Goal: Task Accomplishment & Management: Use online tool/utility

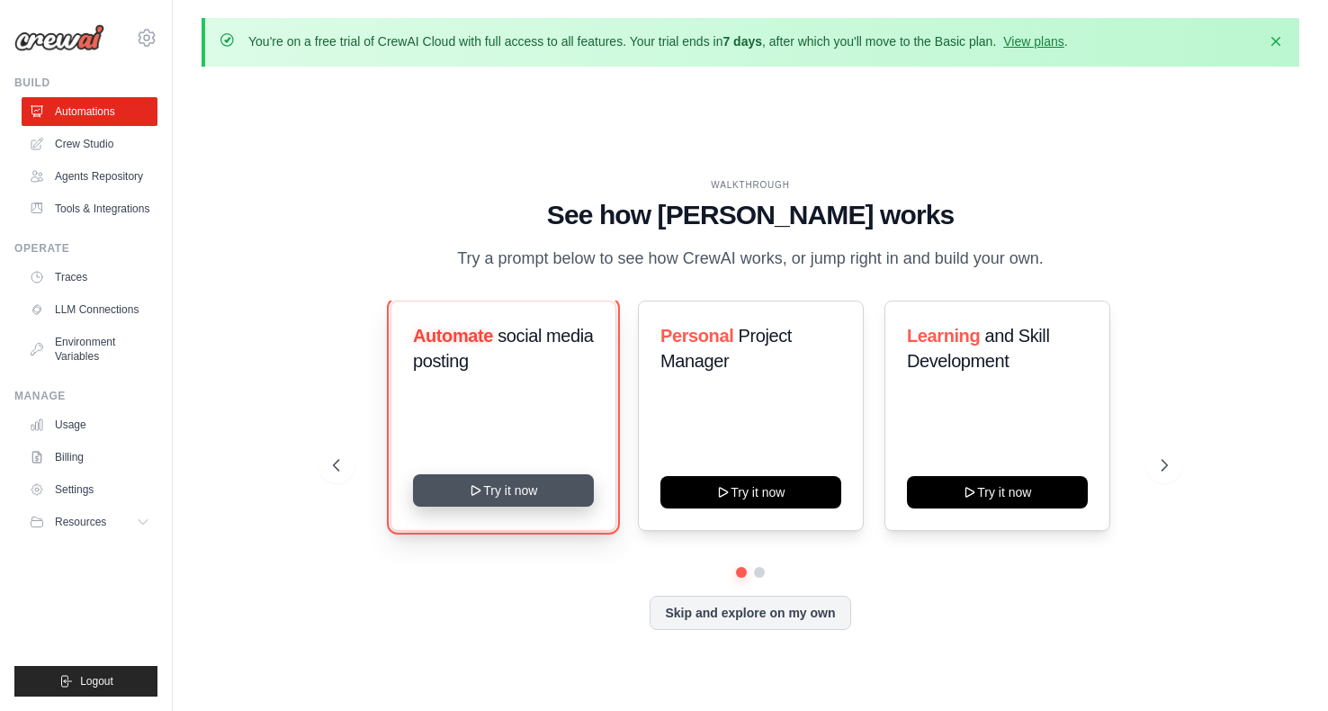
click at [534, 505] on button "Try it now" at bounding box center [503, 490] width 181 height 32
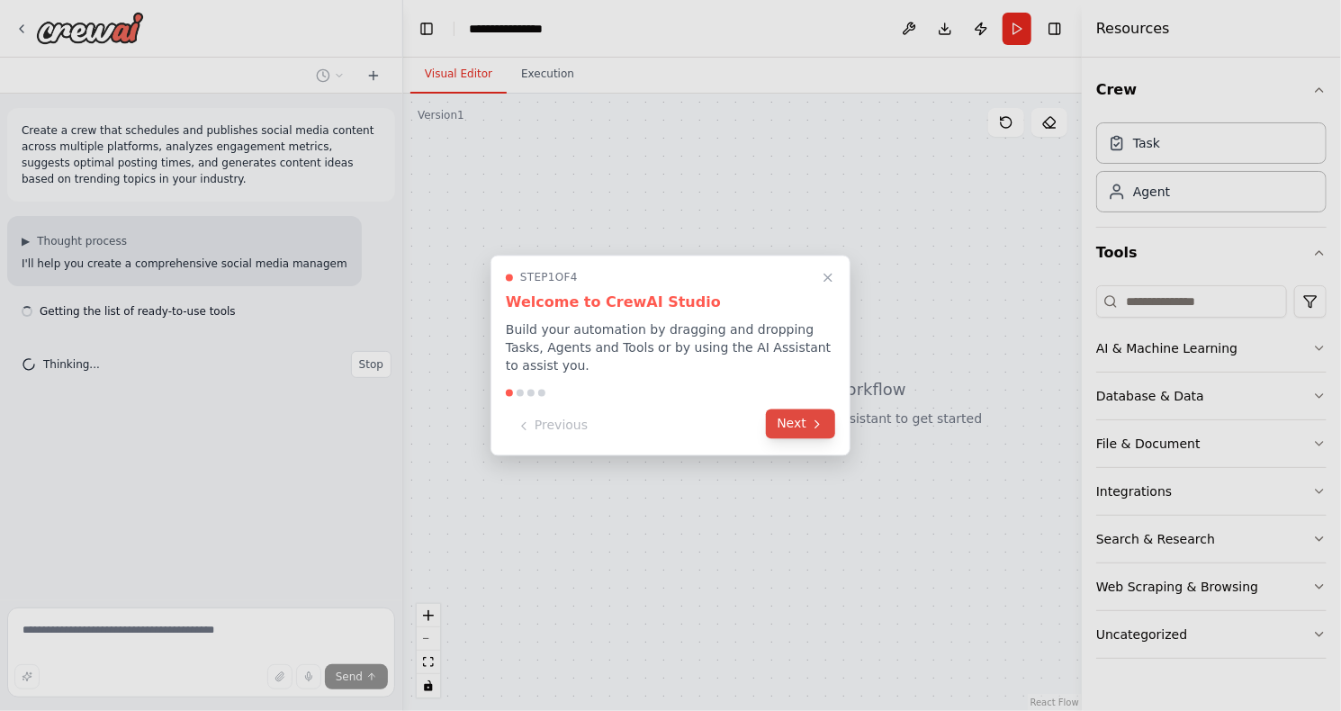
click at [777, 419] on button "Next" at bounding box center [800, 424] width 69 height 30
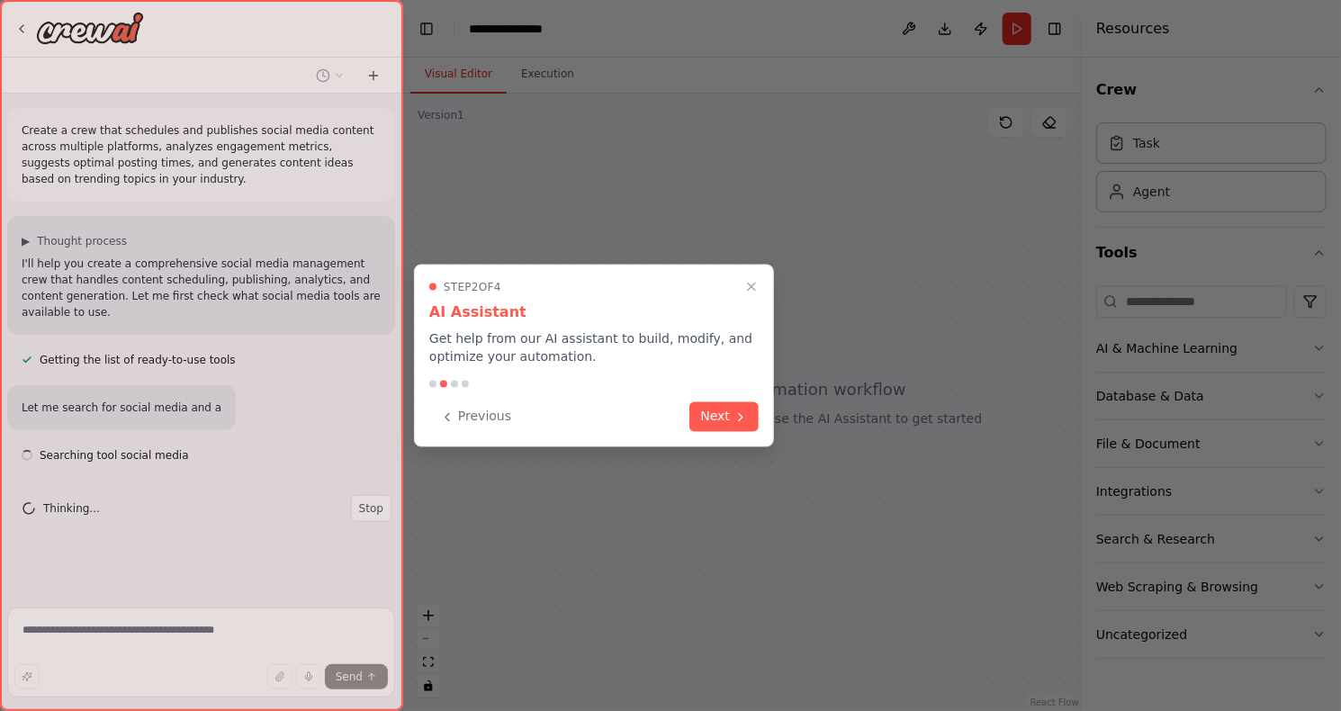
click at [777, 419] on div at bounding box center [670, 355] width 1341 height 711
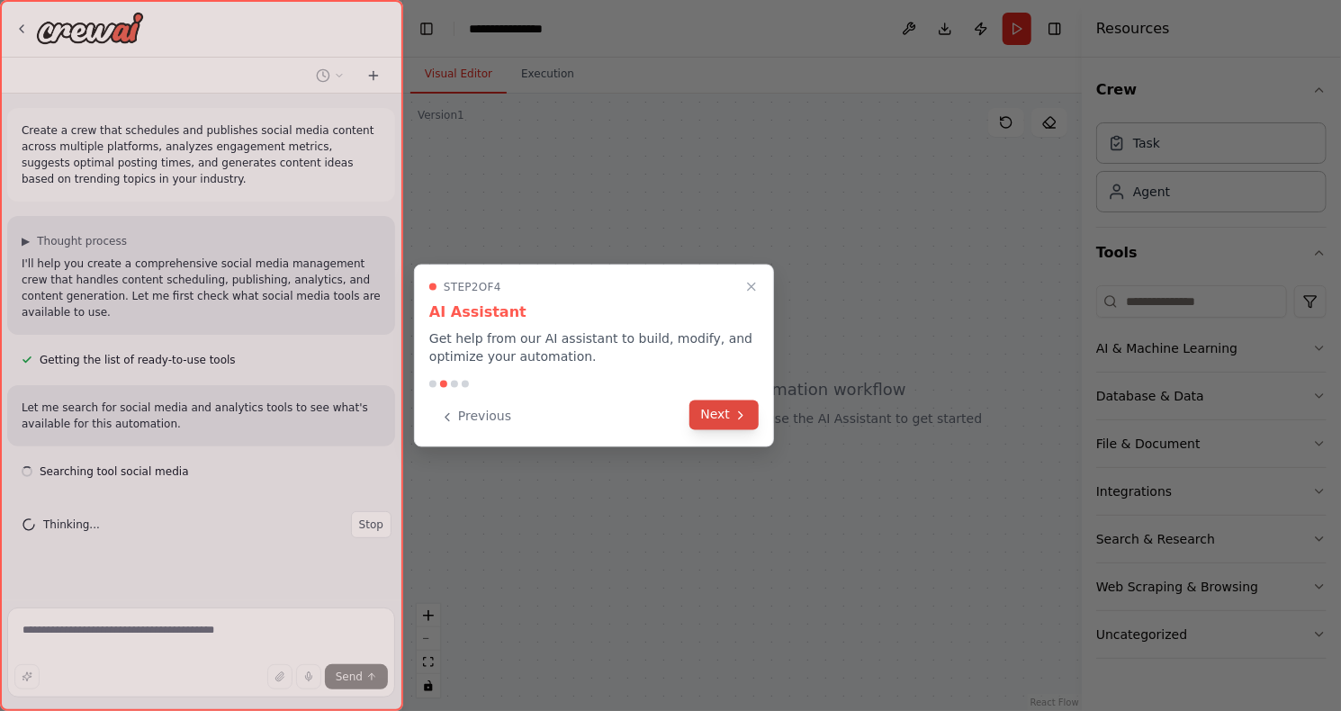
click at [740, 414] on icon at bounding box center [740, 415] width 14 height 14
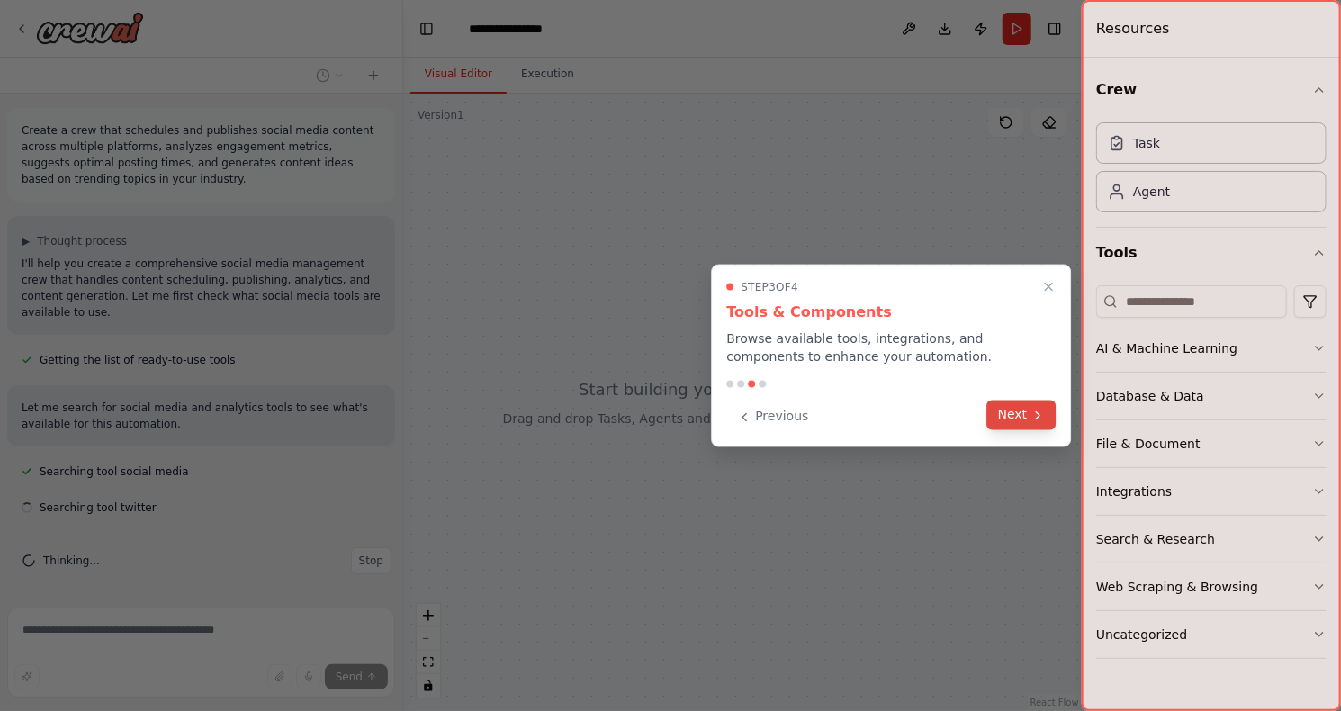
click at [991, 417] on button "Next" at bounding box center [1021, 415] width 69 height 30
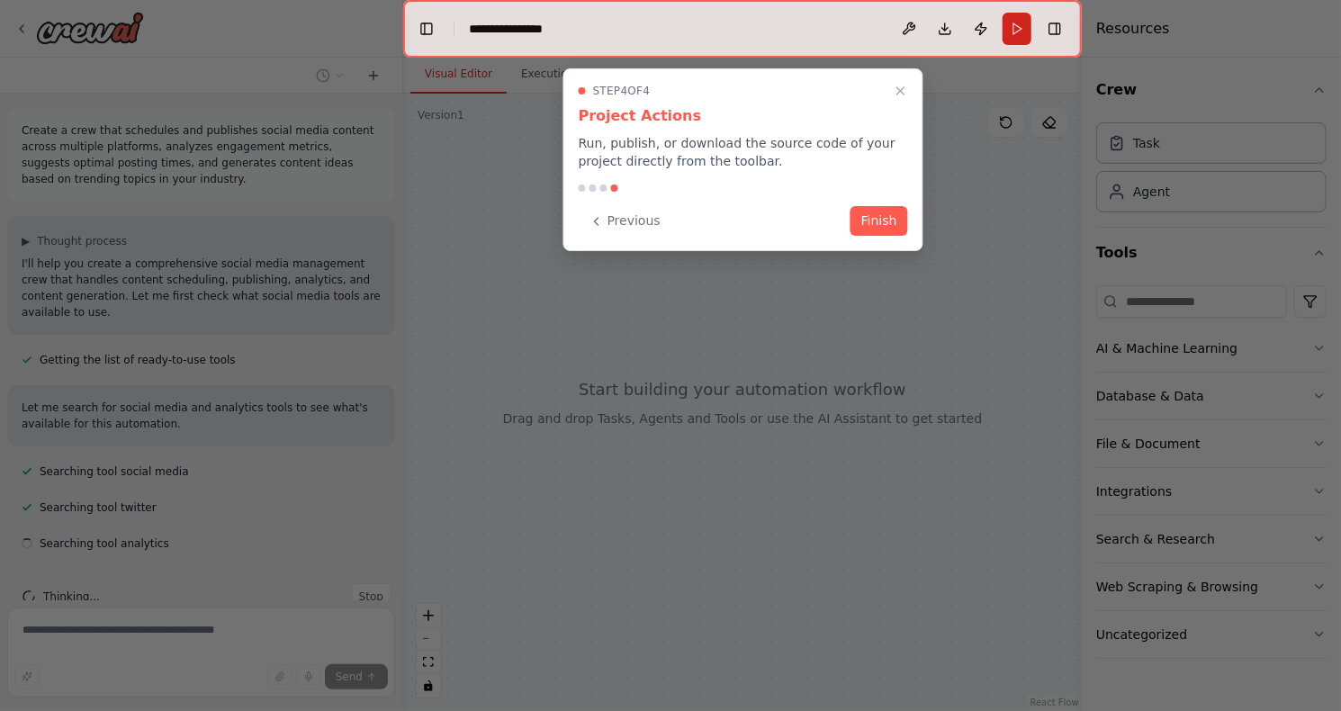
scroll to position [36, 0]
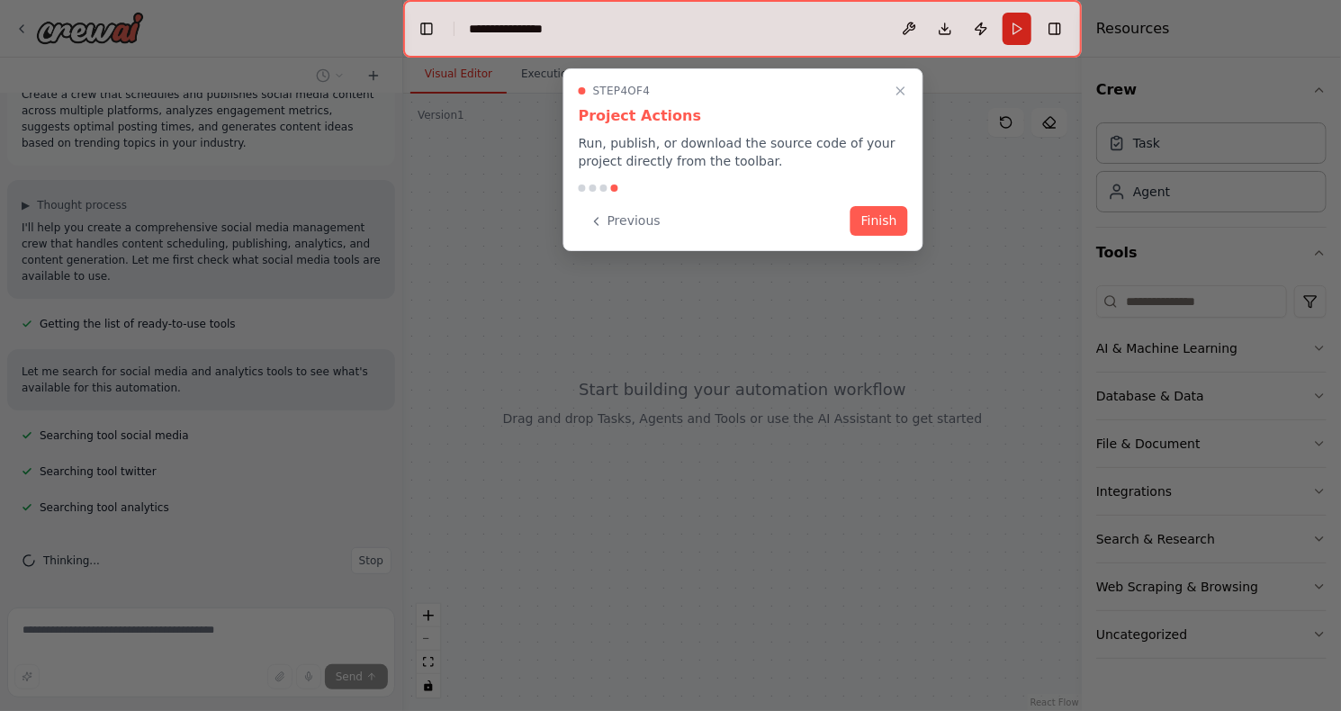
click at [886, 236] on div "Step 4 of 4 Project Actions Run, publish, or download the source code of your p…" at bounding box center [743, 159] width 360 height 183
click at [871, 229] on button "Finish" at bounding box center [879, 219] width 58 height 30
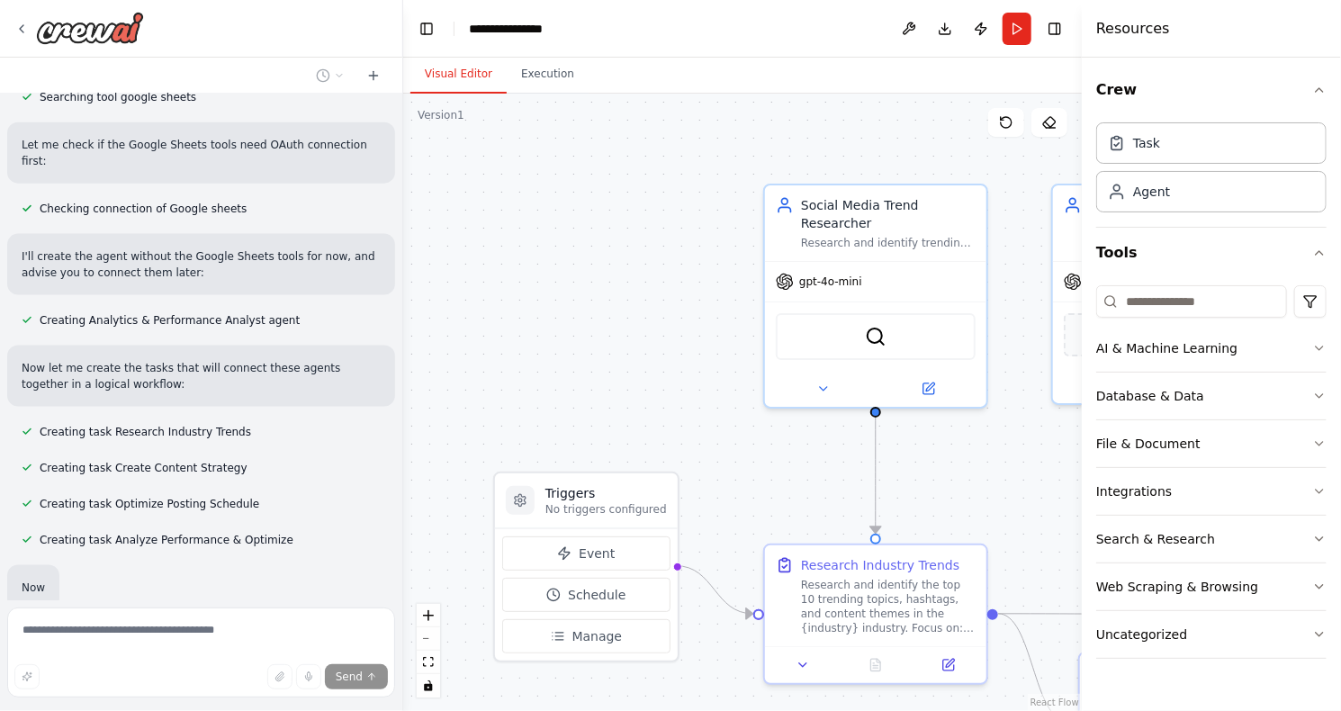
scroll to position [1191, 0]
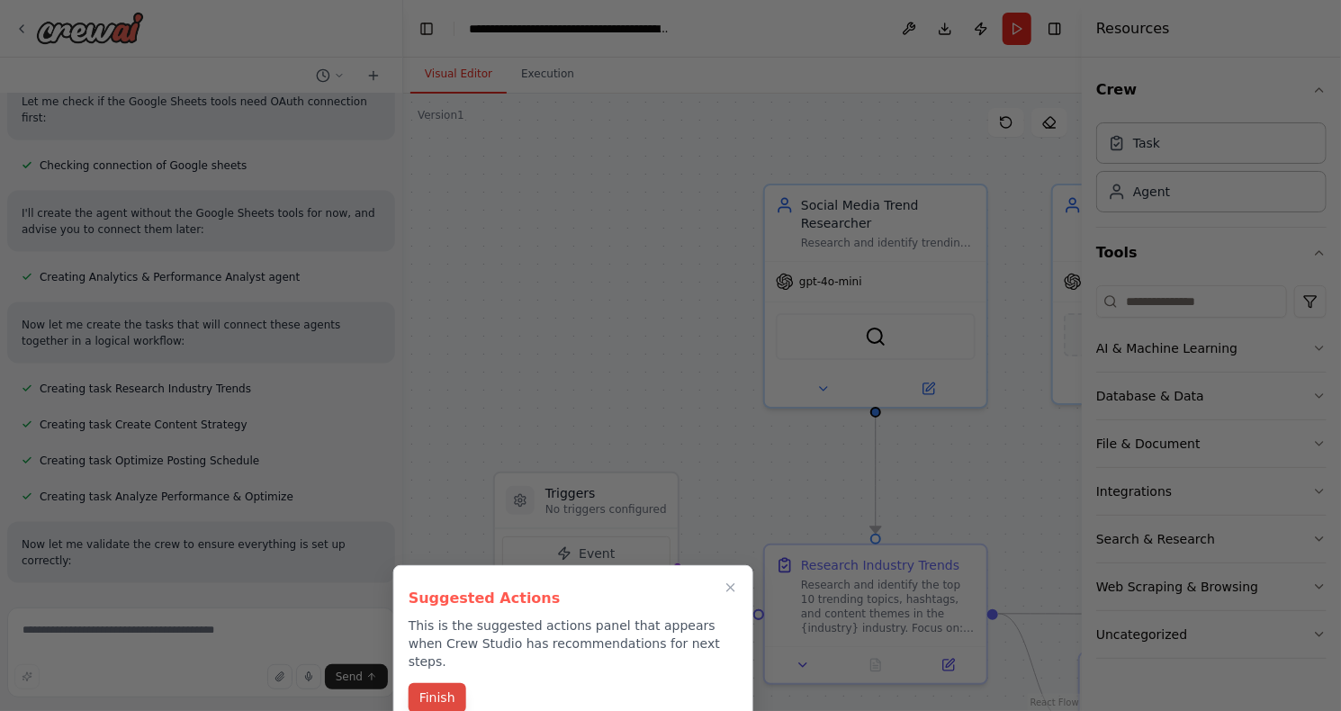
click at [445, 685] on button "Finish" at bounding box center [438, 698] width 58 height 30
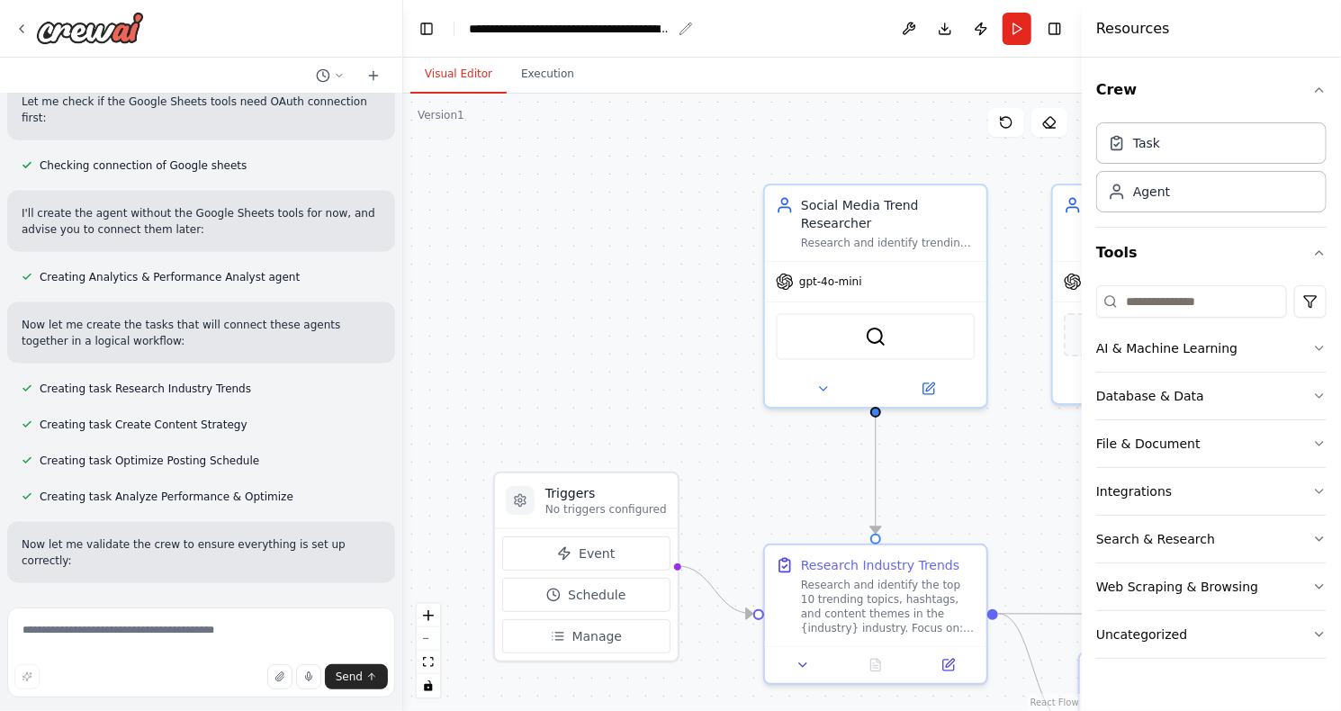
click at [633, 31] on div "**********" at bounding box center [570, 29] width 202 height 18
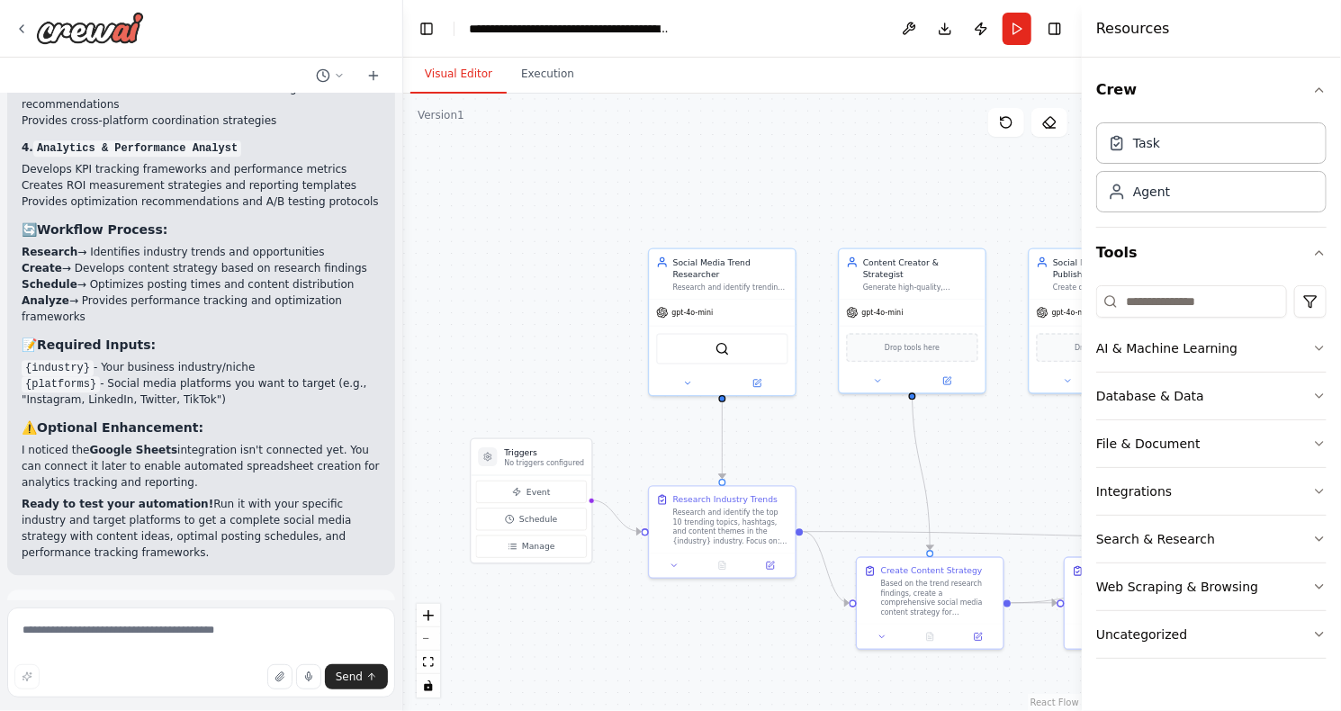
scroll to position [2279, 0]
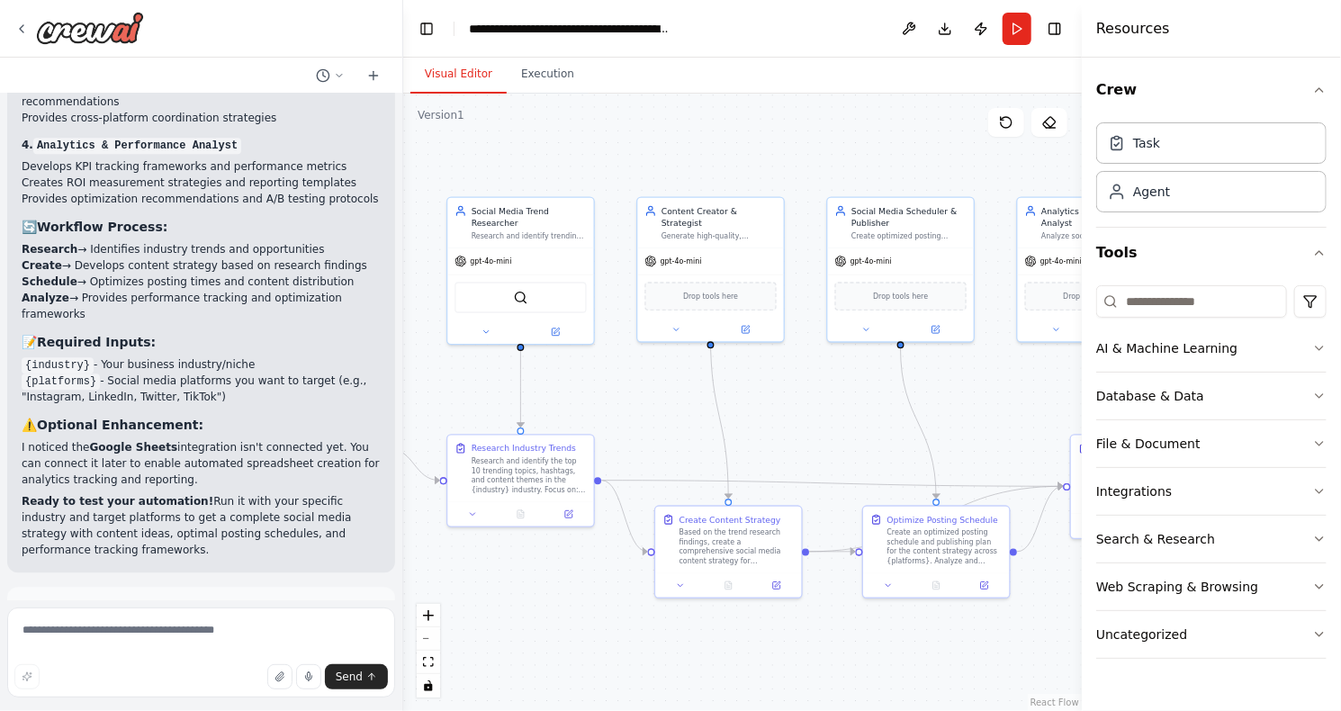
drag, startPoint x: 585, startPoint y: 345, endPoint x: 386, endPoint y: 292, distance: 205.8
click at [386, 292] on div "Create a crew that schedules and publishes social media content across multiple…" at bounding box center [670, 355] width 1341 height 711
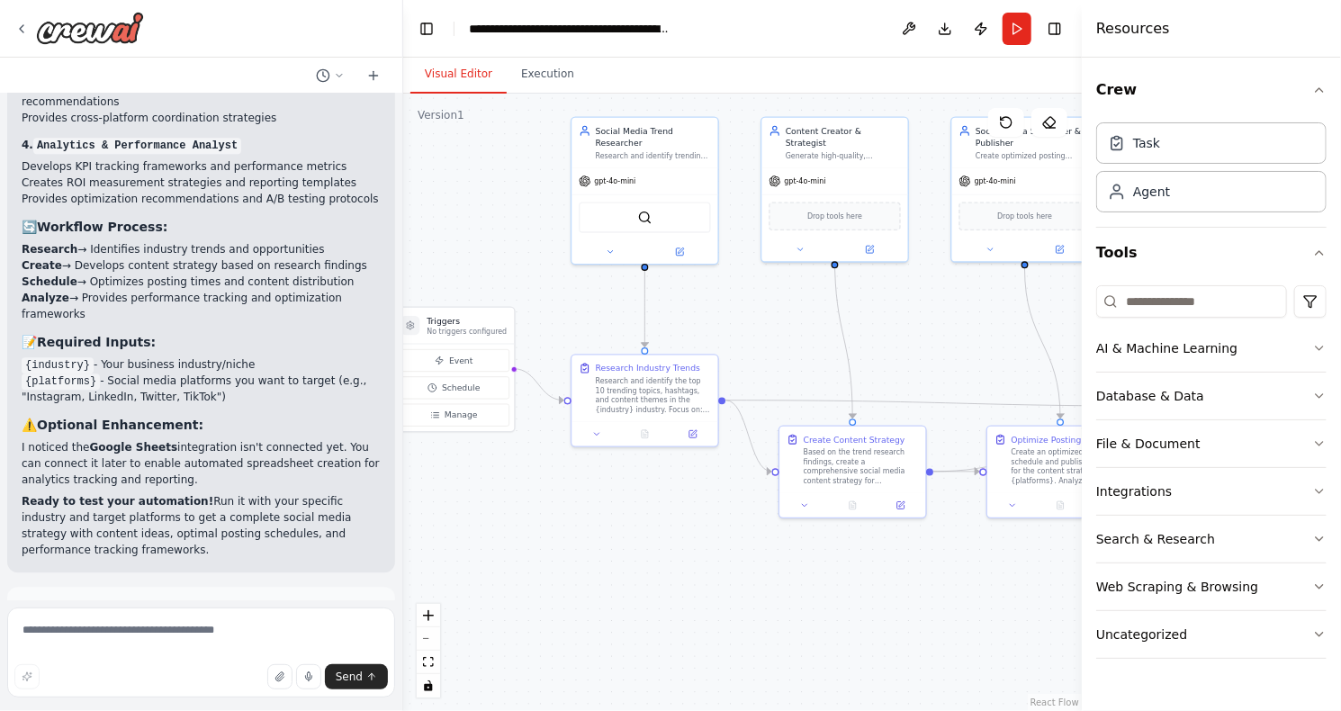
drag, startPoint x: 842, startPoint y: 427, endPoint x: 963, endPoint y: 347, distance: 144.8
click at [964, 347] on div ".deletable-edge-delete-btn { width: 20px; height: 20px; border: 0px solid #ffff…" at bounding box center [742, 402] width 679 height 617
click at [299, 675] on button "Run Automation" at bounding box center [201, 689] width 359 height 29
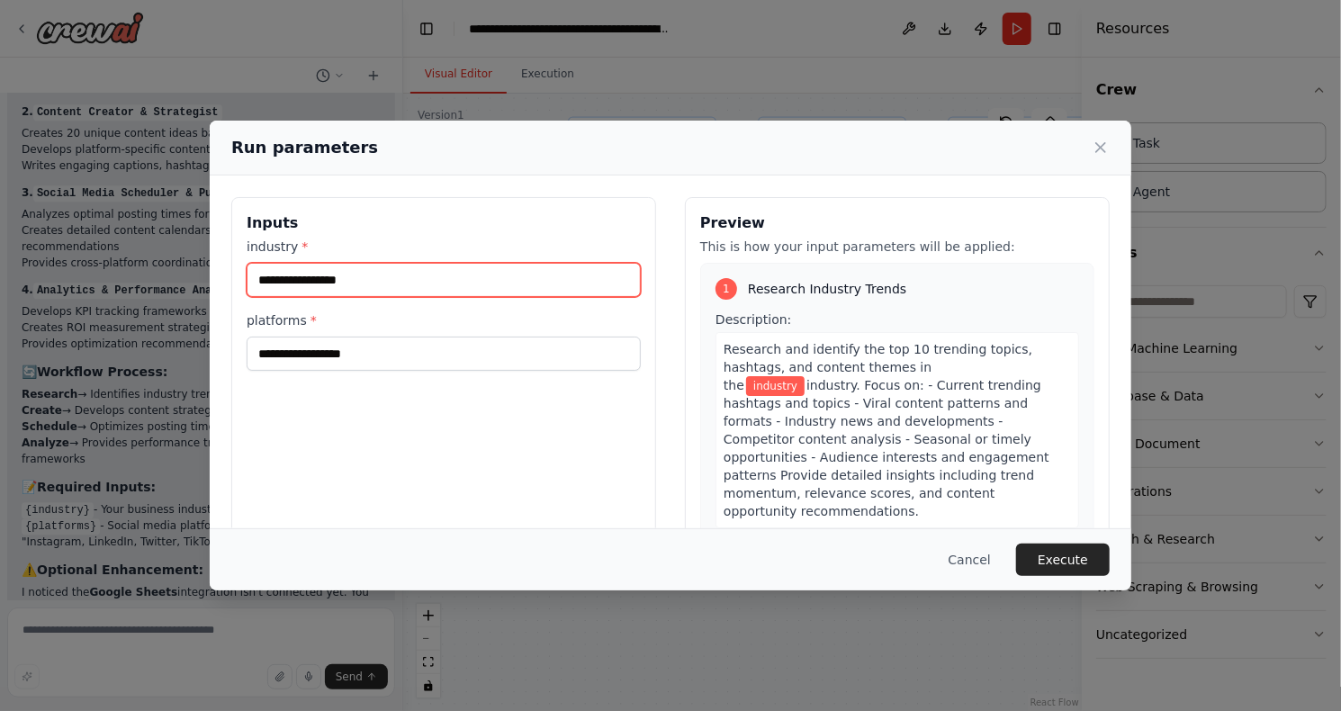
click at [374, 274] on input "industry *" at bounding box center [444, 280] width 394 height 34
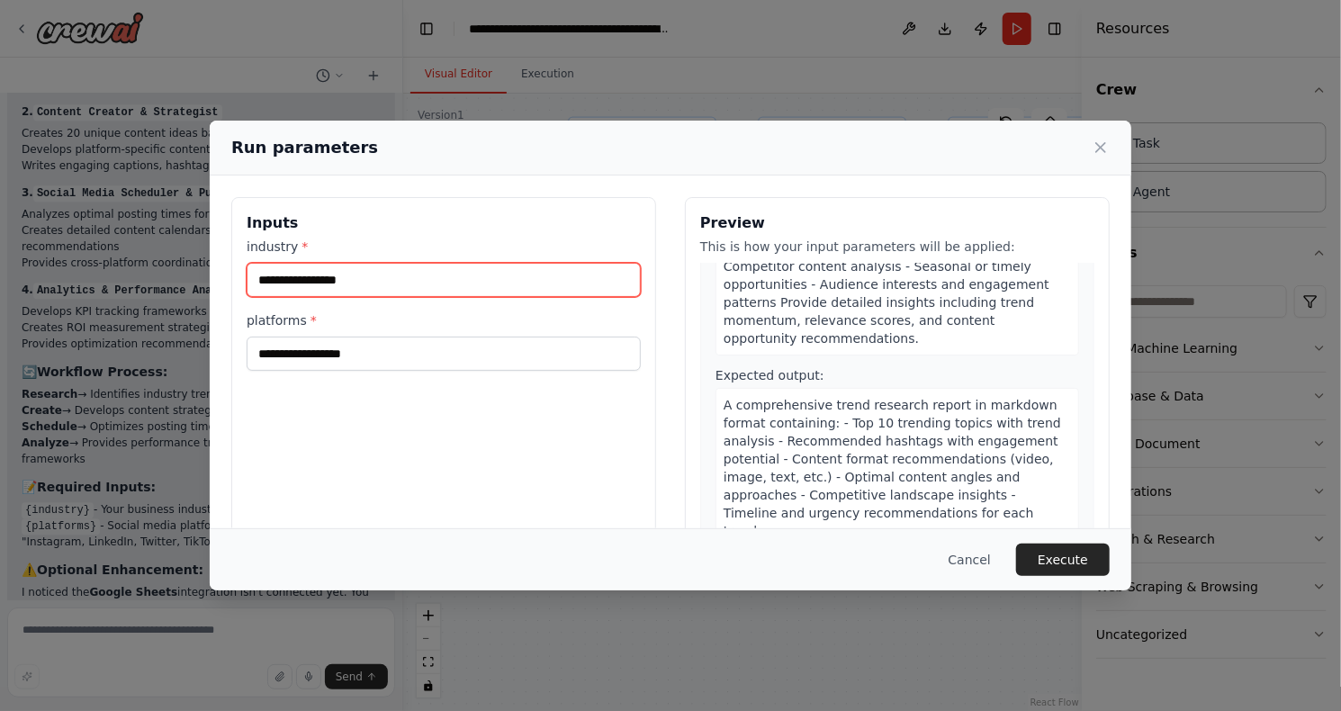
scroll to position [270, 0]
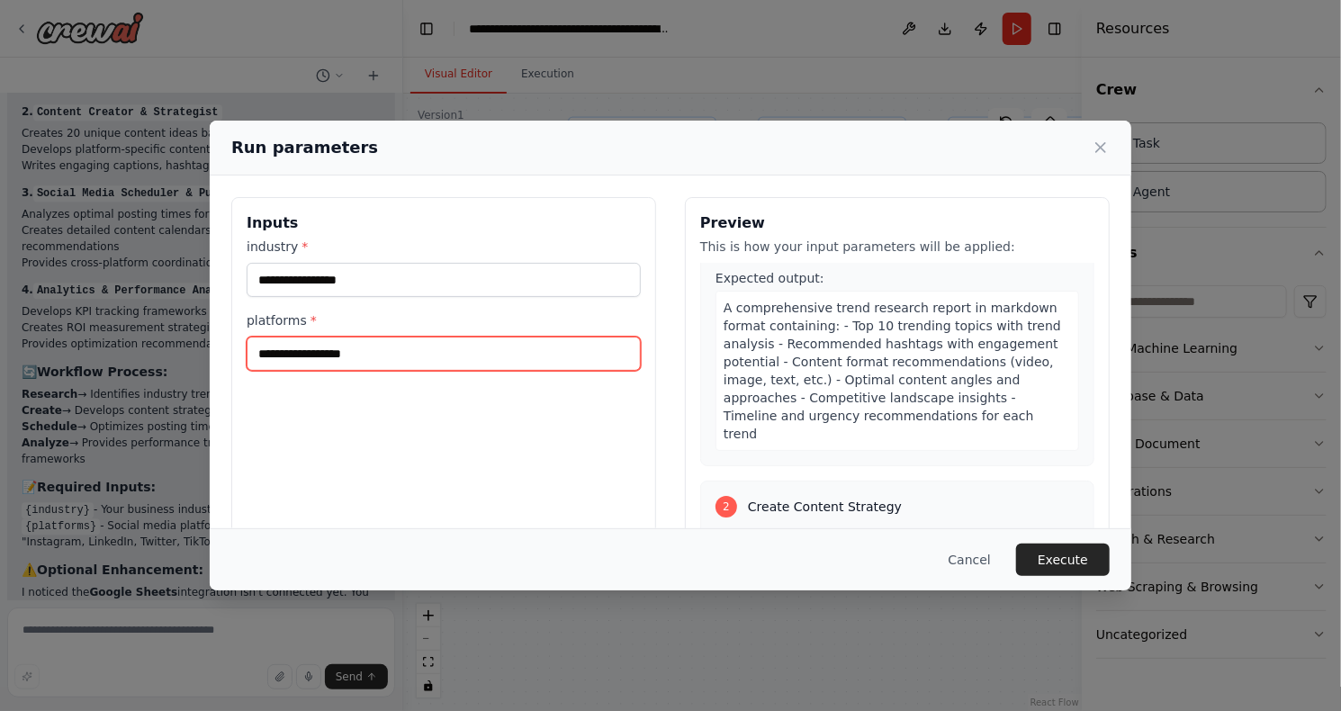
click at [454, 348] on input "platforms *" at bounding box center [444, 354] width 394 height 34
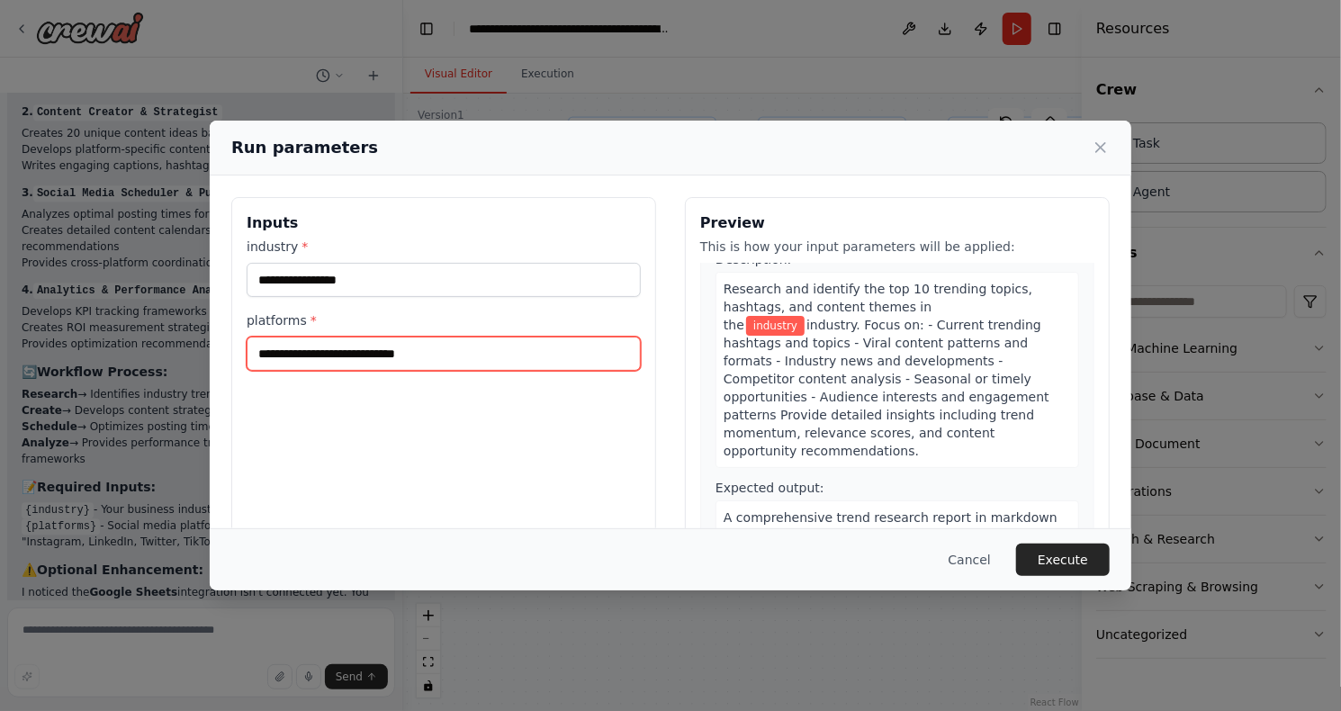
scroll to position [0, 0]
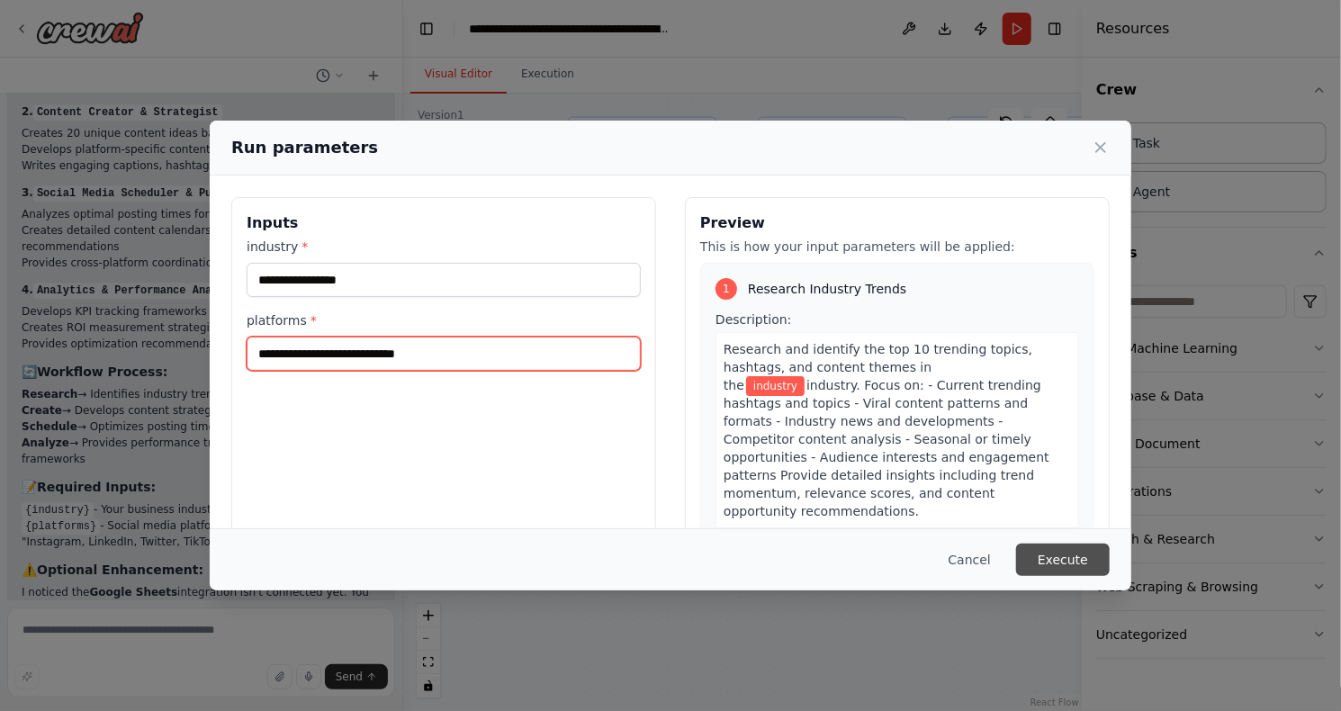
type input "**********"
click at [1056, 567] on button "Execute" at bounding box center [1063, 560] width 94 height 32
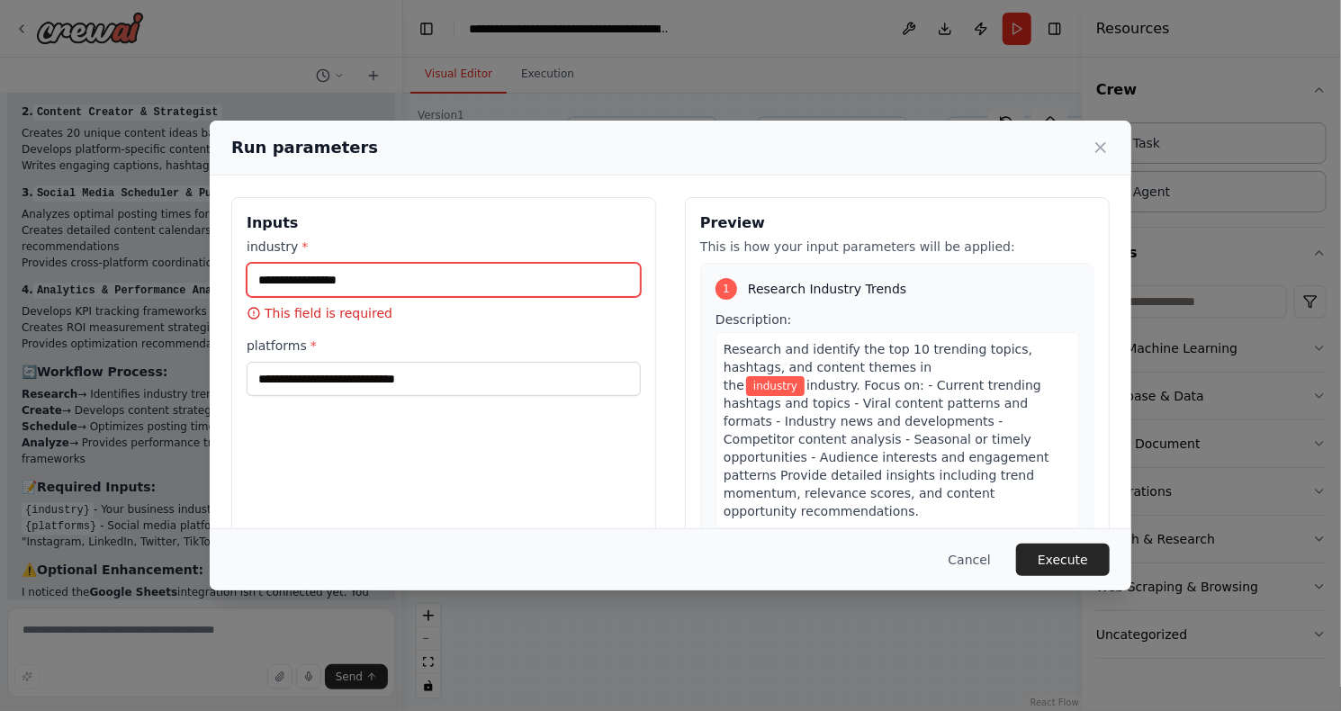
click at [420, 293] on input "industry *" at bounding box center [444, 280] width 394 height 34
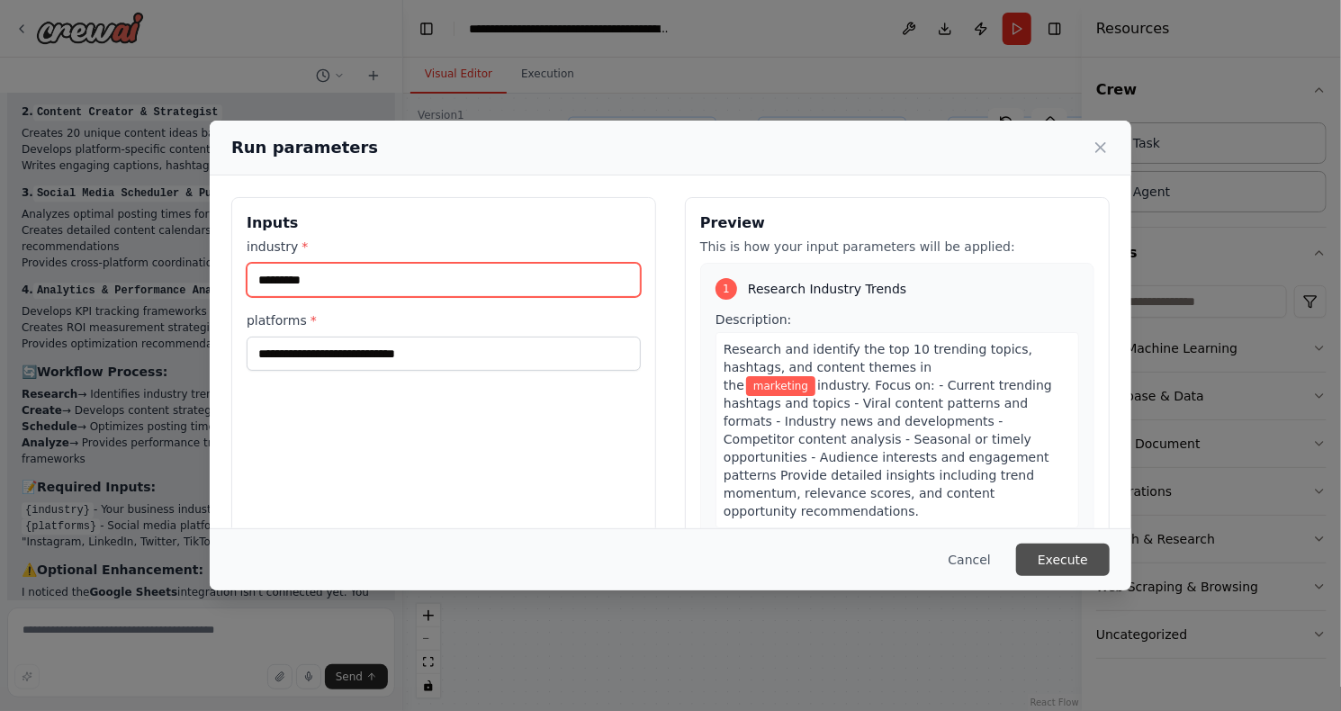
type input "*********"
click at [1088, 559] on button "Execute" at bounding box center [1063, 560] width 94 height 32
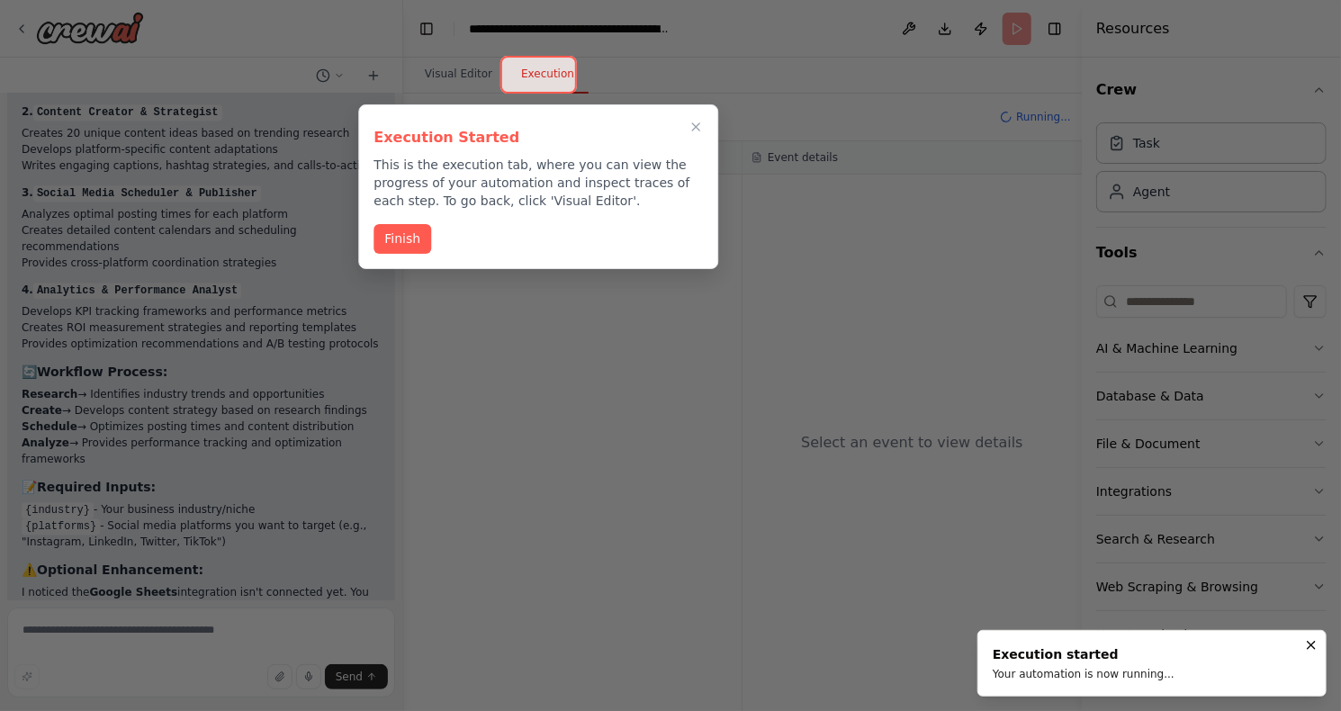
click at [402, 254] on div "Execution Started This is the execution tab, where you can view the progress of…" at bounding box center [538, 186] width 360 height 165
click at [405, 240] on button "Finish" at bounding box center [402, 237] width 58 height 30
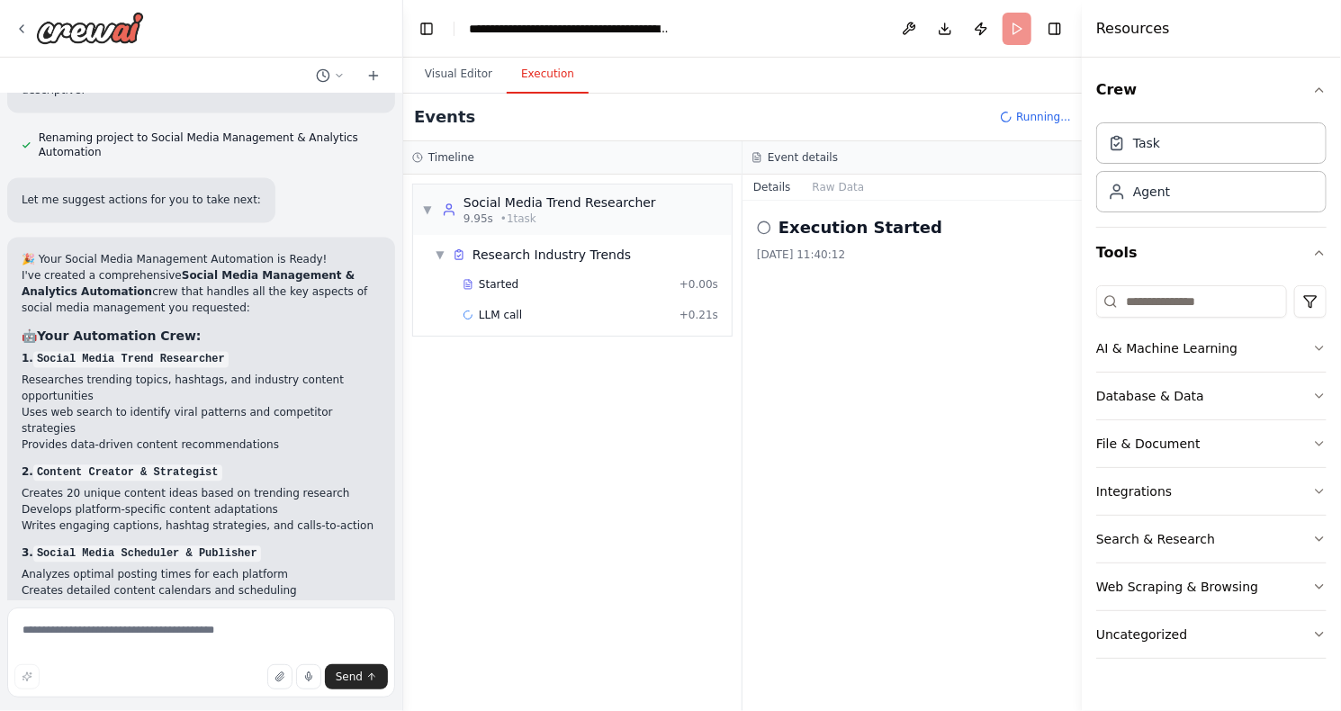
scroll to position [2134, 0]
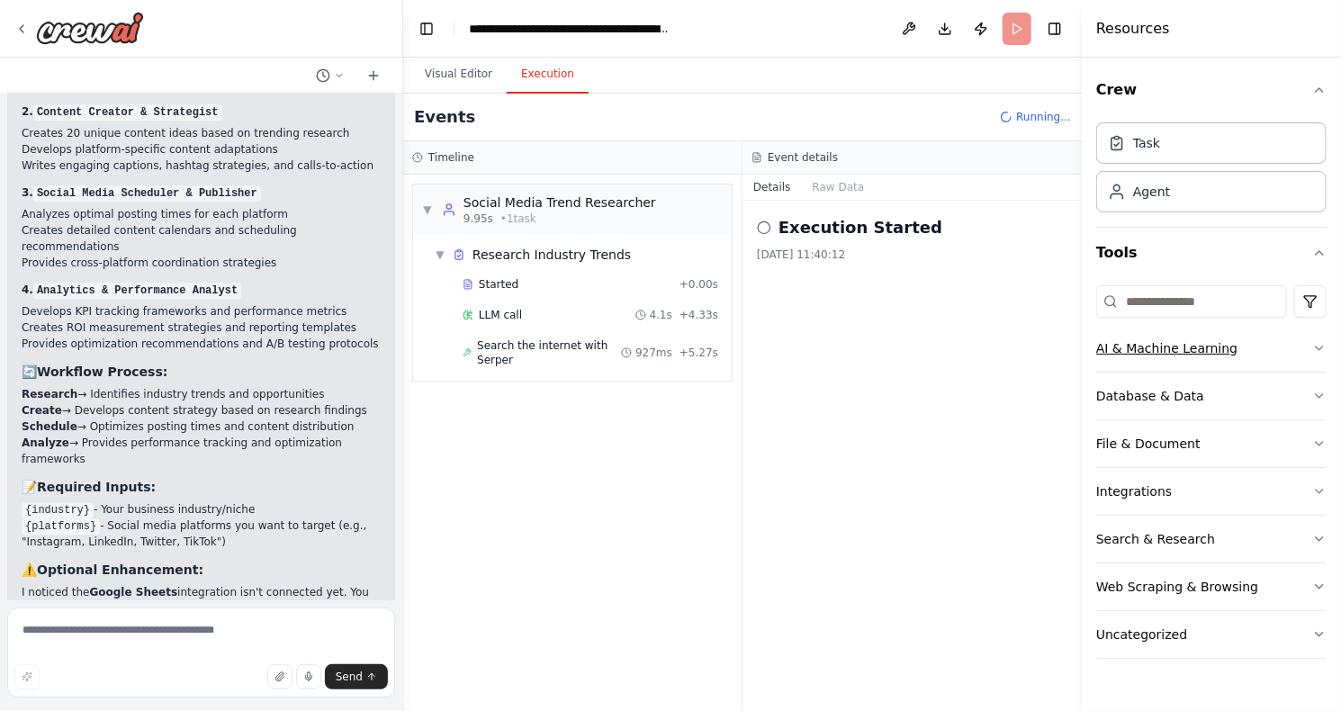
click at [1311, 351] on button "AI & Machine Learning" at bounding box center [1211, 348] width 230 height 47
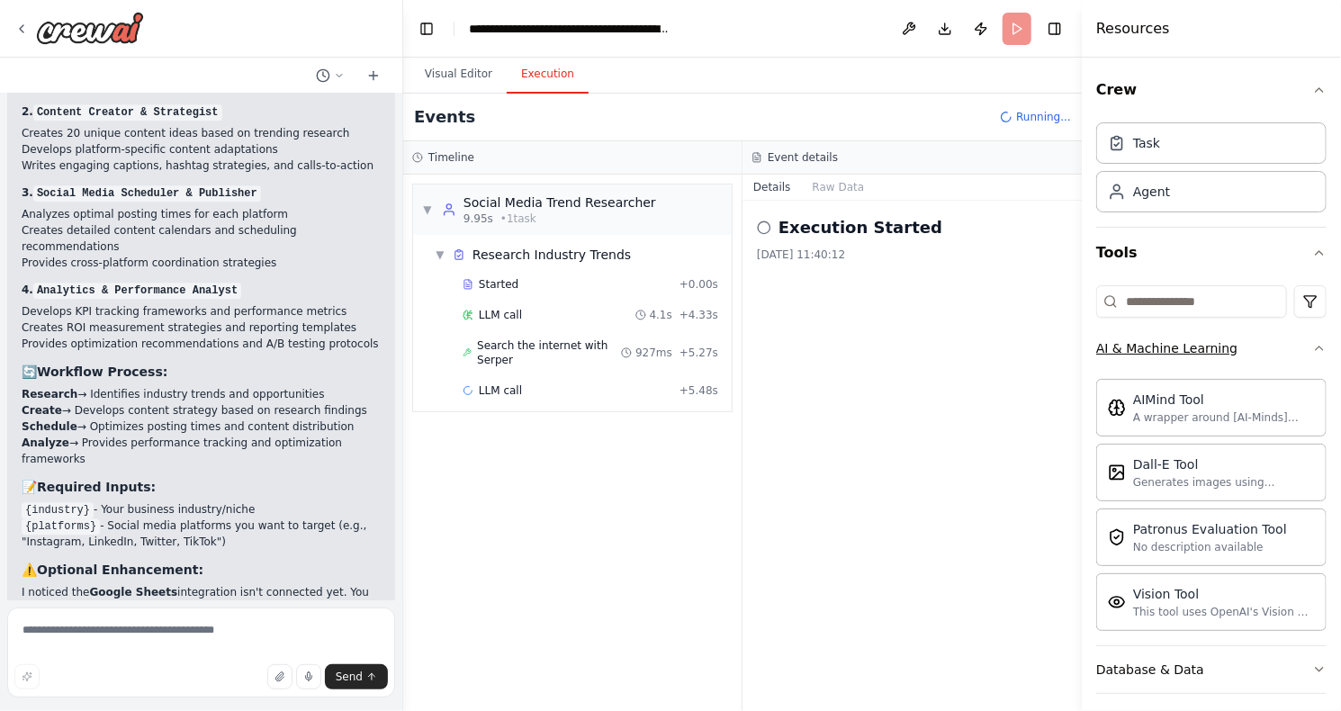
click at [1312, 351] on icon "button" at bounding box center [1319, 348] width 14 height 14
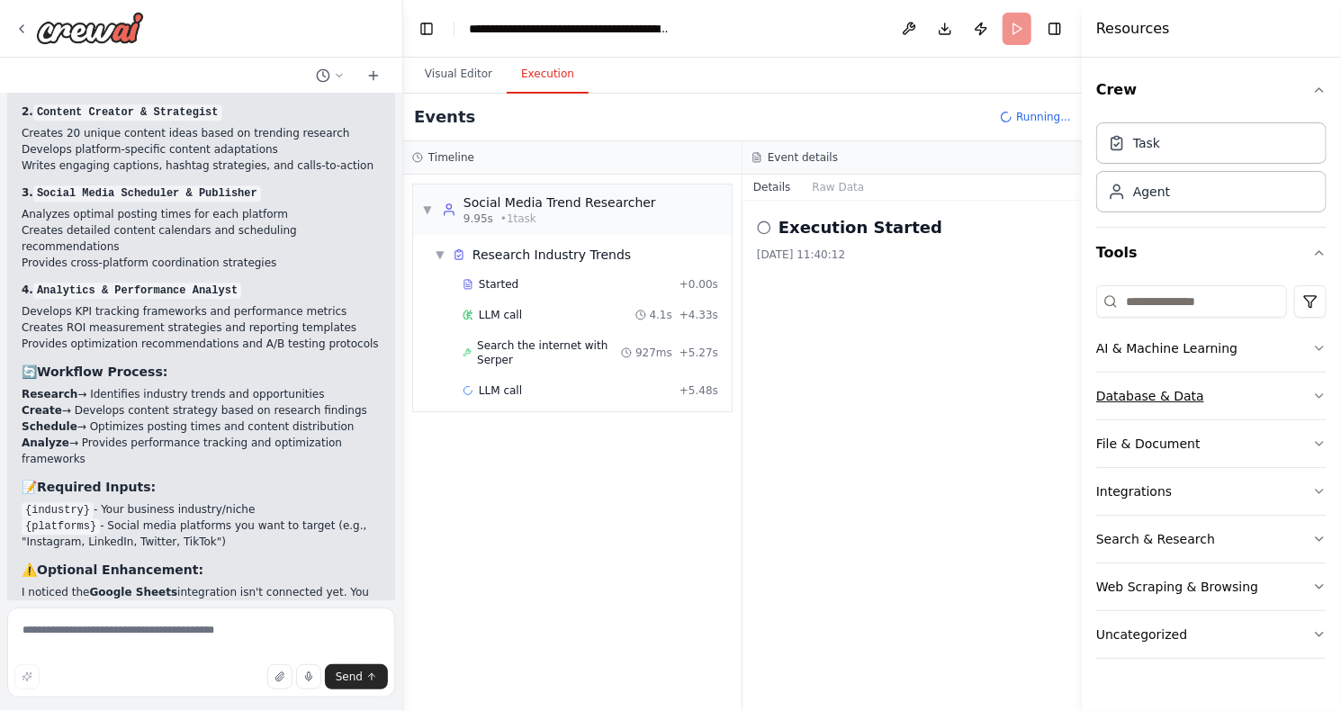
click at [1309, 391] on button "Database & Data" at bounding box center [1211, 396] width 230 height 47
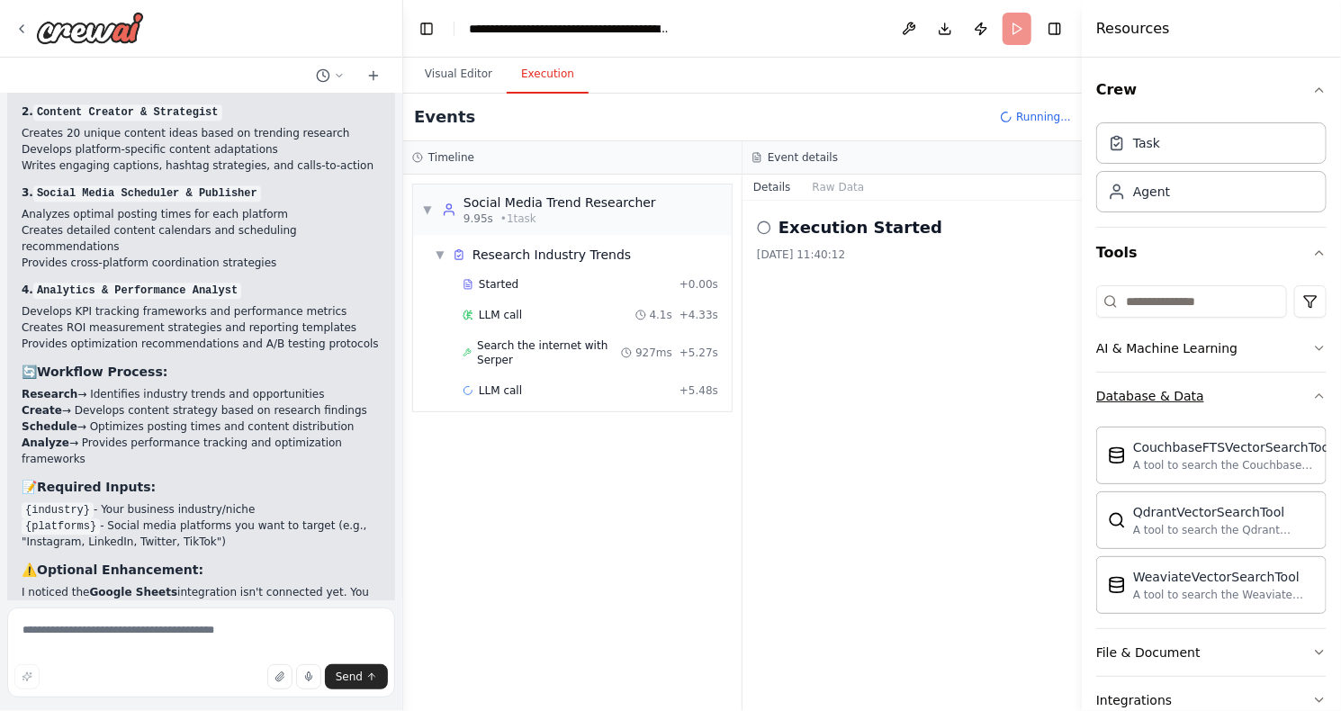
click at [1312, 391] on icon "button" at bounding box center [1319, 396] width 14 height 14
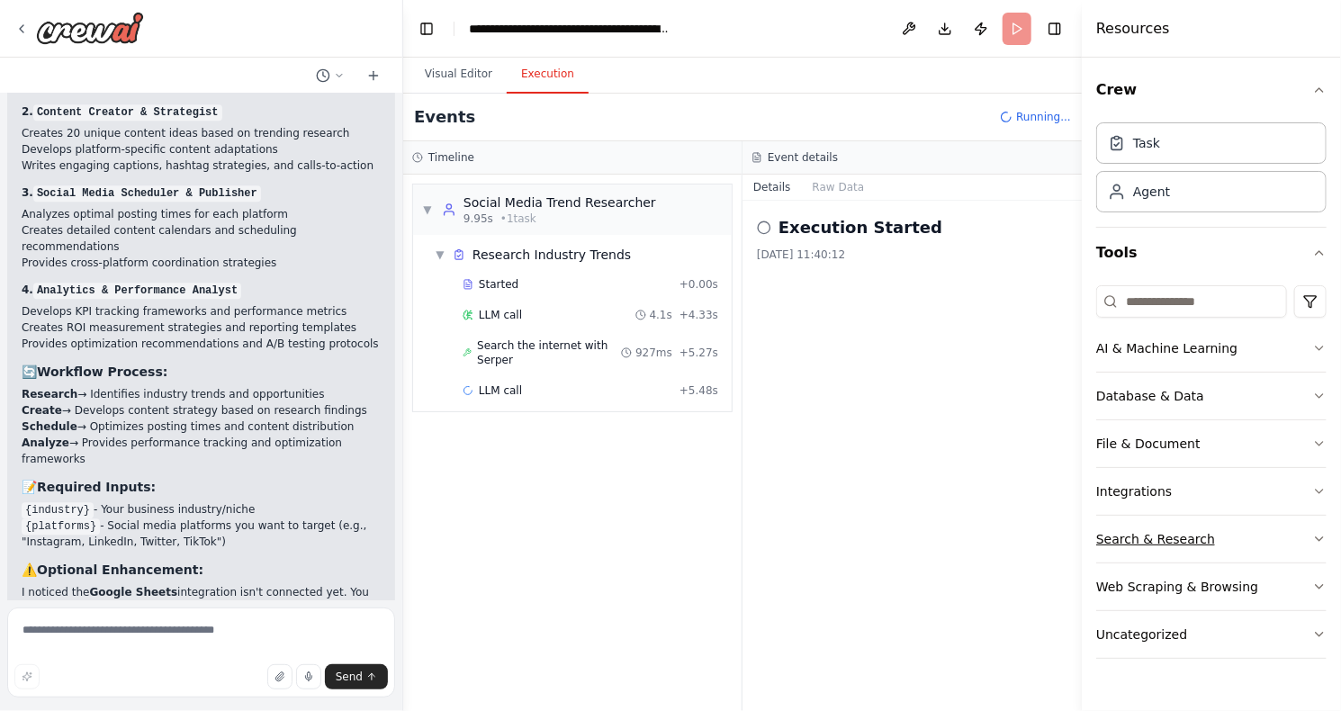
click at [1301, 550] on button "Search & Research" at bounding box center [1211, 539] width 230 height 47
click at [1312, 543] on icon "button" at bounding box center [1319, 539] width 14 height 14
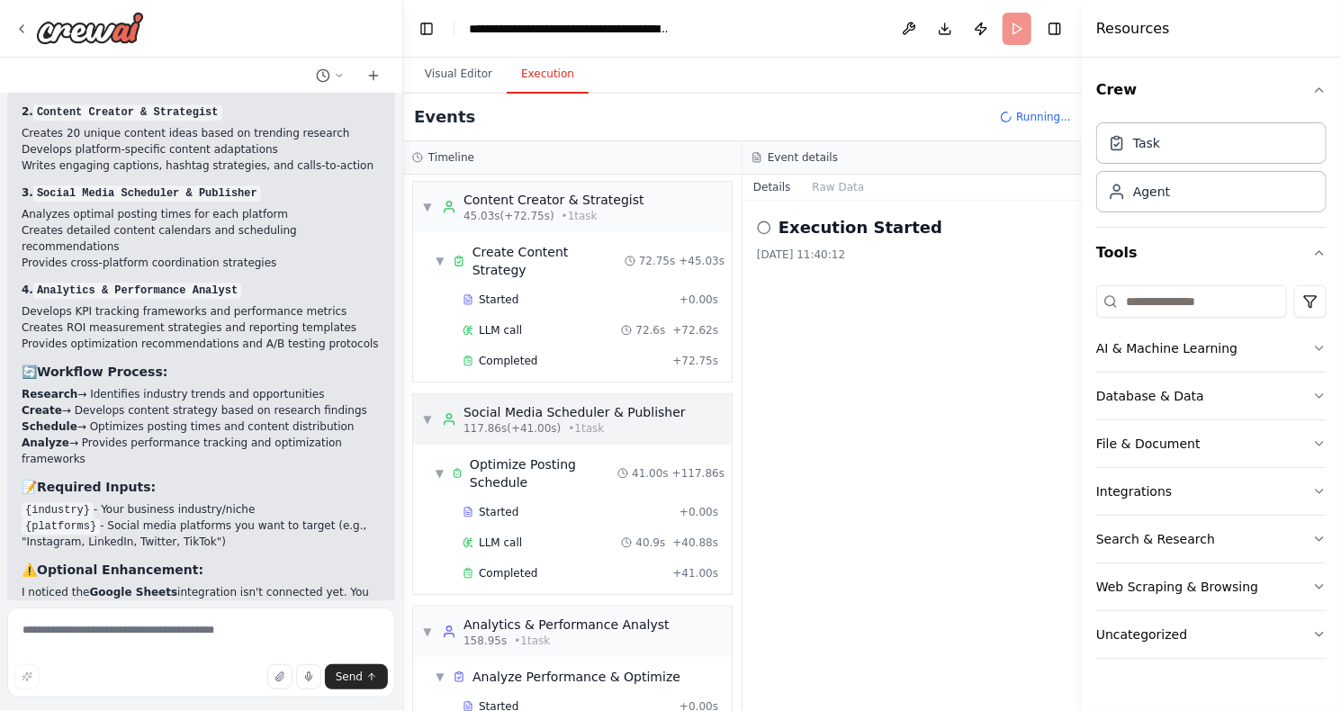
scroll to position [315, 0]
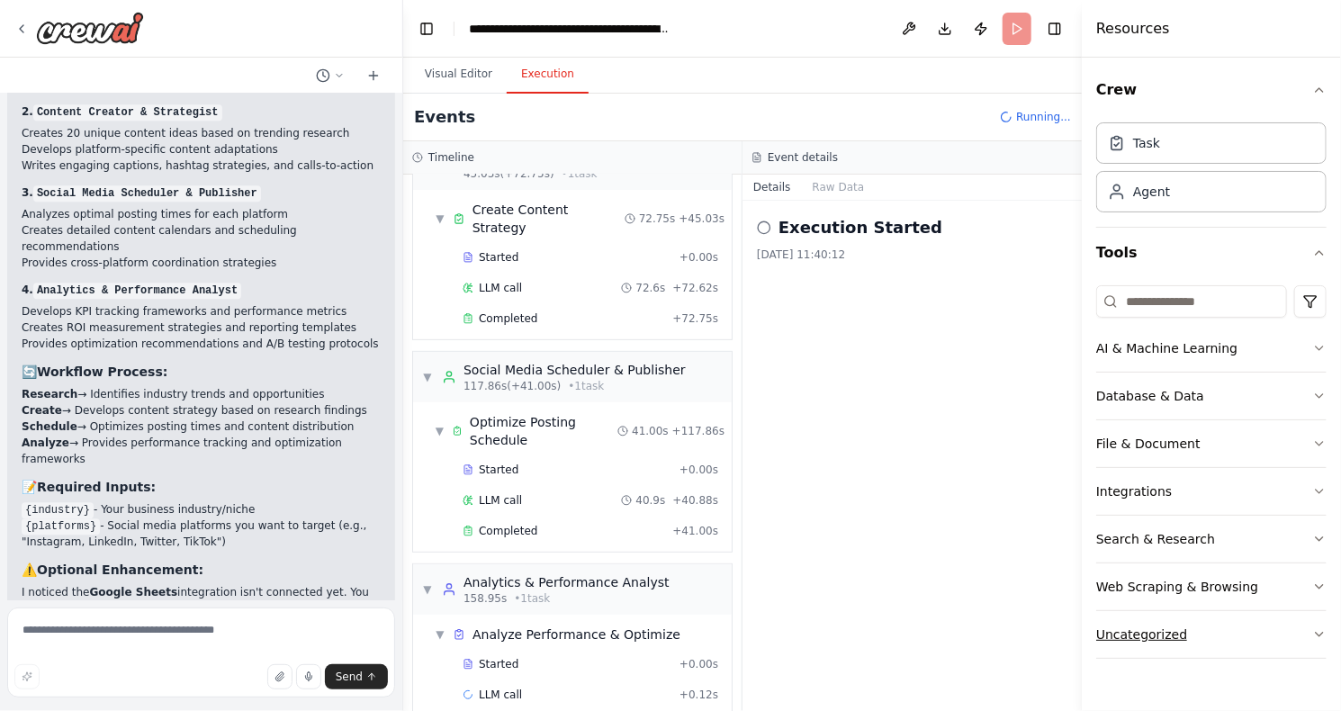
click at [1317, 646] on button "Uncategorized" at bounding box center [1211, 634] width 230 height 47
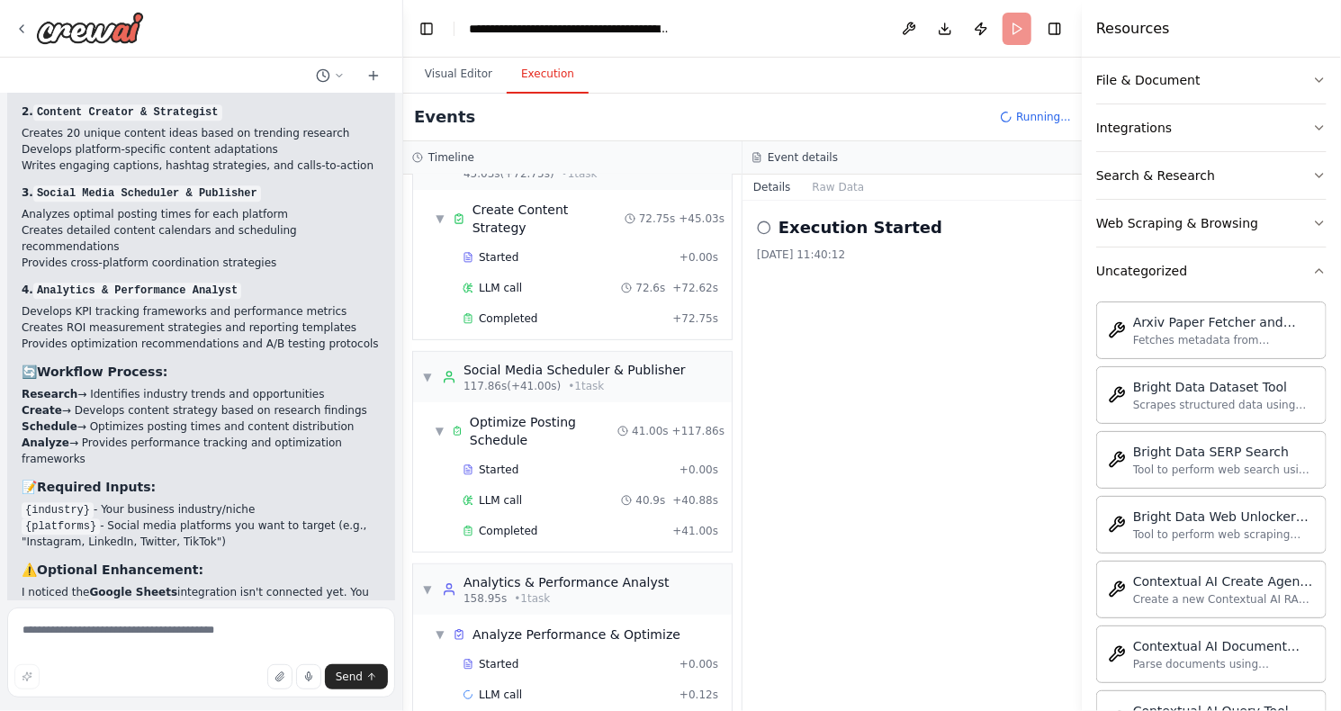
scroll to position [325, 0]
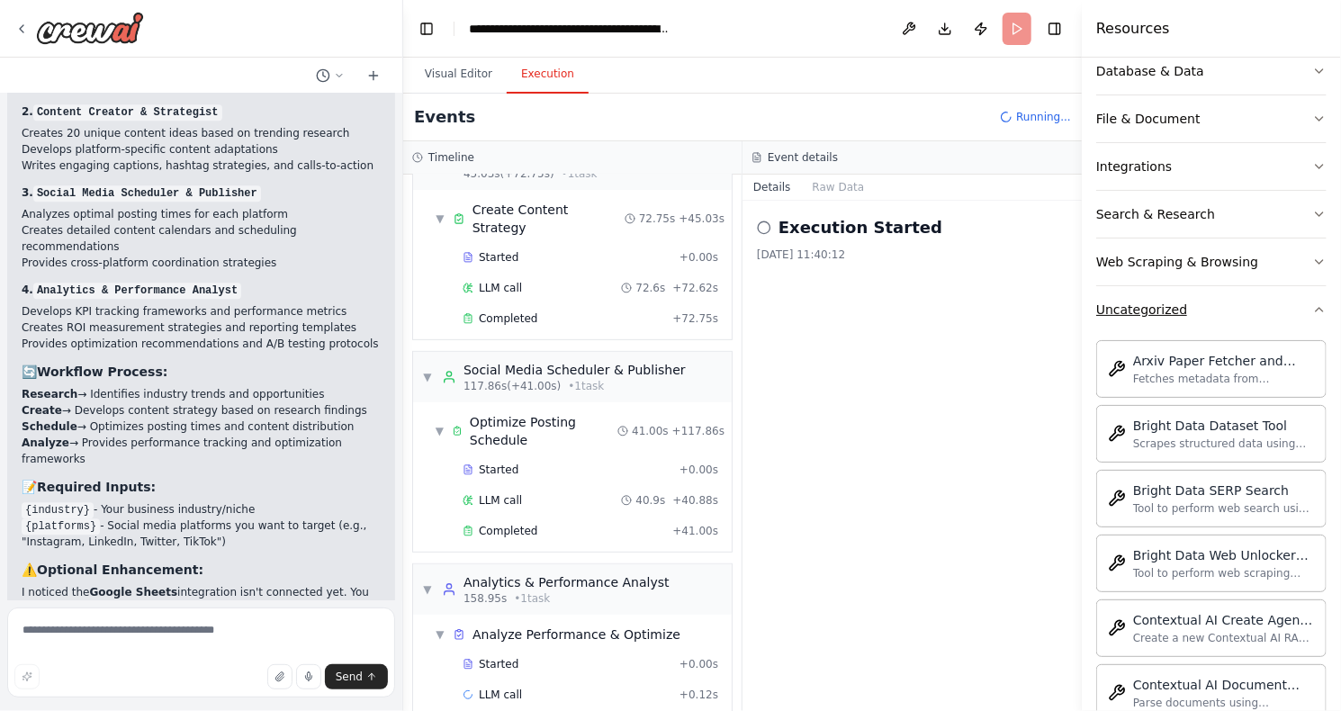
click at [1272, 320] on button "Uncategorized" at bounding box center [1211, 309] width 230 height 47
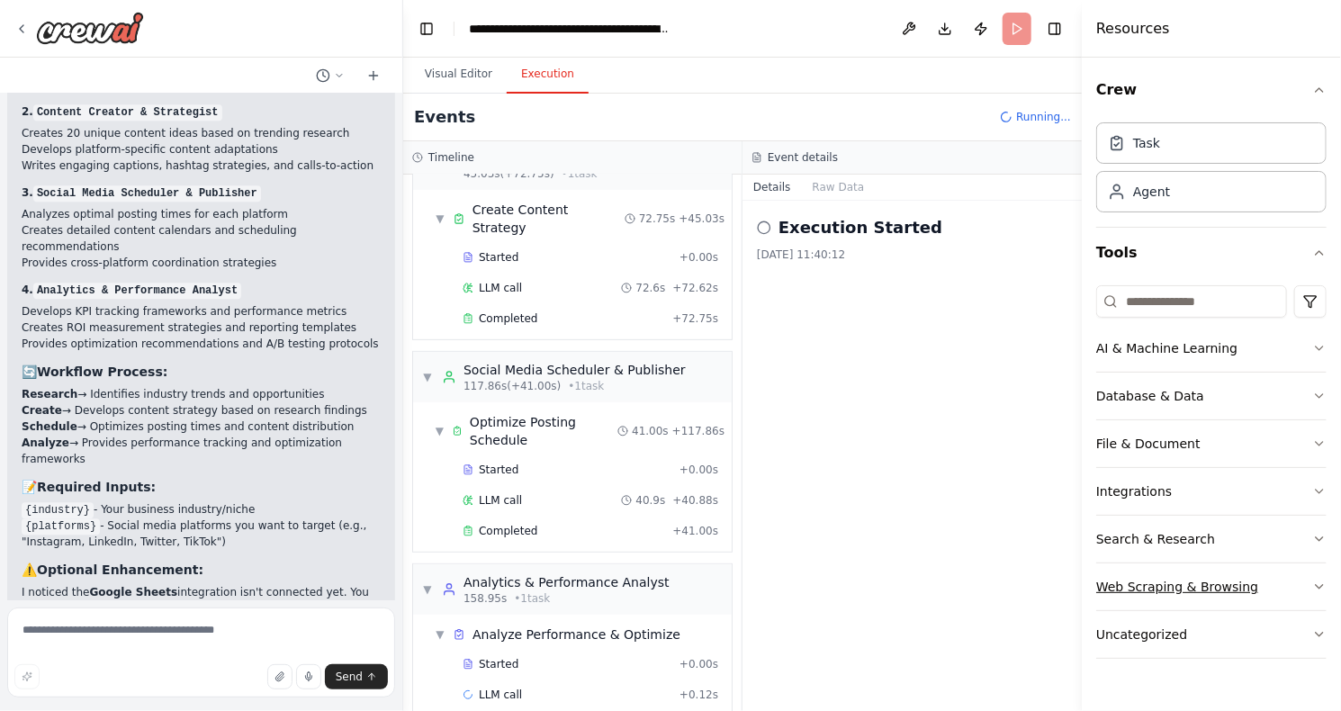
click at [1308, 583] on button "Web Scraping & Browsing" at bounding box center [1211, 586] width 230 height 47
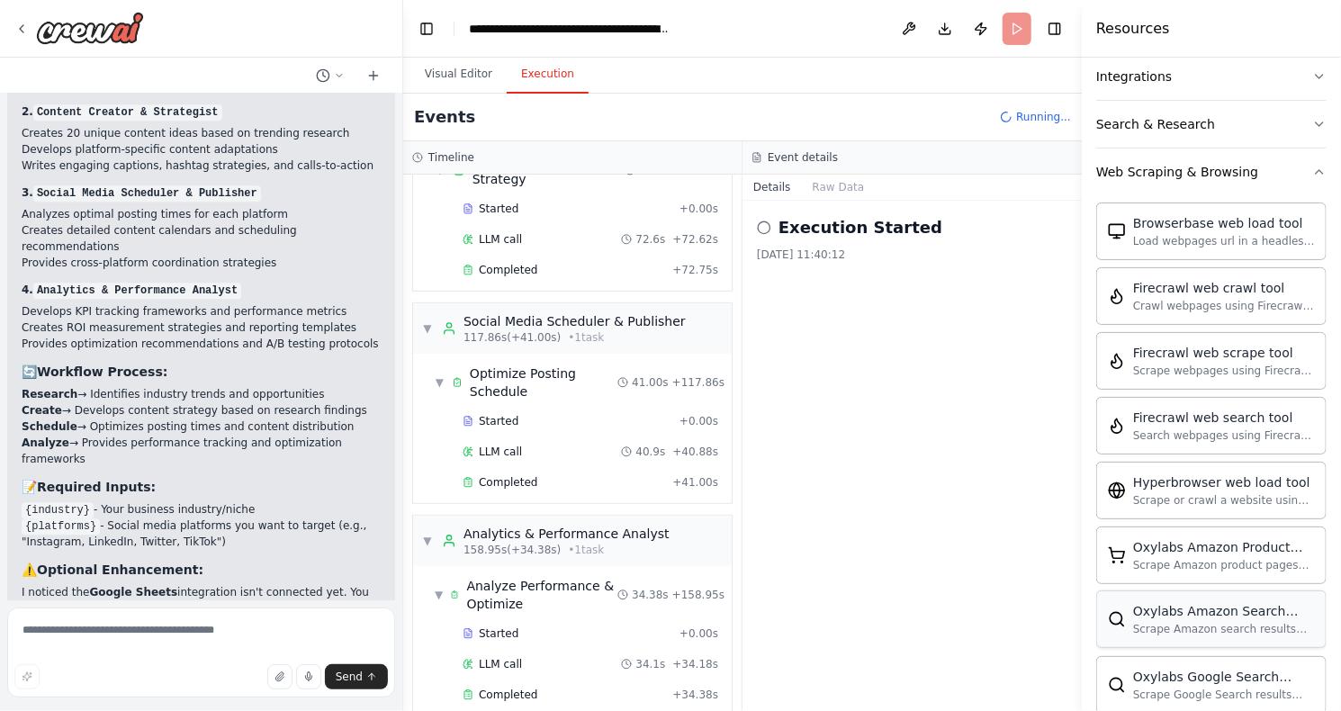
scroll to position [325, 0]
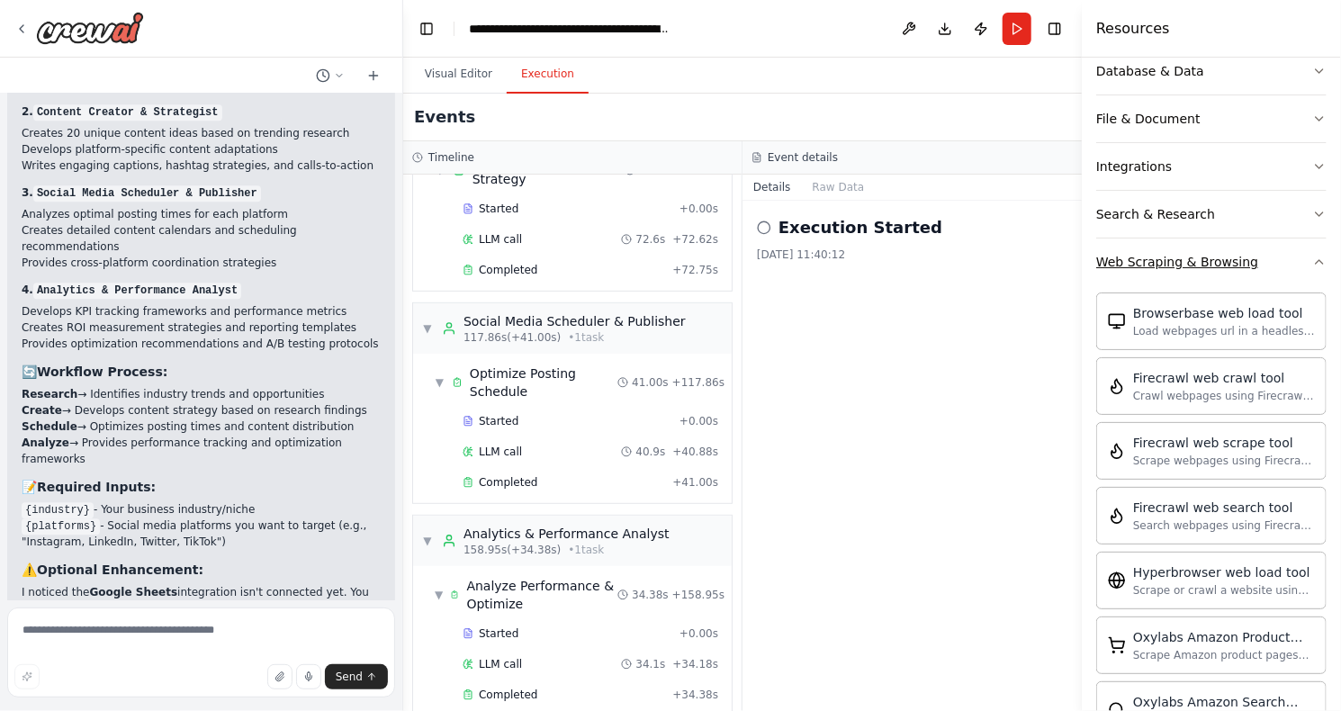
click at [1296, 271] on button "Web Scraping & Browsing" at bounding box center [1211, 261] width 230 height 47
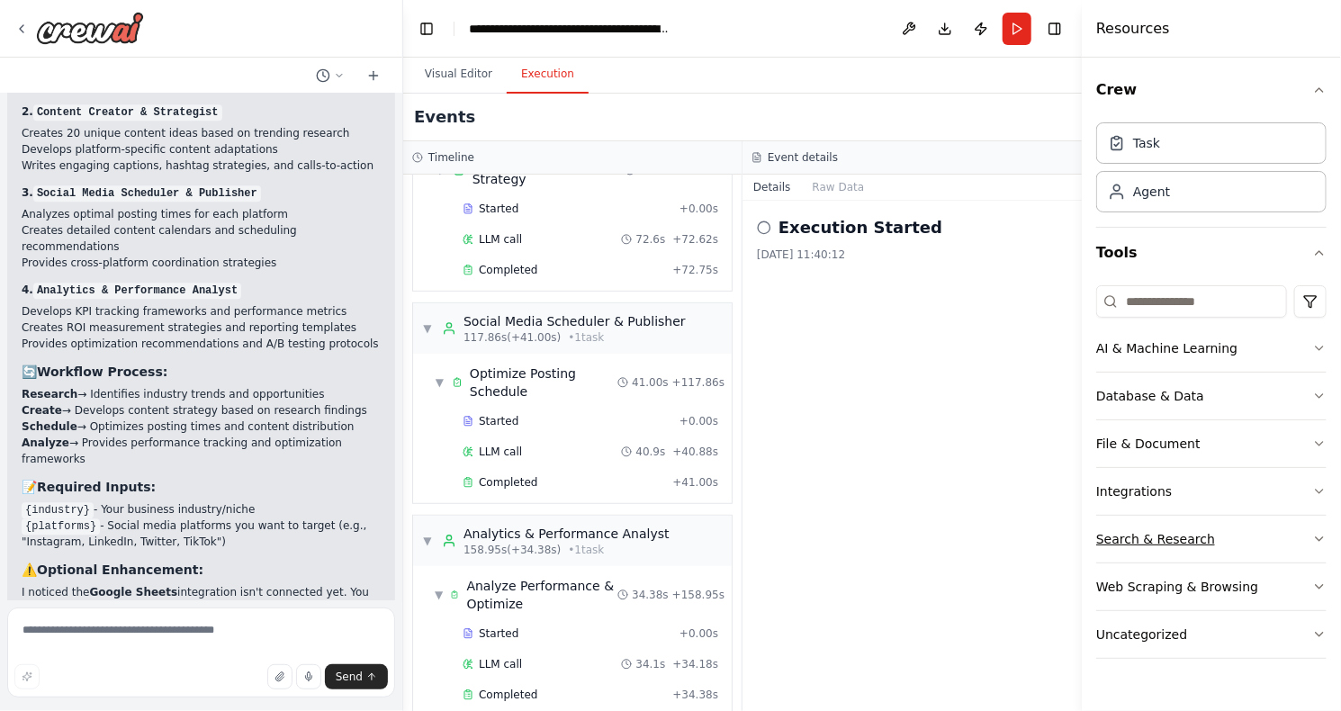
click at [1295, 536] on button "Search & Research" at bounding box center [1211, 539] width 230 height 47
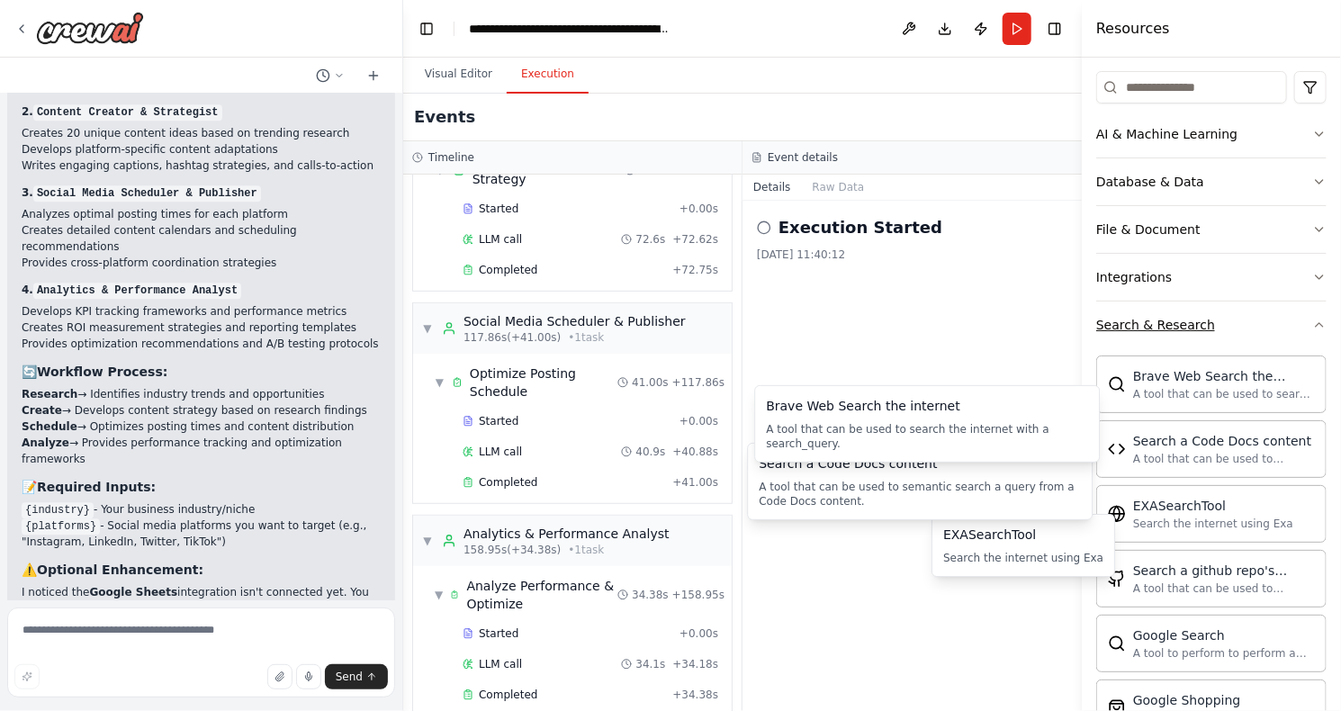
scroll to position [180, 0]
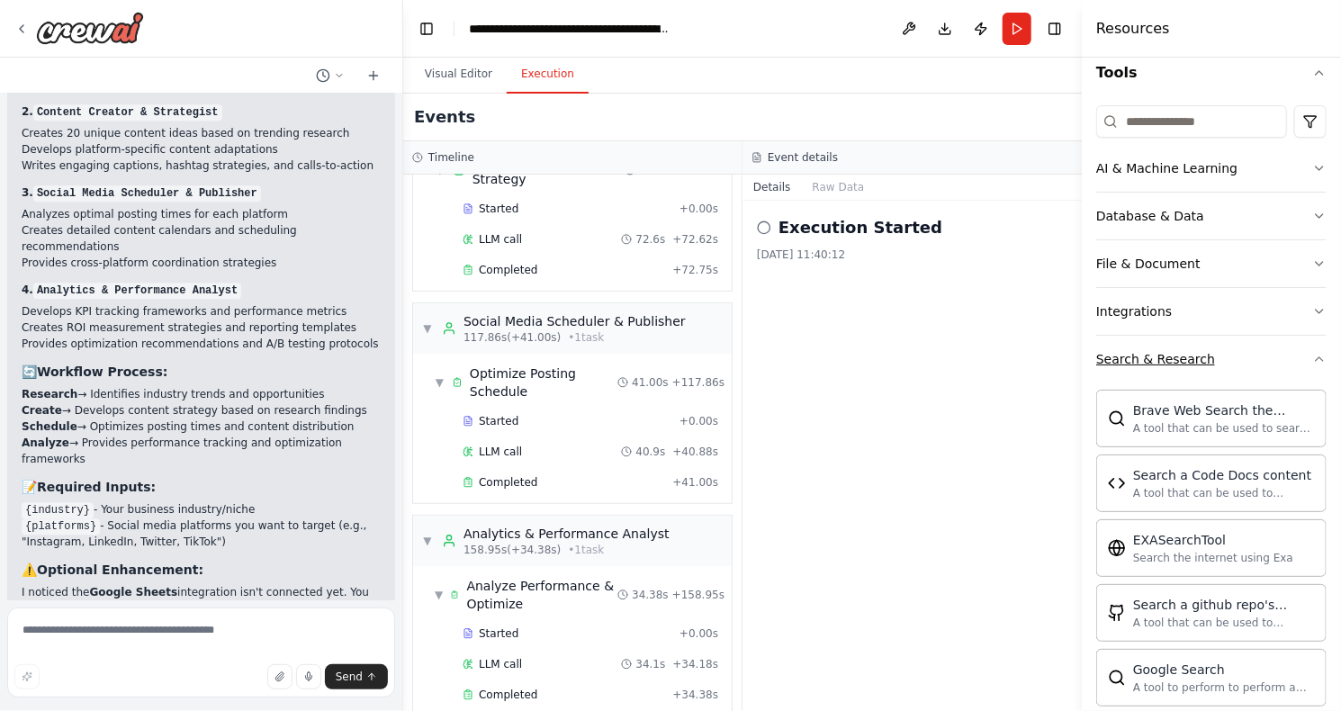
click at [1296, 358] on button "Search & Research" at bounding box center [1211, 359] width 230 height 47
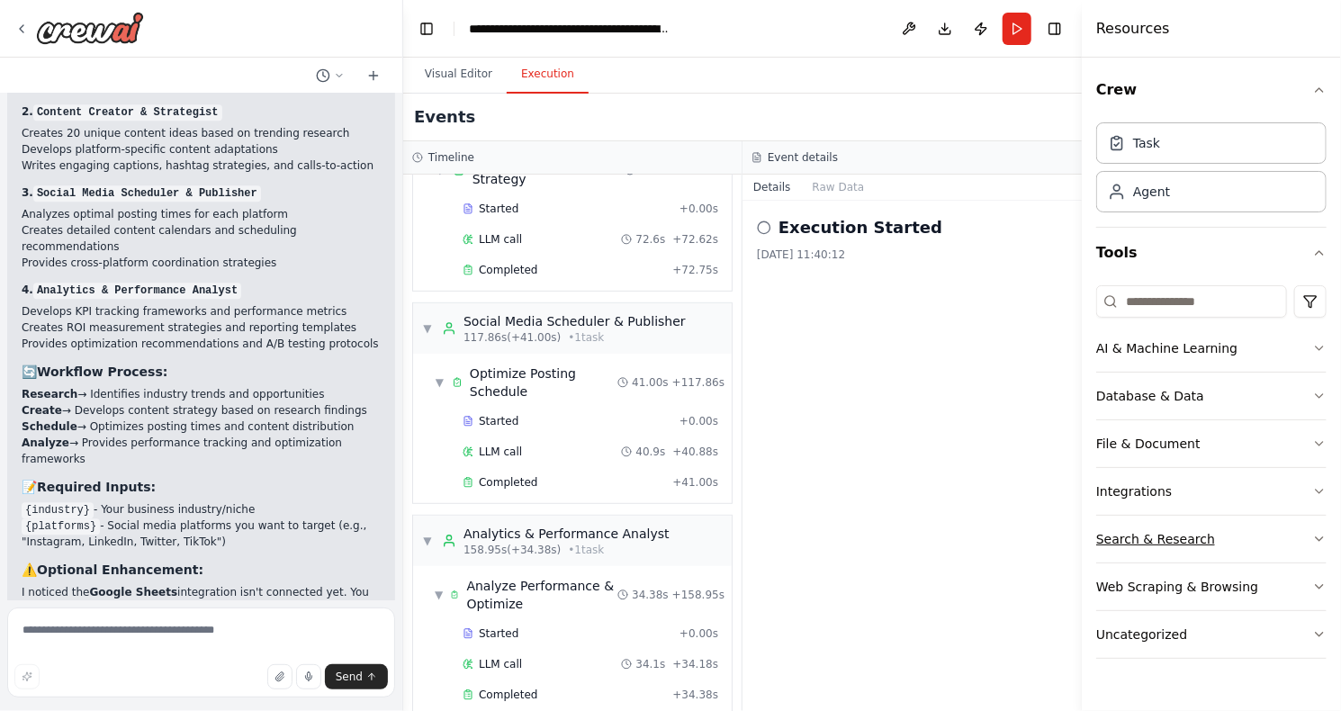
click at [1308, 535] on button "Search & Research" at bounding box center [1211, 539] width 230 height 47
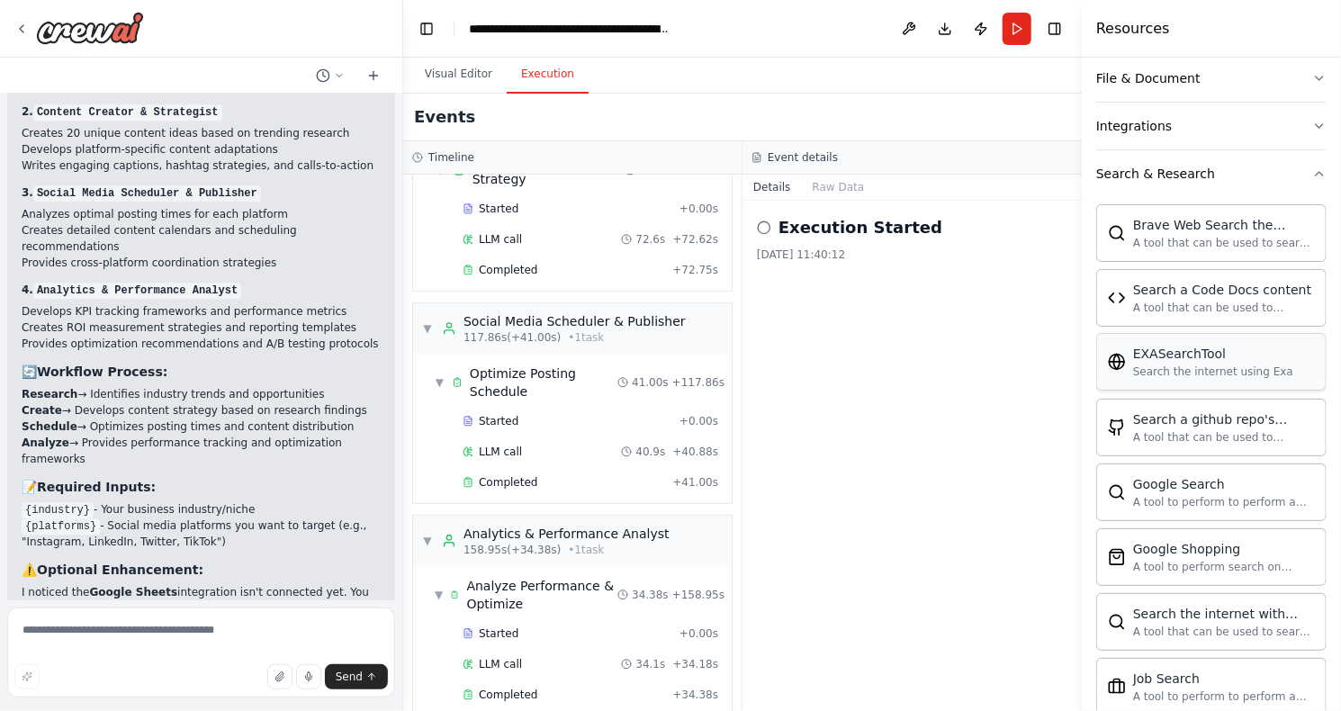
scroll to position [270, 0]
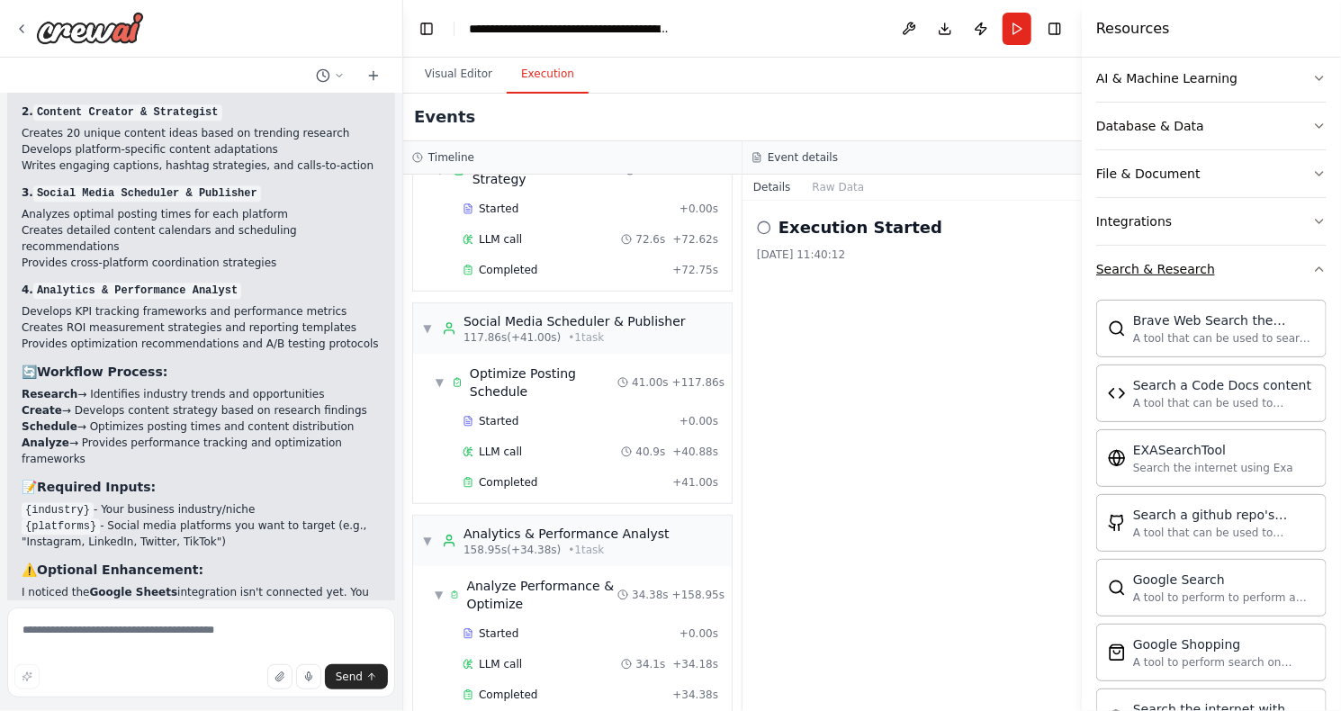
click at [1298, 275] on button "Search & Research" at bounding box center [1211, 269] width 230 height 47
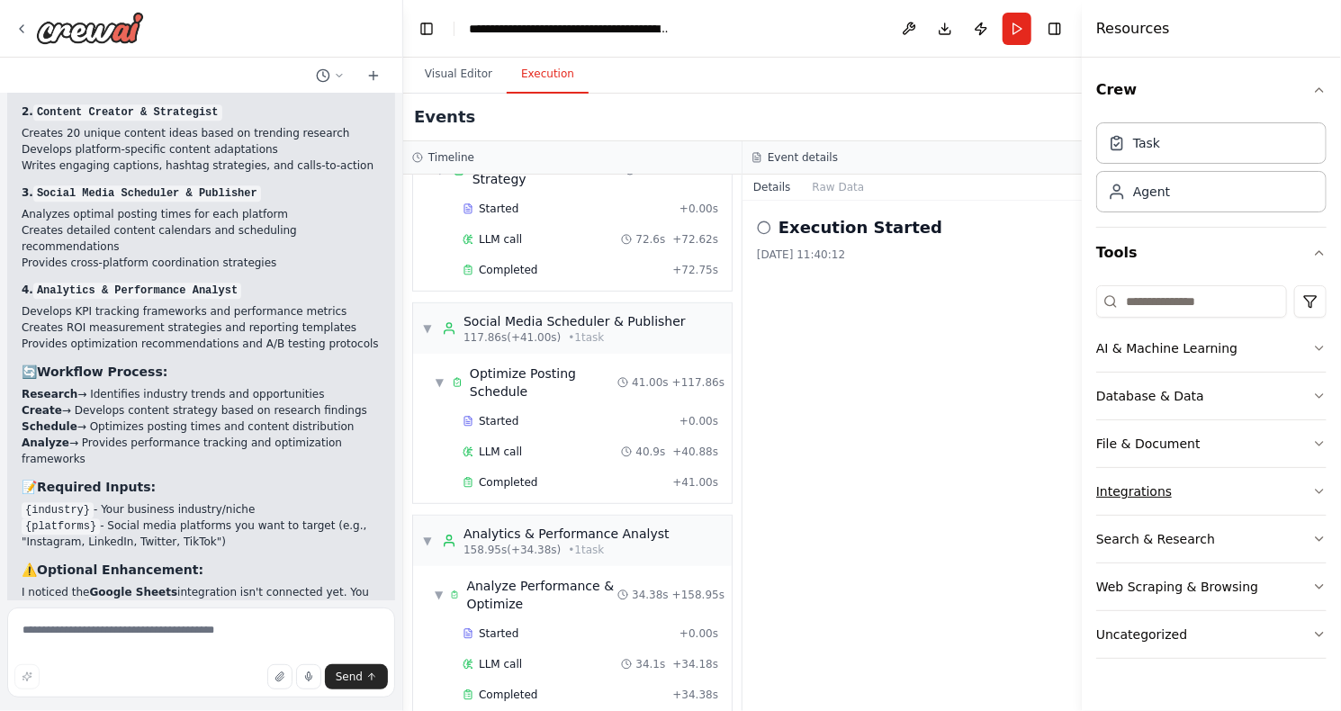
click at [1302, 499] on button "Integrations" at bounding box center [1211, 491] width 230 height 47
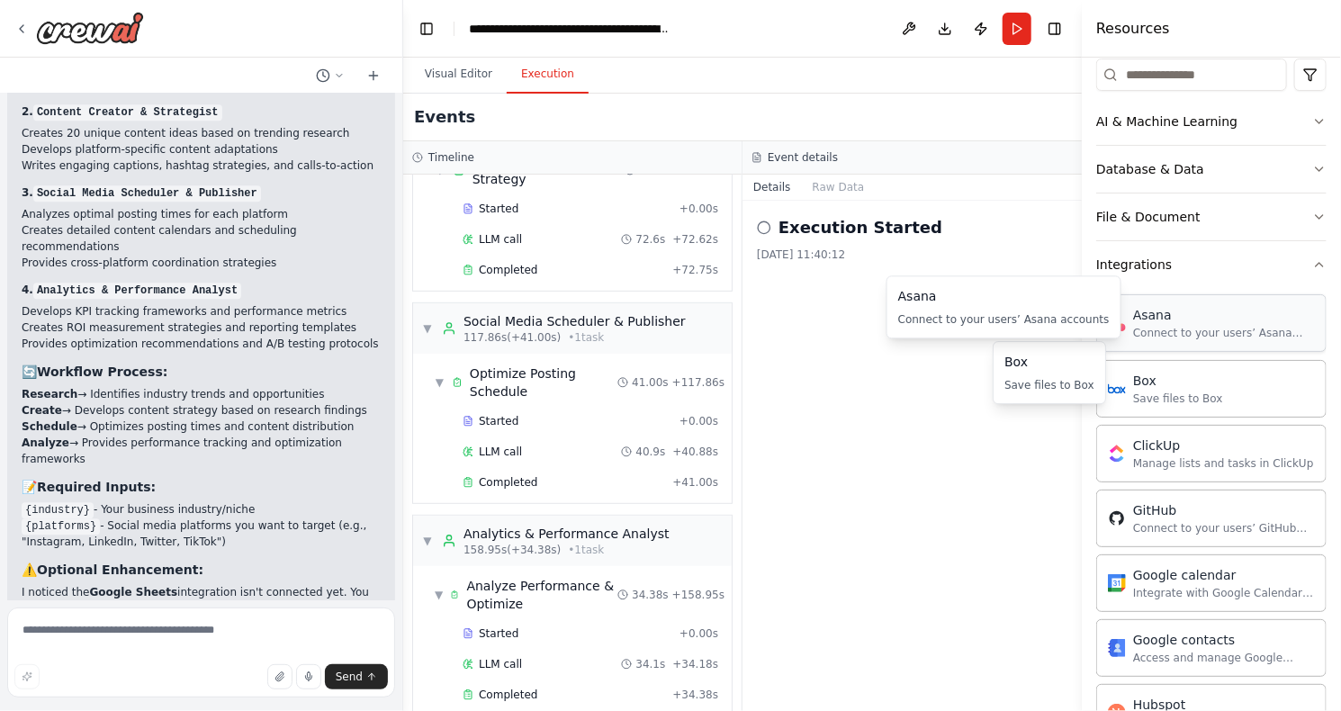
scroll to position [270, 0]
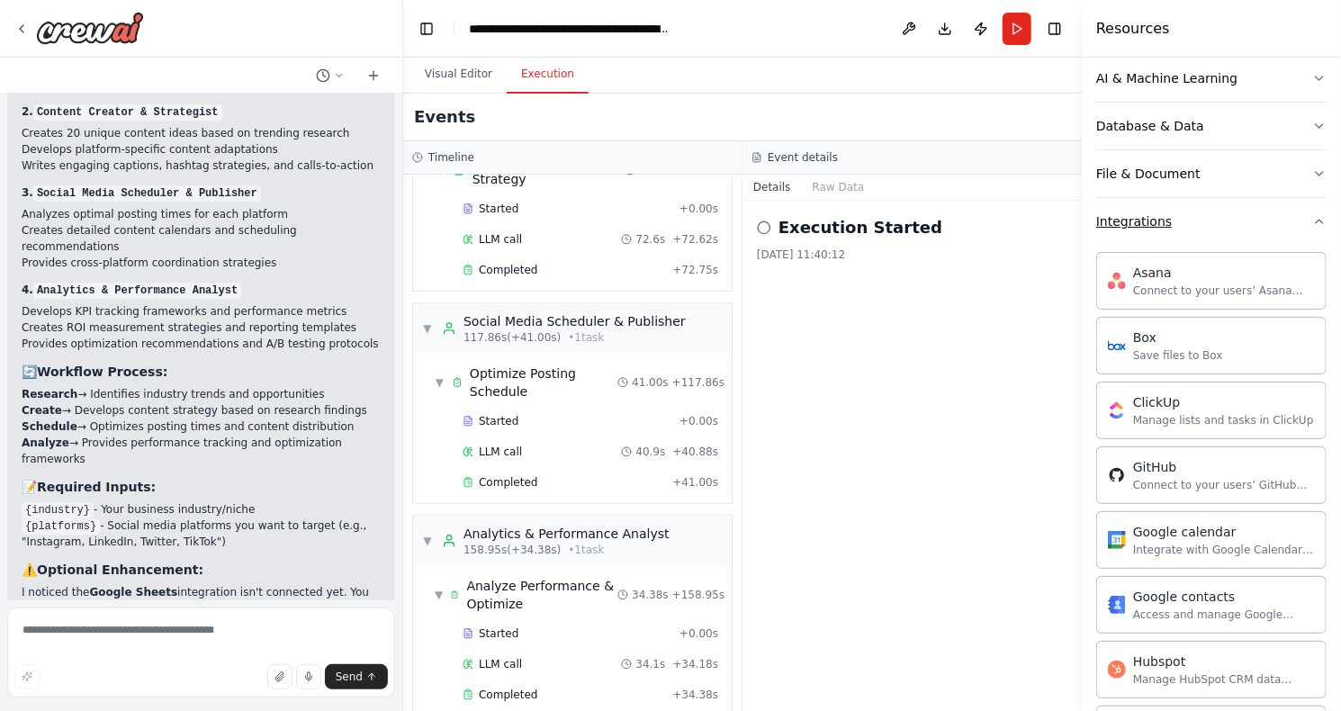
click at [1295, 226] on button "Integrations" at bounding box center [1211, 221] width 230 height 47
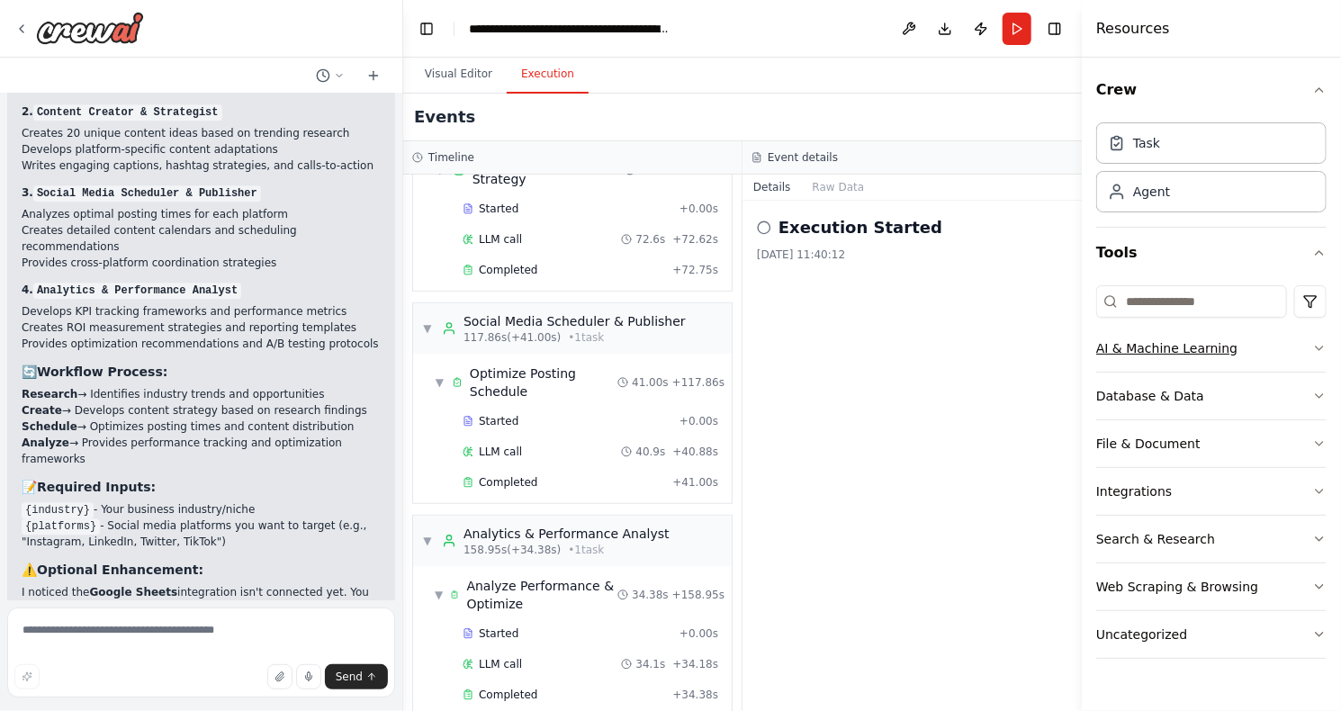
click at [1302, 353] on button "AI & Machine Learning" at bounding box center [1211, 348] width 230 height 47
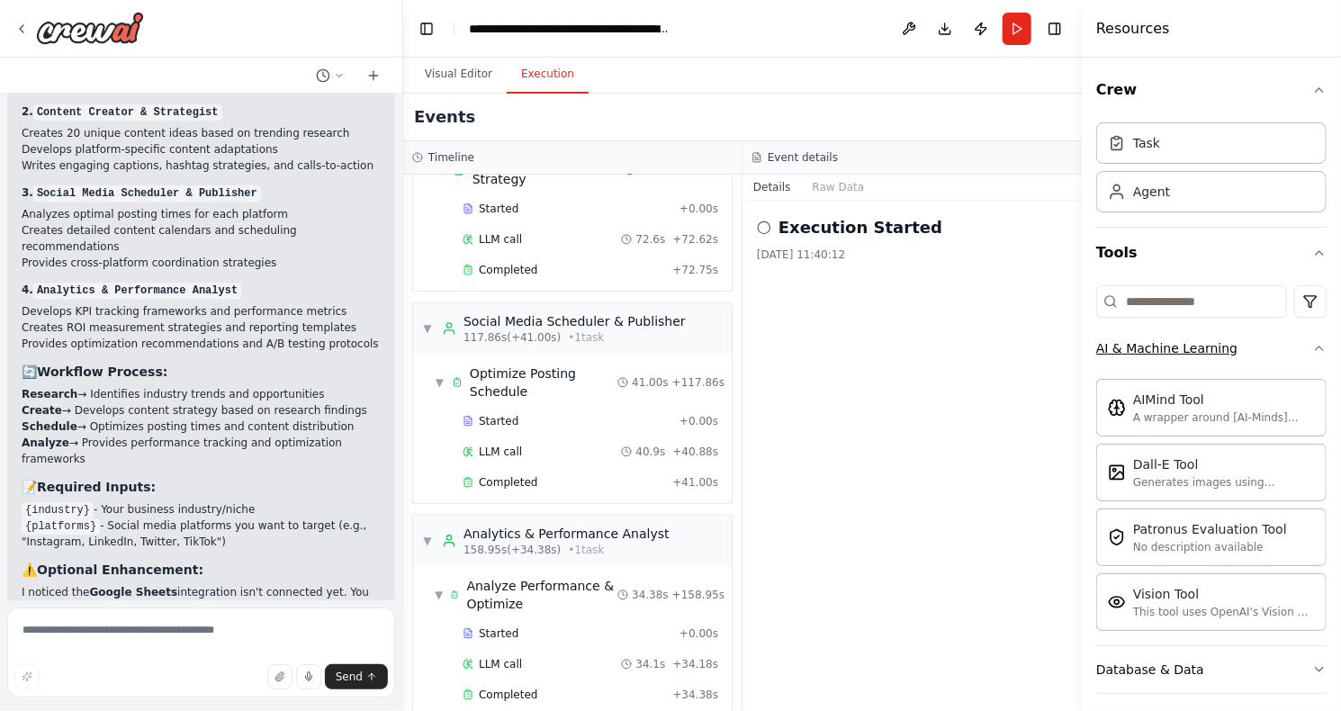
click at [1312, 353] on icon "button" at bounding box center [1319, 348] width 14 height 14
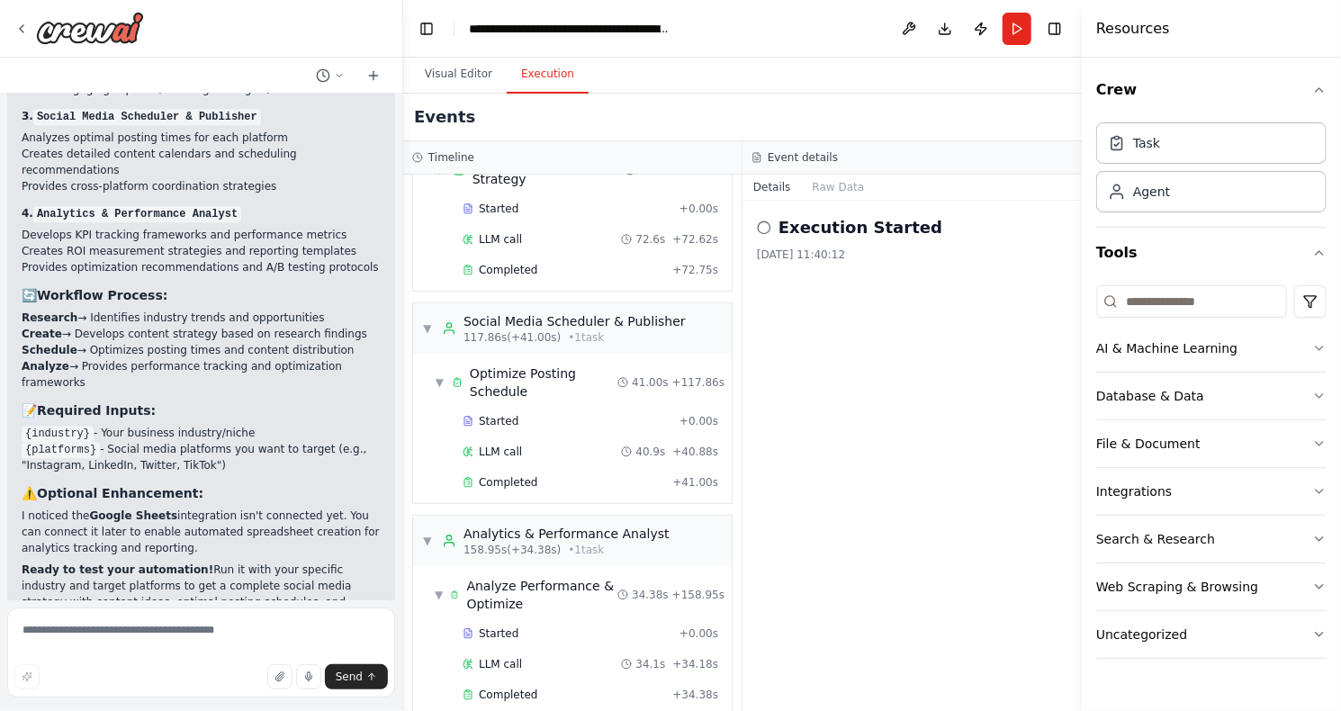
scroll to position [2279, 0]
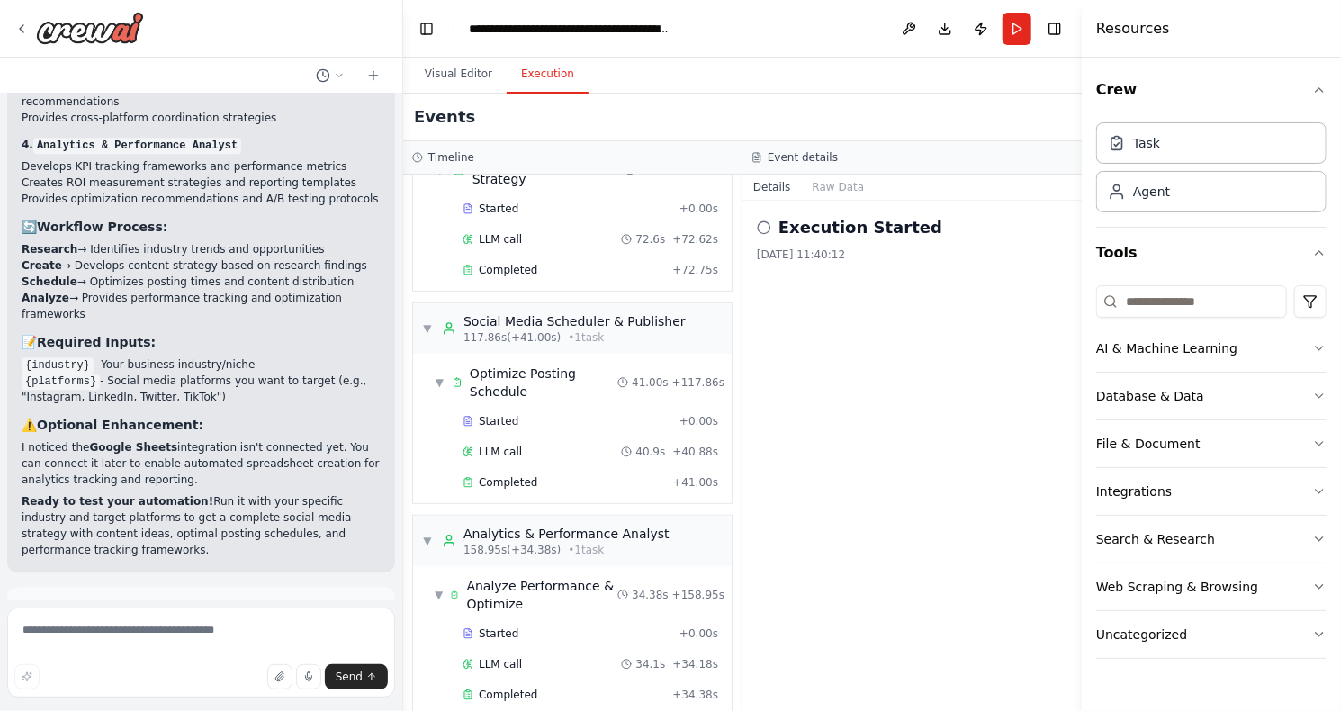
click at [235, 682] on span "Improve automation" at bounding box center [209, 689] width 110 height 14
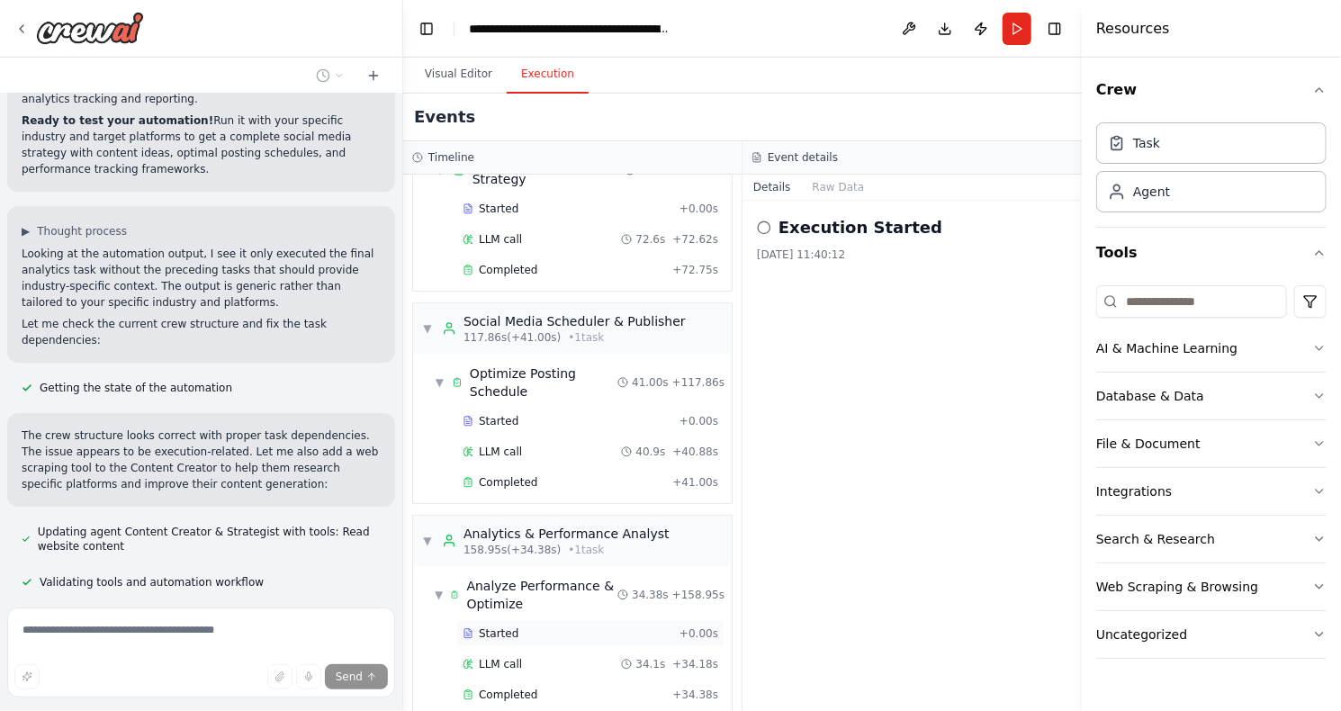
scroll to position [2734, 0]
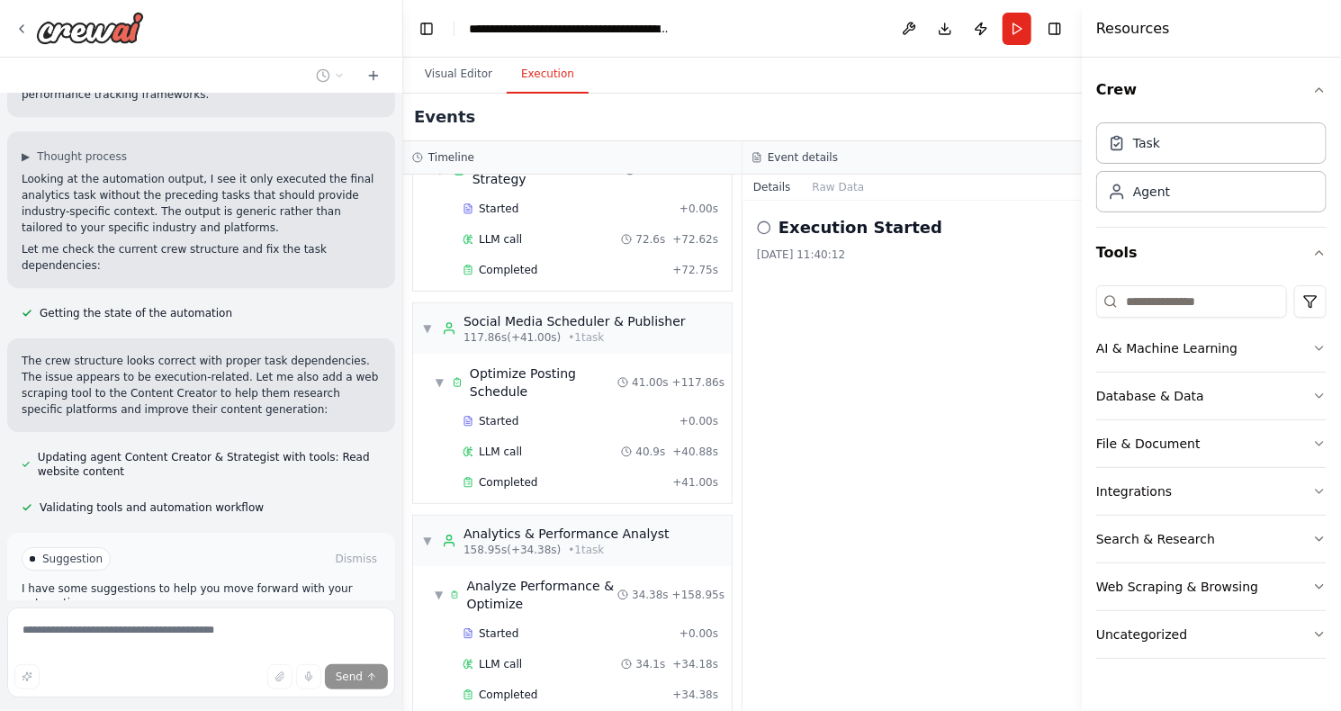
click at [325, 621] on button "Run Automation" at bounding box center [201, 635] width 359 height 29
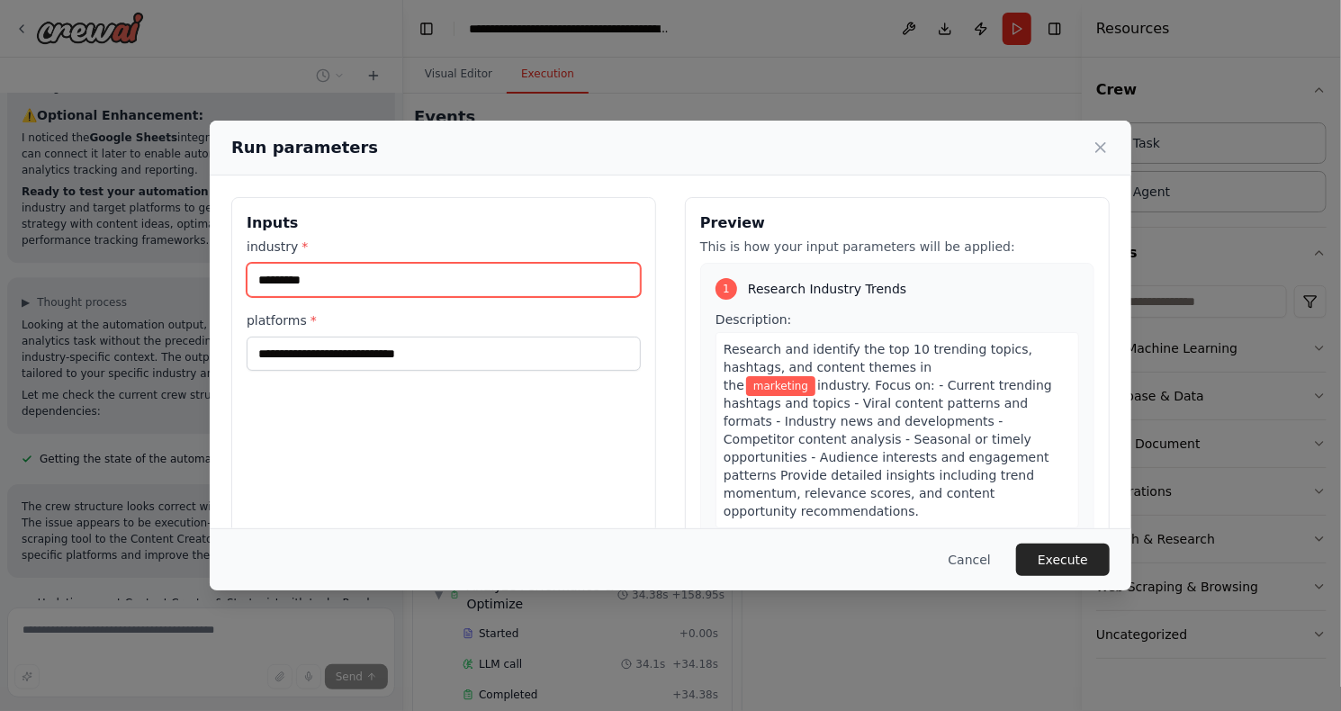
drag, startPoint x: 322, startPoint y: 286, endPoint x: 364, endPoint y: 279, distance: 42.0
click at [364, 279] on input "*********" at bounding box center [444, 280] width 394 height 34
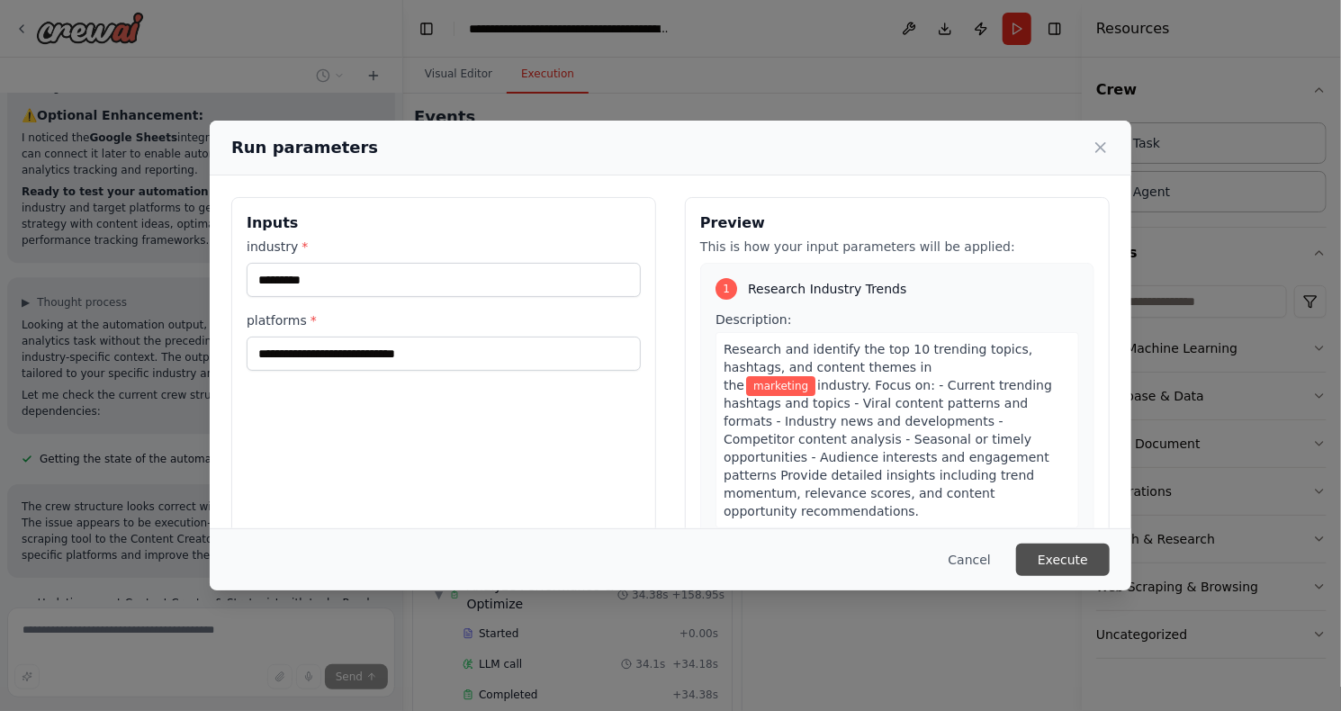
click at [1072, 568] on button "Execute" at bounding box center [1063, 560] width 94 height 32
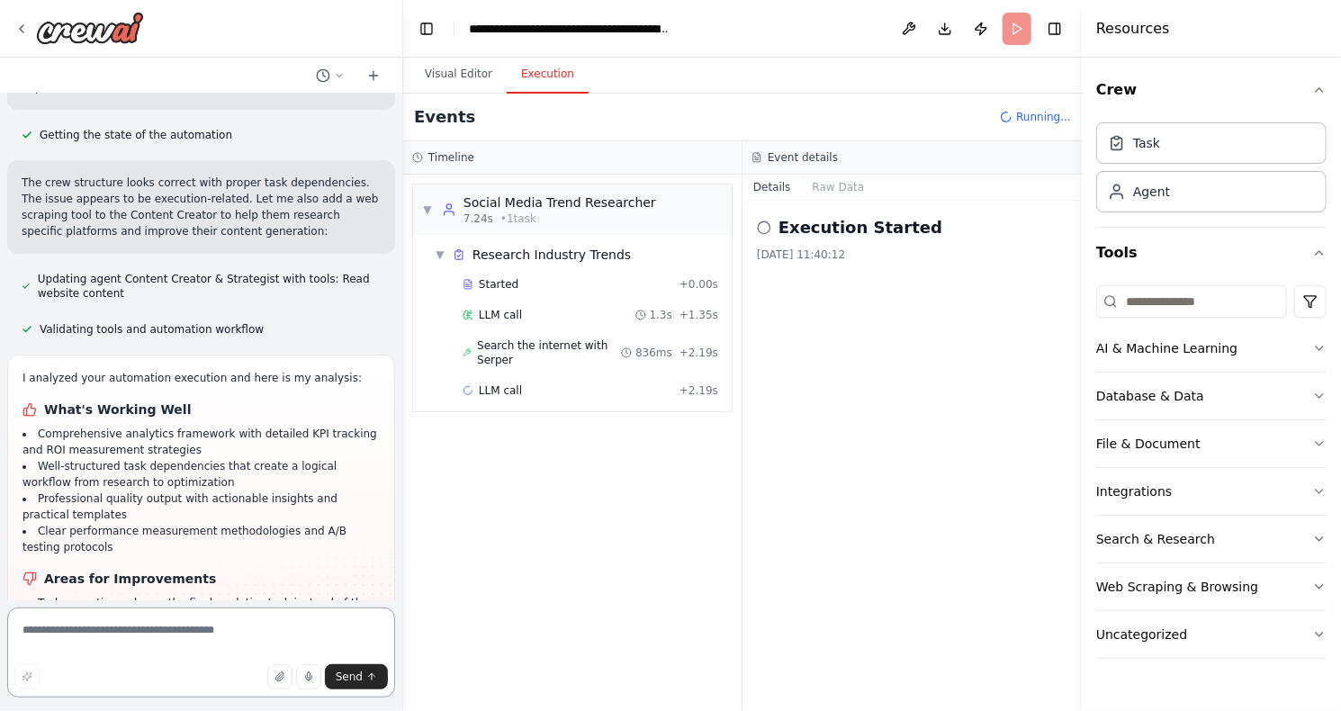
scroll to position [2929, 0]
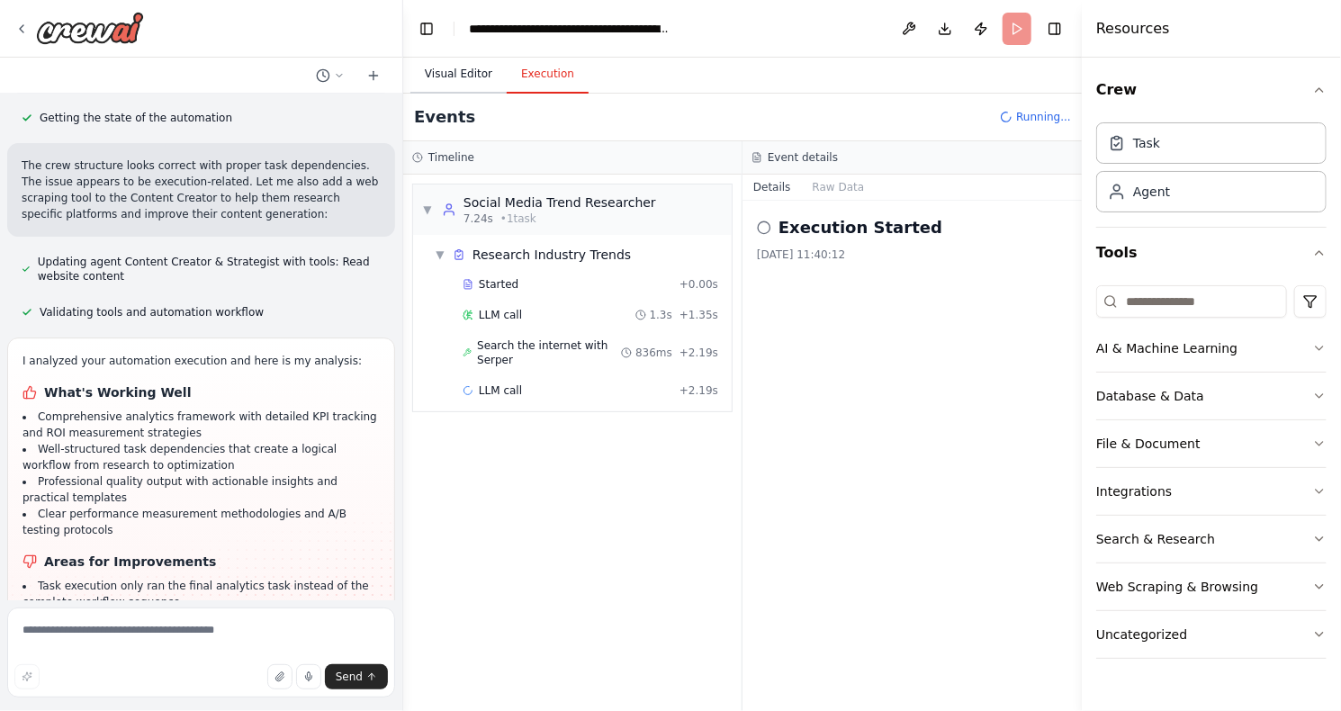
click at [463, 82] on button "Visual Editor" at bounding box center [458, 75] width 96 height 38
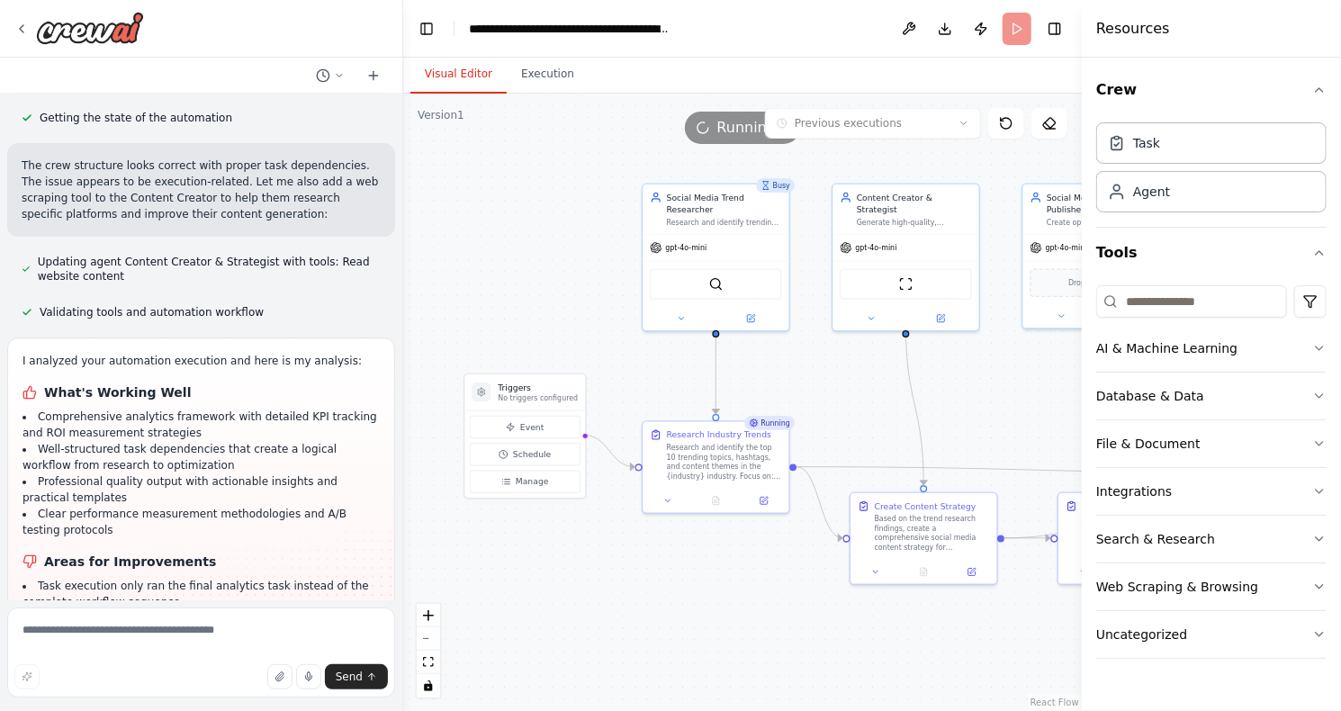
drag, startPoint x: 526, startPoint y: 250, endPoint x: 601, endPoint y: 315, distance: 98.9
click at [601, 315] on div ".deletable-edge-delete-btn { width: 20px; height: 20px; border: 0px solid #ffff…" at bounding box center [742, 402] width 679 height 617
click at [827, 41] on header "**********" at bounding box center [742, 29] width 679 height 58
click at [930, 538] on div "Based on the trend research findings, create a comprehensive social media conte…" at bounding box center [932, 531] width 115 height 38
click at [930, 533] on div "Based on the trend research findings, create a comprehensive social media conte…" at bounding box center [937, 531] width 115 height 38
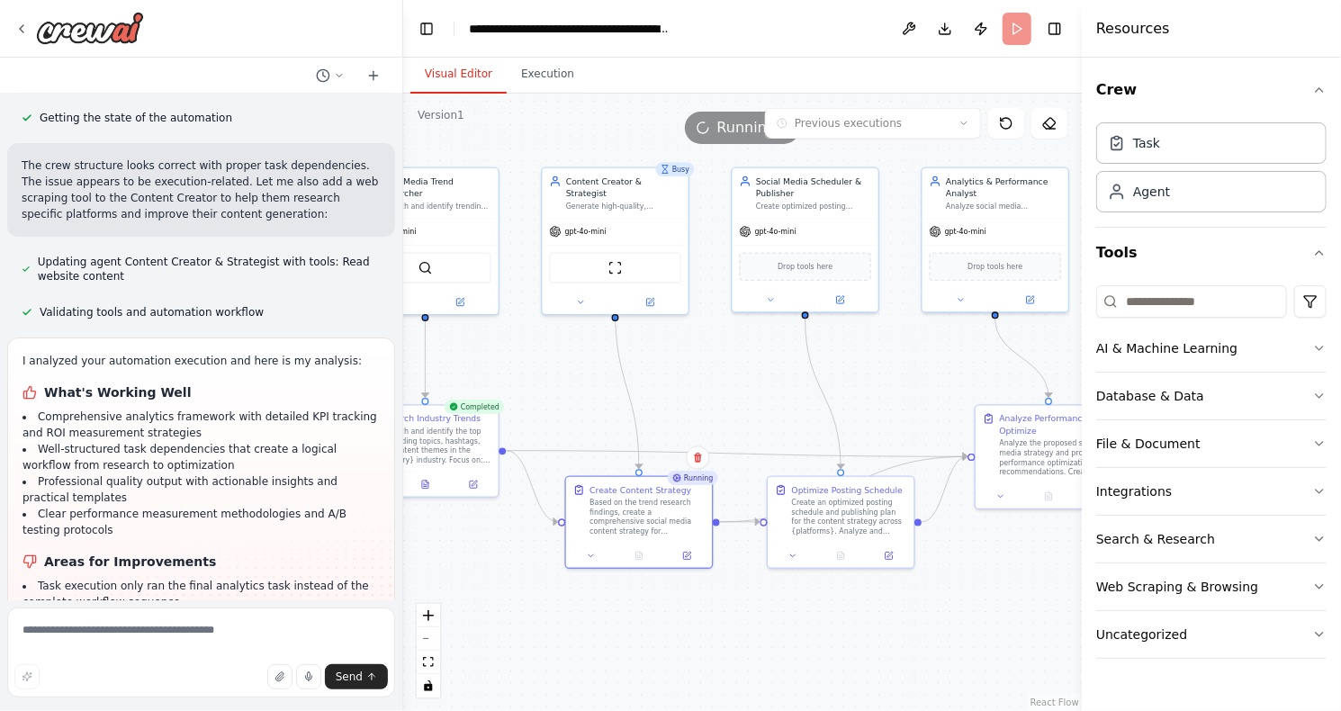
drag, startPoint x: 844, startPoint y: 375, endPoint x: 568, endPoint y: 365, distance: 276.4
click at [568, 365] on div ".deletable-edge-delete-btn { width: 20px; height: 20px; border: 0px solid #ffff…" at bounding box center [742, 402] width 679 height 617
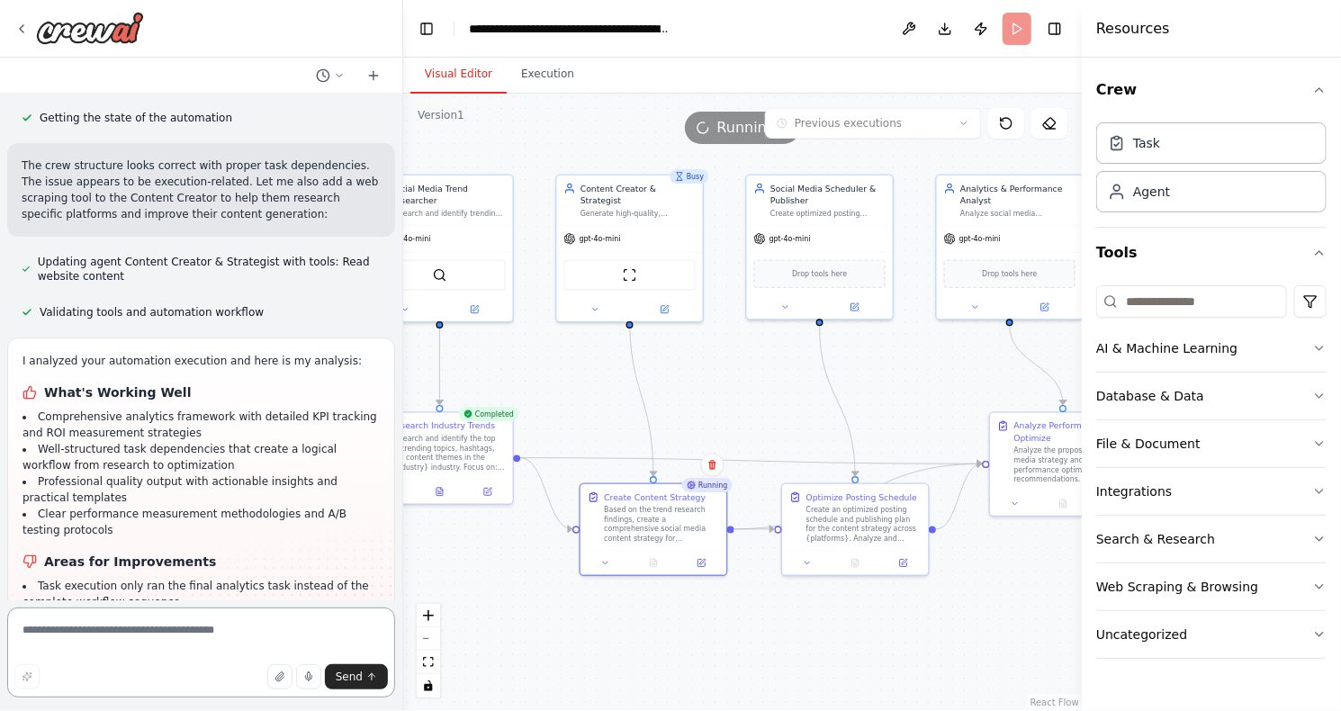
click at [160, 644] on textarea at bounding box center [201, 652] width 388 height 90
type textarea "**********"
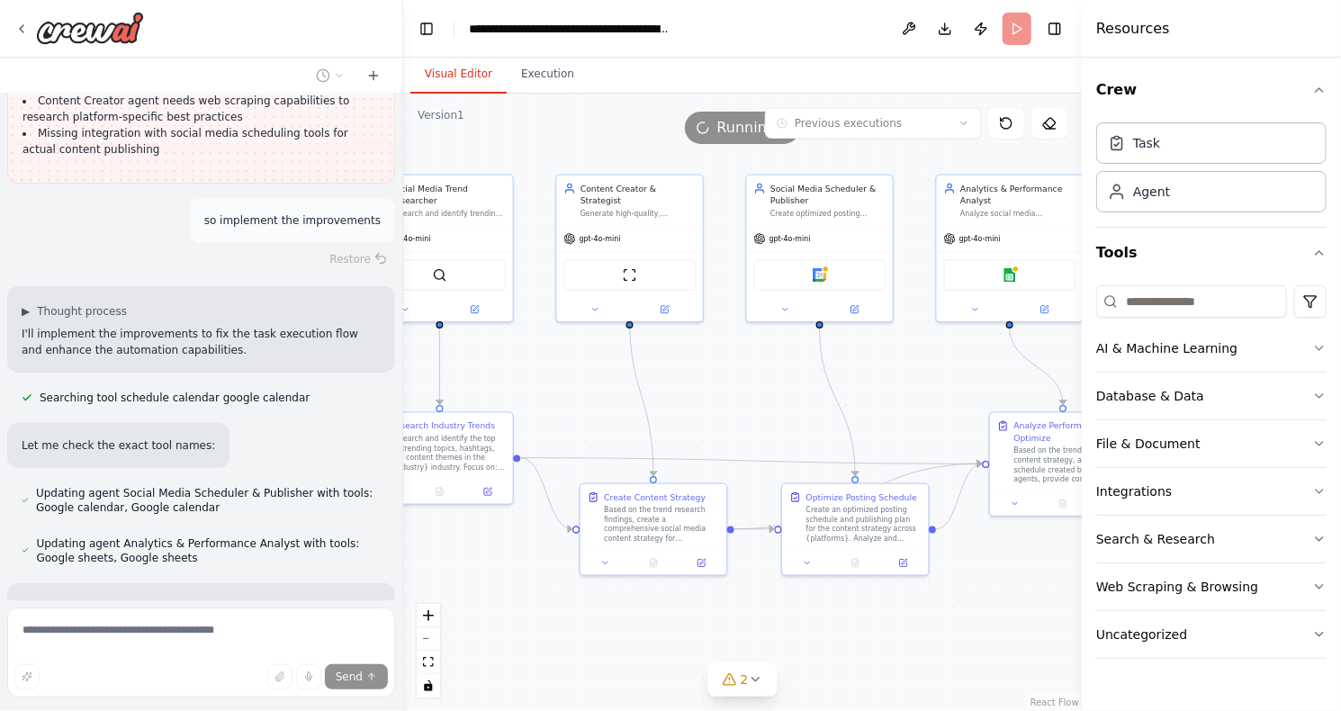
scroll to position [3495, 0]
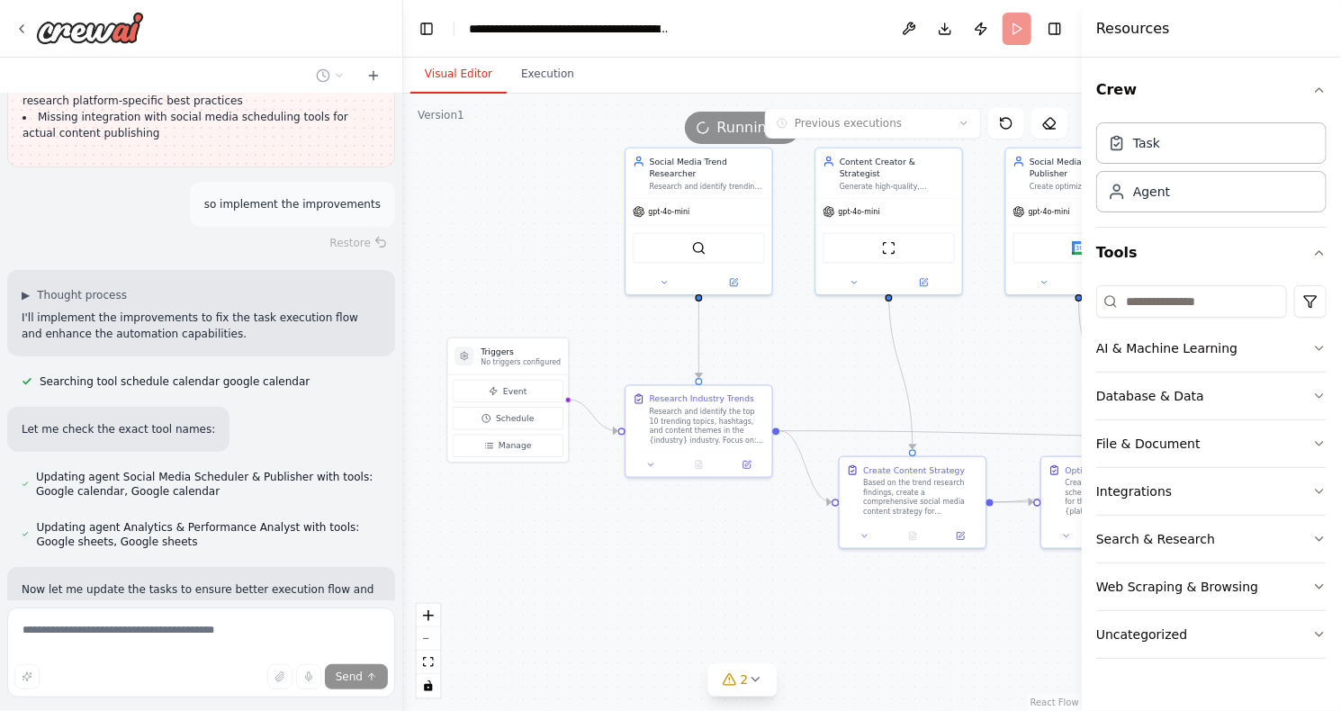
drag, startPoint x: 600, startPoint y: 396, endPoint x: 859, endPoint y: 369, distance: 260.6
click at [859, 369] on div ".deletable-edge-delete-btn { width: 20px; height: 20px; border: 0px solid #ffff…" at bounding box center [742, 402] width 679 height 617
click at [463, 365] on div "Triggers No triggers configured" at bounding box center [507, 356] width 121 height 36
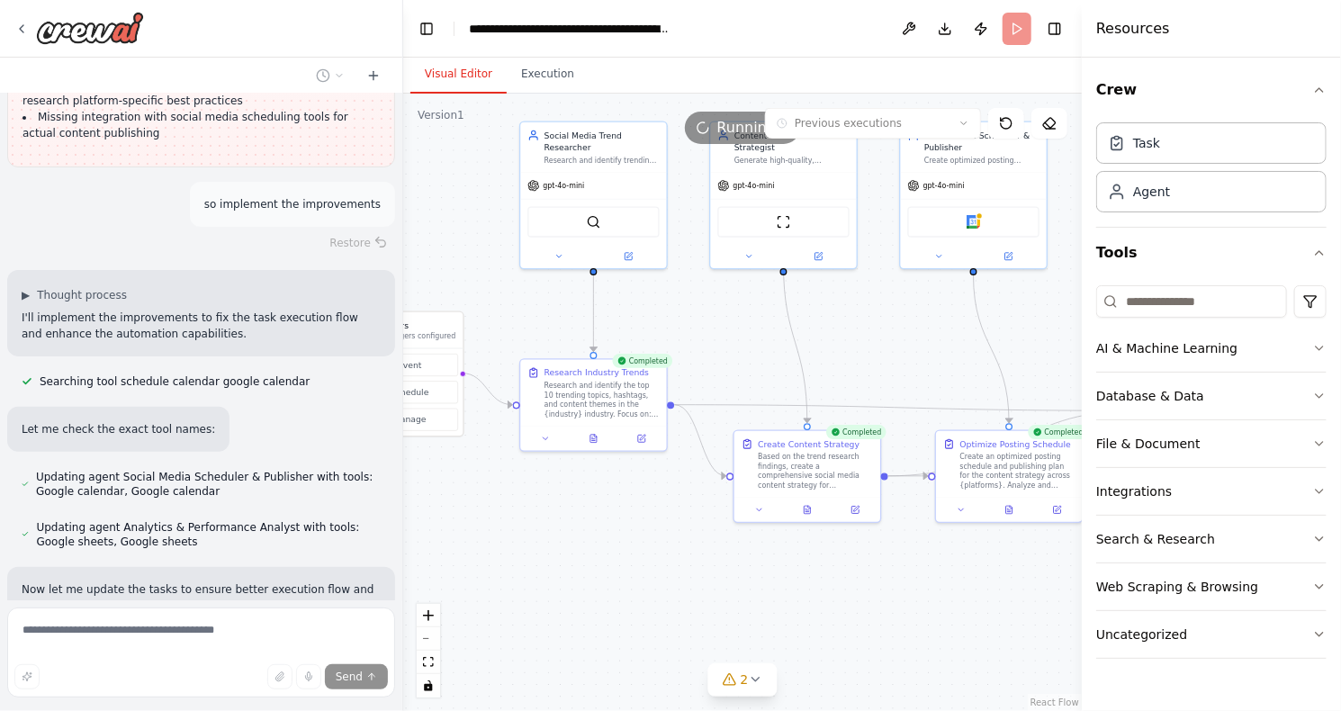
drag, startPoint x: 652, startPoint y: 536, endPoint x: 547, endPoint y: 510, distance: 108.5
click at [547, 510] on div ".deletable-edge-delete-btn { width: 20px; height: 20px; border: 0px solid #ffff…" at bounding box center [742, 402] width 679 height 617
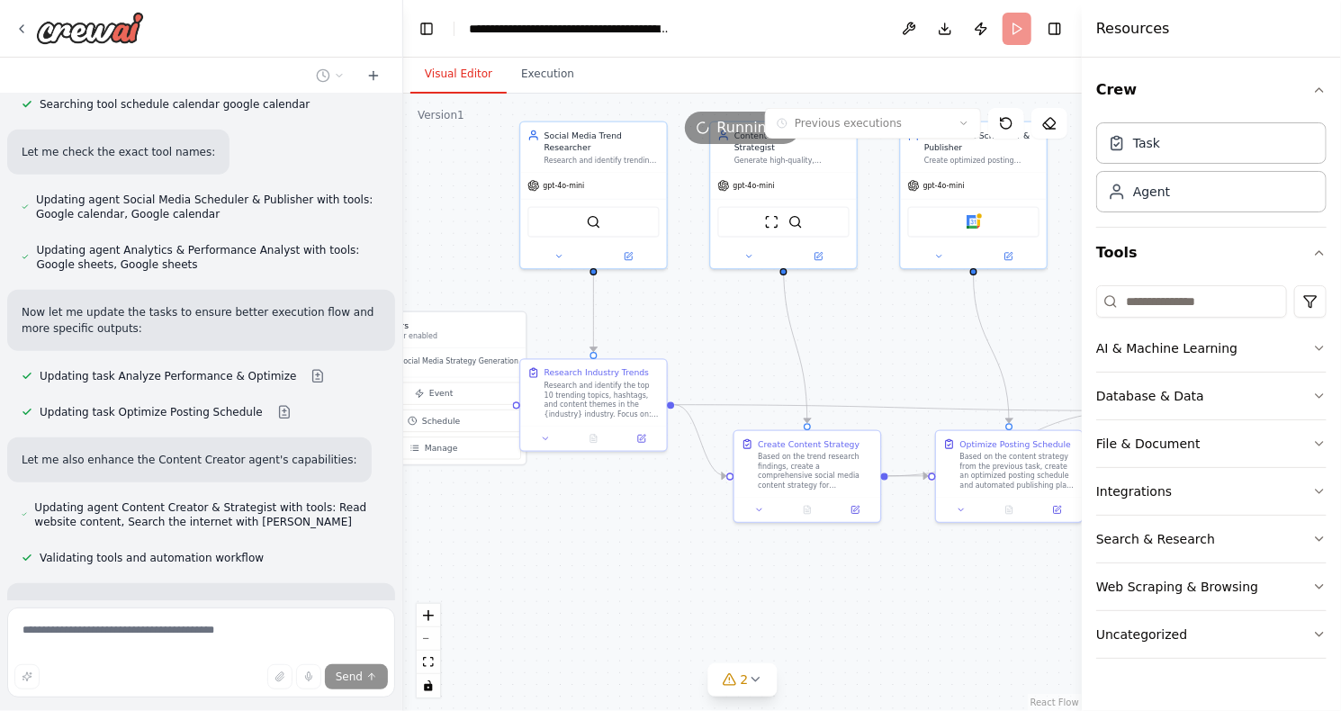
scroll to position [3918, 0]
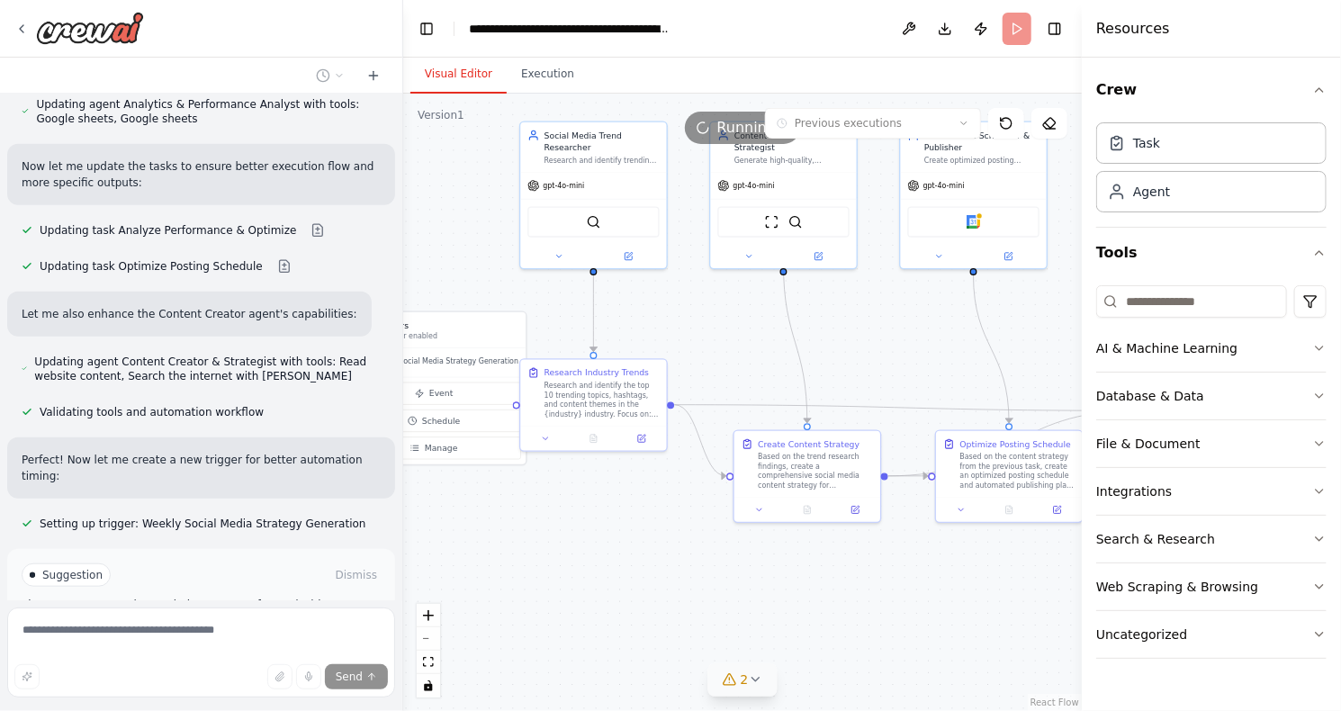
click at [751, 679] on icon at bounding box center [754, 680] width 7 height 4
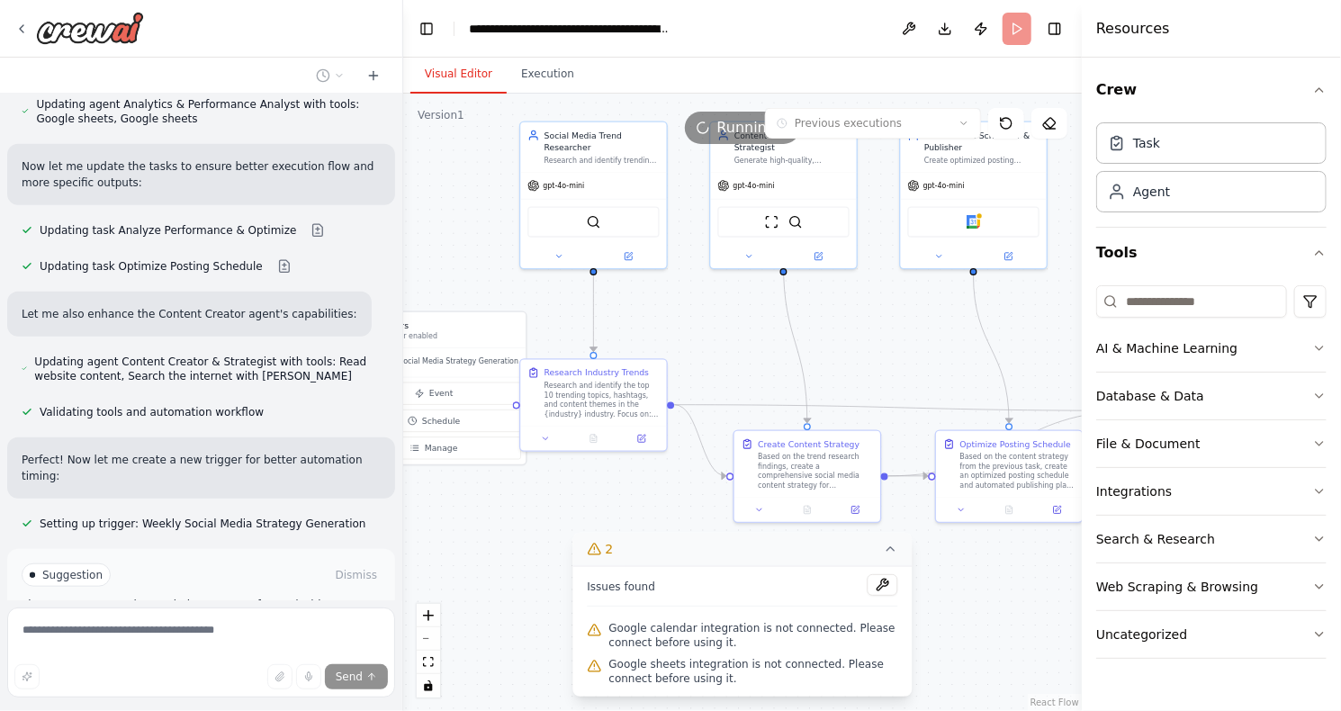
click at [892, 553] on icon at bounding box center [891, 549] width 14 height 14
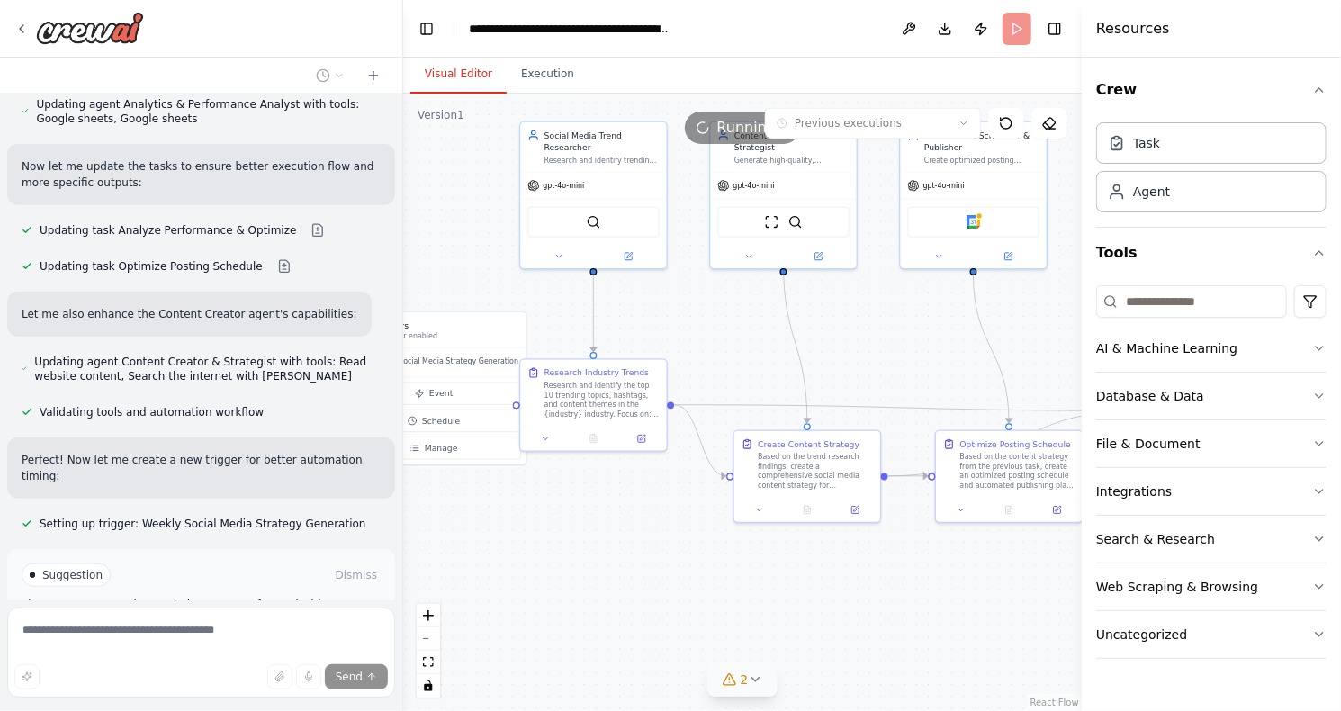
click at [762, 679] on button "2" at bounding box center [742, 679] width 69 height 33
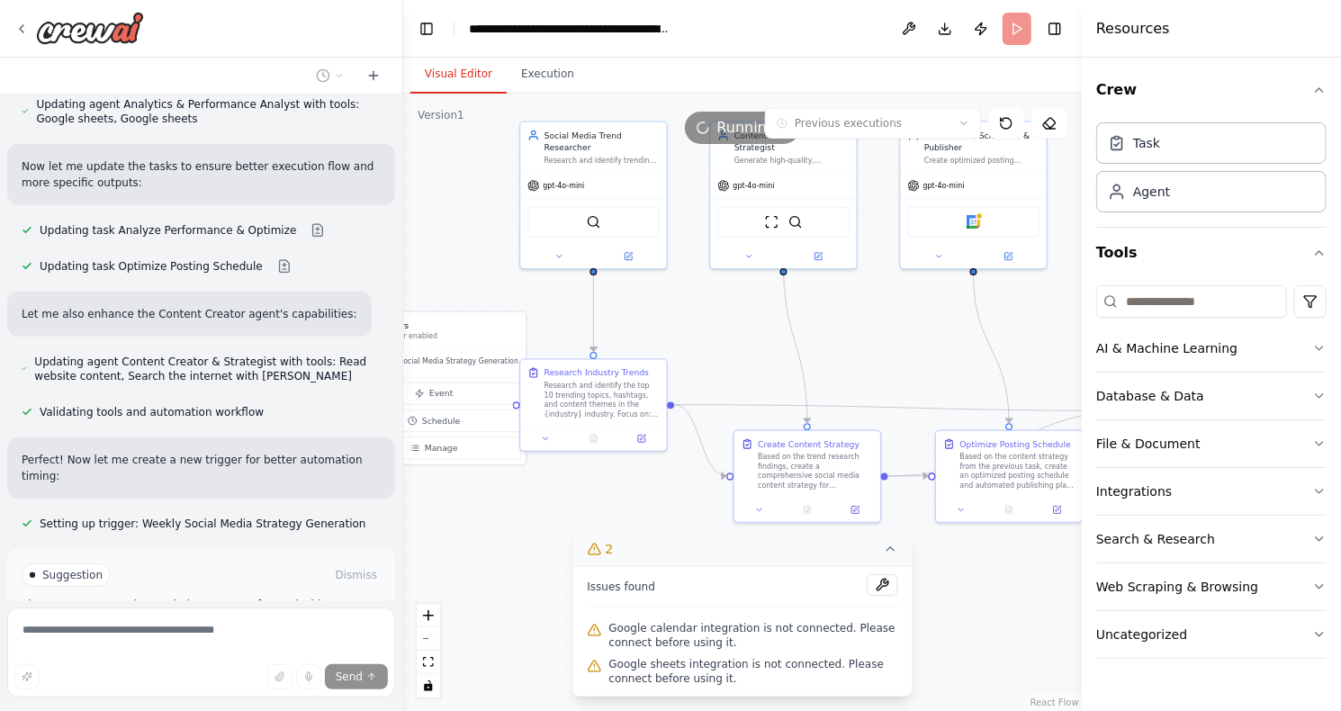
click at [888, 550] on icon at bounding box center [890, 549] width 7 height 4
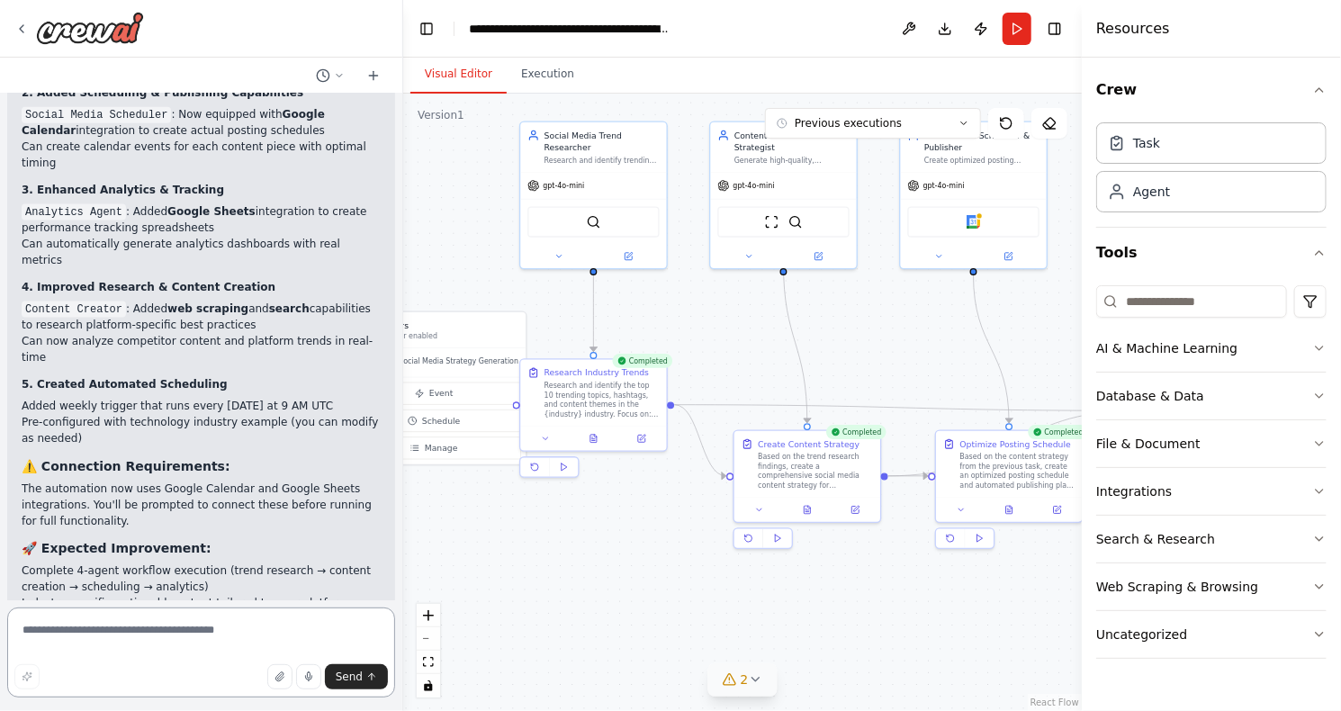
scroll to position [4593, 0]
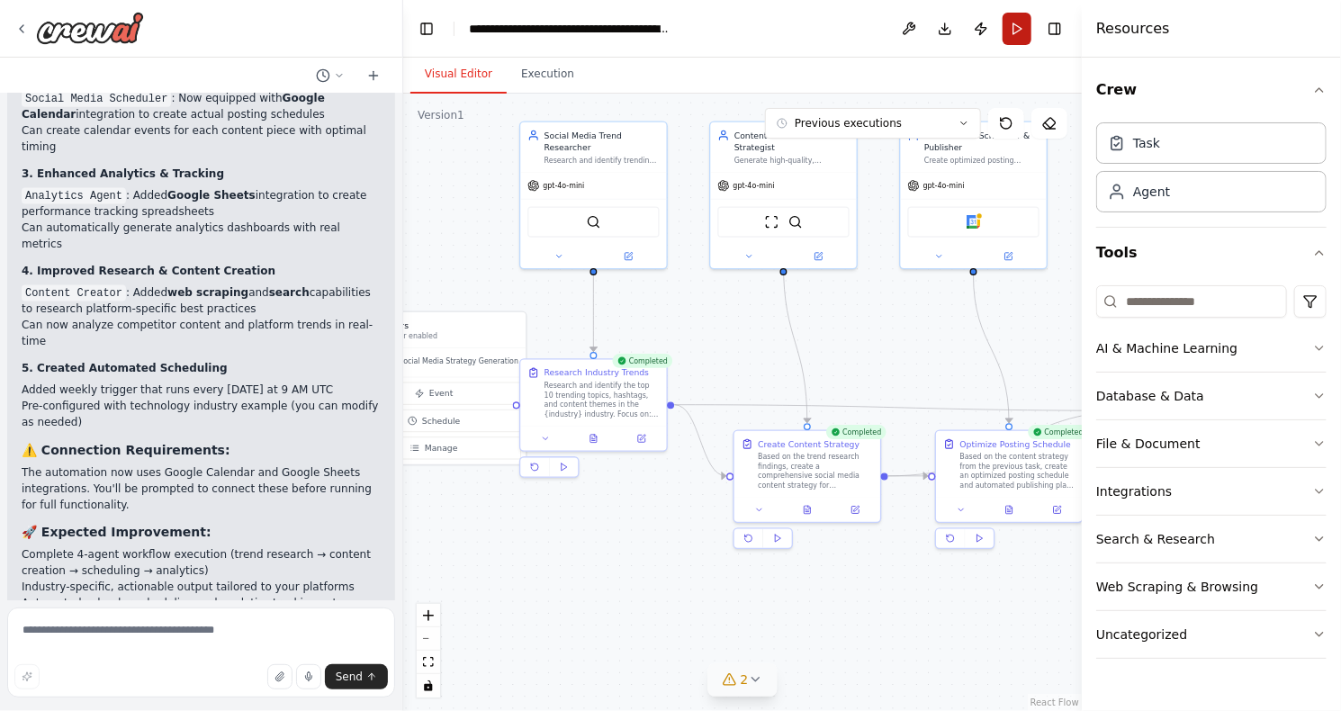
click at [1014, 30] on button "Run" at bounding box center [1016, 29] width 29 height 32
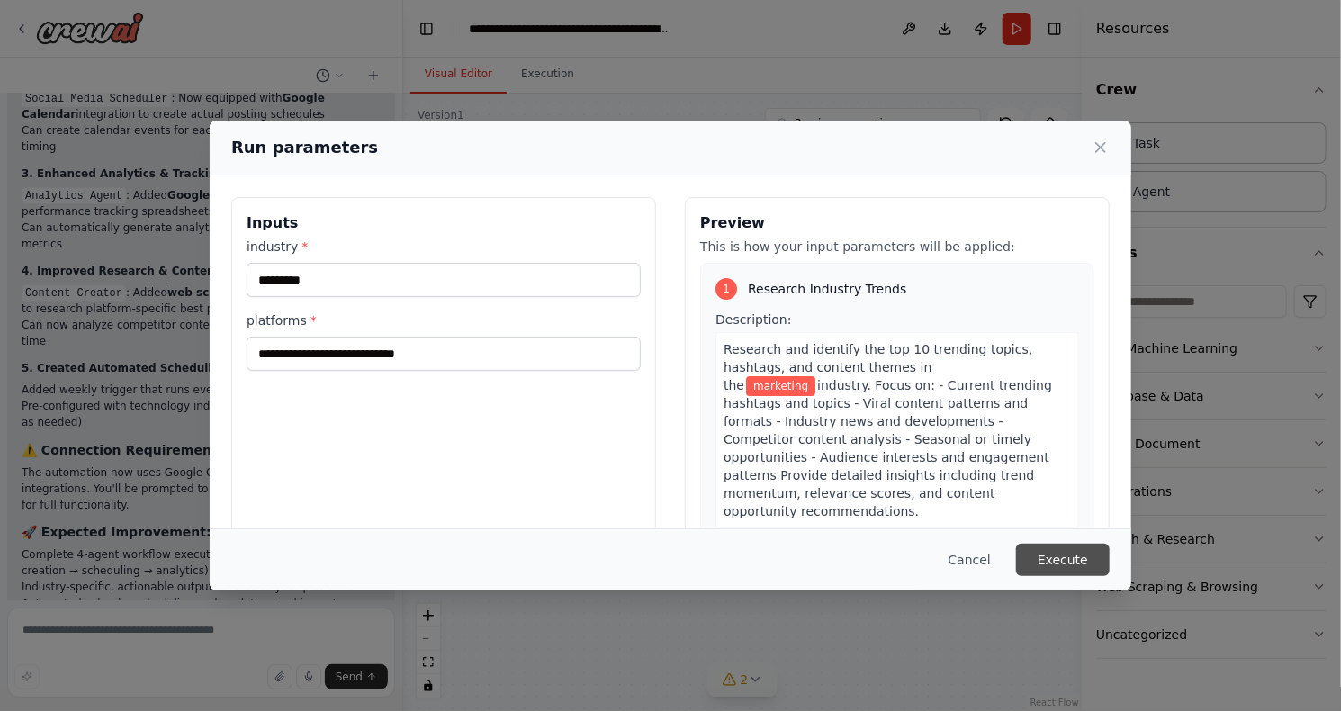
click at [1053, 560] on button "Execute" at bounding box center [1063, 560] width 94 height 32
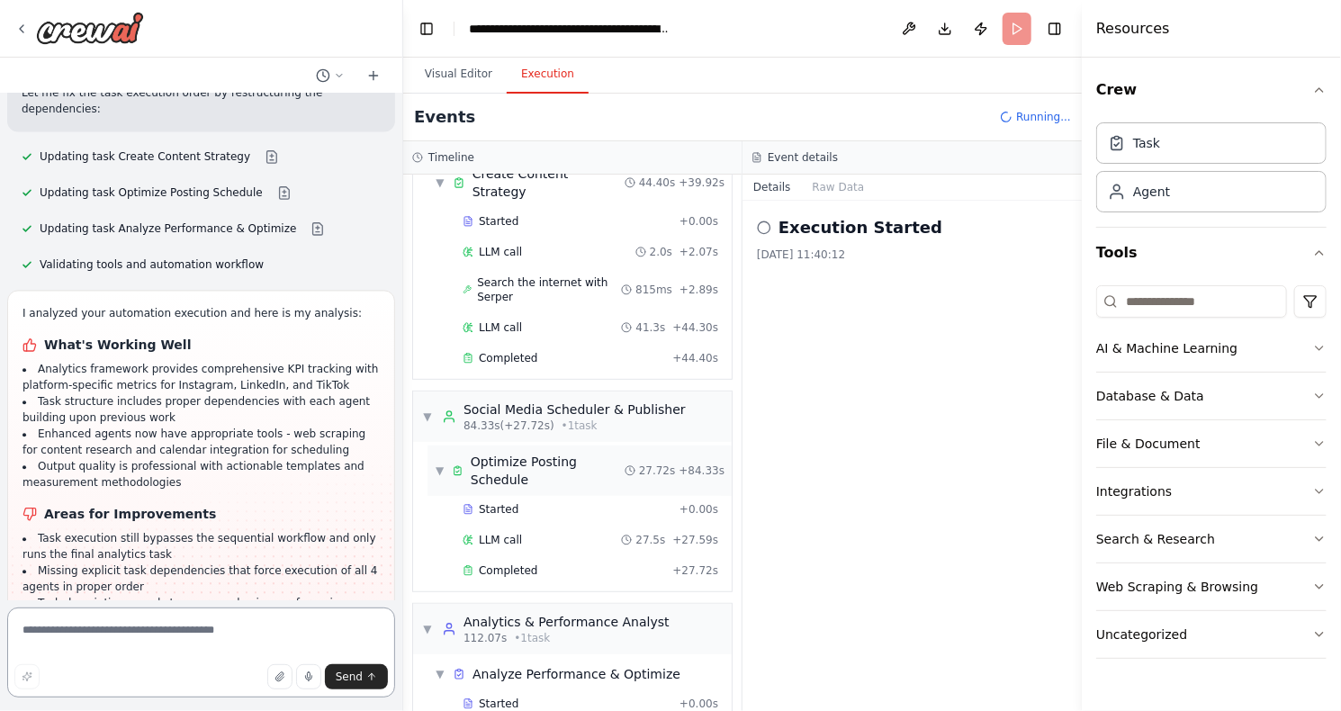
scroll to position [372, 0]
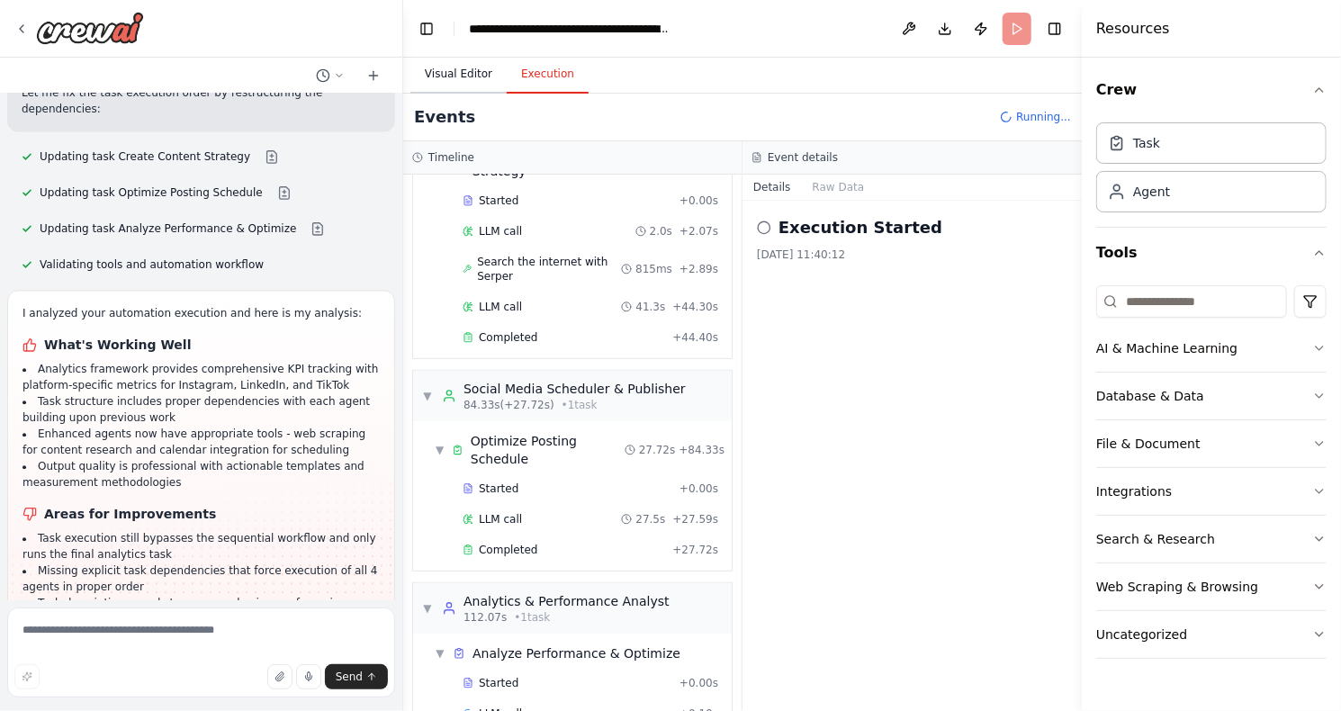
click at [456, 77] on button "Visual Editor" at bounding box center [458, 75] width 96 height 38
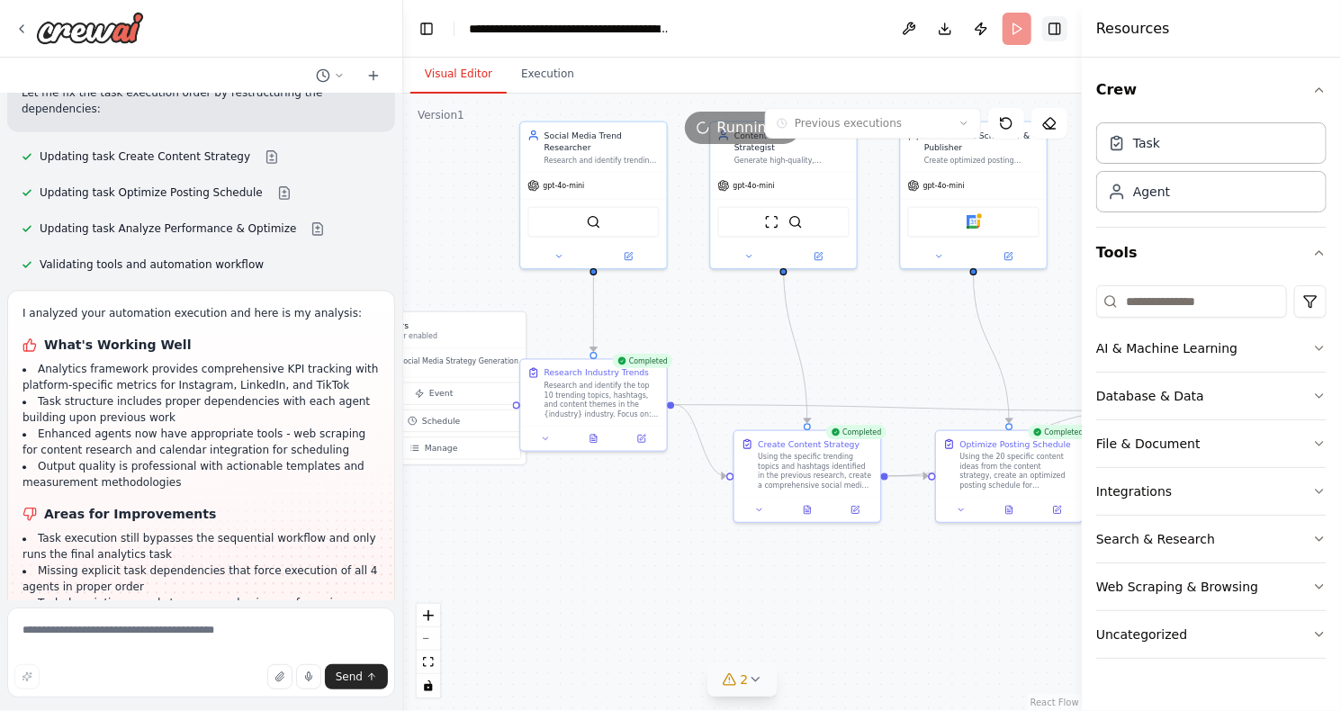
click at [1050, 32] on button "Toggle Right Sidebar" at bounding box center [1054, 28] width 25 height 25
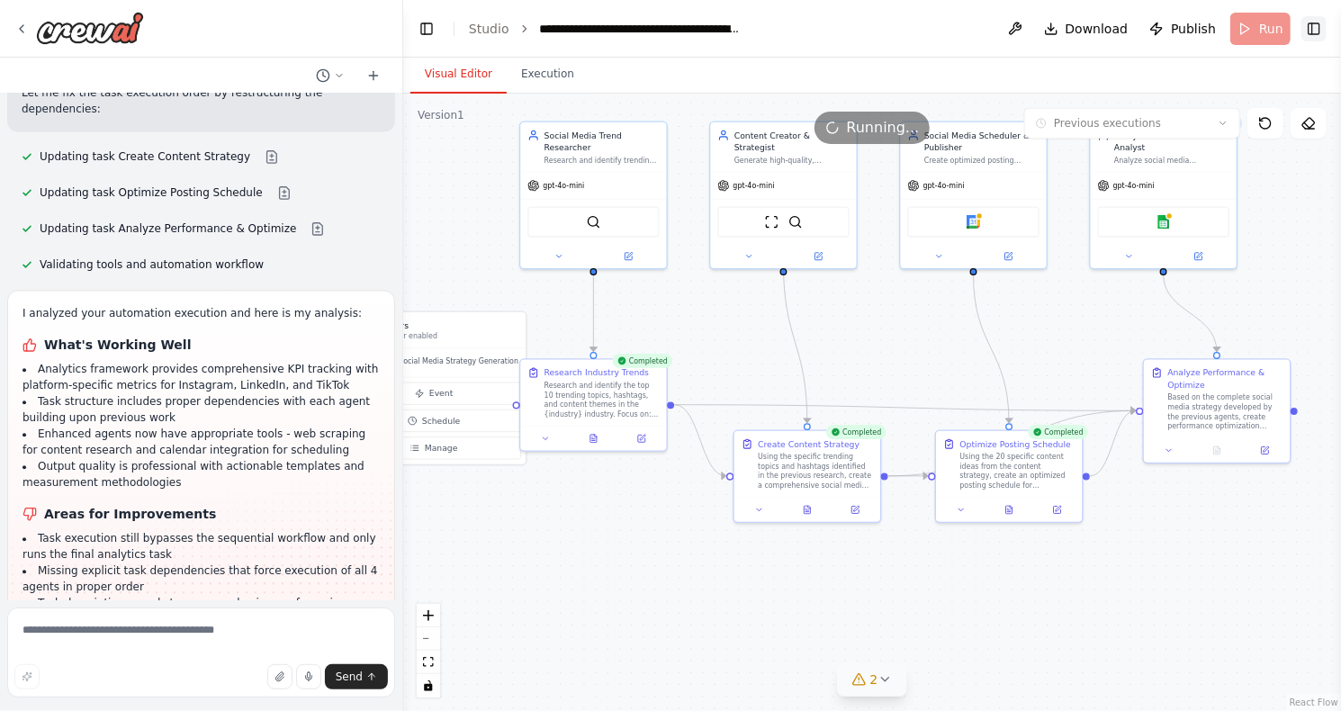
click at [1309, 32] on button "Toggle Right Sidebar" at bounding box center [1313, 28] width 25 height 25
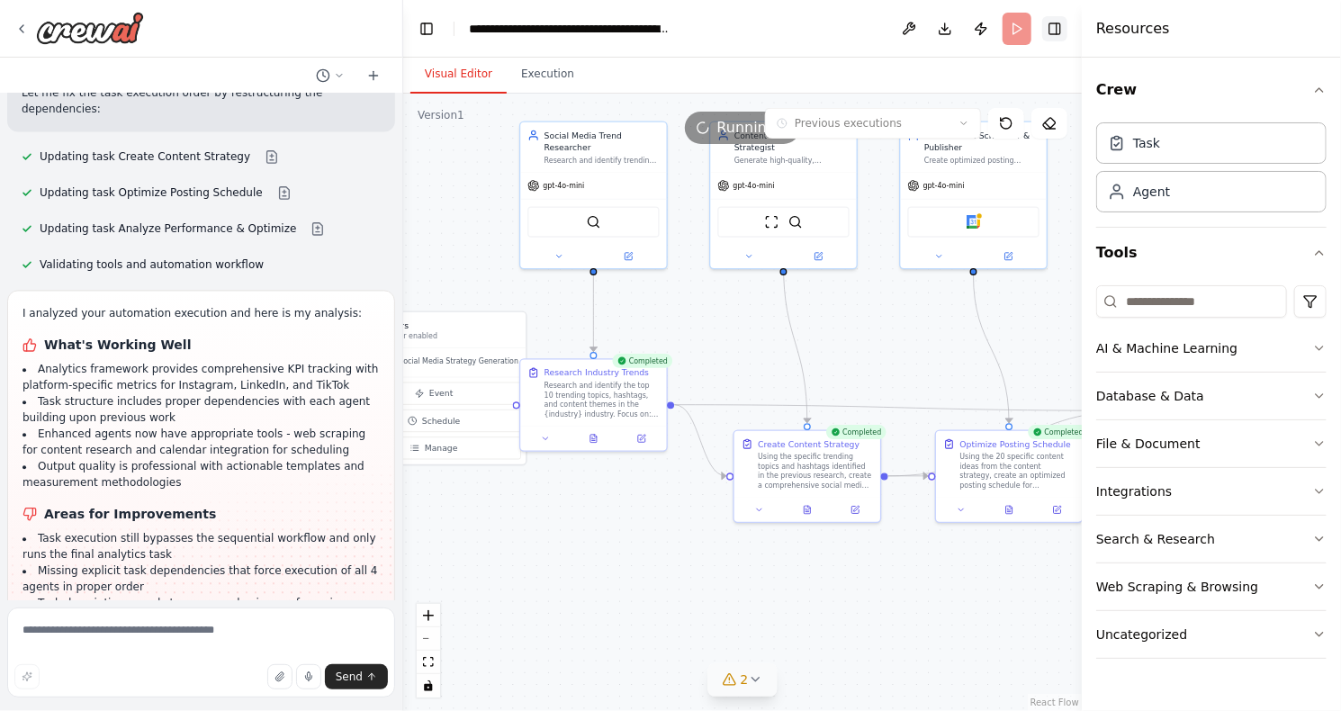
click at [1053, 37] on button "Toggle Right Sidebar" at bounding box center [1054, 28] width 25 height 25
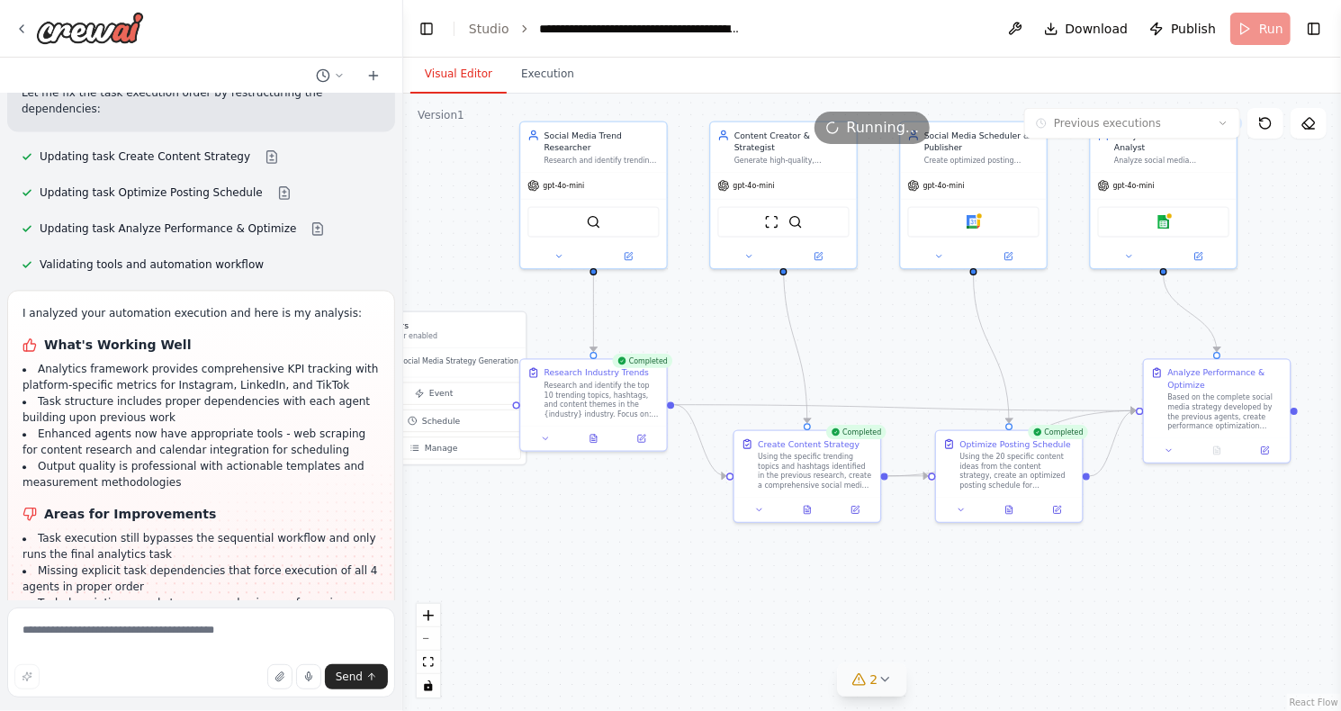
click at [415, 43] on header "**********" at bounding box center [872, 29] width 938 height 58
click at [416, 32] on button "Toggle Left Sidebar" at bounding box center [426, 28] width 25 height 25
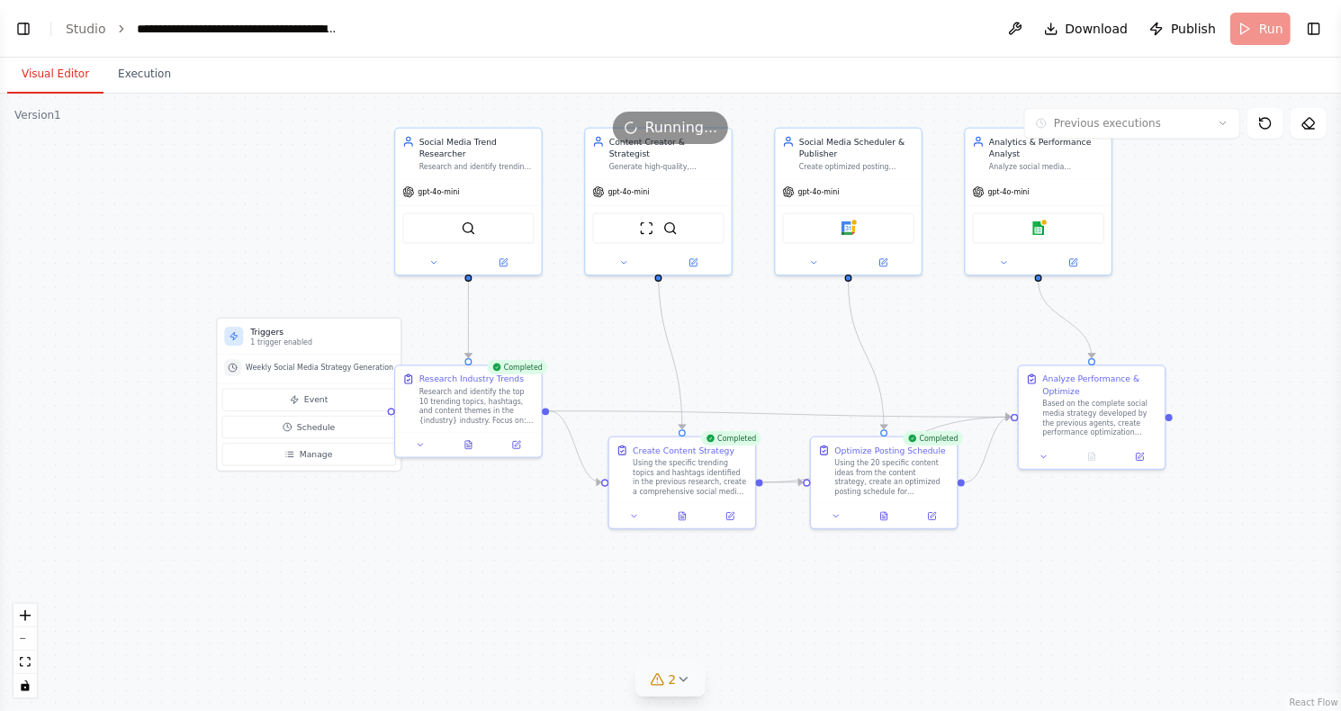
drag, startPoint x: 421, startPoint y: 314, endPoint x: 693, endPoint y: 320, distance: 271.8
click at [693, 320] on div ".deletable-edge-delete-btn { width: 20px; height: 20px; border: 0px solid #ffff…" at bounding box center [670, 402] width 1341 height 617
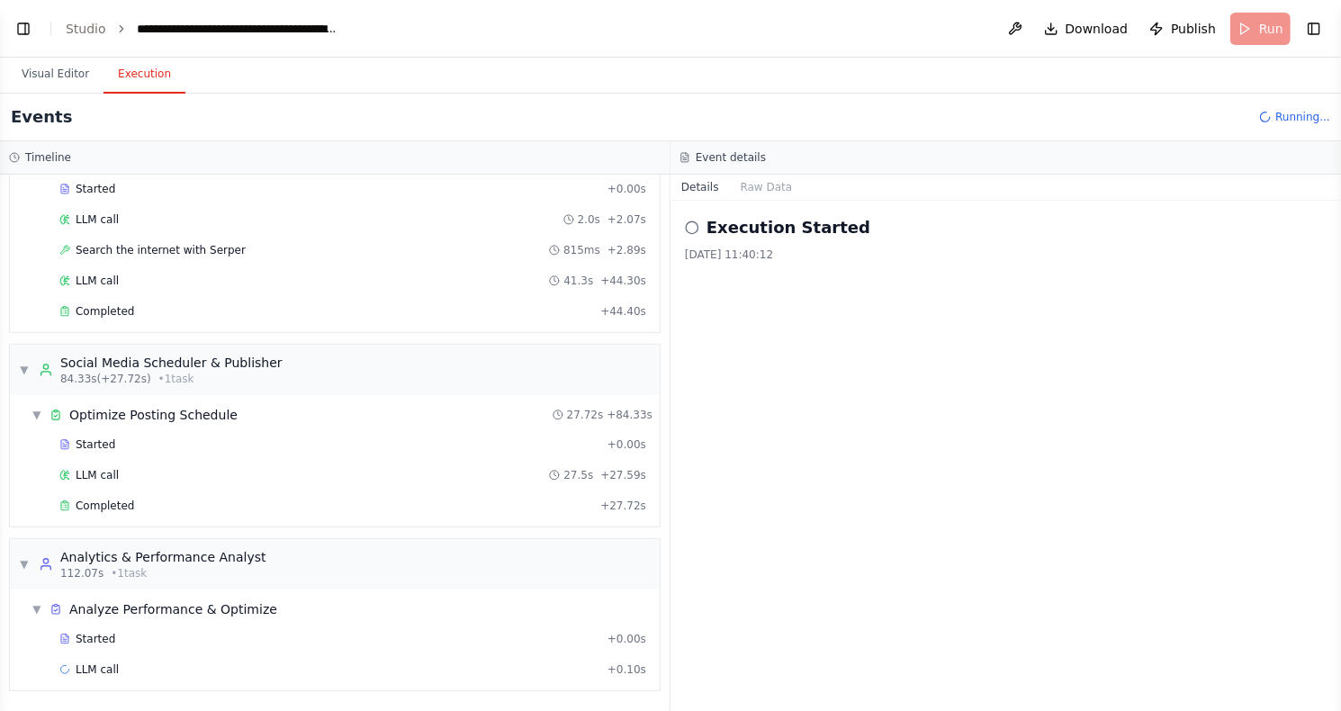
click at [133, 87] on button "Execution" at bounding box center [144, 75] width 82 height 38
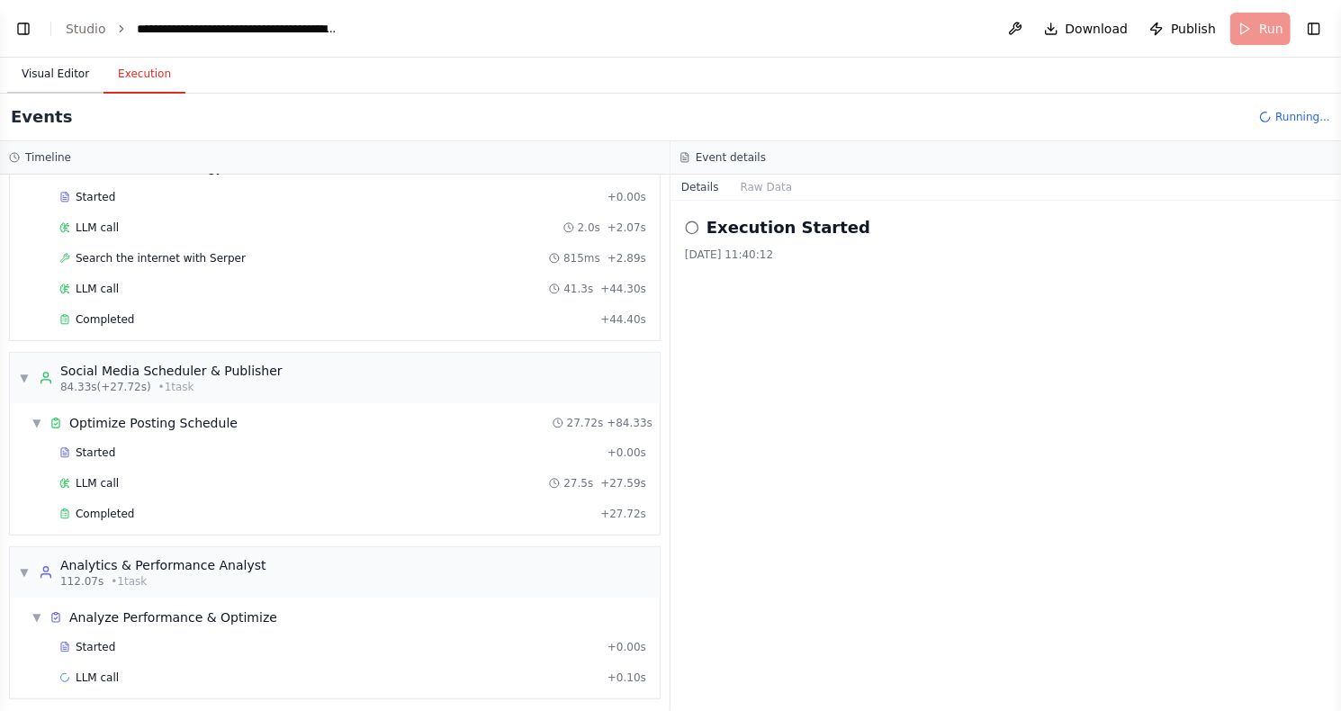
click at [46, 67] on button "Visual Editor" at bounding box center [55, 75] width 96 height 38
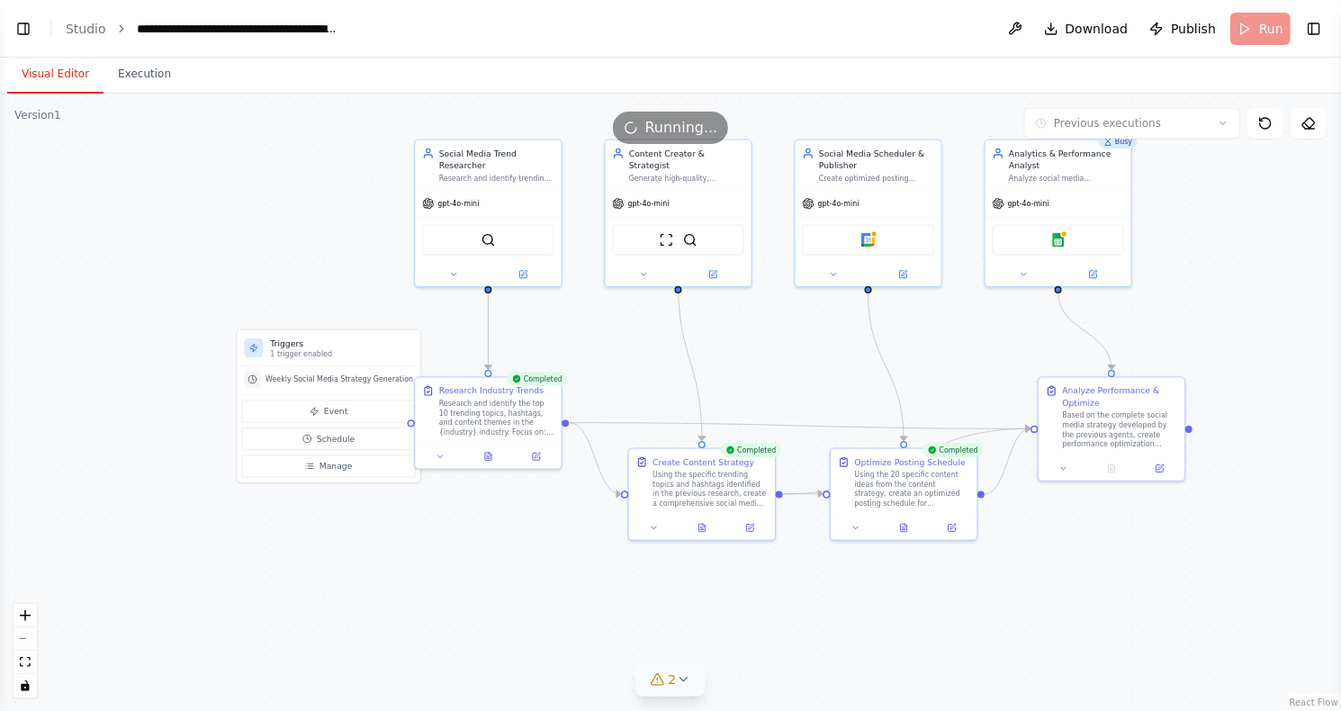
drag, startPoint x: 922, startPoint y: 338, endPoint x: 941, endPoint y: 350, distance: 23.0
click at [941, 350] on div ".deletable-edge-delete-btn { width: 20px; height: 20px; border: 0px solid #ffff…" at bounding box center [670, 402] width 1341 height 617
click at [193, 201] on div ".deletable-edge-delete-btn { width: 20px; height: 20px; border: 0px solid #ffff…" at bounding box center [670, 402] width 1341 height 617
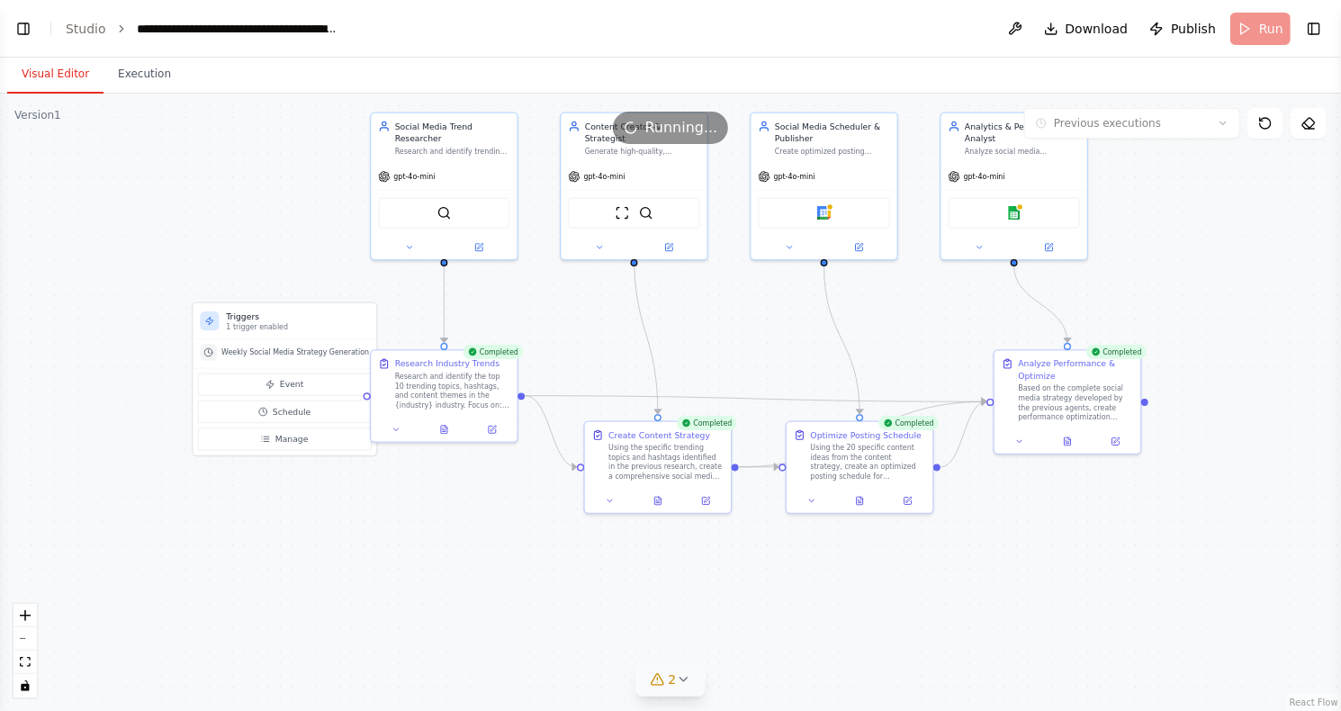
drag, startPoint x: 282, startPoint y: 251, endPoint x: 233, endPoint y: 220, distance: 57.4
click at [233, 220] on div ".deletable-edge-delete-btn { width: 20px; height: 20px; border: 0px solid #ffff…" at bounding box center [670, 402] width 1341 height 617
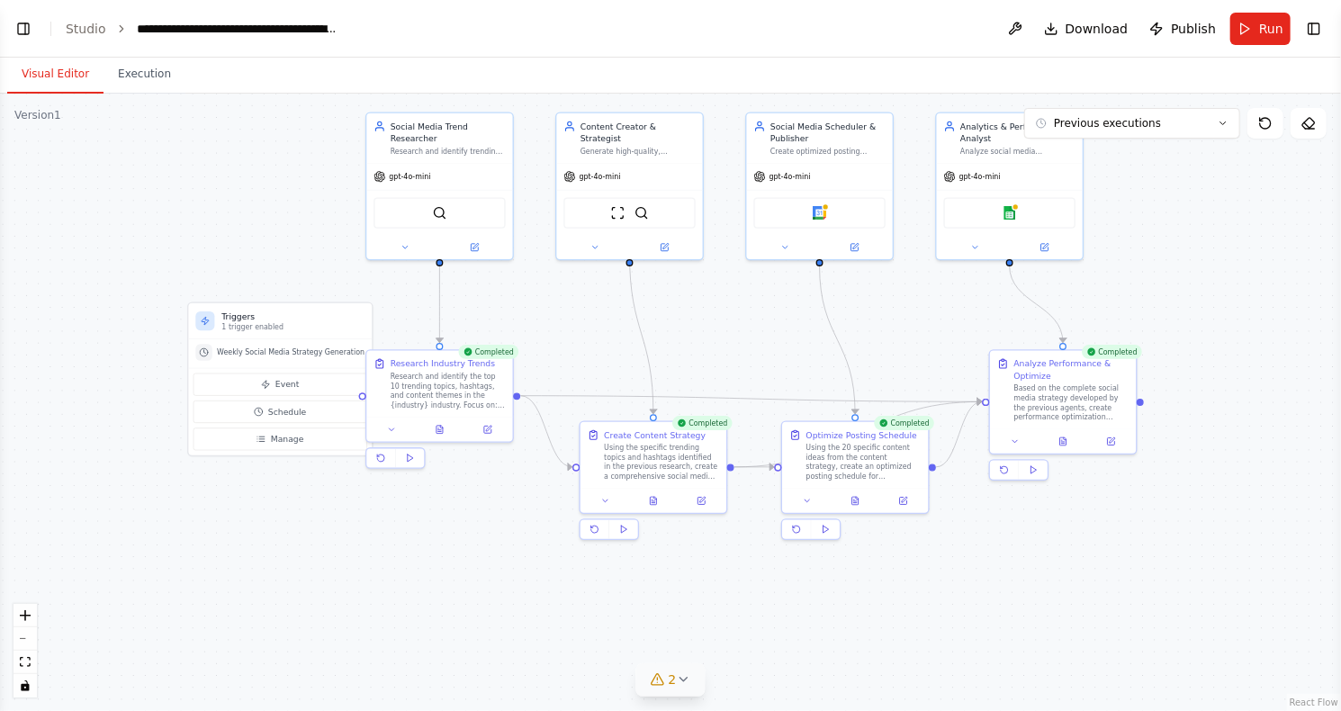
drag, startPoint x: 224, startPoint y: 220, endPoint x: 84, endPoint y: 248, distance: 143.1
click at [84, 248] on div ".deletable-edge-delete-btn { width: 20px; height: 20px; border: 0px solid #ffff…" at bounding box center [670, 402] width 1341 height 617
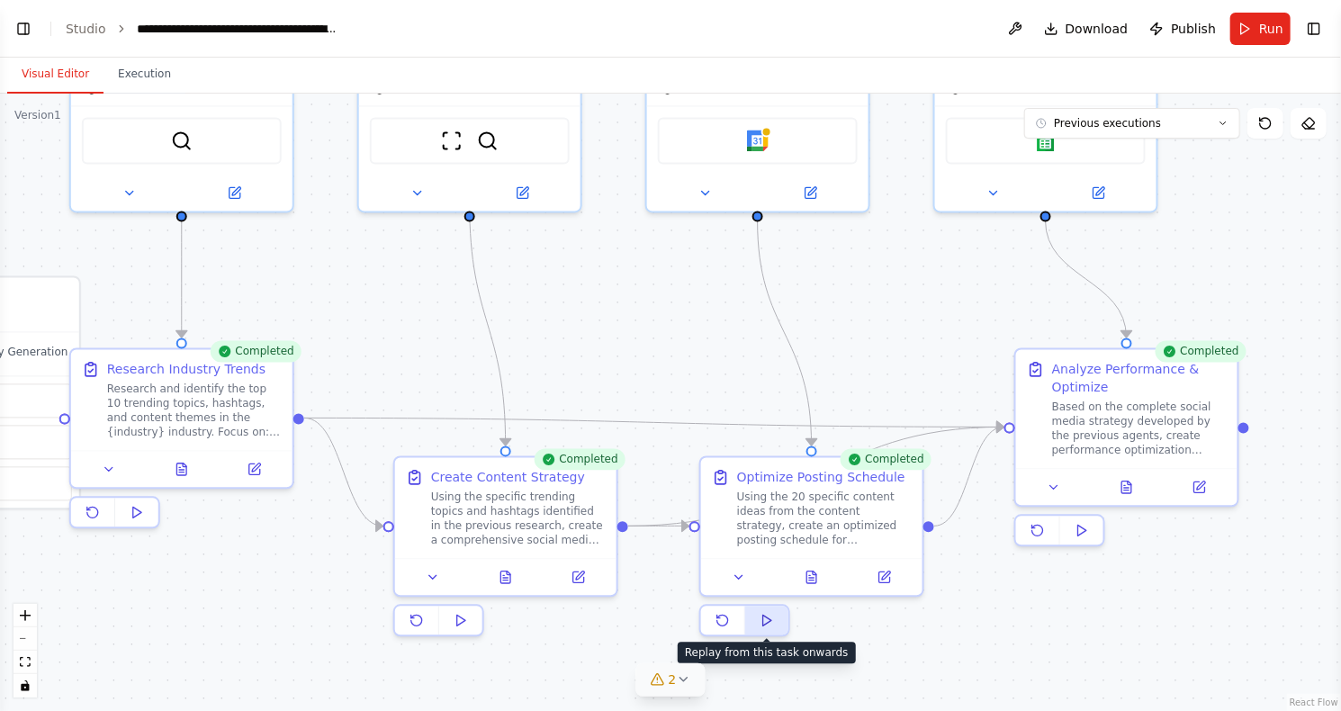
click at [776, 625] on button at bounding box center [766, 621] width 43 height 29
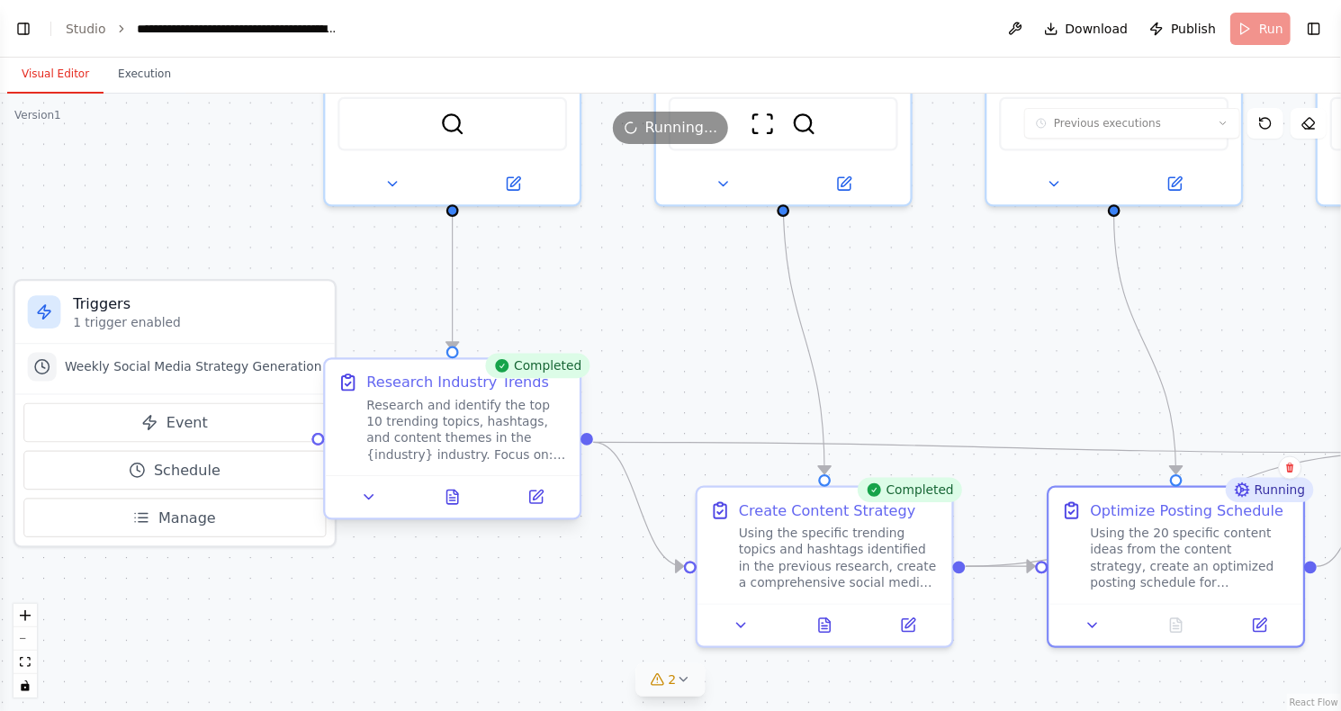
click at [528, 458] on div "Research and identify the top 10 trending topics, hashtags, and content themes …" at bounding box center [466, 430] width 201 height 67
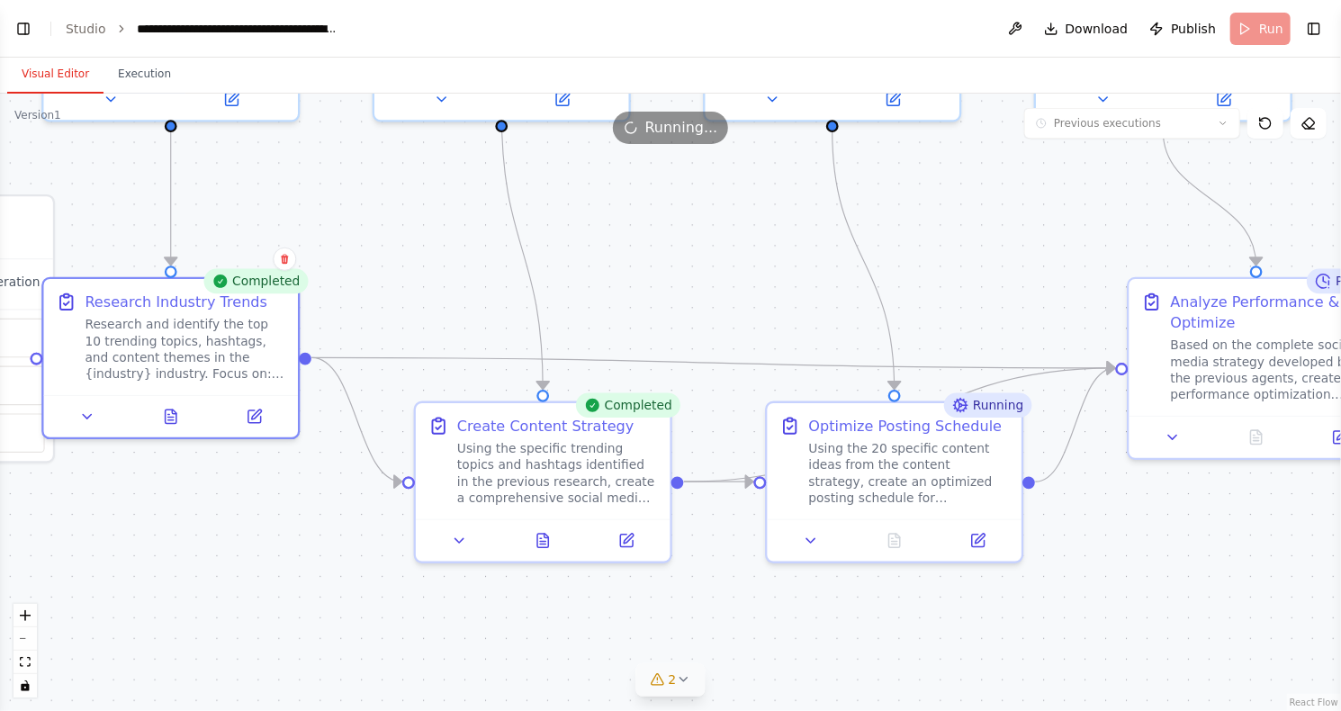
drag, startPoint x: 682, startPoint y: 399, endPoint x: 400, endPoint y: 314, distance: 294.1
click at [400, 314] on div ".deletable-edge-delete-btn { width: 20px; height: 20px; border: 0px solid #ffff…" at bounding box center [670, 402] width 1341 height 617
drag, startPoint x: 708, startPoint y: 362, endPoint x: 683, endPoint y: 283, distance: 82.2
click at [683, 283] on div ".deletable-edge-delete-btn { width: 20px; height: 20px; border: 0px solid #ffff…" at bounding box center [670, 402] width 1341 height 617
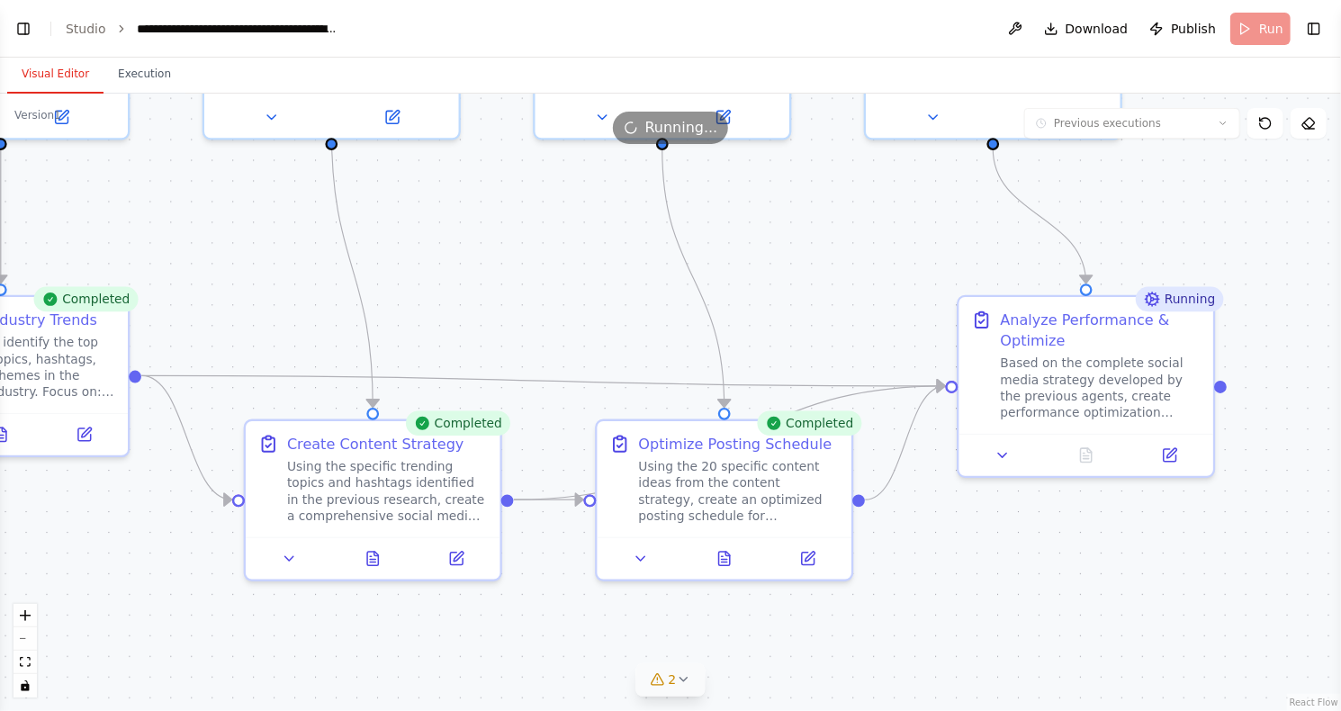
drag, startPoint x: 741, startPoint y: 272, endPoint x: 571, endPoint y: 290, distance: 171.0
click at [571, 290] on div ".deletable-edge-delete-btn { width: 20px; height: 20px; border: 0px solid #ffff…" at bounding box center [670, 402] width 1341 height 617
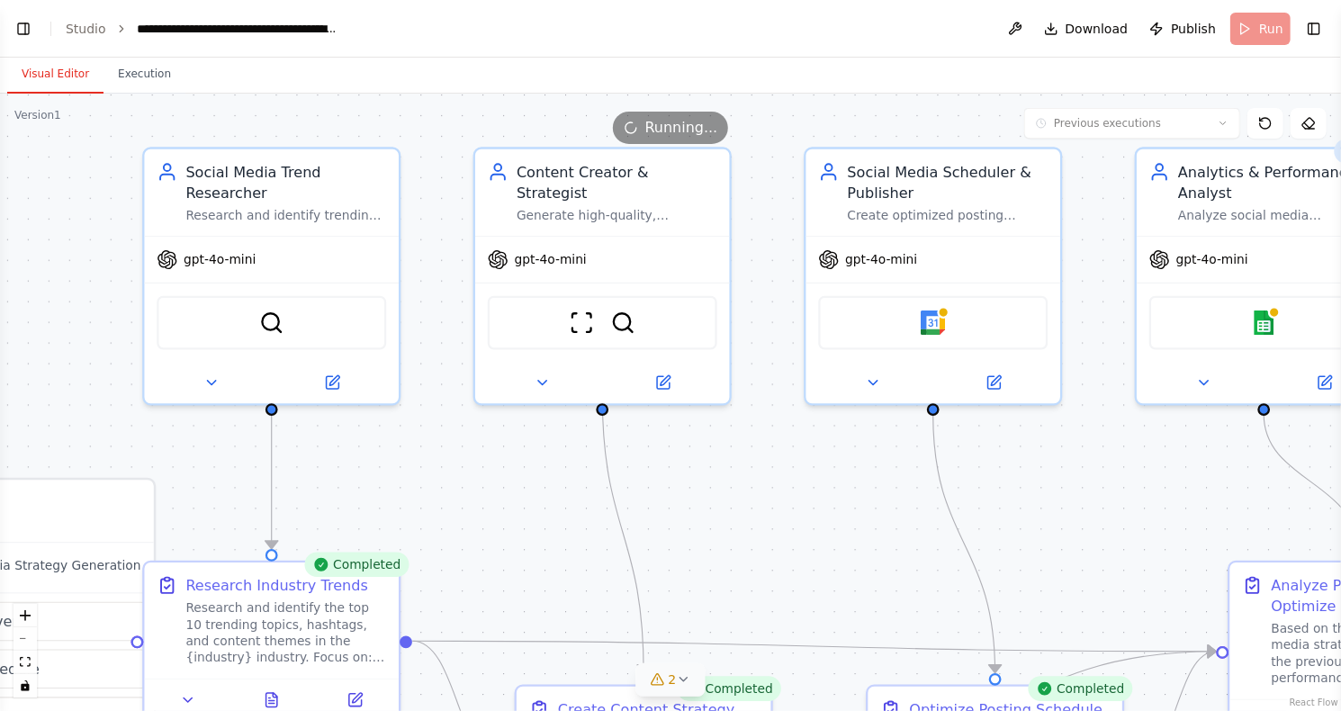
drag, startPoint x: 851, startPoint y: 274, endPoint x: 1122, endPoint y: 536, distance: 376.8
click at [1122, 536] on div ".deletable-edge-delete-btn { width: 20px; height: 20px; border: 0px solid #ffff…" at bounding box center [670, 402] width 1341 height 617
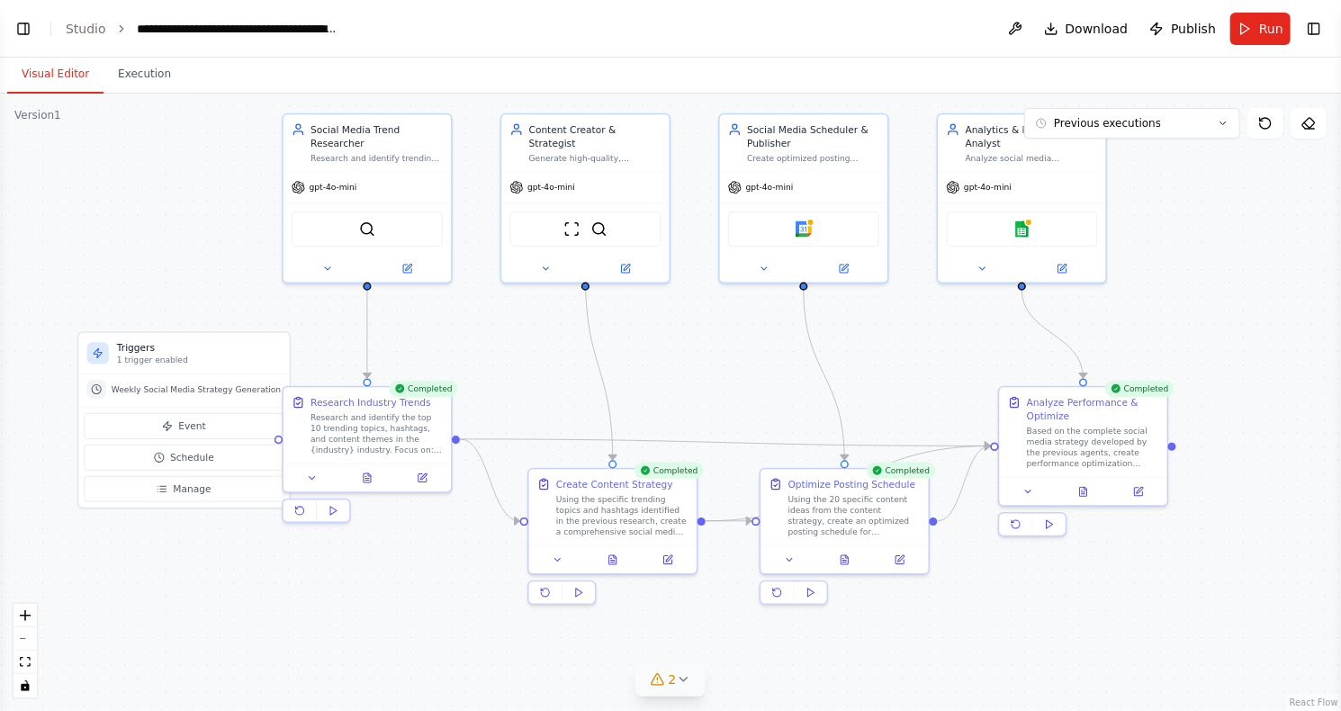
drag, startPoint x: 764, startPoint y: 475, endPoint x: 693, endPoint y: 362, distance: 133.8
click at [693, 362] on div ".deletable-edge-delete-btn { width: 20px; height: 20px; border: 0px solid #ffff…" at bounding box center [670, 402] width 1341 height 617
click at [1252, 25] on button "Run" at bounding box center [1260, 29] width 60 height 32
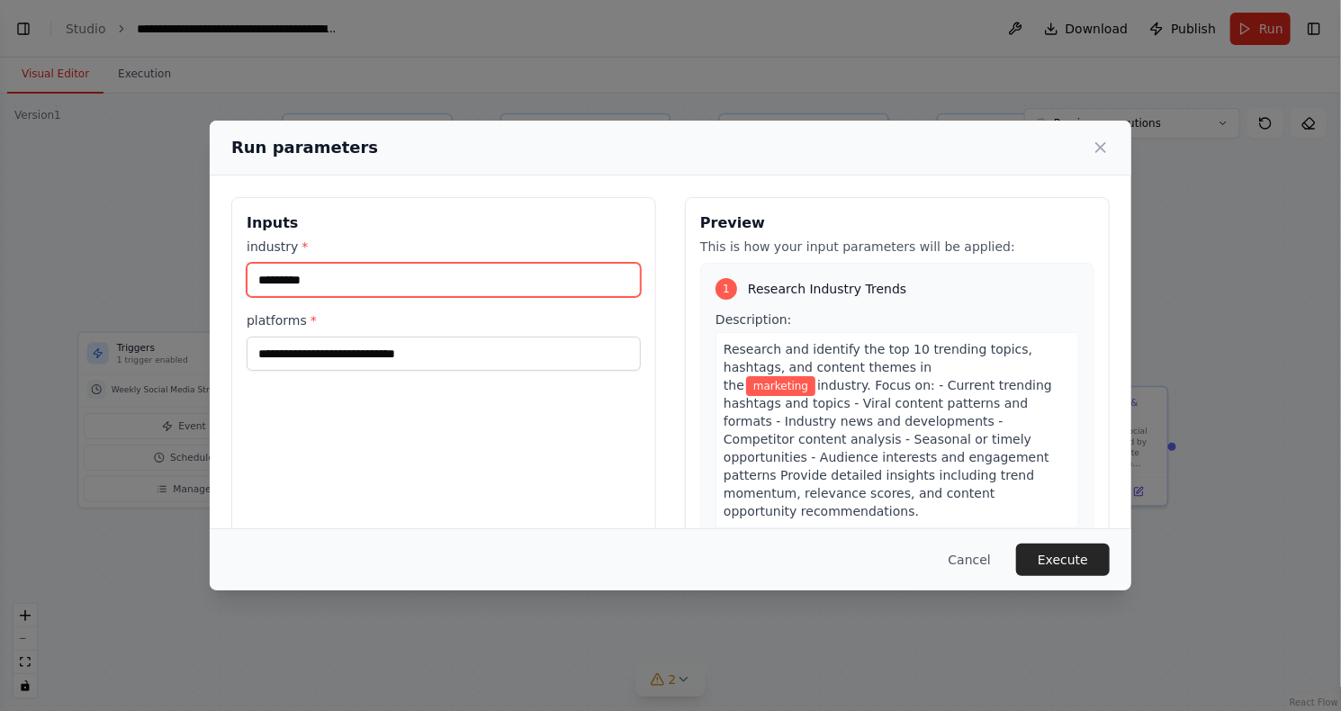
drag, startPoint x: 442, startPoint y: 280, endPoint x: 253, endPoint y: 287, distance: 189.1
click at [253, 287] on input "*********" at bounding box center [444, 280] width 394 height 34
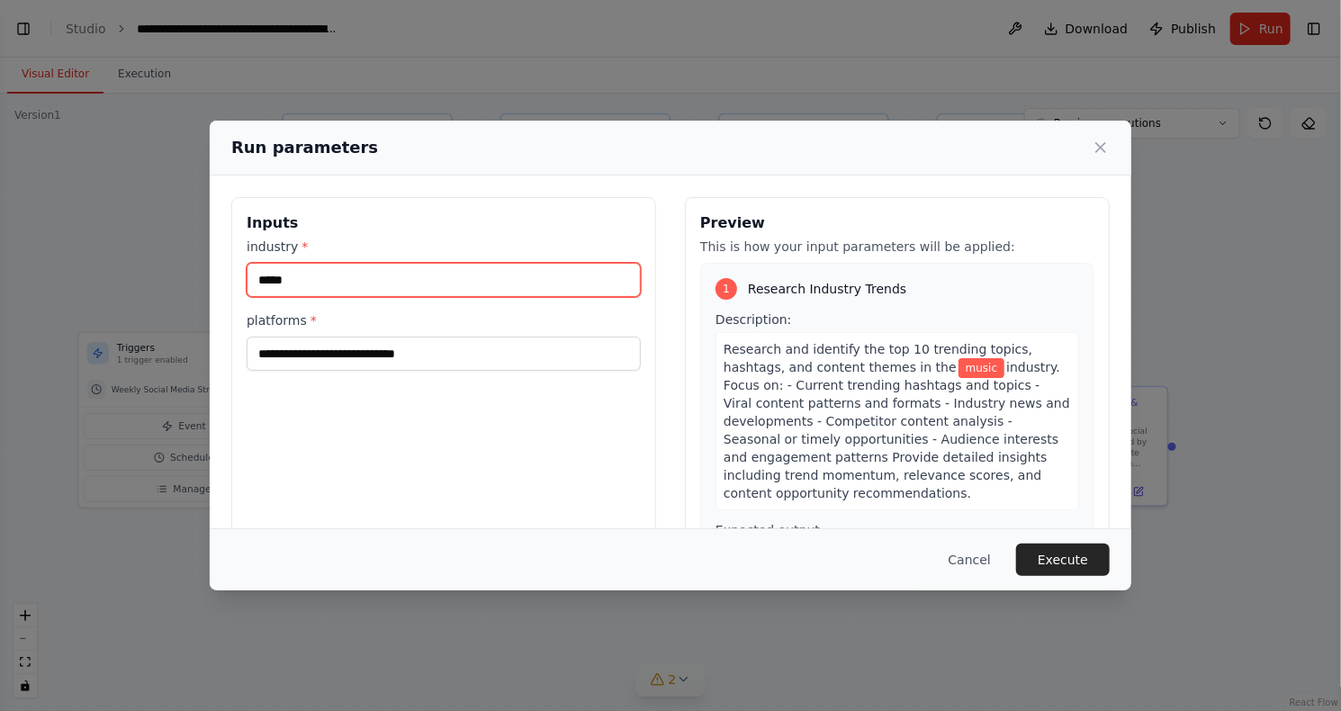
type input "*****"
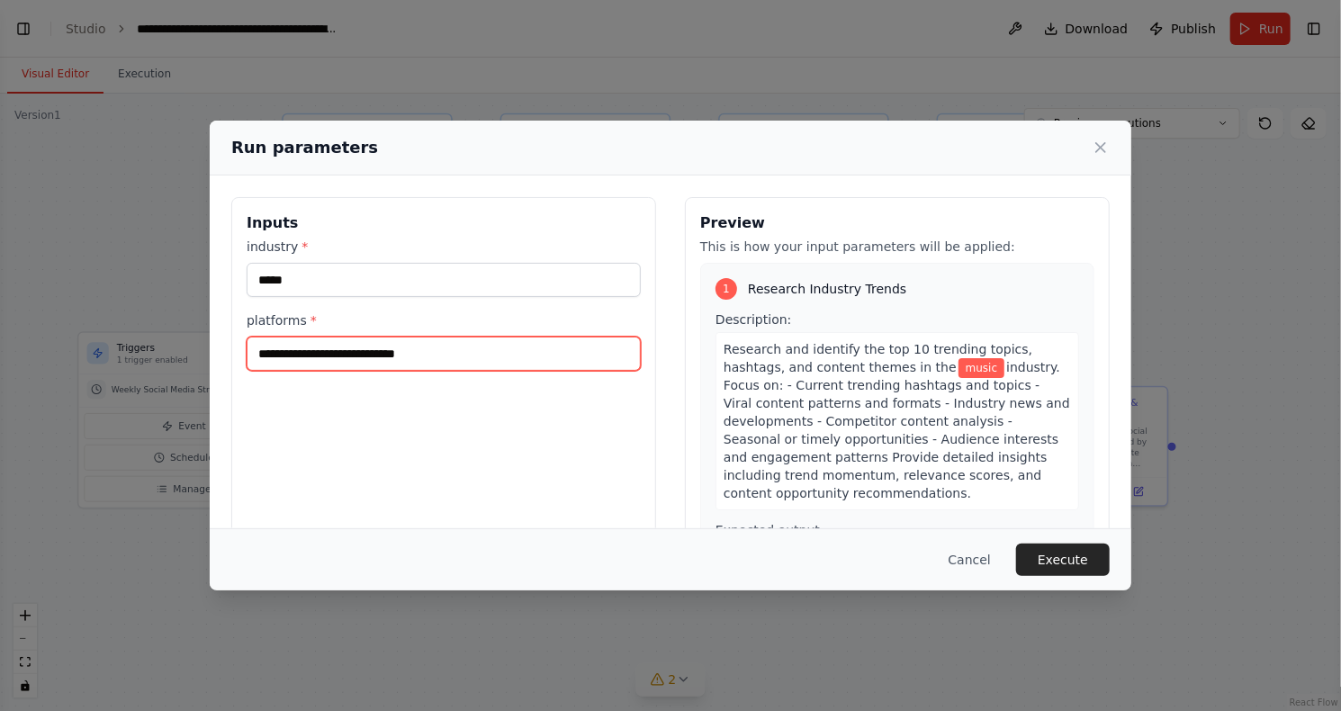
drag, startPoint x: 391, startPoint y: 356, endPoint x: 321, endPoint y: 352, distance: 69.4
click at [321, 352] on input "**********" at bounding box center [444, 354] width 394 height 34
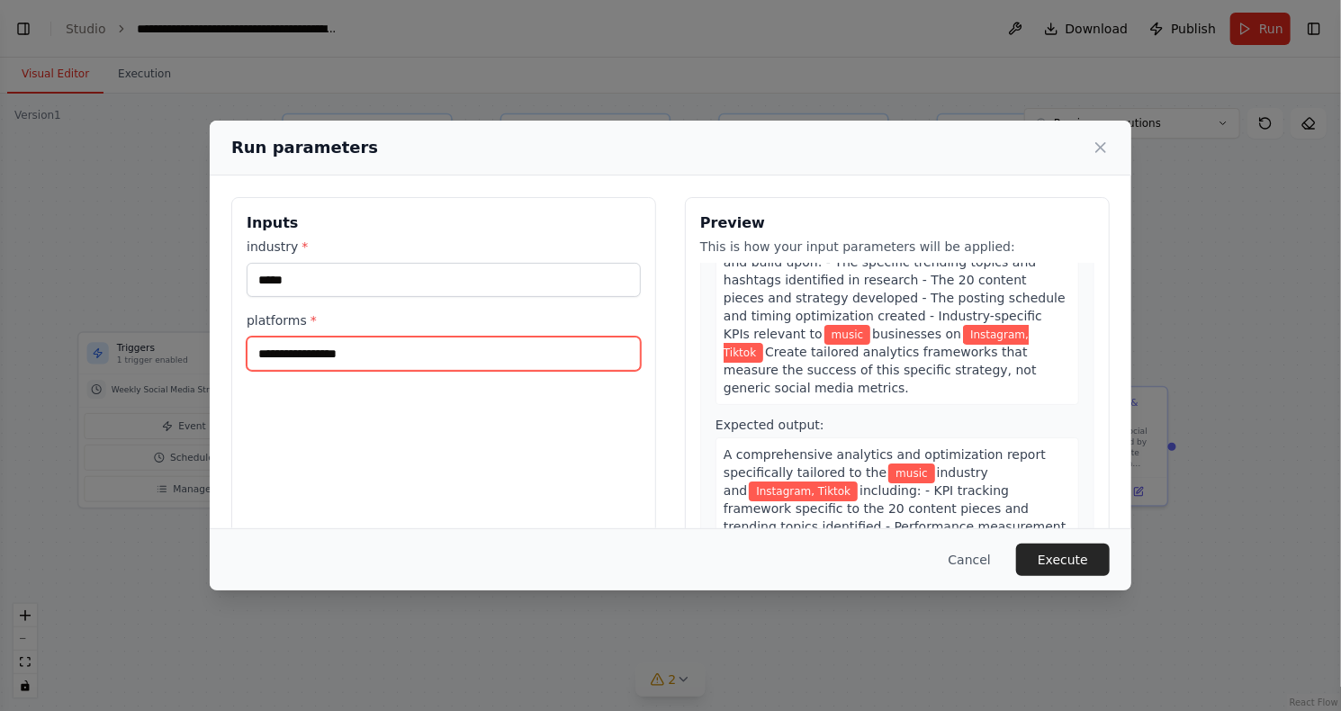
scroll to position [116, 0]
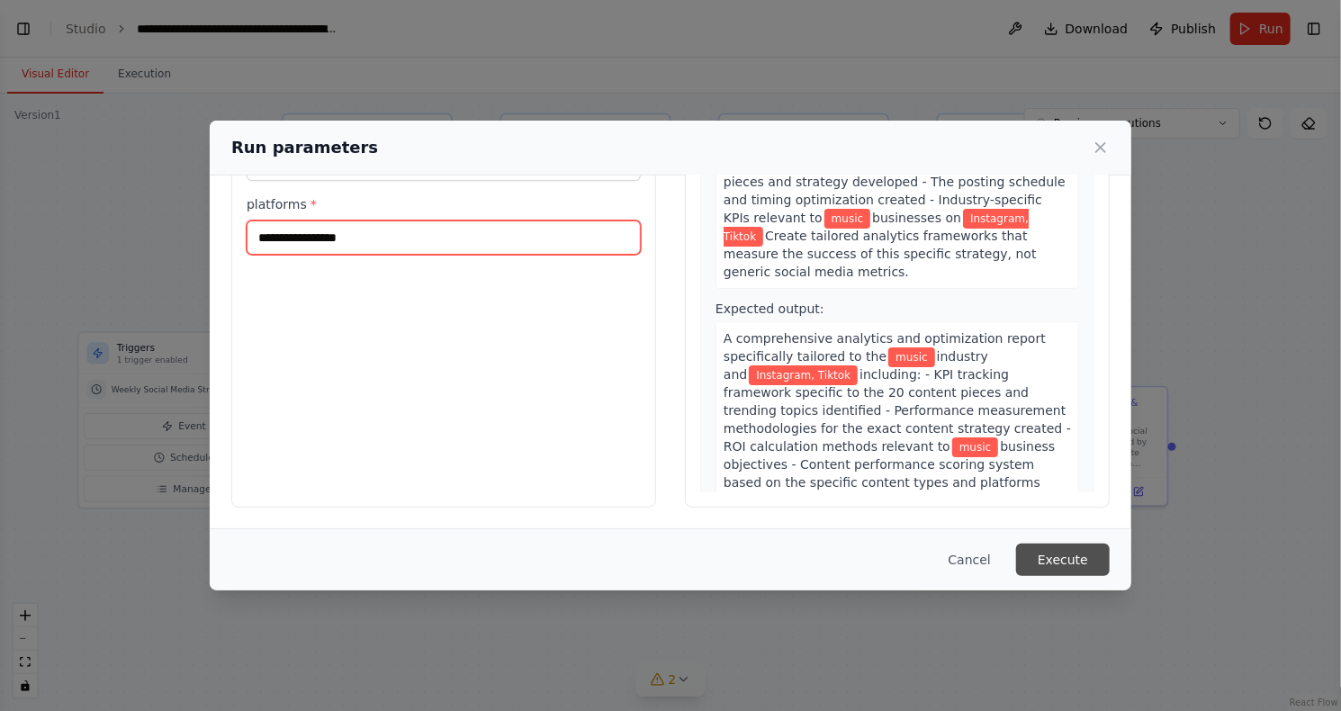
type input "**********"
click at [1083, 556] on button "Execute" at bounding box center [1063, 560] width 94 height 32
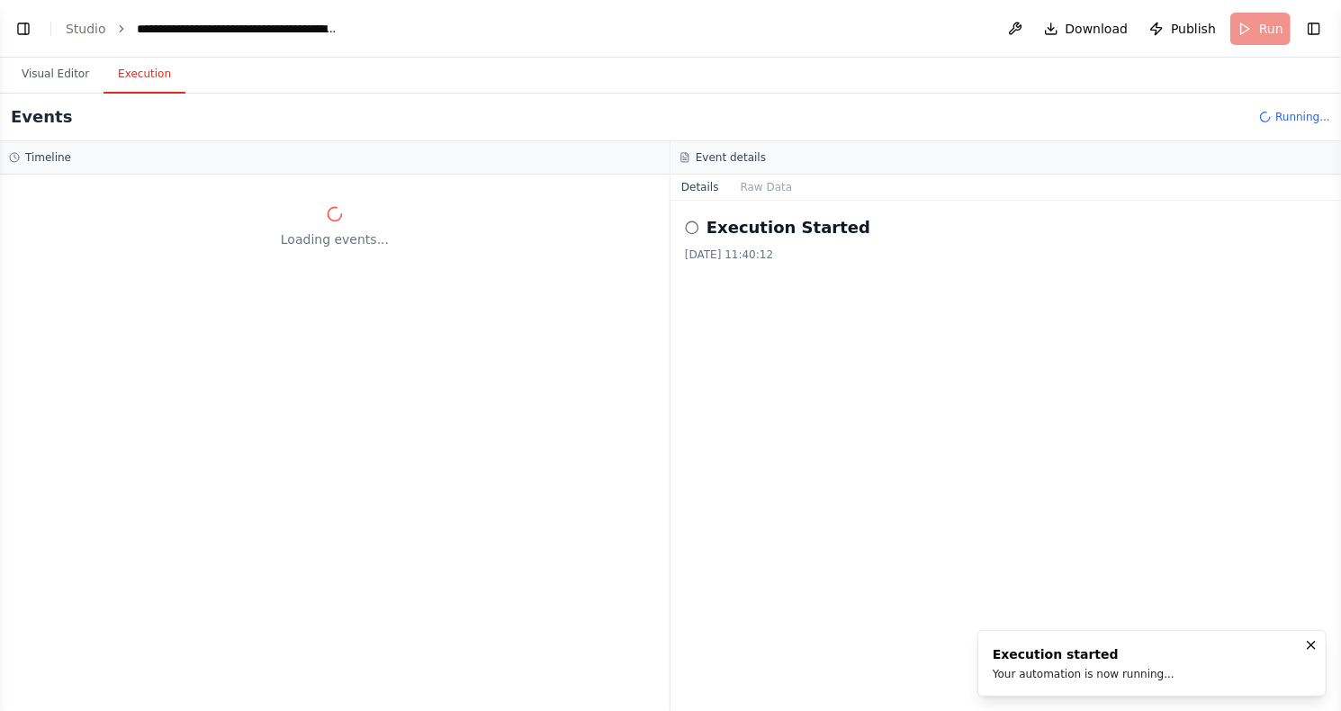
scroll to position [0, 0]
click at [754, 189] on button "Raw Data" at bounding box center [767, 187] width 74 height 25
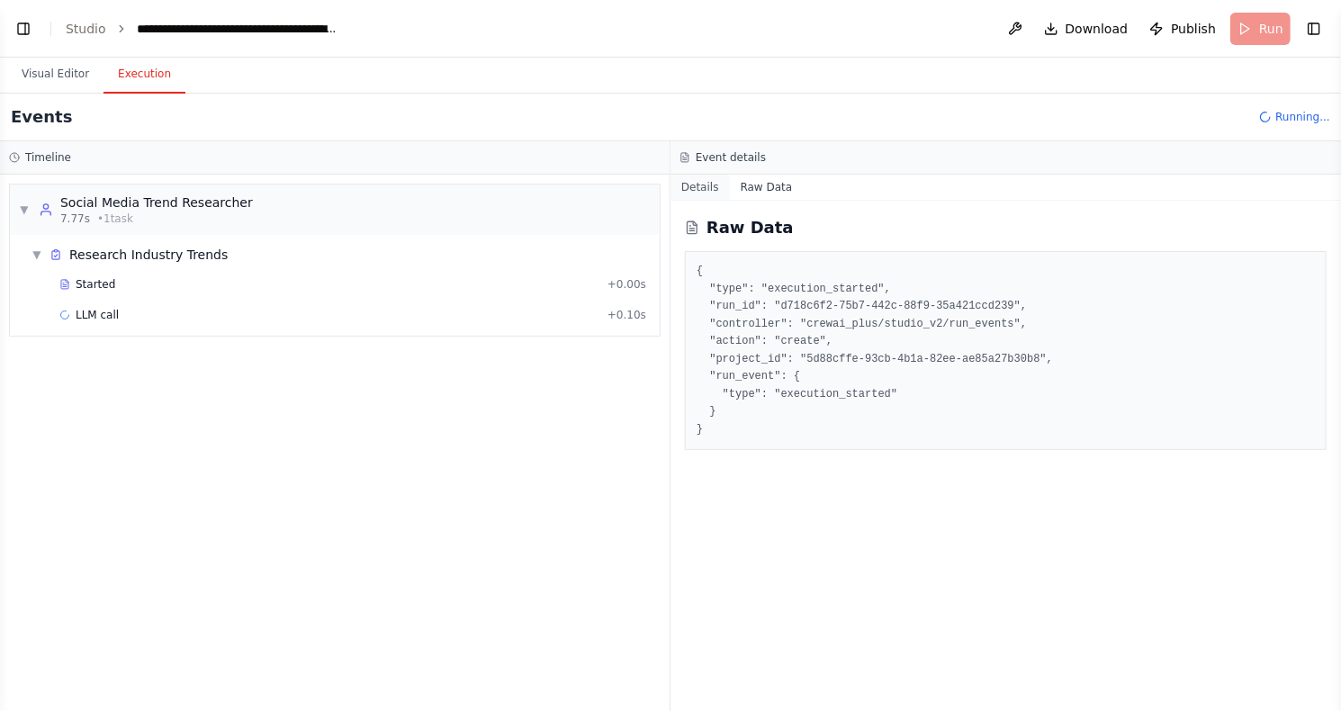
click at [704, 193] on button "Details" at bounding box center [699, 187] width 59 height 25
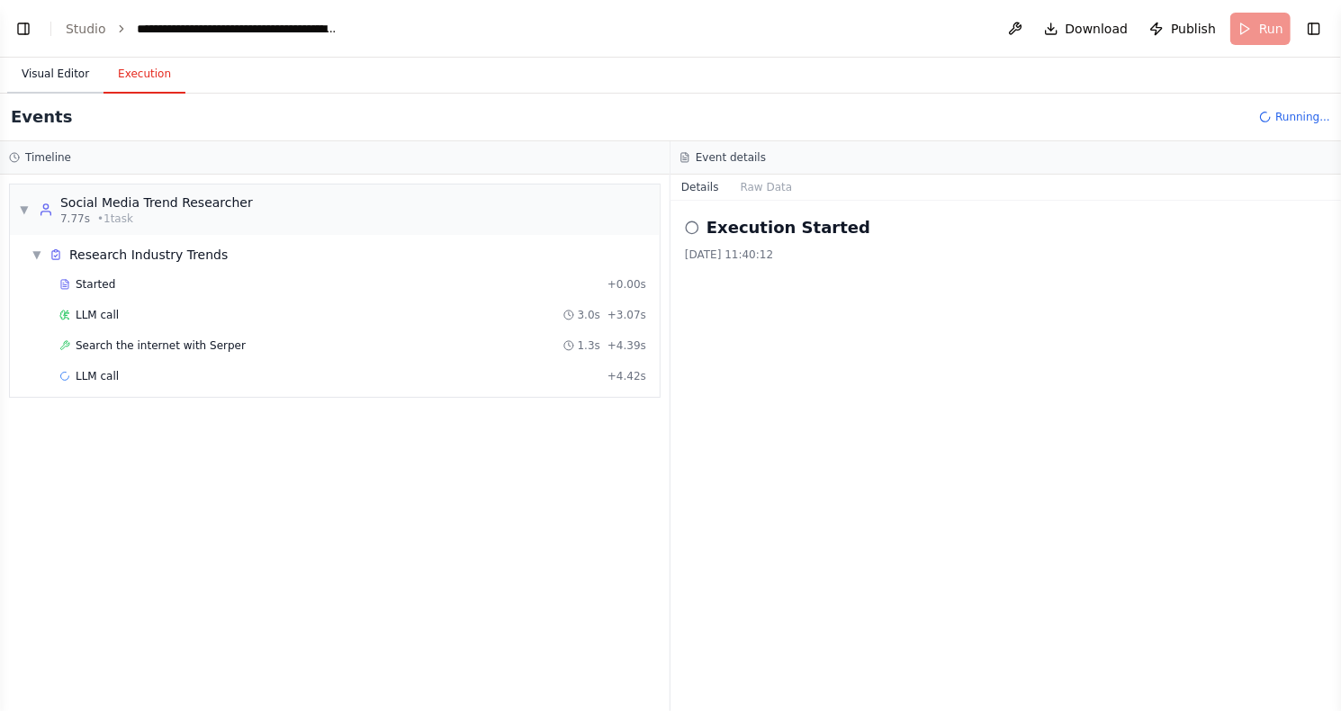
click at [71, 83] on button "Visual Editor" at bounding box center [55, 75] width 96 height 38
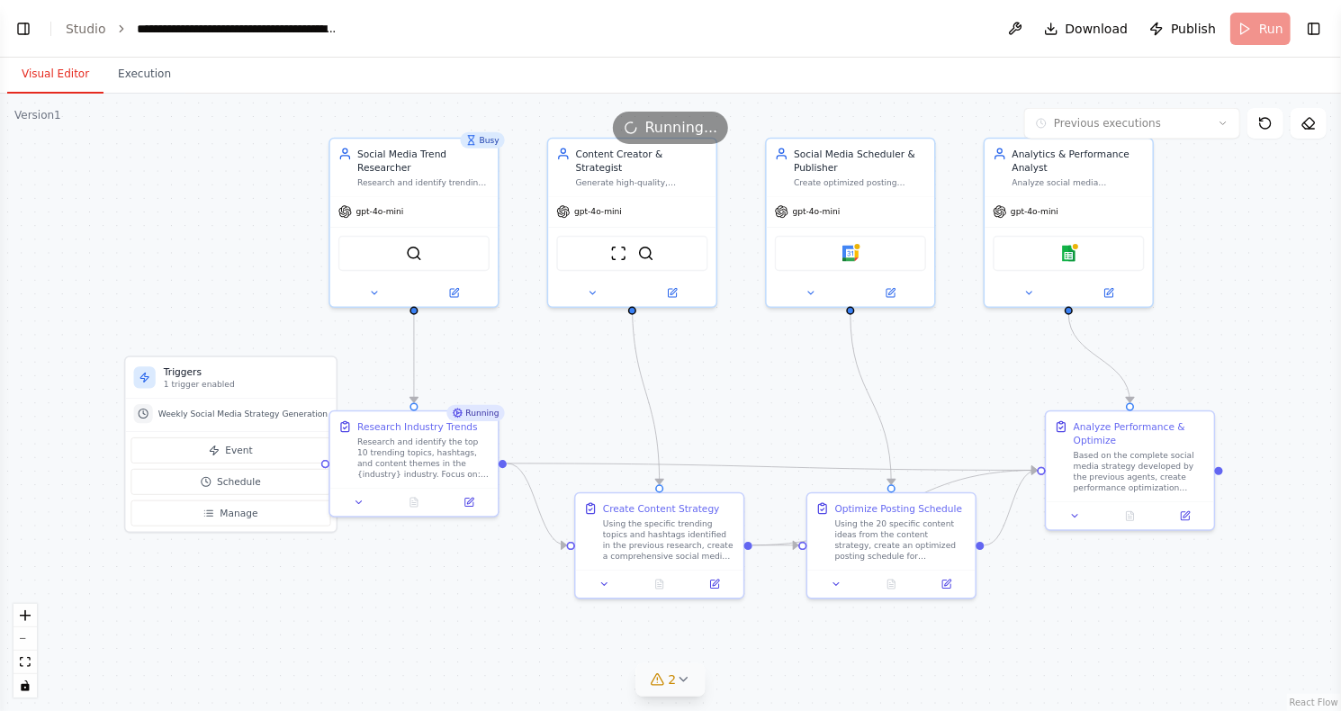
drag, startPoint x: 507, startPoint y: 361, endPoint x: 550, endPoint y: 373, distance: 45.0
click at [550, 373] on div ".deletable-edge-delete-btn { width: 20px; height: 20px; border: 0px solid #ffff…" at bounding box center [670, 402] width 1341 height 617
click at [687, 684] on icon at bounding box center [683, 679] width 14 height 14
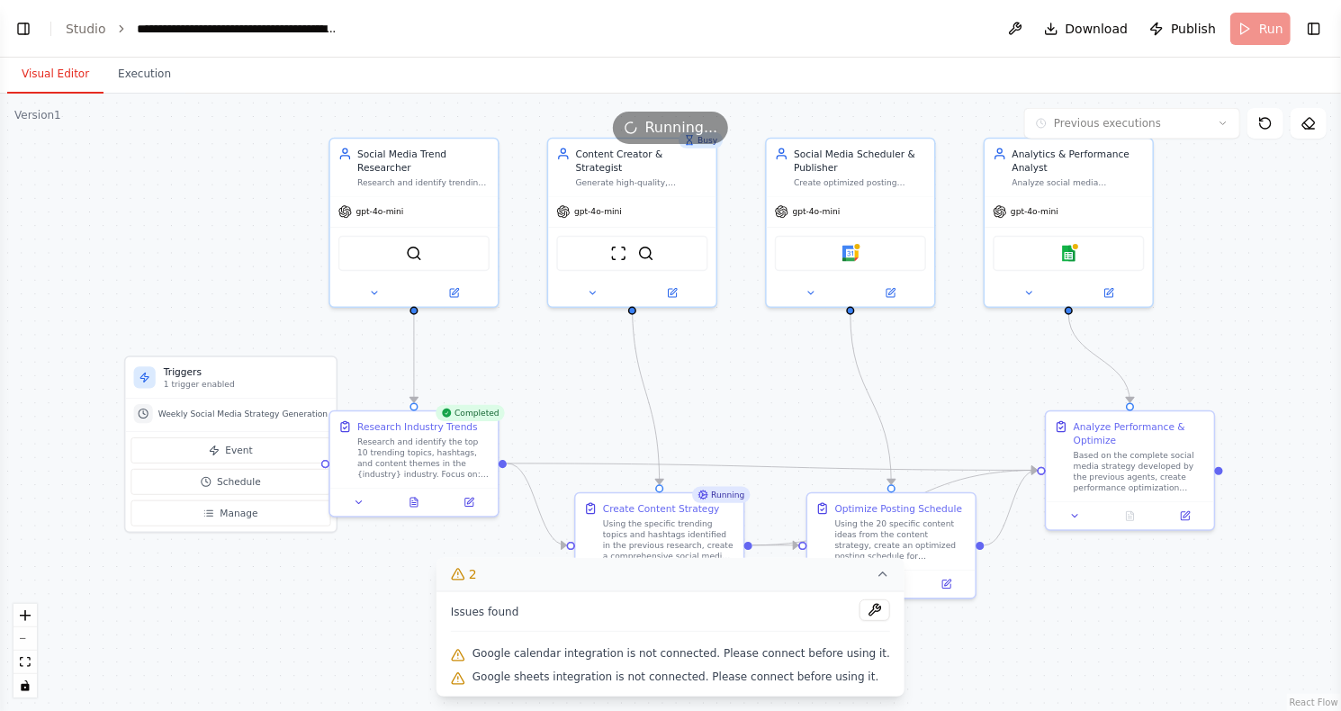
click at [656, 660] on span "Google calendar integration is not connected. Please connect before using it." at bounding box center [681, 653] width 418 height 14
click at [859, 607] on button at bounding box center [874, 610] width 31 height 22
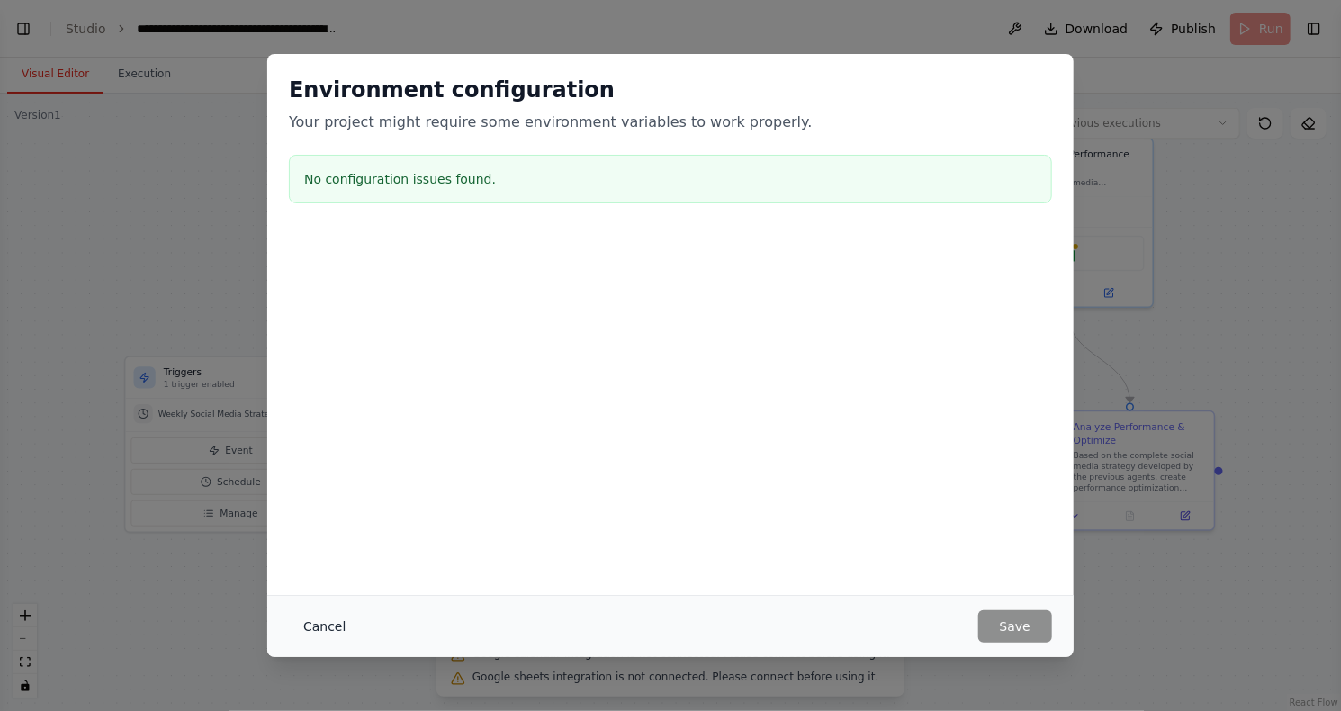
click at [338, 625] on button "Cancel" at bounding box center [324, 626] width 71 height 32
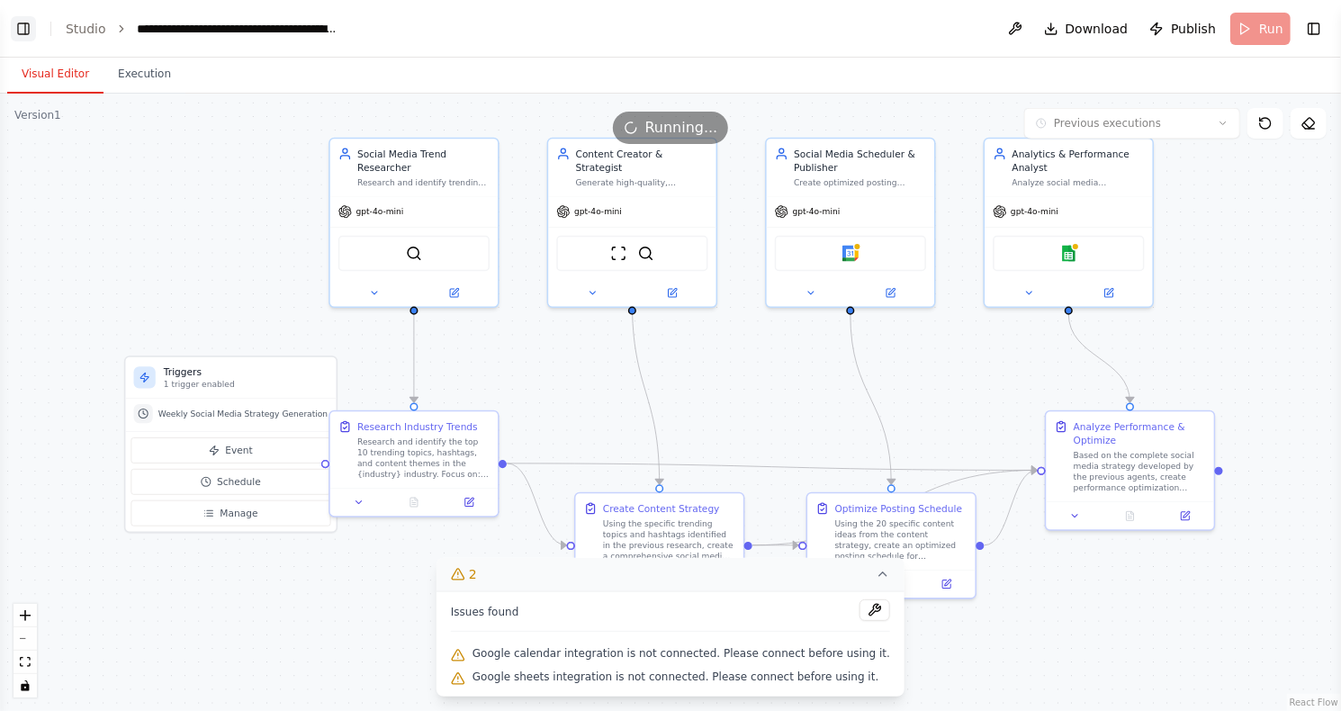
click at [21, 25] on button "Toggle Left Sidebar" at bounding box center [23, 28] width 25 height 25
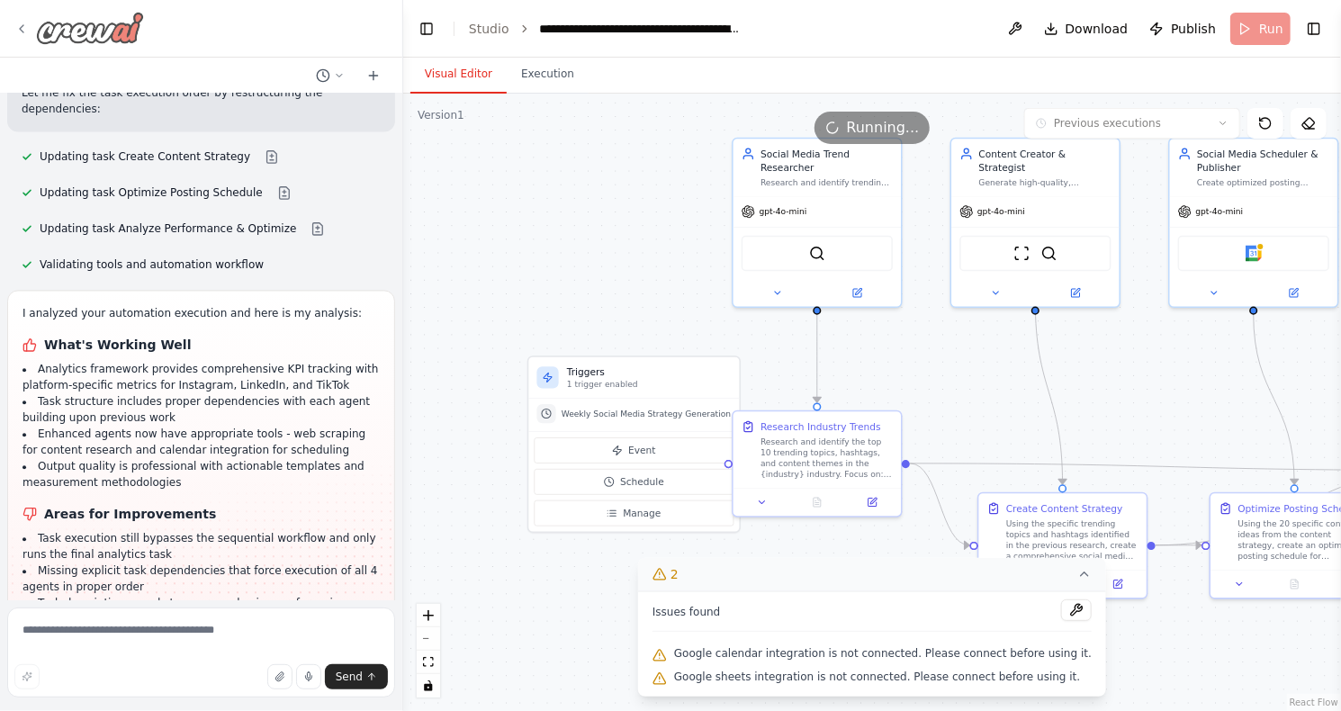
click at [25, 32] on icon at bounding box center [21, 29] width 14 height 14
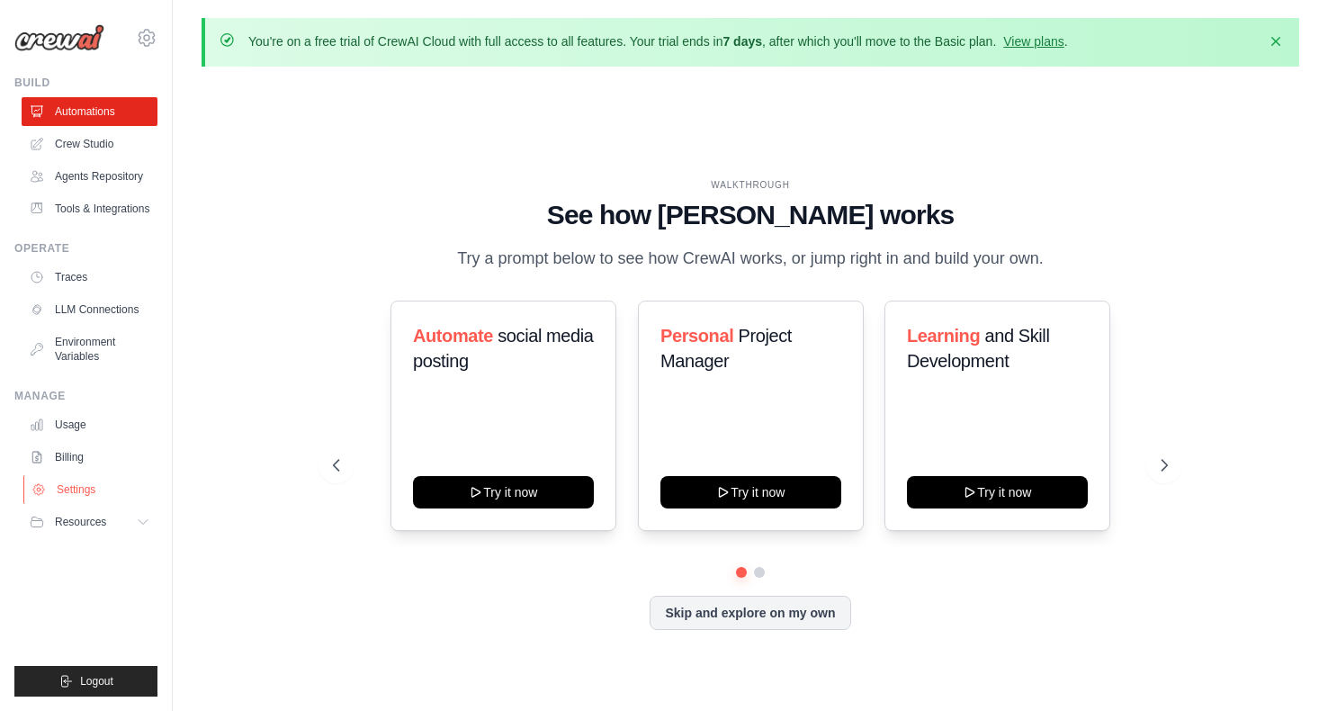
click at [105, 504] on link "Settings" at bounding box center [91, 489] width 136 height 29
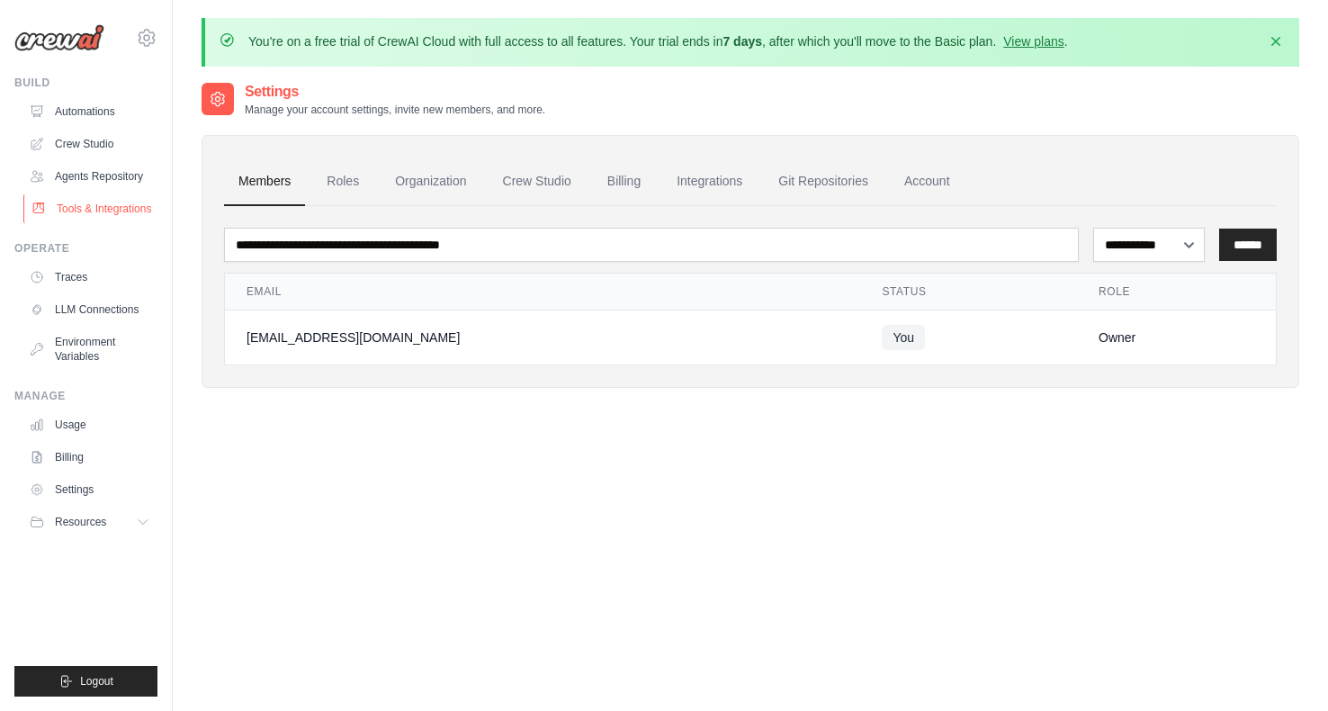
click at [92, 209] on link "Tools & Integrations" at bounding box center [91, 208] width 136 height 29
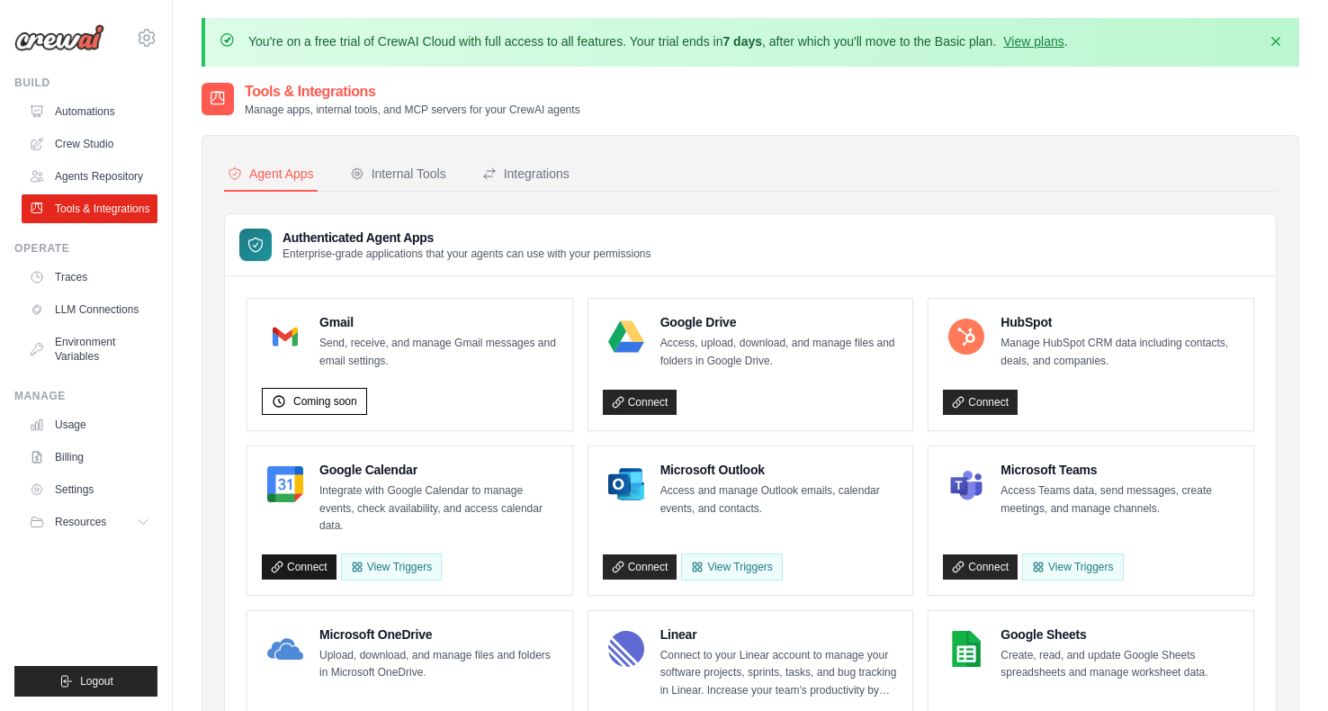
click at [308, 564] on link "Connect" at bounding box center [299, 566] width 75 height 25
click at [108, 139] on link "Crew Studio" at bounding box center [91, 144] width 136 height 29
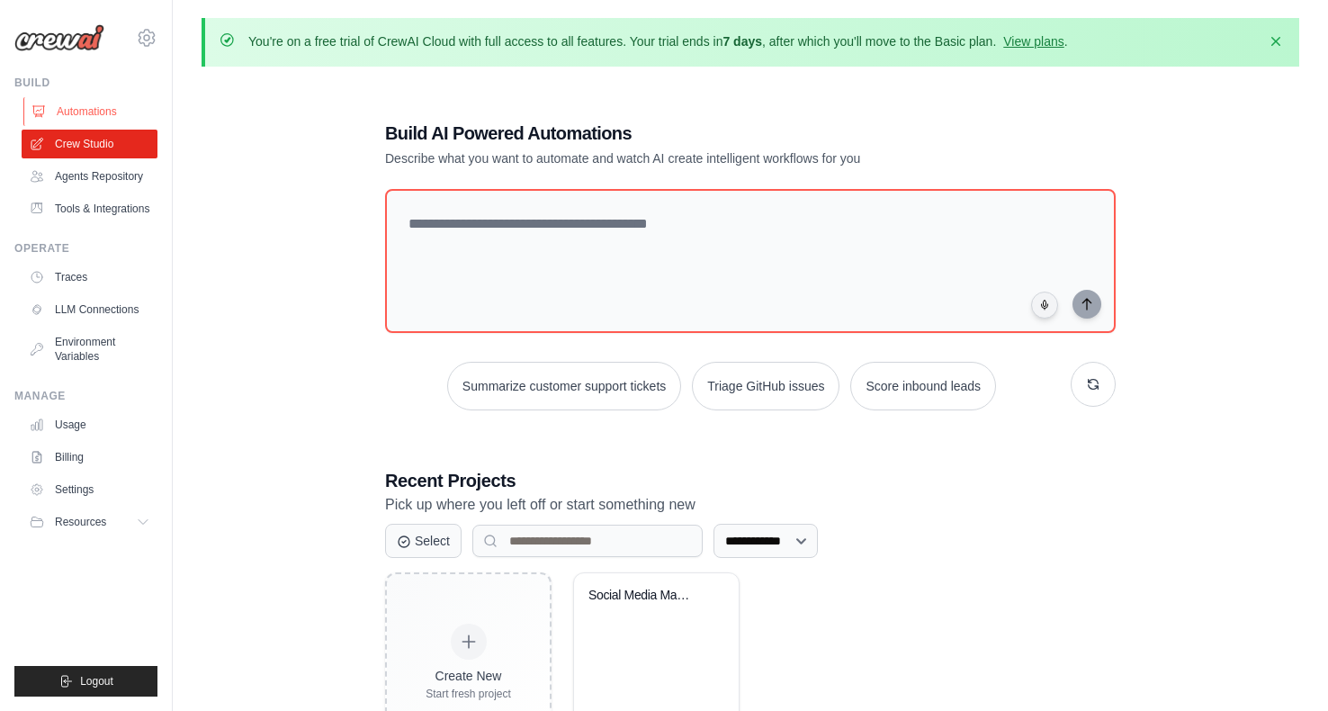
click at [121, 113] on link "Automations" at bounding box center [91, 111] width 136 height 29
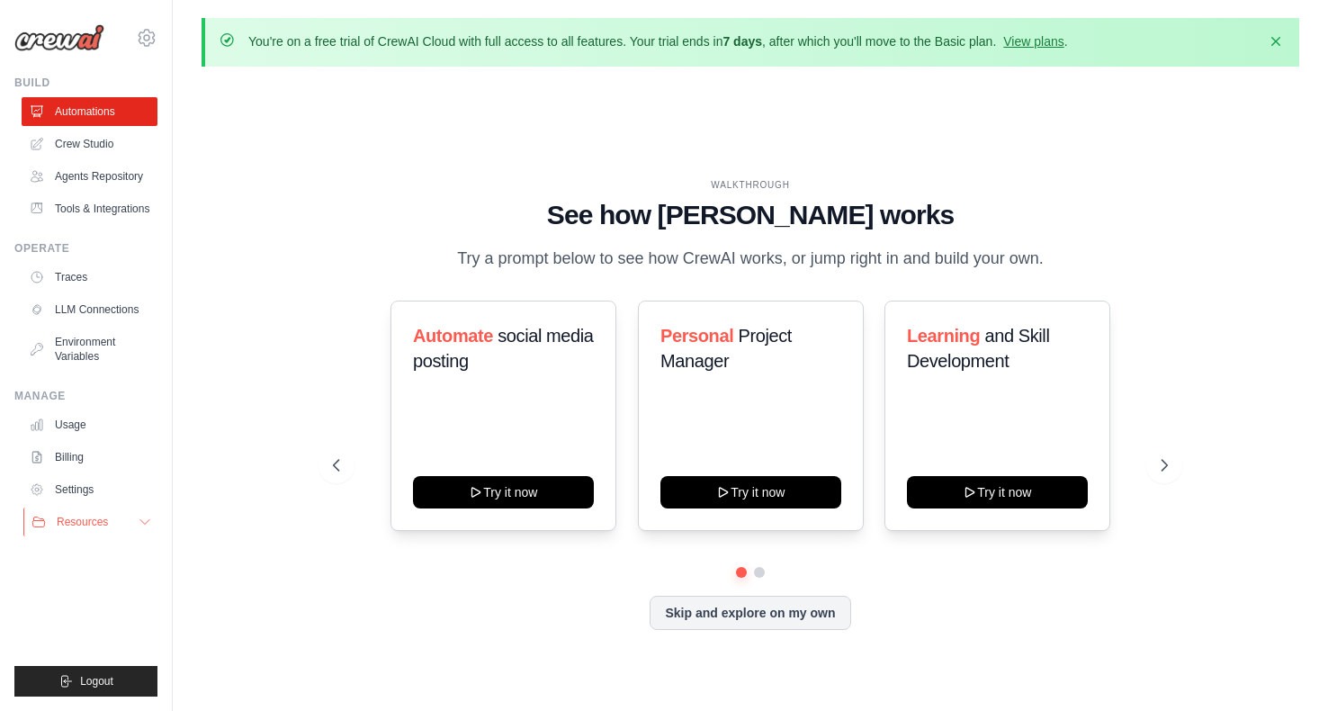
click at [136, 535] on button "Resources" at bounding box center [91, 522] width 136 height 29
click at [138, 529] on icon at bounding box center [145, 522] width 14 height 14
click at [96, 147] on link "Crew Studio" at bounding box center [91, 144] width 136 height 29
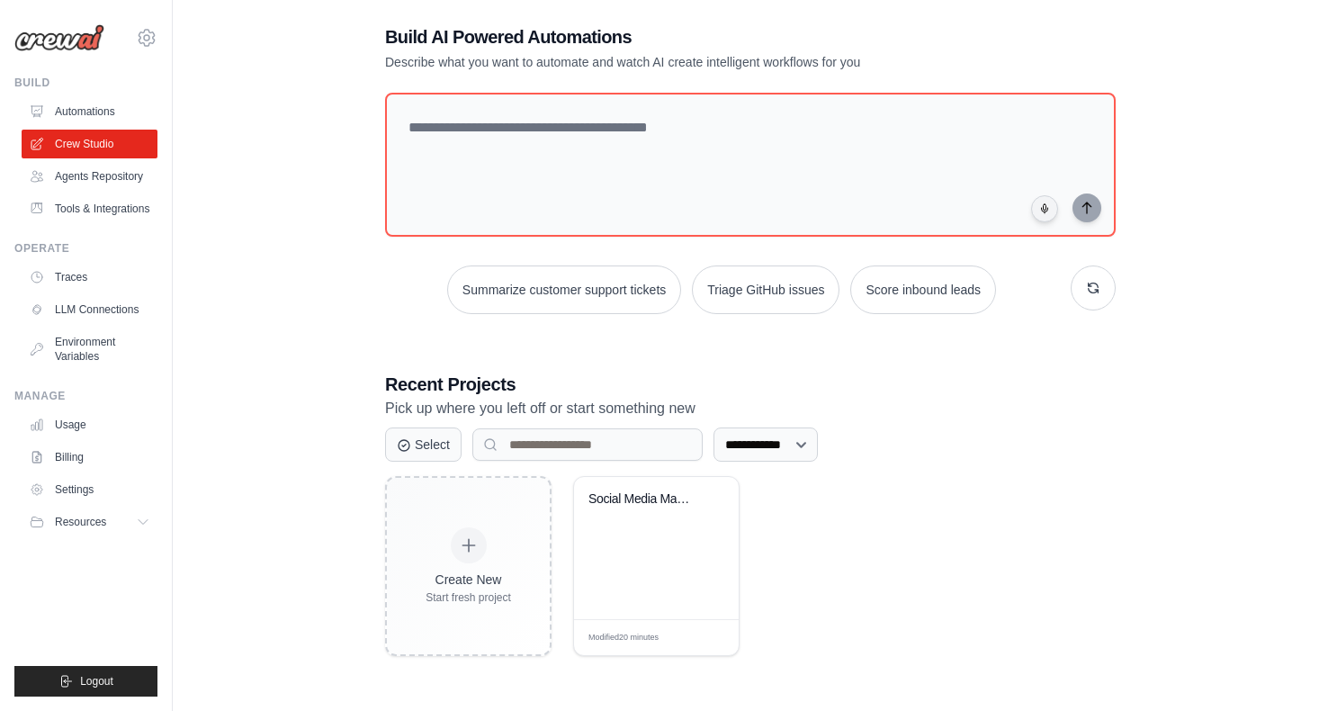
scroll to position [97, 0]
click at [679, 569] on div "Social Media Management & Analytics..." at bounding box center [656, 547] width 165 height 142
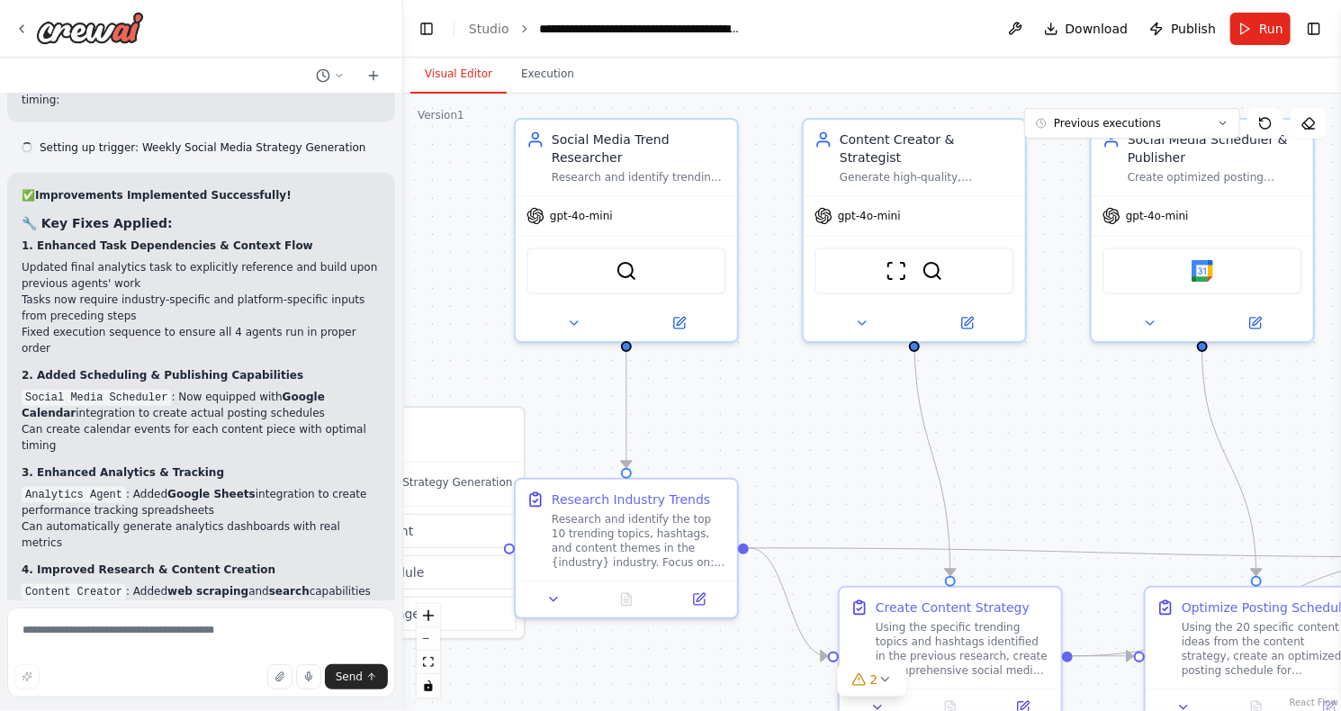
drag, startPoint x: 651, startPoint y: 355, endPoint x: 401, endPoint y: 290, distance: 257.8
click at [401, 290] on div "Create a crew that schedules and publishes social media content across multiple…" at bounding box center [670, 355] width 1341 height 711
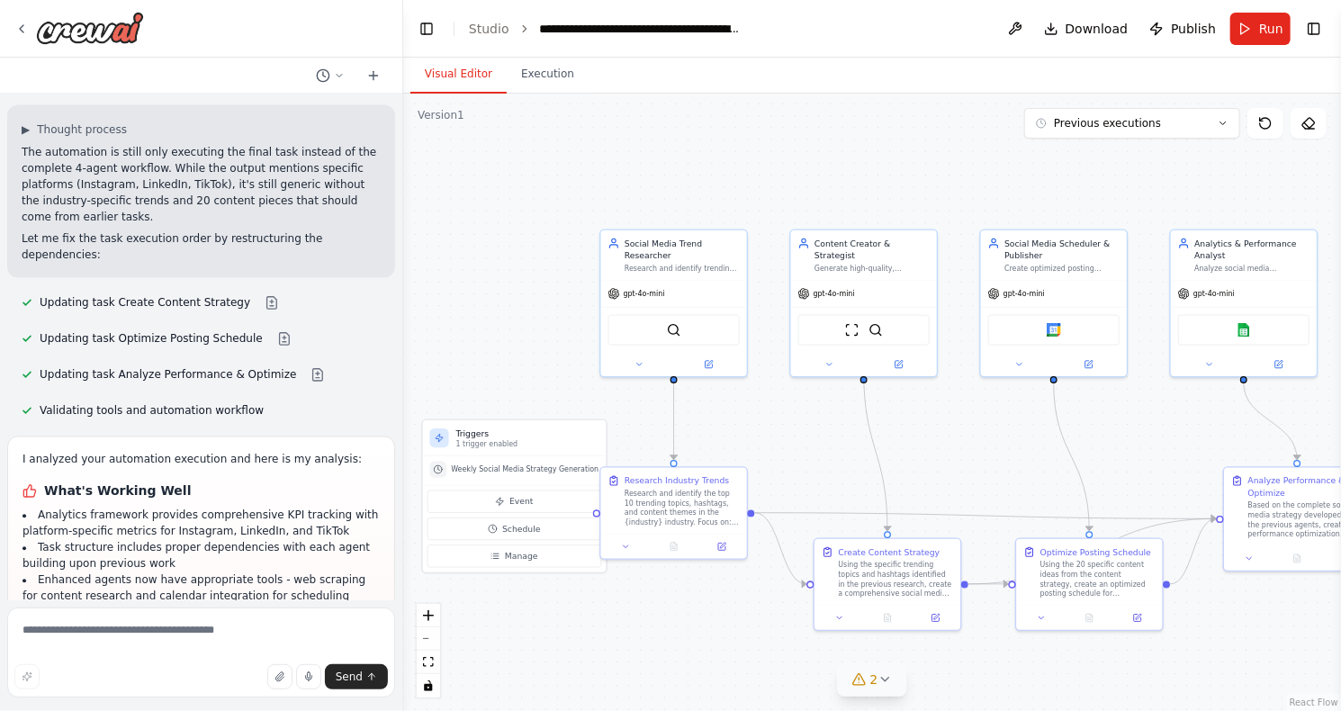
click at [894, 688] on button "2" at bounding box center [872, 679] width 69 height 33
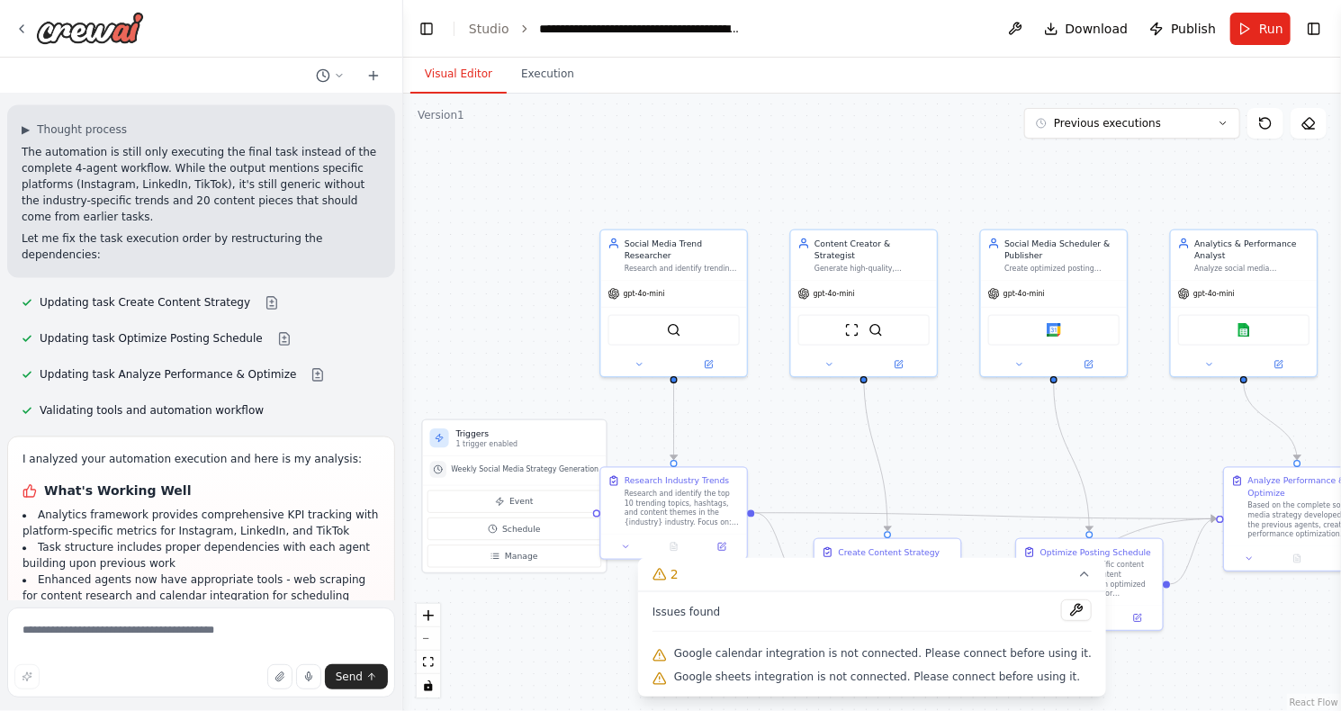
click at [833, 479] on div ".deletable-edge-delete-btn { width: 20px; height: 20px; border: 0px solid #ffff…" at bounding box center [872, 402] width 938 height 617
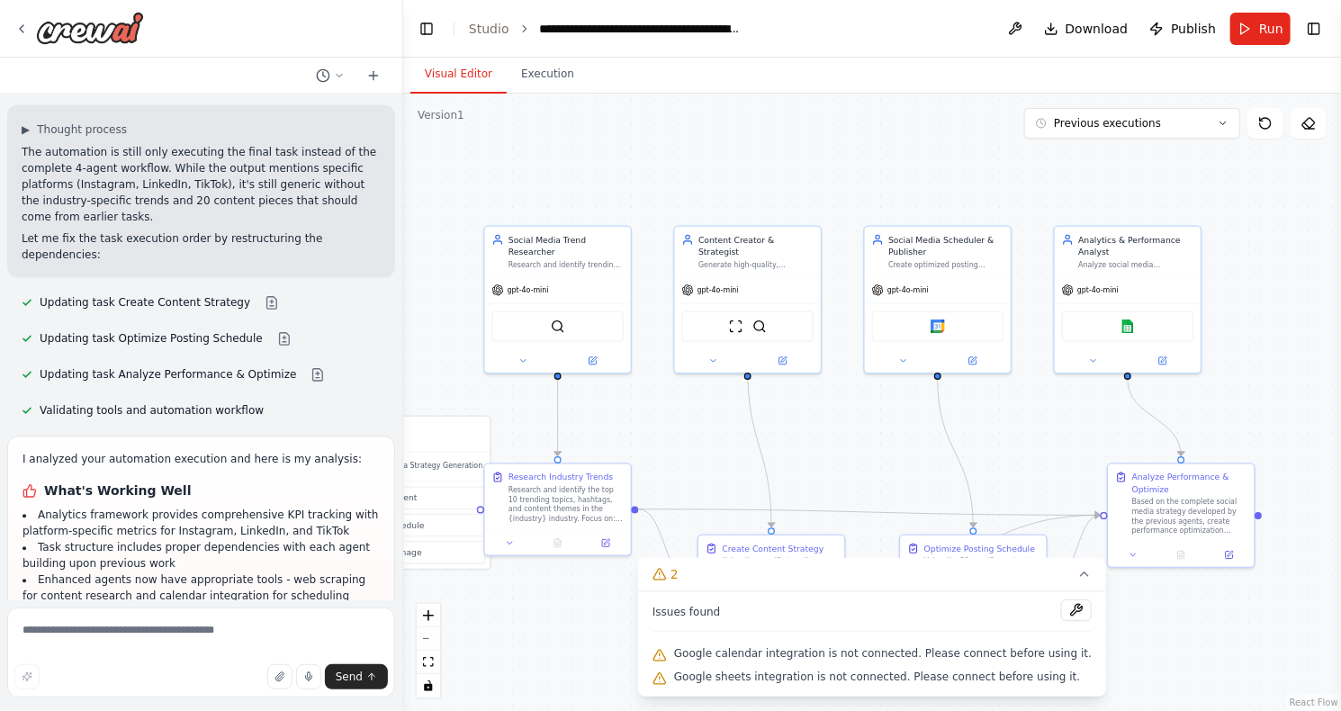
drag, startPoint x: 961, startPoint y: 453, endPoint x: 845, endPoint y: 449, distance: 116.1
click at [845, 449] on div ".deletable-edge-delete-btn { width: 20px; height: 20px; border: 0px solid #ffff…" at bounding box center [872, 402] width 938 height 617
click at [875, 437] on div ".deletable-edge-delete-btn { width: 20px; height: 20px; border: 0px solid #ffff…" at bounding box center [872, 402] width 938 height 617
click at [195, 643] on textarea at bounding box center [201, 652] width 388 height 90
type textarea "**********"
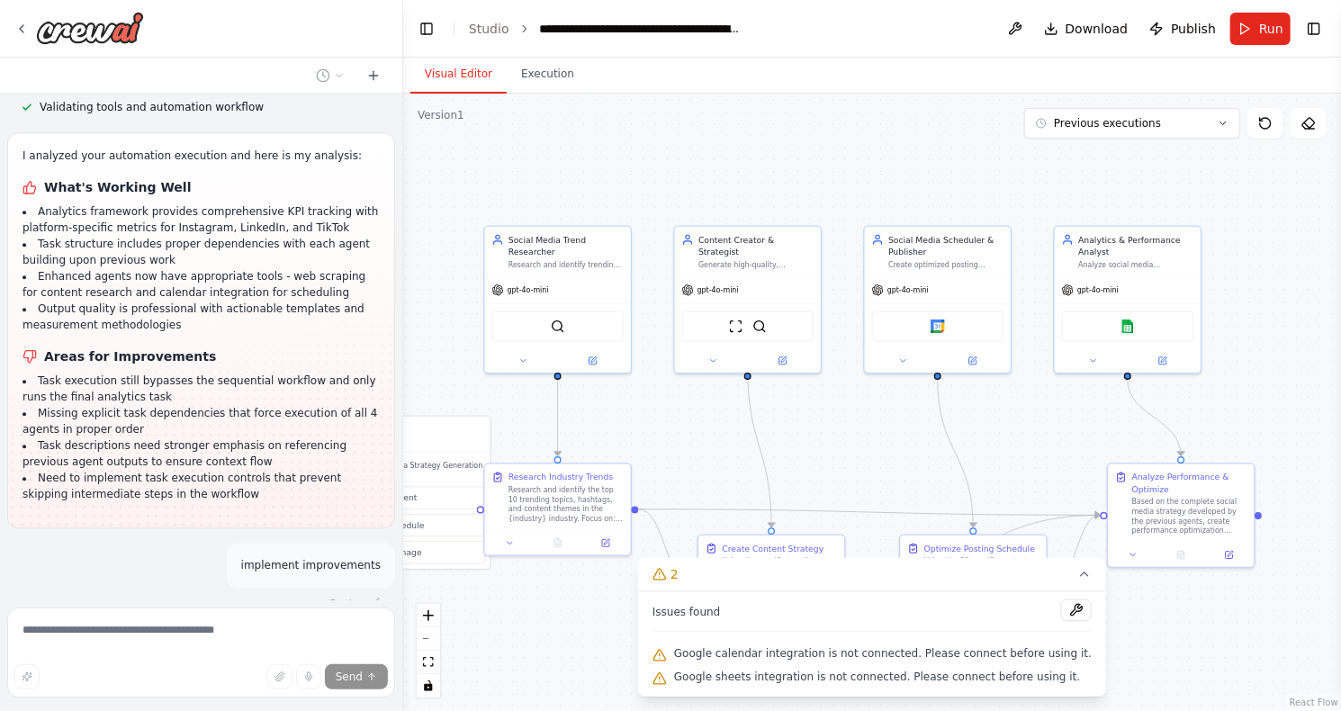
scroll to position [5544, 0]
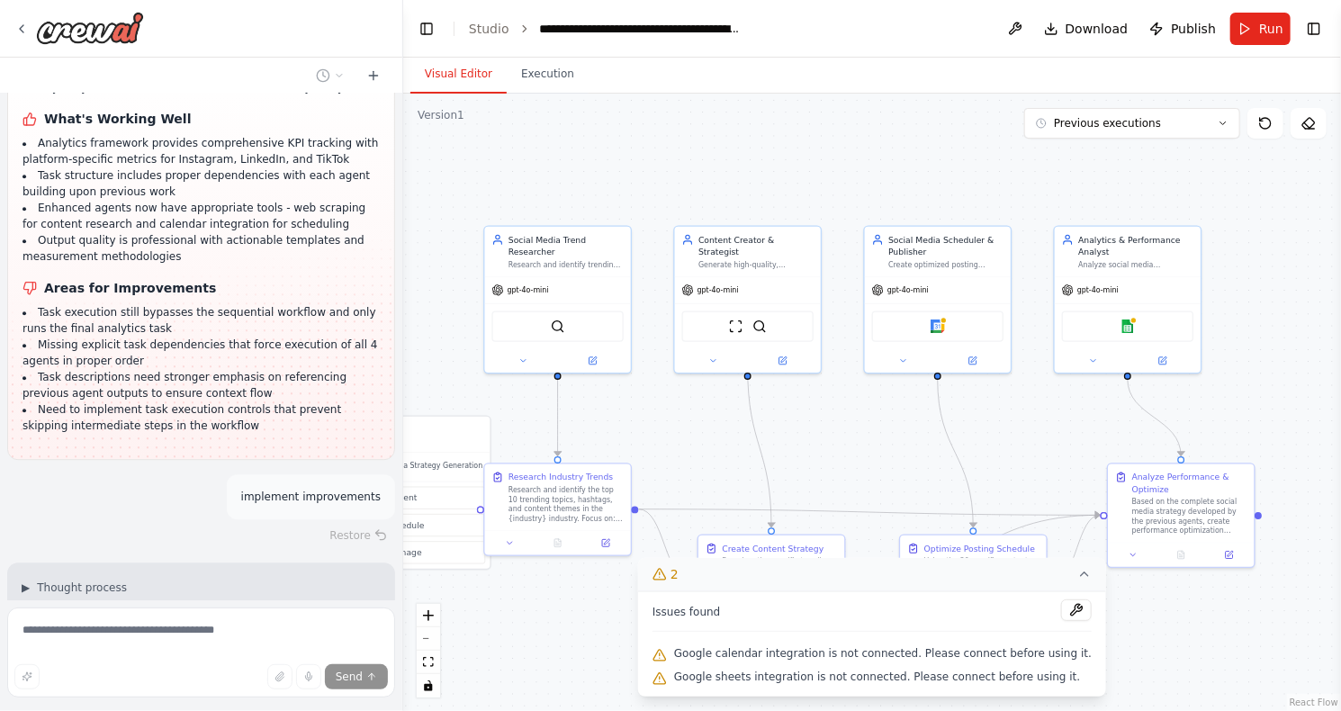
click at [1081, 576] on icon at bounding box center [1084, 574] width 7 height 4
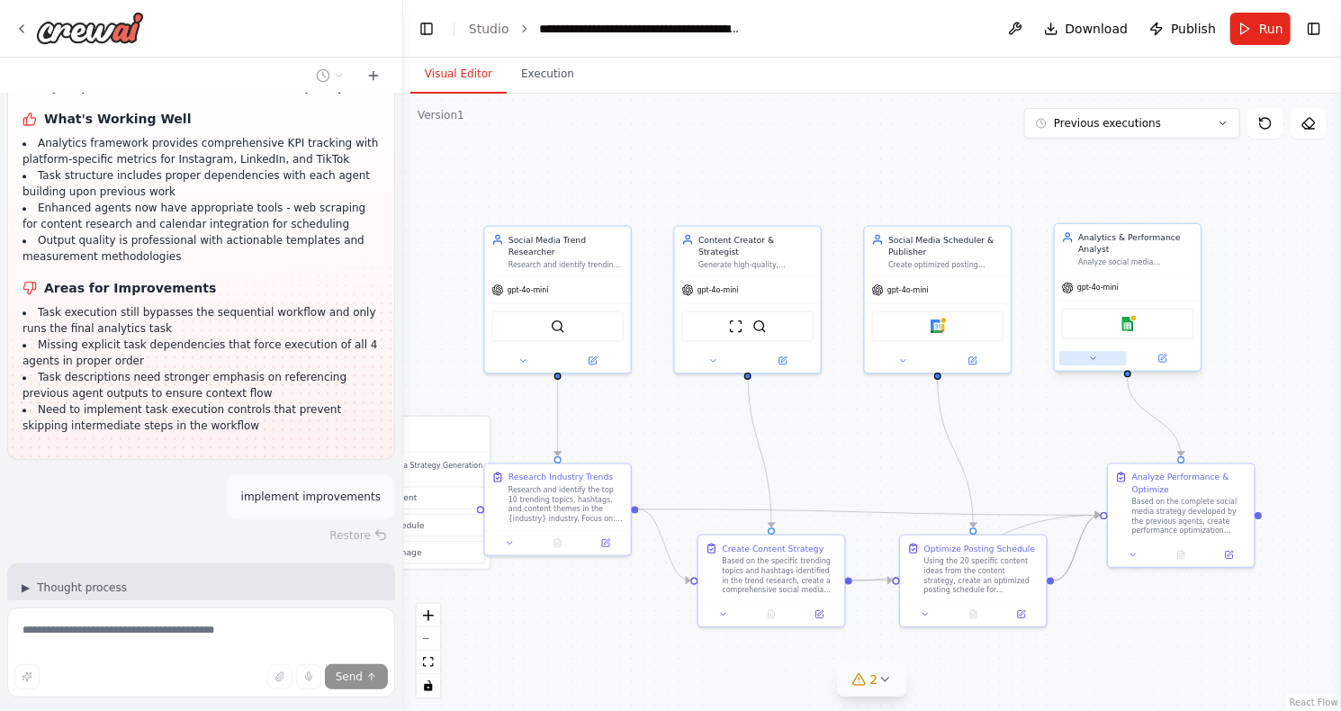
drag, startPoint x: 947, startPoint y: 394, endPoint x: 1071, endPoint y: 361, distance: 128.6
drag, startPoint x: 1071, startPoint y: 361, endPoint x: 634, endPoint y: 423, distance: 441.7
click at [634, 423] on div ".deletable-edge-delete-btn { width: 20px; height: 20px; border: 0px solid #ffff…" at bounding box center [872, 402] width 938 height 617
click at [949, 335] on div "Google calendar" at bounding box center [938, 324] width 131 height 31
click at [686, 437] on div ".deletable-edge-delete-btn { width: 20px; height: 20px; border: 0px solid #ffff…" at bounding box center [872, 402] width 938 height 617
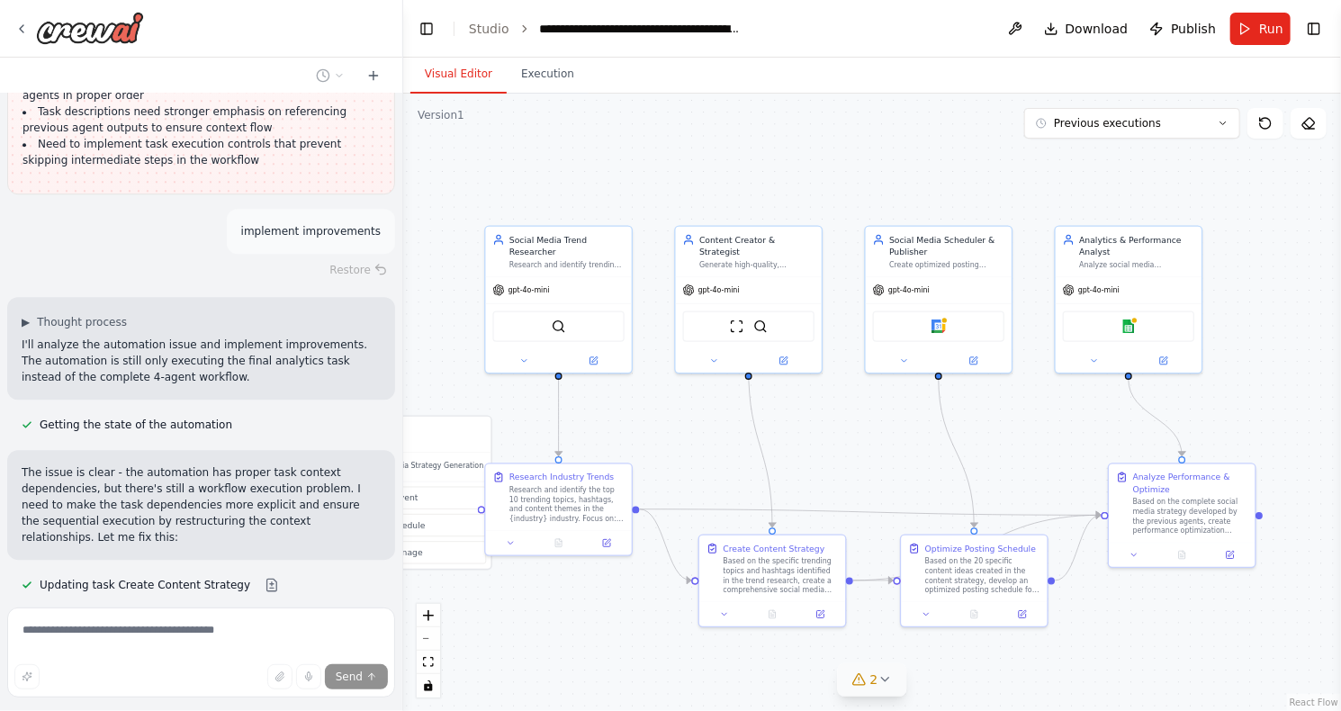
scroll to position [5846, 0]
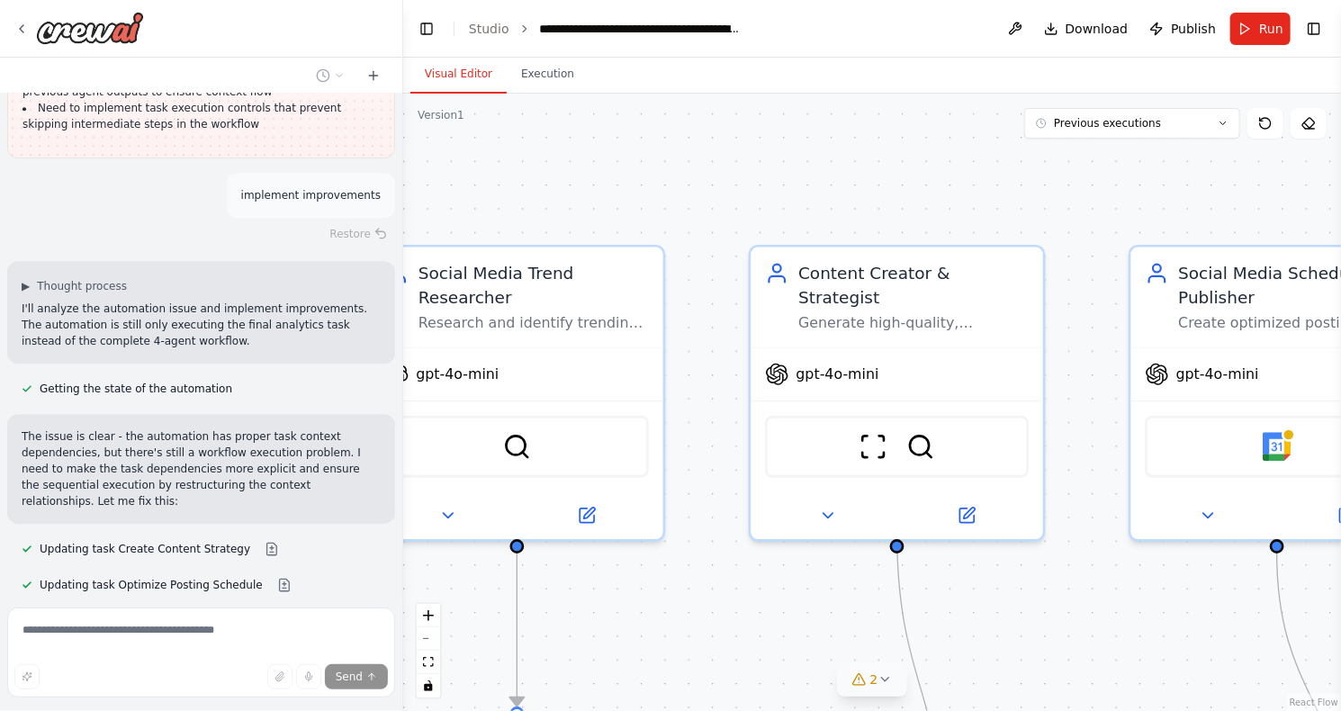
drag, startPoint x: 669, startPoint y: 403, endPoint x: 772, endPoint y: 643, distance: 260.8
click at [772, 643] on div ".deletable-edge-delete-btn { width: 20px; height: 20px; border: 0px solid #ffff…" at bounding box center [872, 402] width 938 height 617
click at [877, 342] on div "gpt-4o-mini ScrapeWebsiteTool SerperDevTool" at bounding box center [897, 438] width 292 height 193
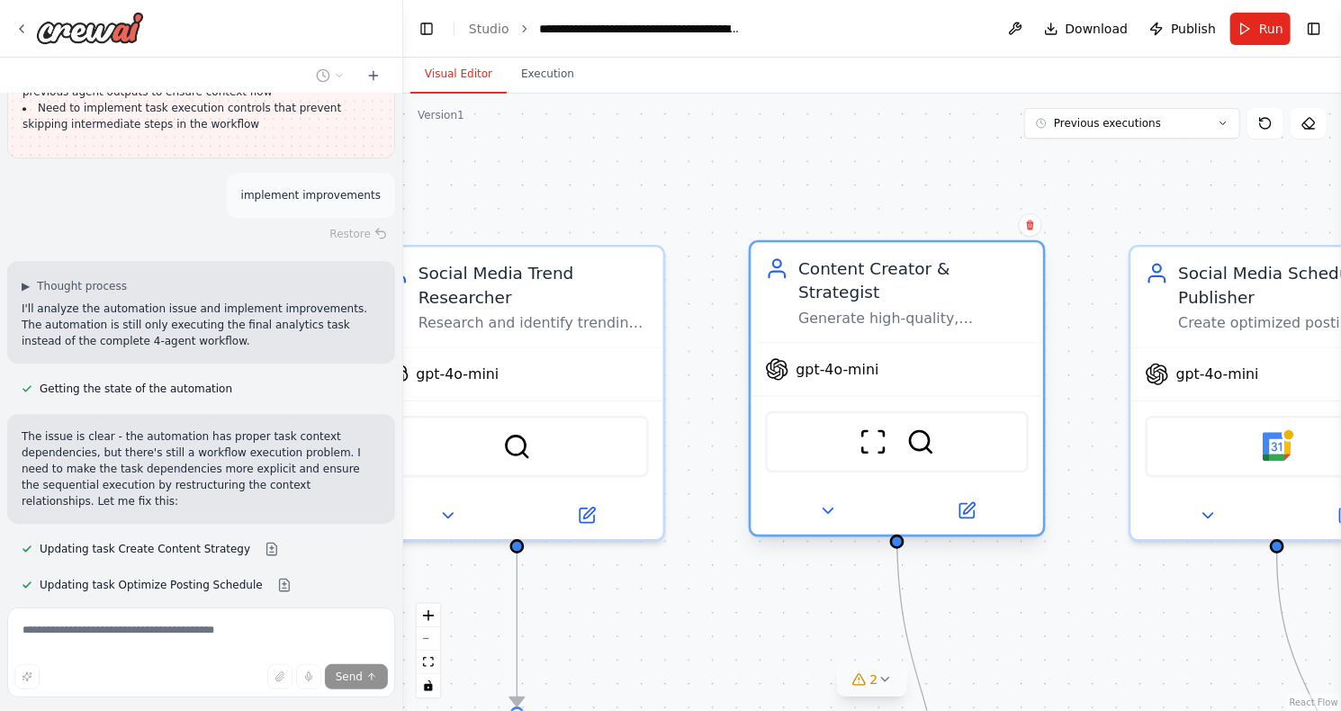
click at [920, 309] on div "Generate high-quality, engaging social media content including captions, posts,…" at bounding box center [913, 318] width 230 height 19
click at [829, 501] on icon at bounding box center [827, 510] width 19 height 19
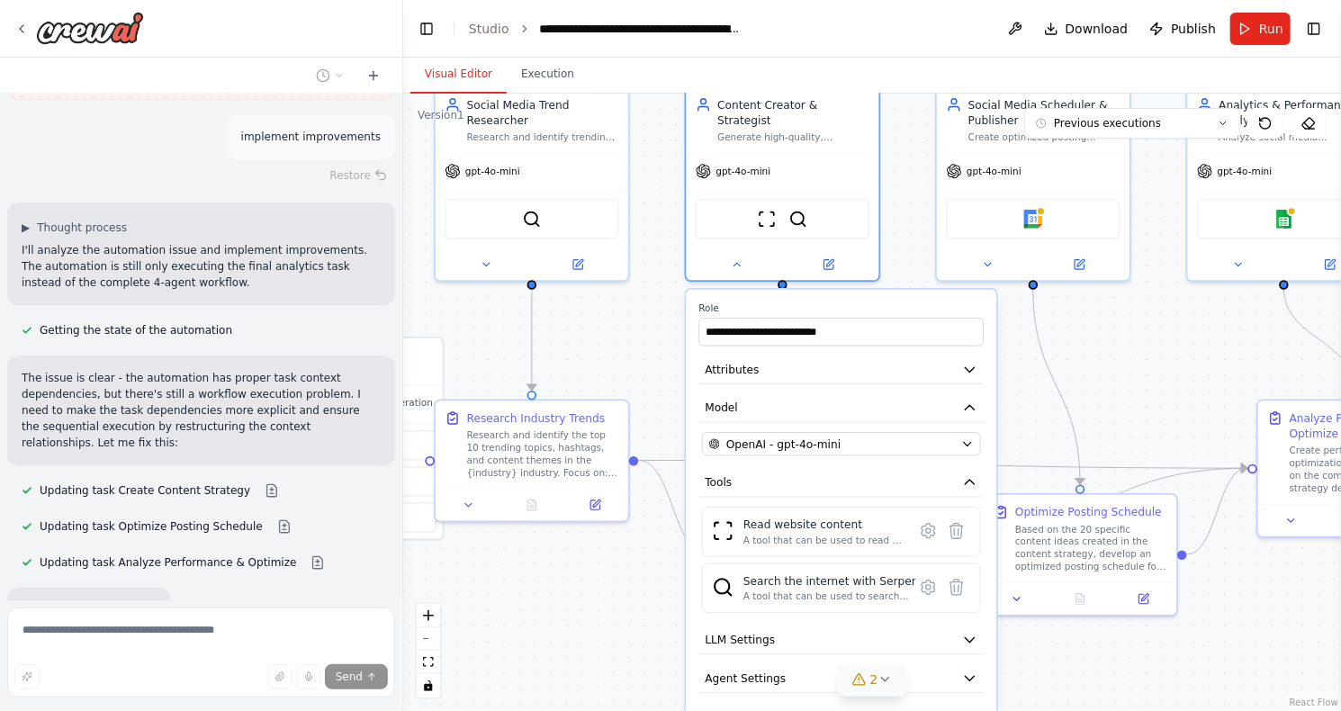
drag, startPoint x: 699, startPoint y: 594, endPoint x: 655, endPoint y: 327, distance: 270.9
click at [655, 327] on div ".deletable-edge-delete-btn { width: 20px; height: 20px; border: 0px solid #ffff…" at bounding box center [872, 402] width 938 height 617
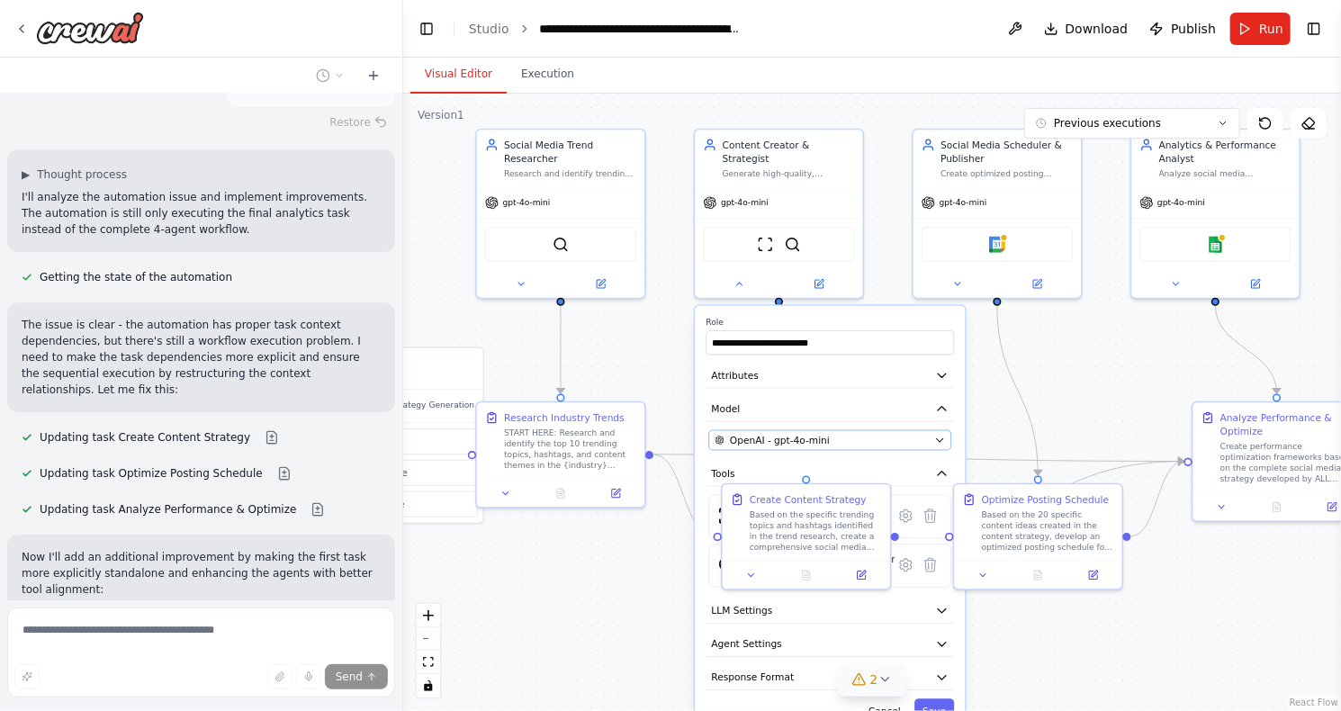
scroll to position [5973, 0]
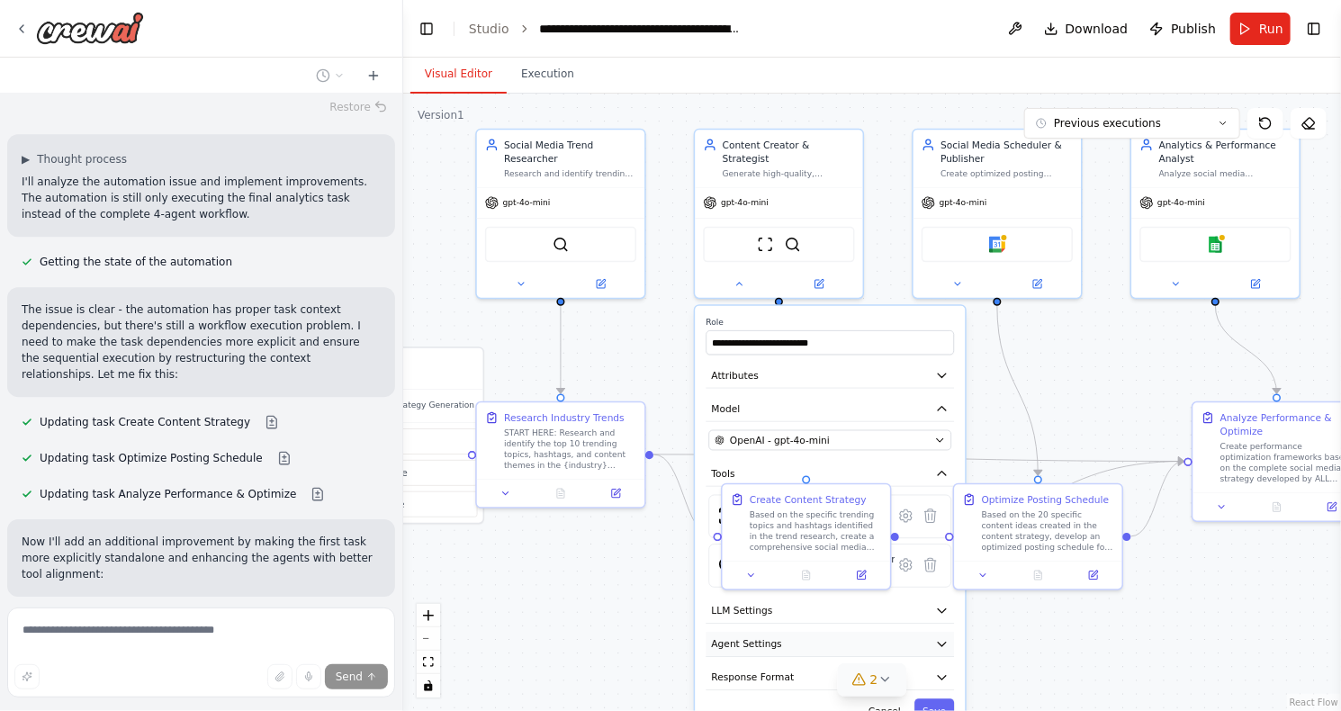
click at [938, 637] on icon "button" at bounding box center [941, 643] width 13 height 13
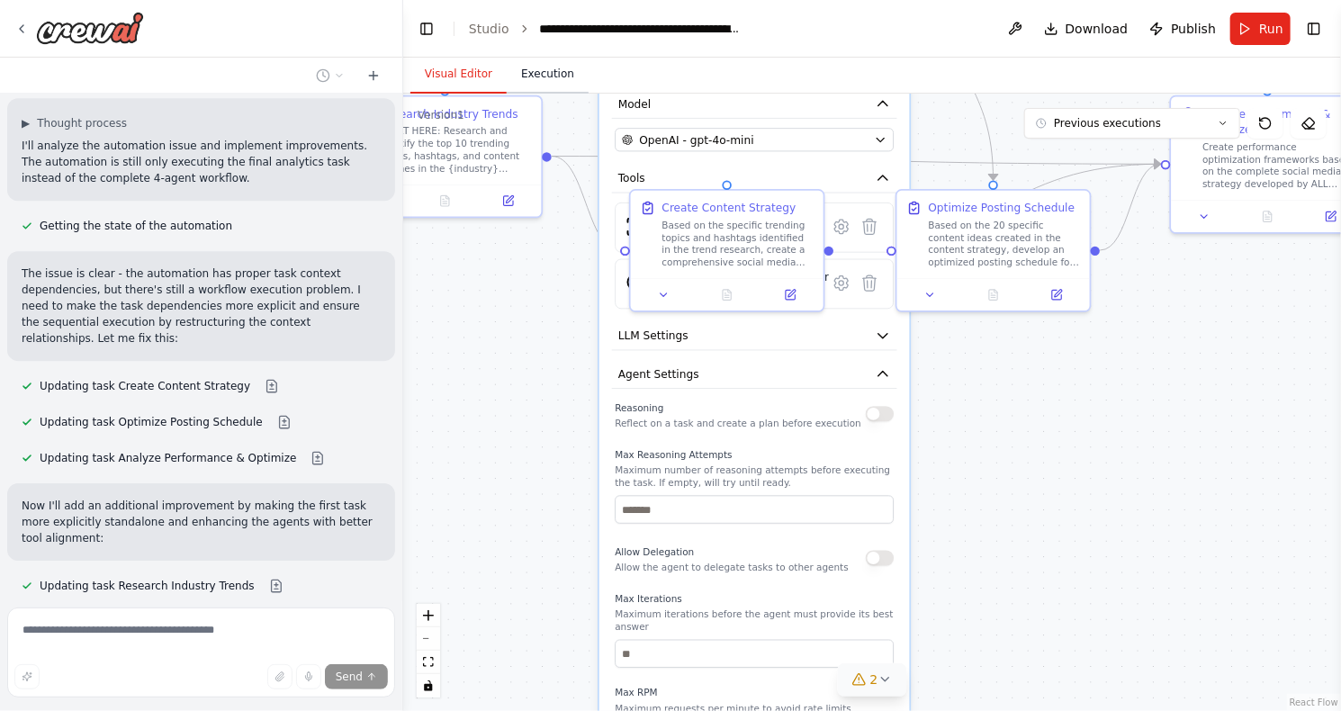
drag, startPoint x: 661, startPoint y: 339, endPoint x: 573, endPoint y: 67, distance: 285.4
click at [573, 67] on div "**********" at bounding box center [872, 384] width 938 height 653
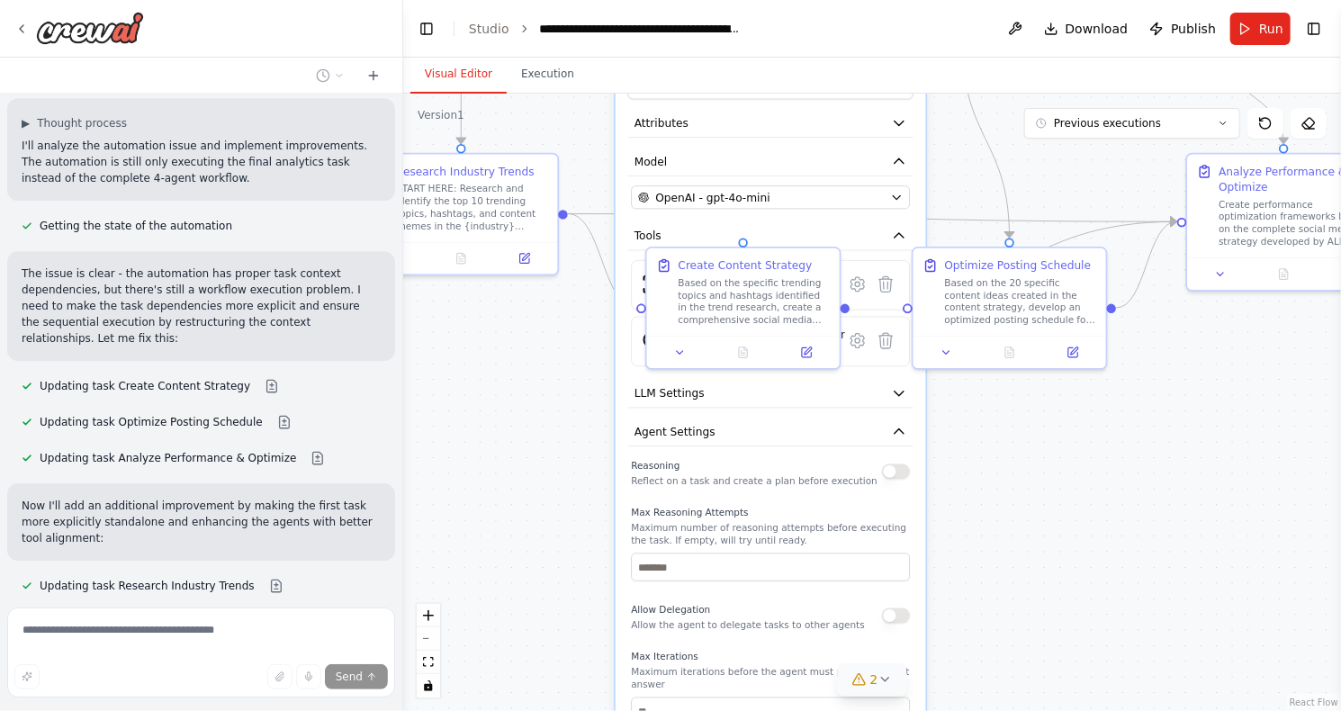
drag, startPoint x: 576, startPoint y: 423, endPoint x: 592, endPoint y: 485, distance: 64.2
click at [592, 485] on div ".deletable-edge-delete-btn { width: 20px; height: 20px; border: 0px solid #ffff…" at bounding box center [872, 402] width 938 height 617
click at [873, 389] on button "LLM Settings" at bounding box center [770, 397] width 285 height 29
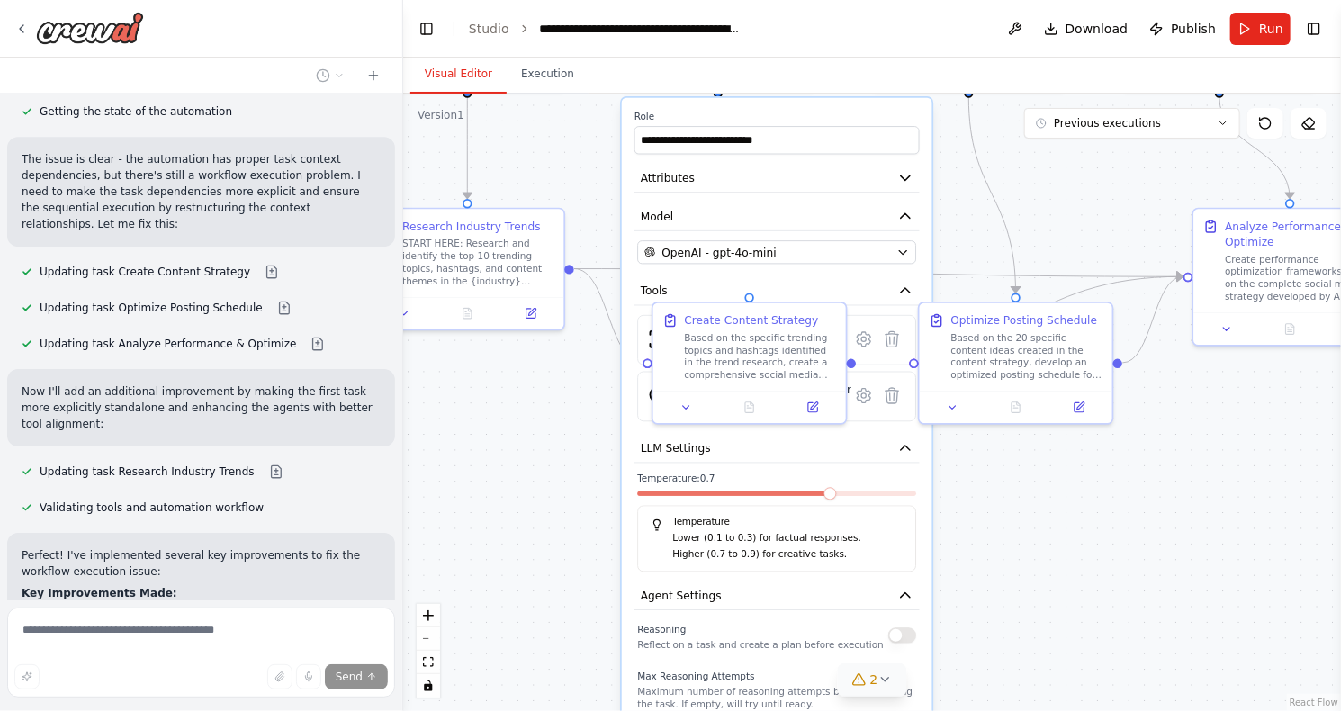
drag, startPoint x: 1013, startPoint y: 484, endPoint x: 1050, endPoint y: 671, distance: 190.8
click at [1050, 671] on div ".deletable-edge-delete-btn { width: 20px; height: 20px; border: 0px solid #ffff…" at bounding box center [872, 402] width 938 height 617
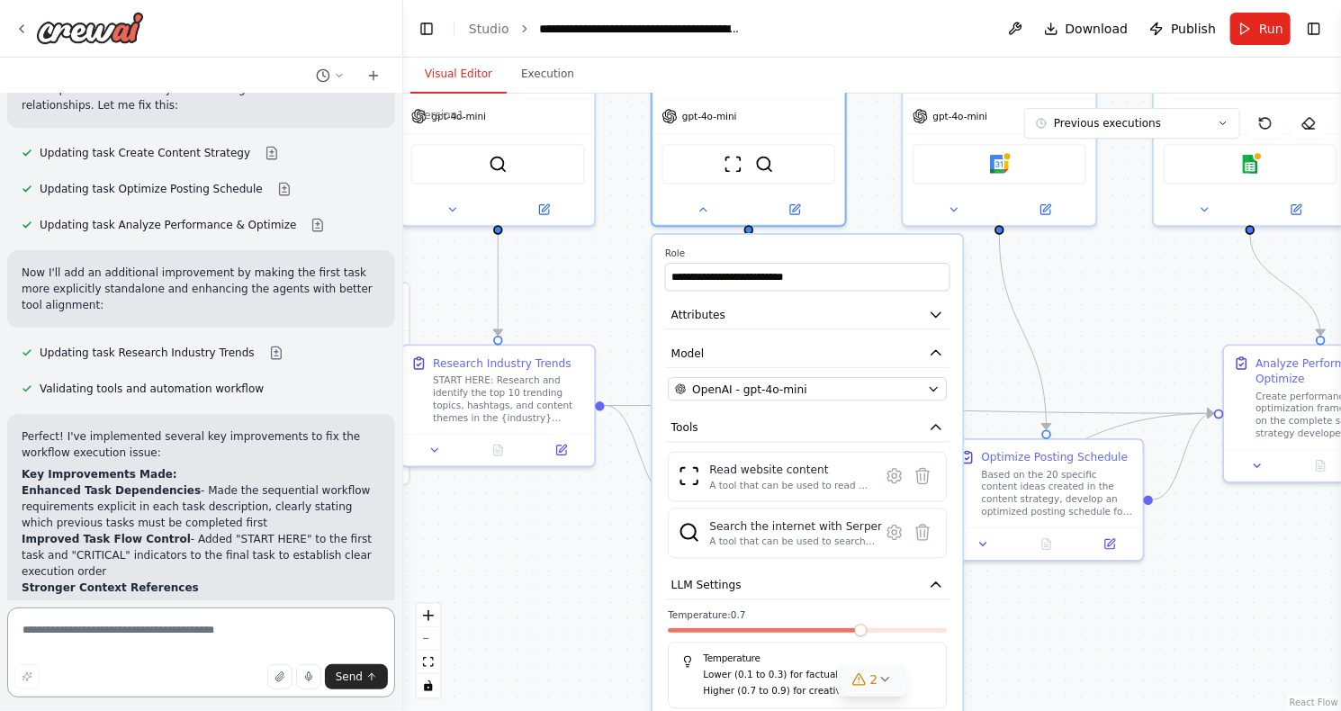
drag, startPoint x: 796, startPoint y: 234, endPoint x: 787, endPoint y: 239, distance: 11.3
click at [787, 247] on label "Role" at bounding box center [807, 253] width 285 height 13
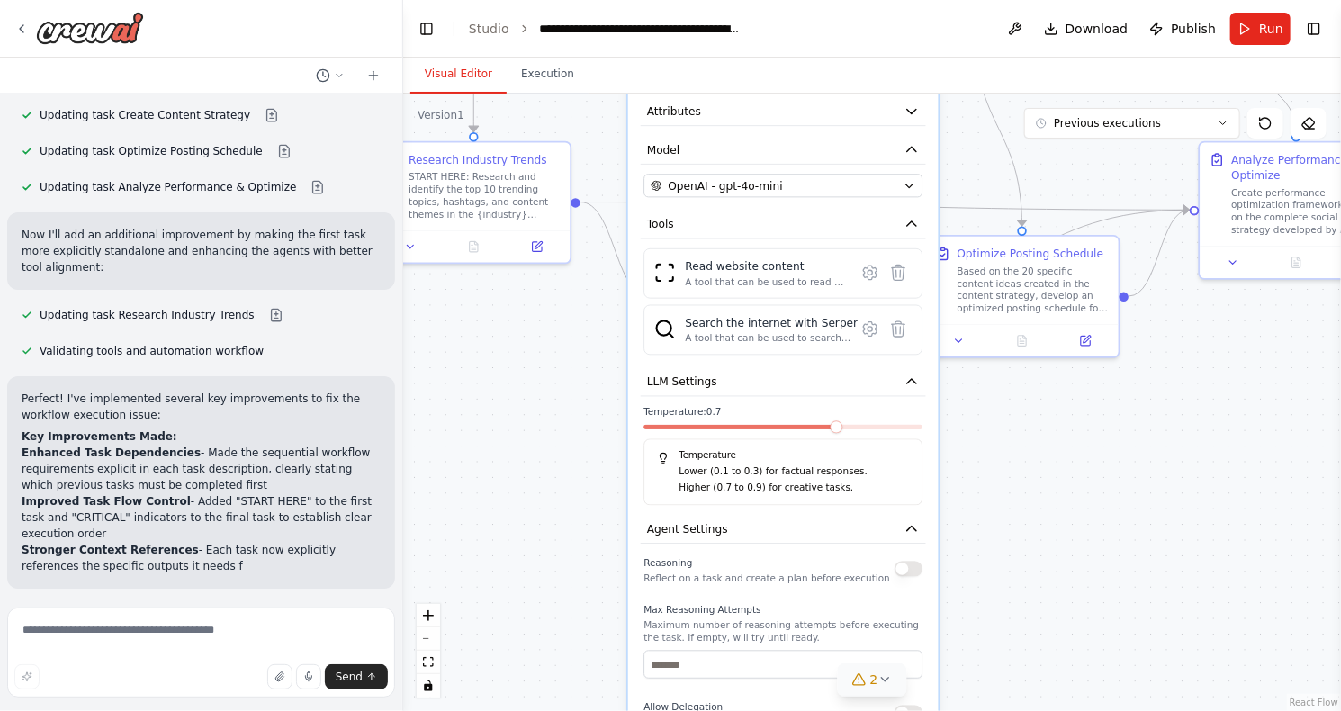
drag, startPoint x: 597, startPoint y: 574, endPoint x: 570, endPoint y: 346, distance: 229.3
click at [570, 346] on div ".deletable-edge-delete-btn { width: 20px; height: 20px; border: 0px solid #ffff…" at bounding box center [872, 402] width 938 height 617
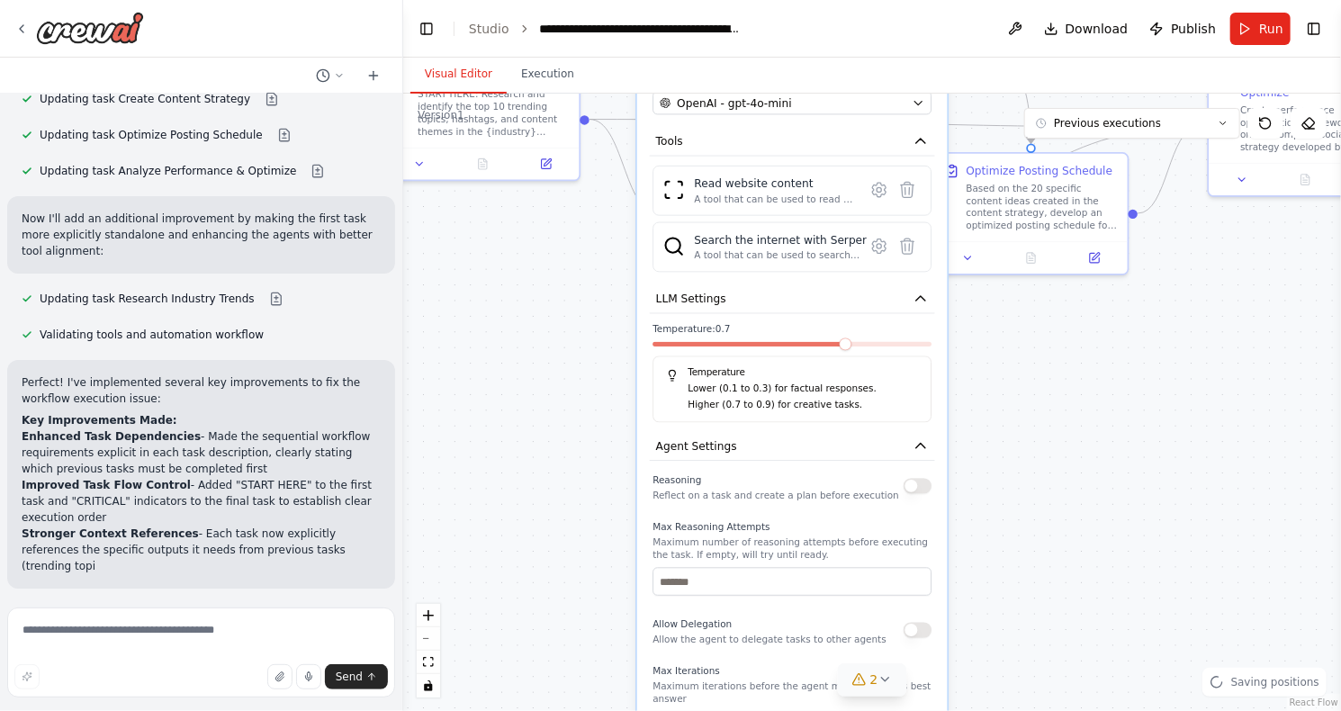
drag, startPoint x: 574, startPoint y: 477, endPoint x: 579, endPoint y: 337, distance: 140.5
click at [579, 337] on div ".deletable-edge-delete-btn { width: 20px; height: 20px; border: 0px solid #ffff…" at bounding box center [872, 402] width 938 height 617
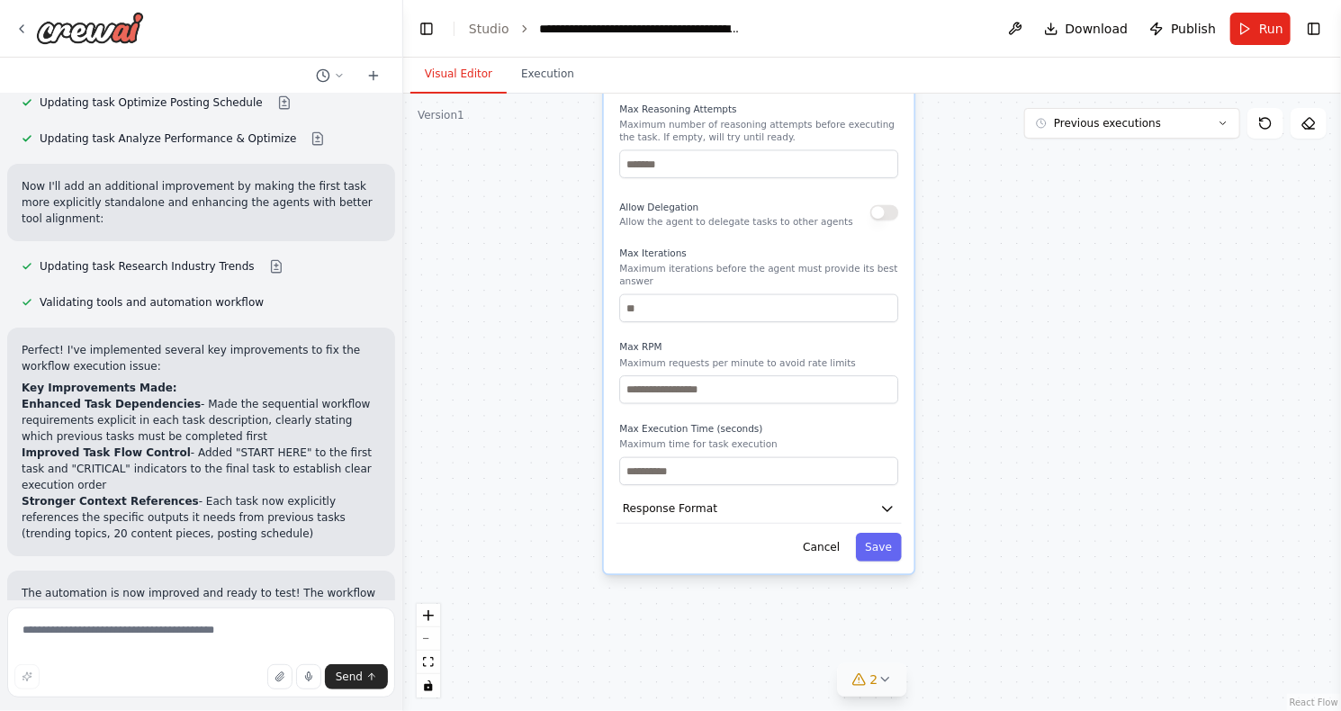
drag, startPoint x: 579, startPoint y: 582, endPoint x: 539, endPoint y: 298, distance: 287.1
click at [539, 298] on div ".deletable-edge-delete-btn { width: 20px; height: 20px; border: 0px solid #ffff…" at bounding box center [872, 402] width 938 height 617
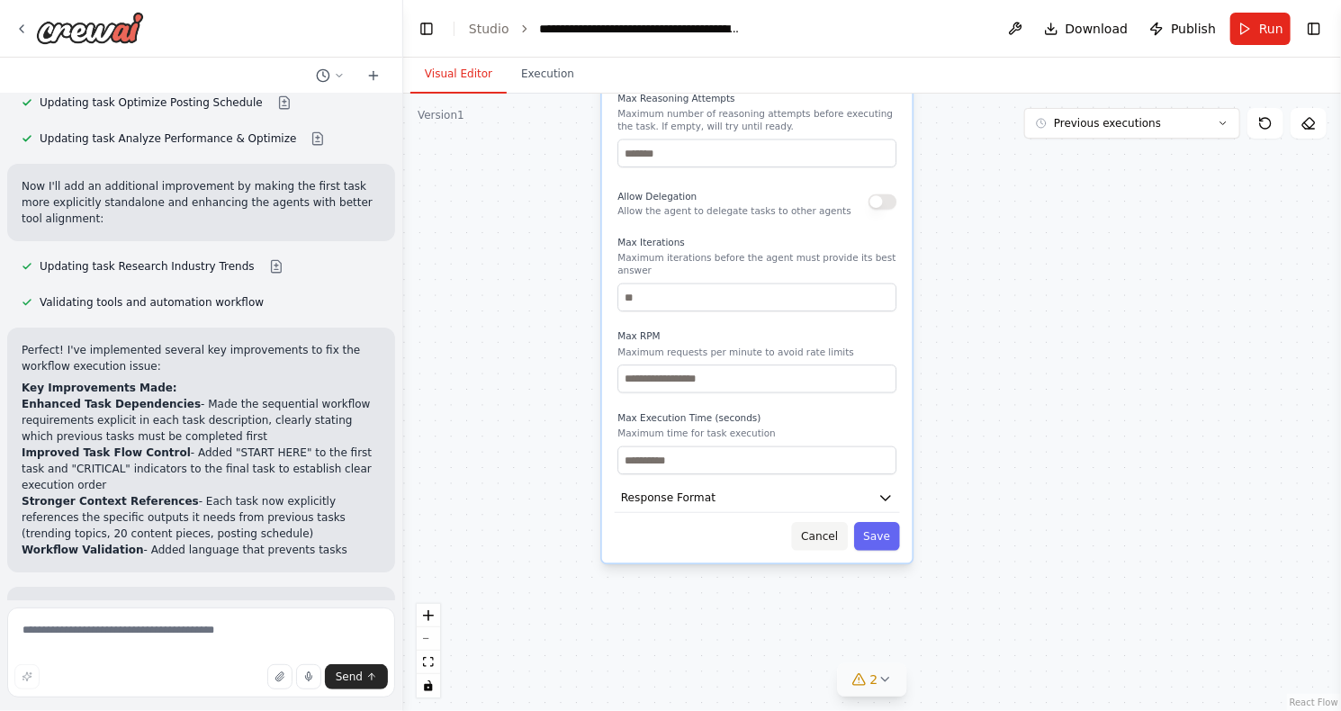
click at [828, 522] on button "Cancel" at bounding box center [820, 536] width 56 height 28
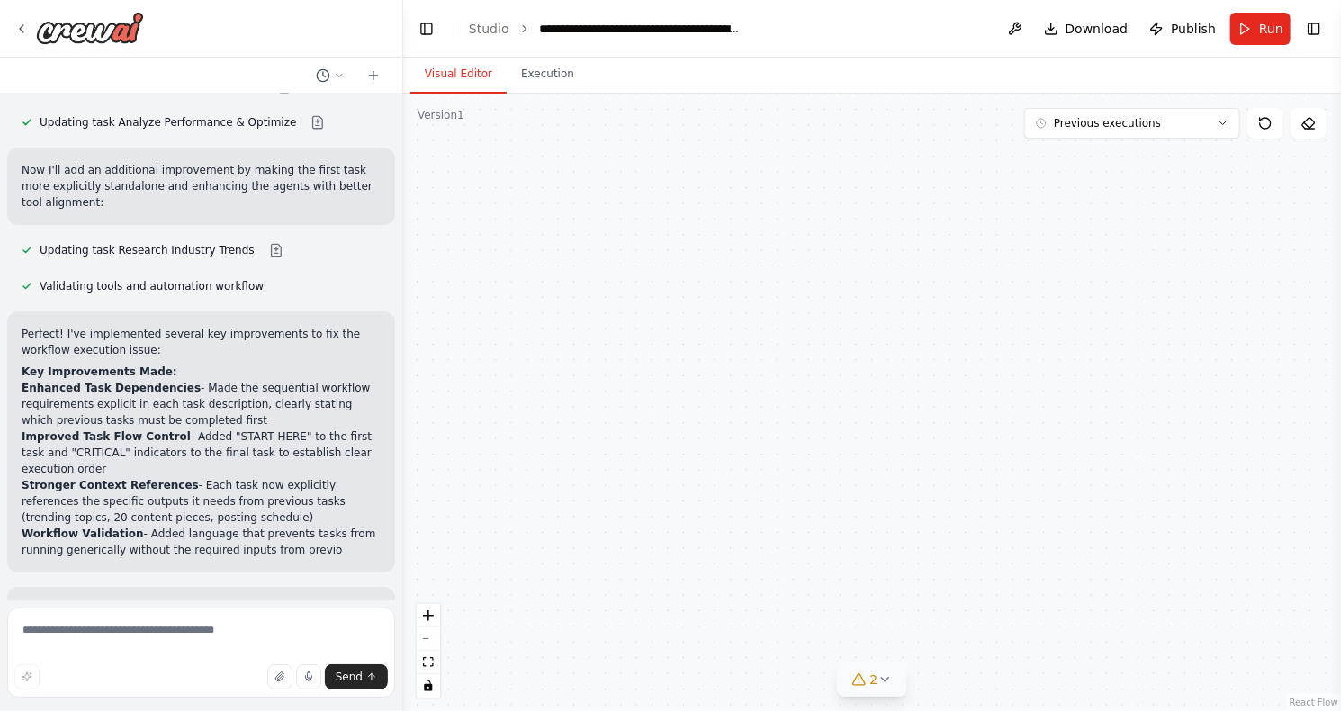
drag, startPoint x: 625, startPoint y: 365, endPoint x: 657, endPoint y: 679, distance: 314.7
click at [650, 708] on div ".deletable-edge-delete-btn { width: 20px; height: 20px; border: 0px solid #ffff…" at bounding box center [872, 402] width 938 height 617
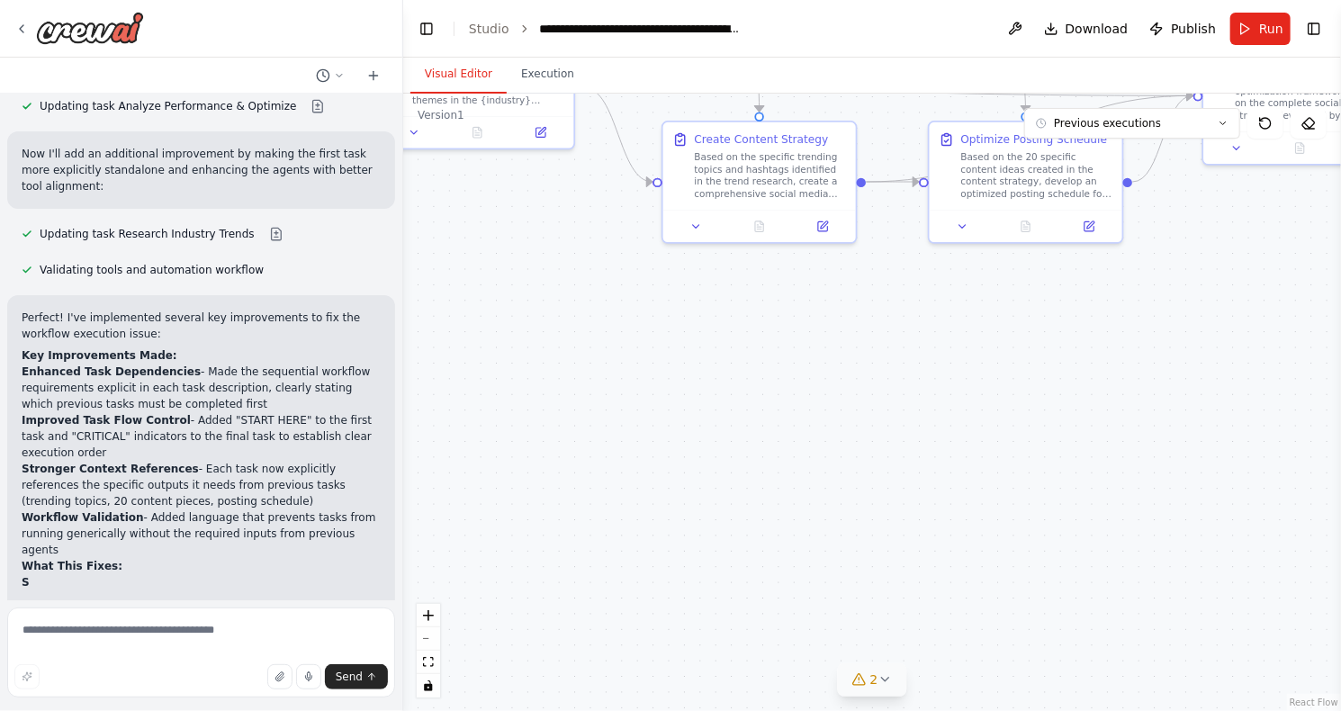
scroll to position [6388, 0]
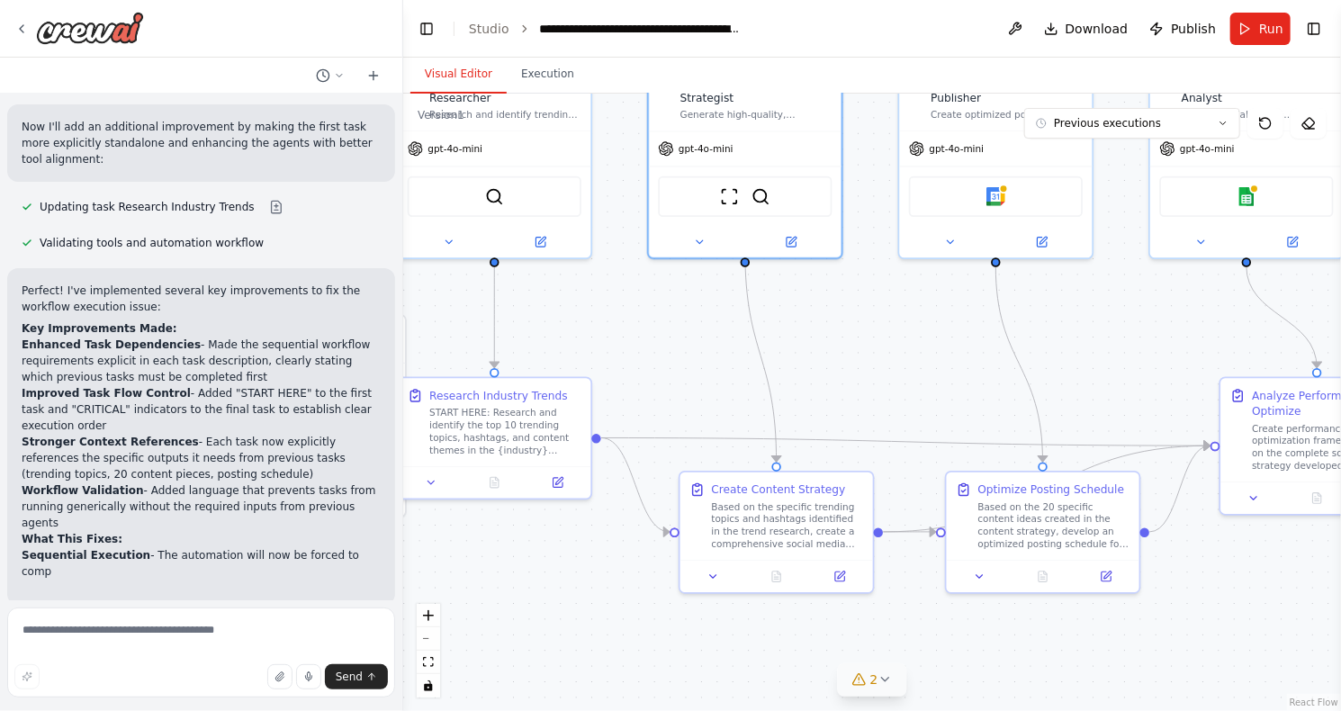
drag, startPoint x: 565, startPoint y: 371, endPoint x: 582, endPoint y: 699, distance: 328.9
click at [582, 699] on div ".deletable-edge-delete-btn { width: 20px; height: 20px; border: 0px solid #ffff…" at bounding box center [872, 402] width 938 height 617
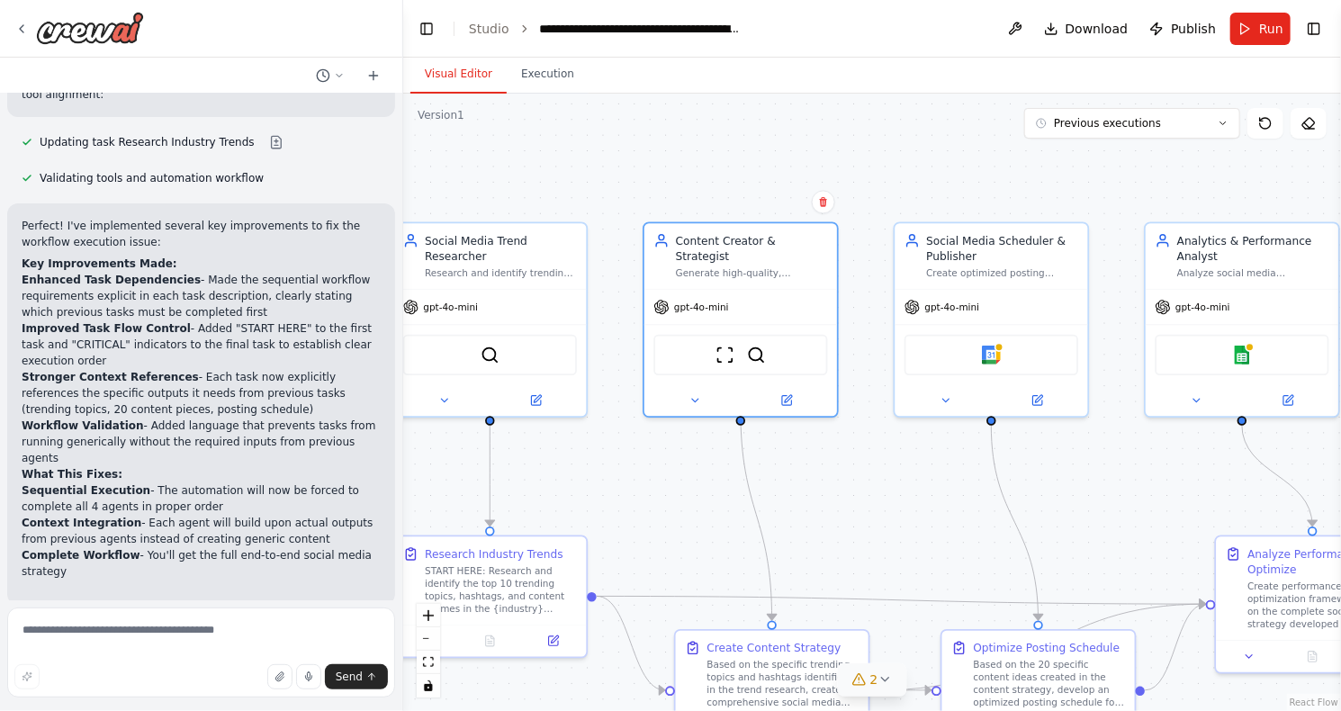
scroll to position [6469, 0]
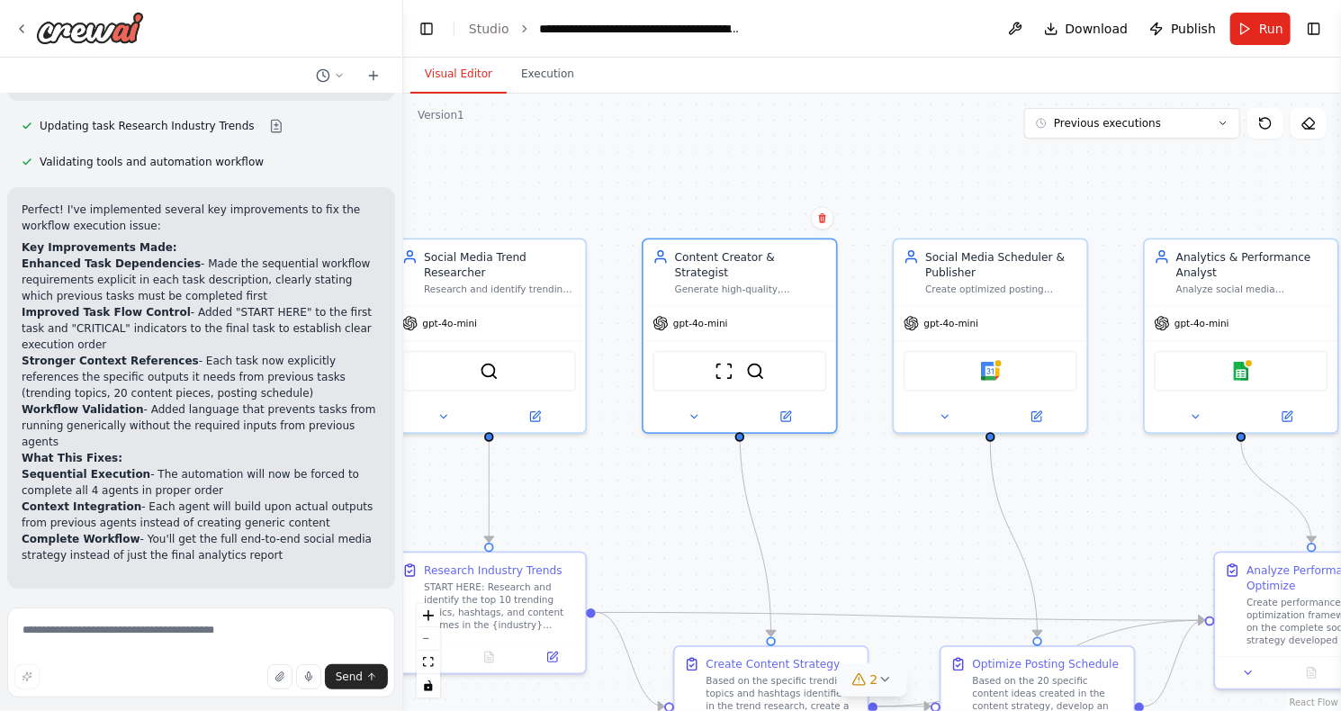
drag, startPoint x: 694, startPoint y: 358, endPoint x: 688, endPoint y: 523, distance: 164.8
click at [688, 523] on div ".deletable-edge-delete-btn { width: 20px; height: 20px; border: 0px solid #ffff…" at bounding box center [872, 402] width 938 height 617
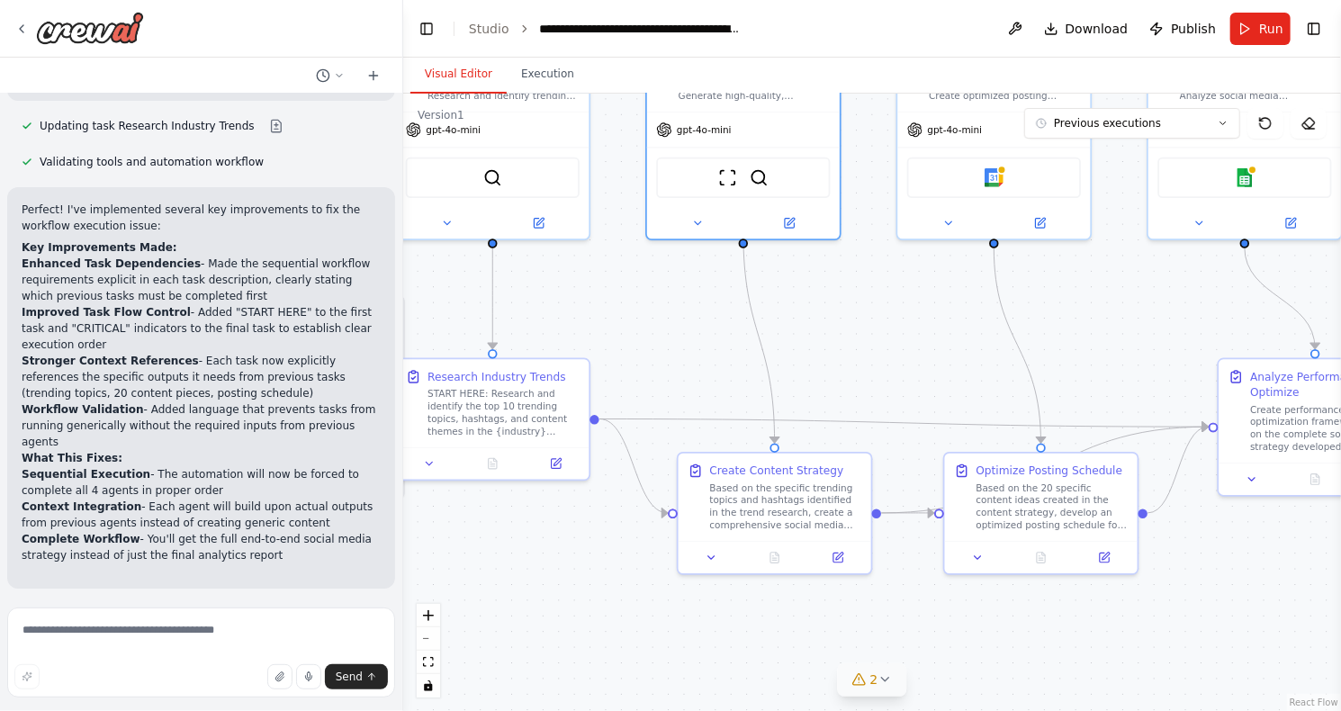
drag, startPoint x: 687, startPoint y: 506, endPoint x: 691, endPoint y: 311, distance: 194.4
click at [691, 311] on div ".deletable-edge-delete-btn { width: 20px; height: 20px; border: 0px solid #ffff…" at bounding box center [872, 402] width 938 height 617
click at [746, 487] on div "Based on the specific trending topics and hashtags identified in the trend rese…" at bounding box center [787, 503] width 152 height 50
click at [715, 558] on icon at bounding box center [712, 553] width 13 height 13
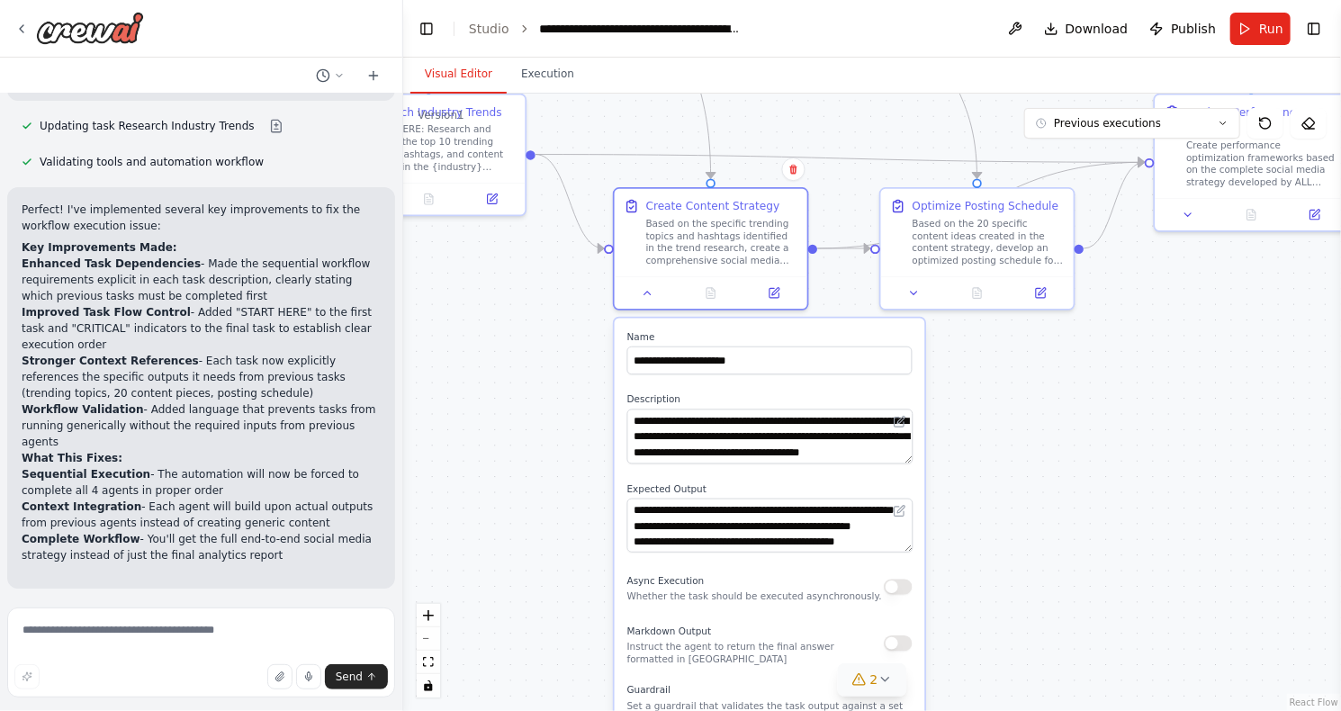
drag, startPoint x: 602, startPoint y: 571, endPoint x: 609, endPoint y: 295, distance: 276.4
click at [539, 319] on div ".deletable-edge-delete-btn { width: 20px; height: 20px; border: 0px solid #ffff…" at bounding box center [872, 402] width 938 height 617
click at [652, 301] on div at bounding box center [711, 290] width 193 height 32
click at [647, 289] on icon at bounding box center [647, 290] width 6 height 3
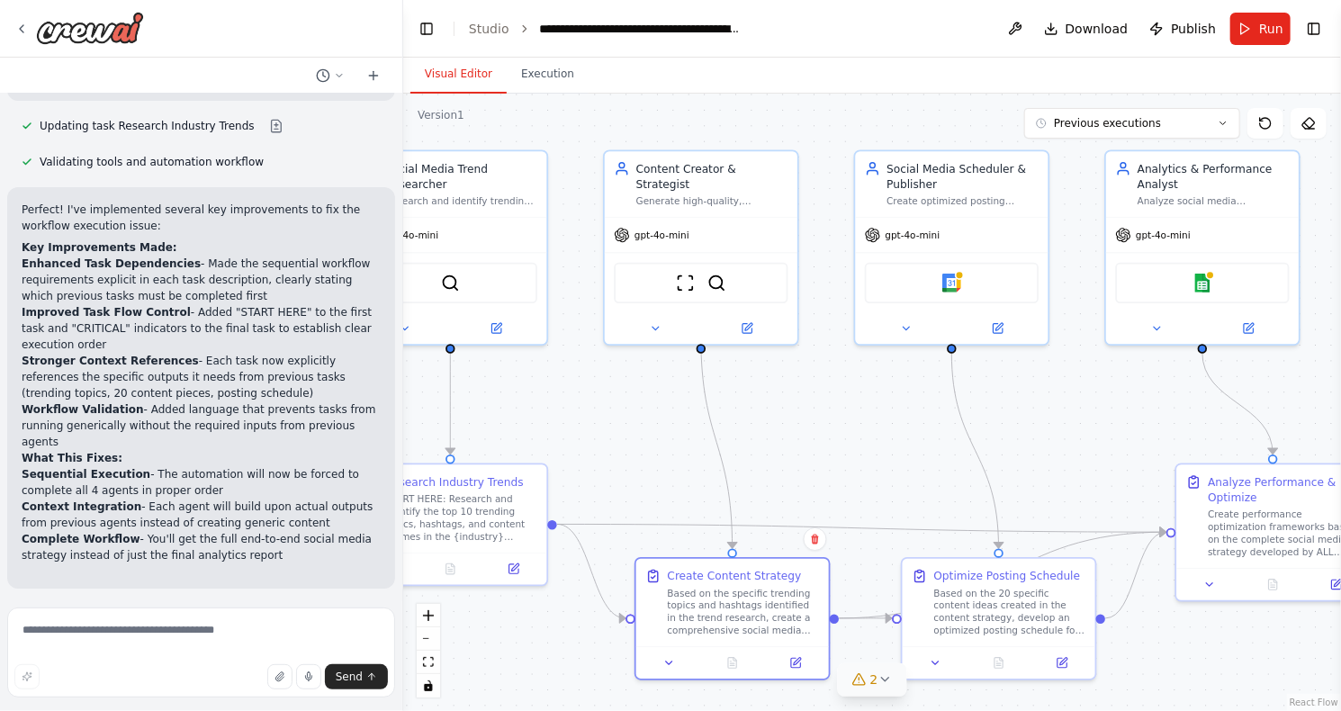
drag, startPoint x: 552, startPoint y: 263, endPoint x: 574, endPoint y: 643, distance: 381.3
click at [574, 643] on div ".deletable-edge-delete-btn { width: 20px; height: 20px; border: 0px solid #ffff…" at bounding box center [872, 402] width 938 height 617
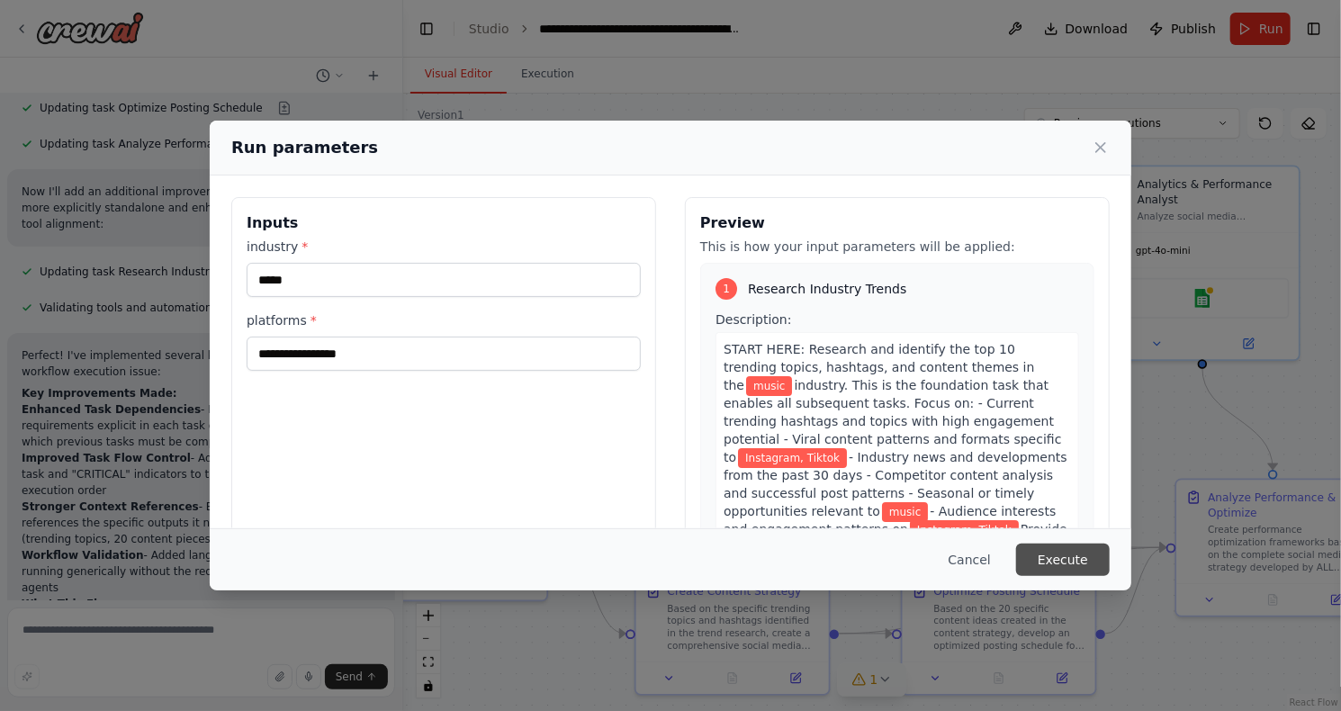
click at [1053, 561] on button "Execute" at bounding box center [1063, 560] width 94 height 32
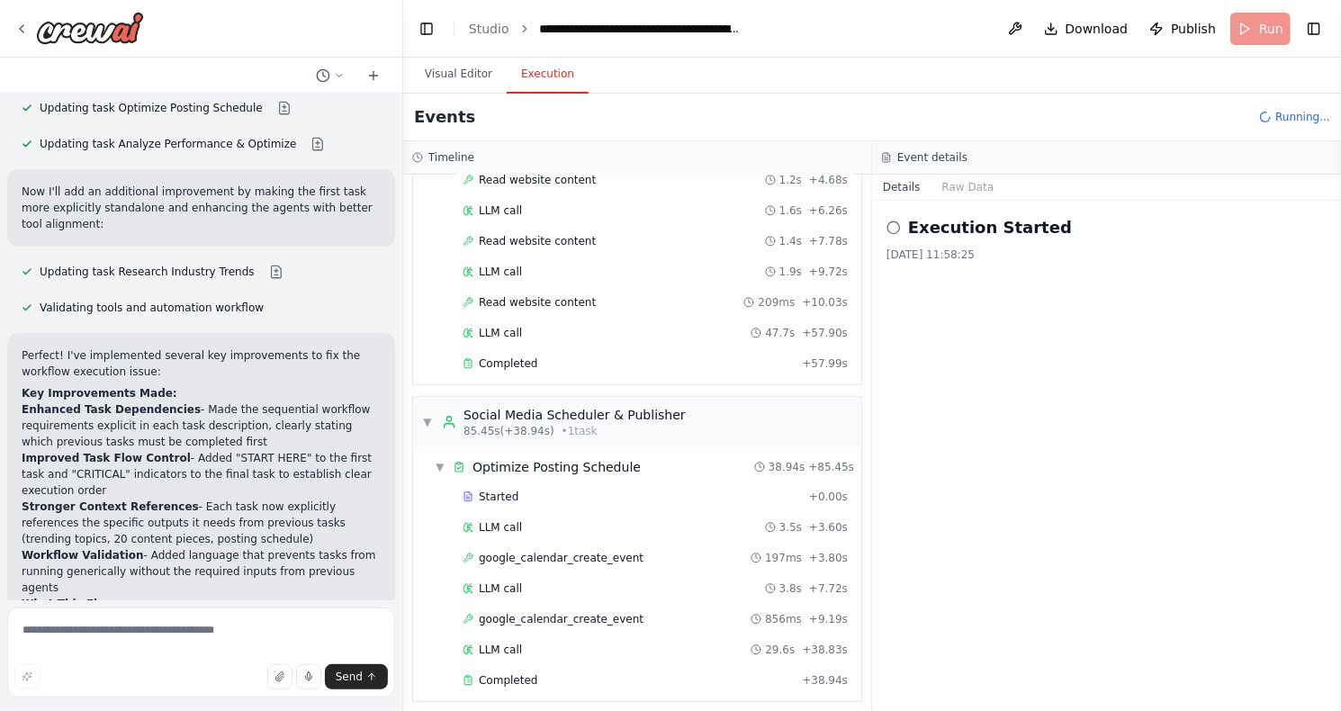
scroll to position [6469, 0]
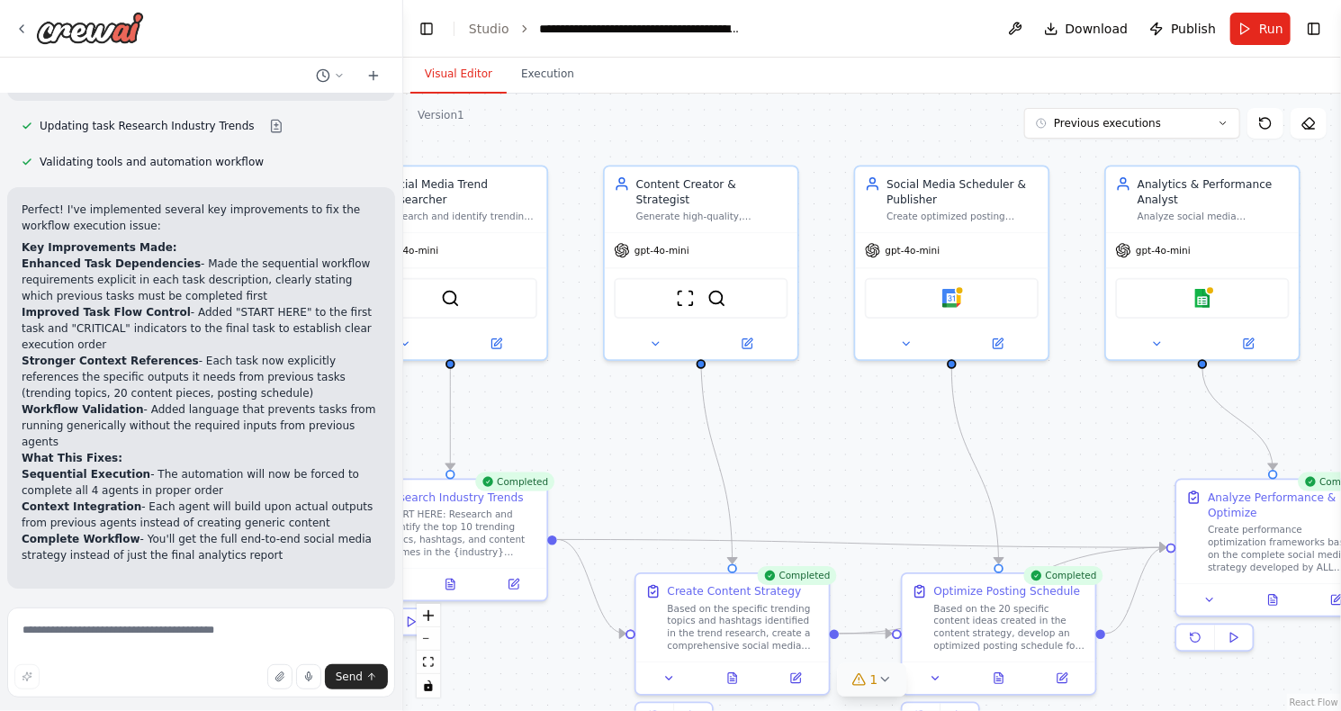
click at [462, 77] on button "Visual Editor" at bounding box center [458, 75] width 96 height 38
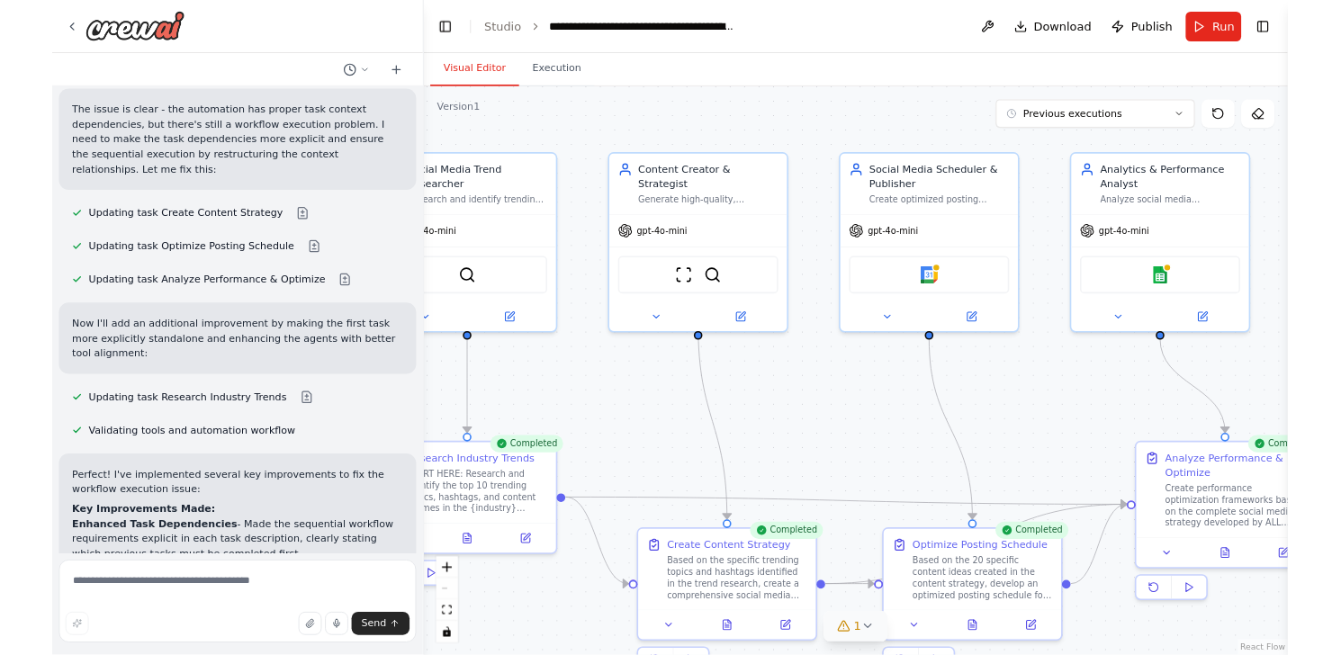
scroll to position [6109, 0]
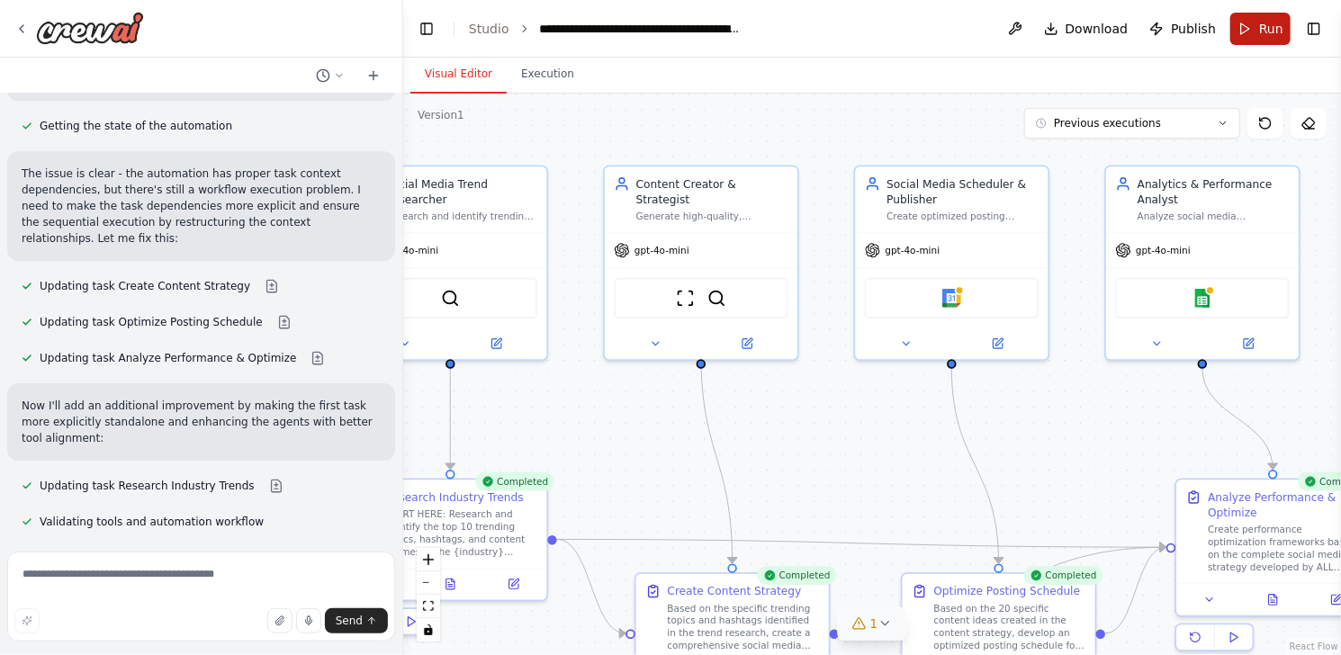
click at [1247, 22] on button "Run" at bounding box center [1260, 29] width 60 height 32
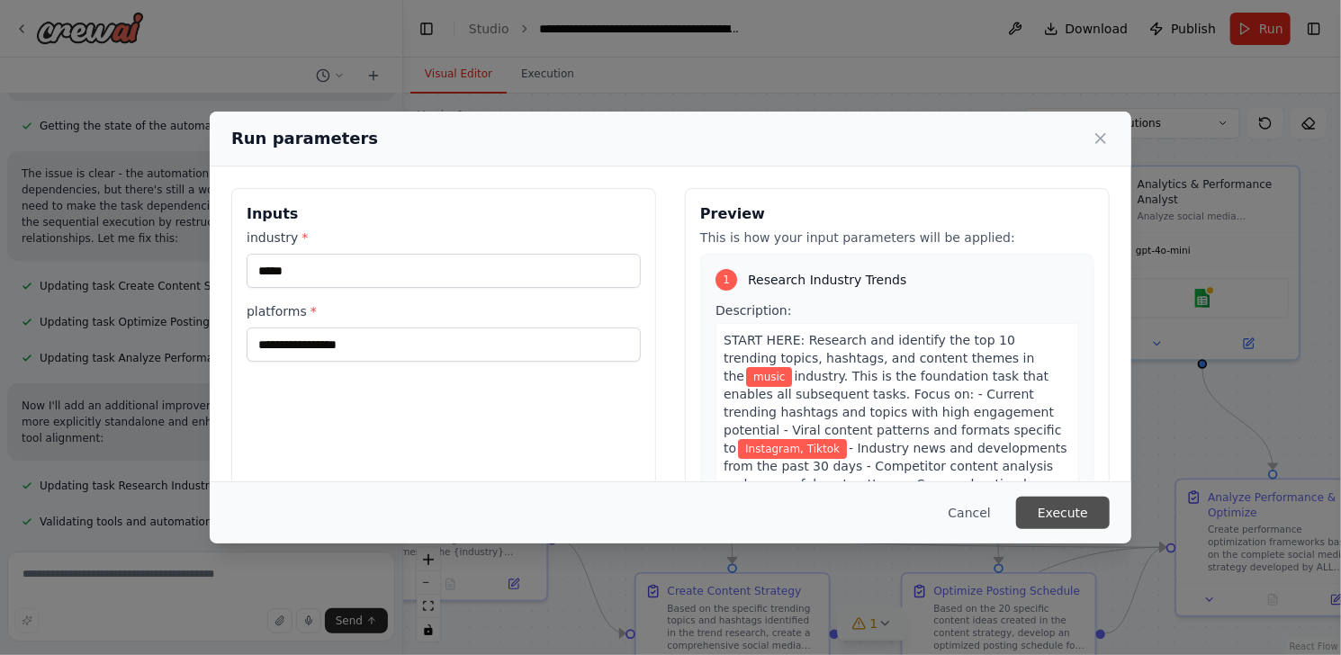
click at [1078, 504] on button "Execute" at bounding box center [1063, 513] width 94 height 32
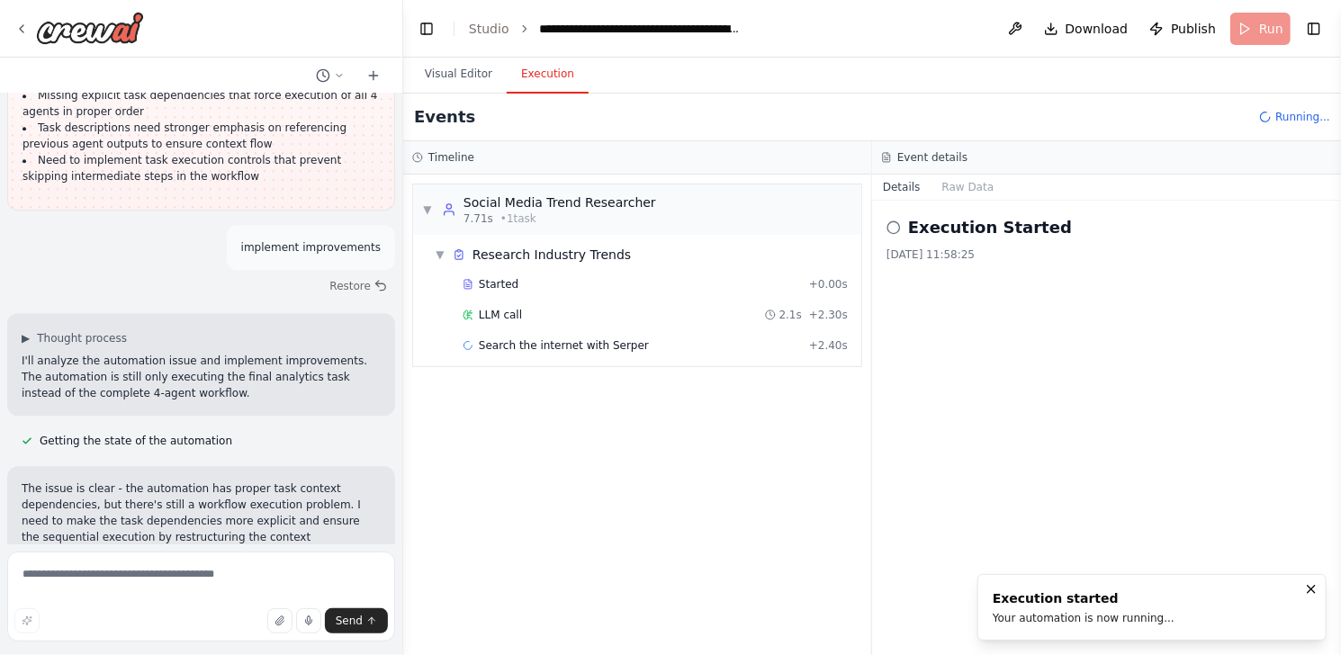
scroll to position [5839, 0]
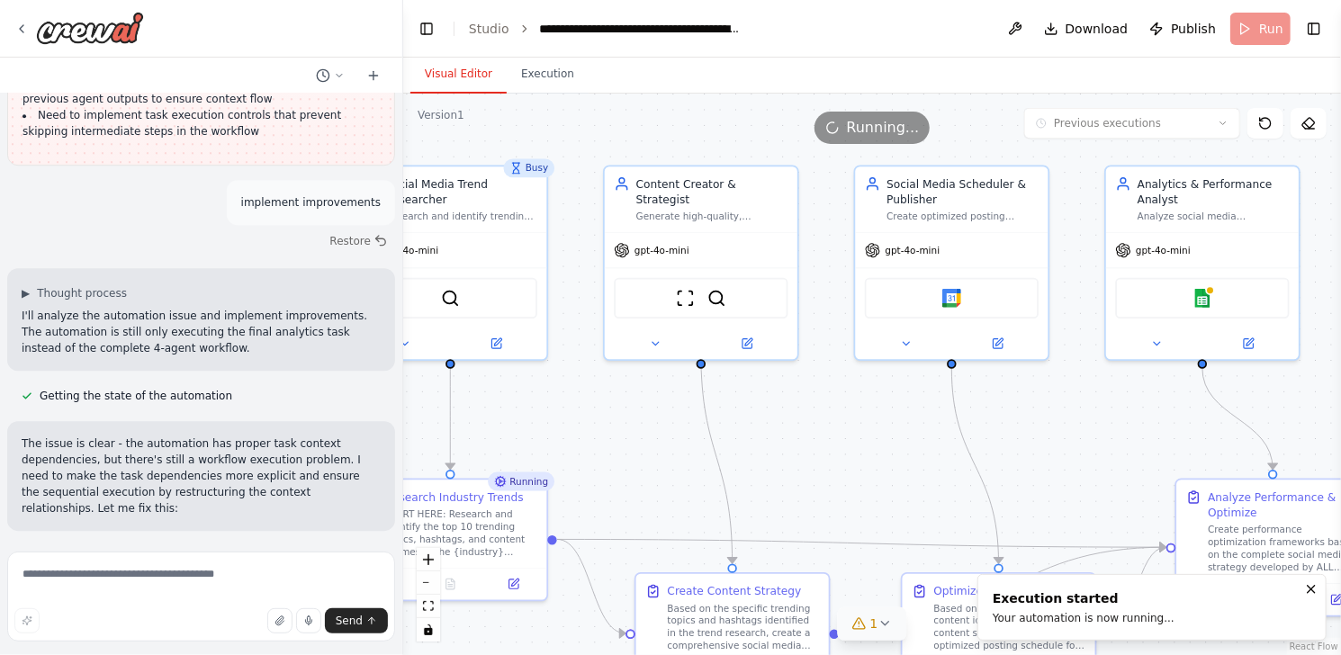
click at [463, 81] on button "Visual Editor" at bounding box center [458, 75] width 96 height 38
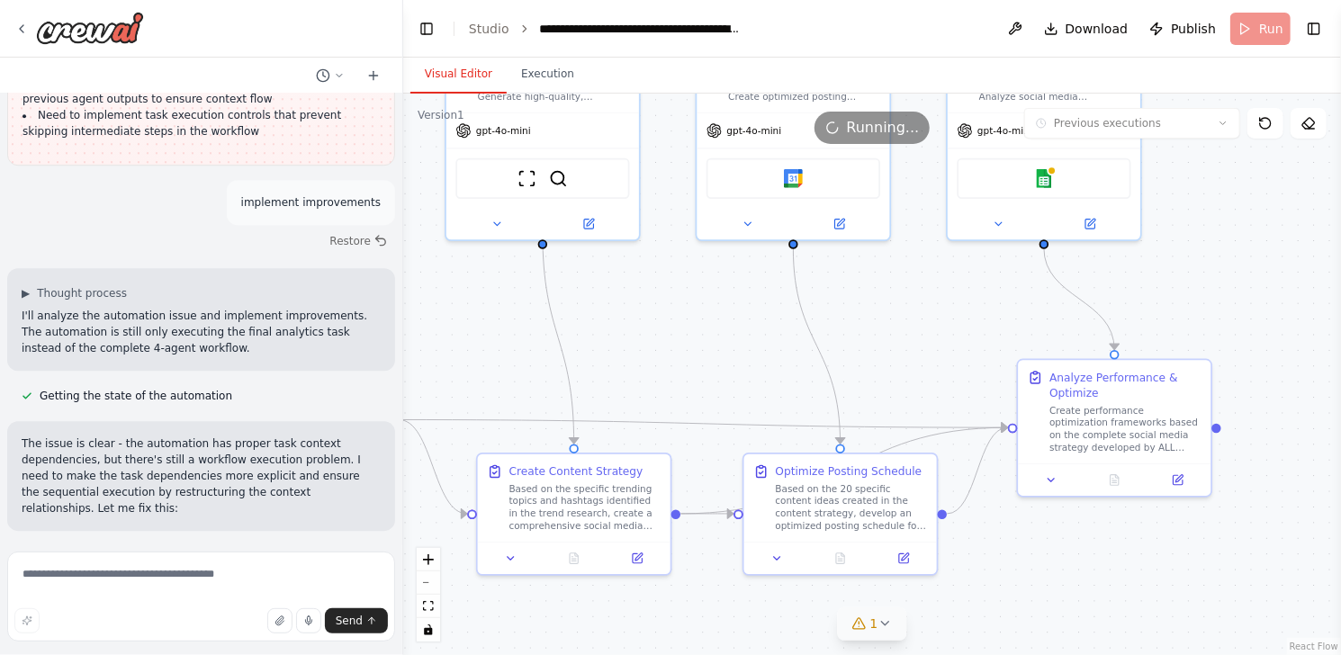
drag, startPoint x: 550, startPoint y: 399, endPoint x: 391, endPoint y: 279, distance: 198.5
click at [391, 279] on div "Create a crew that schedules and publishes social media content across multiple…" at bounding box center [670, 327] width 1341 height 655
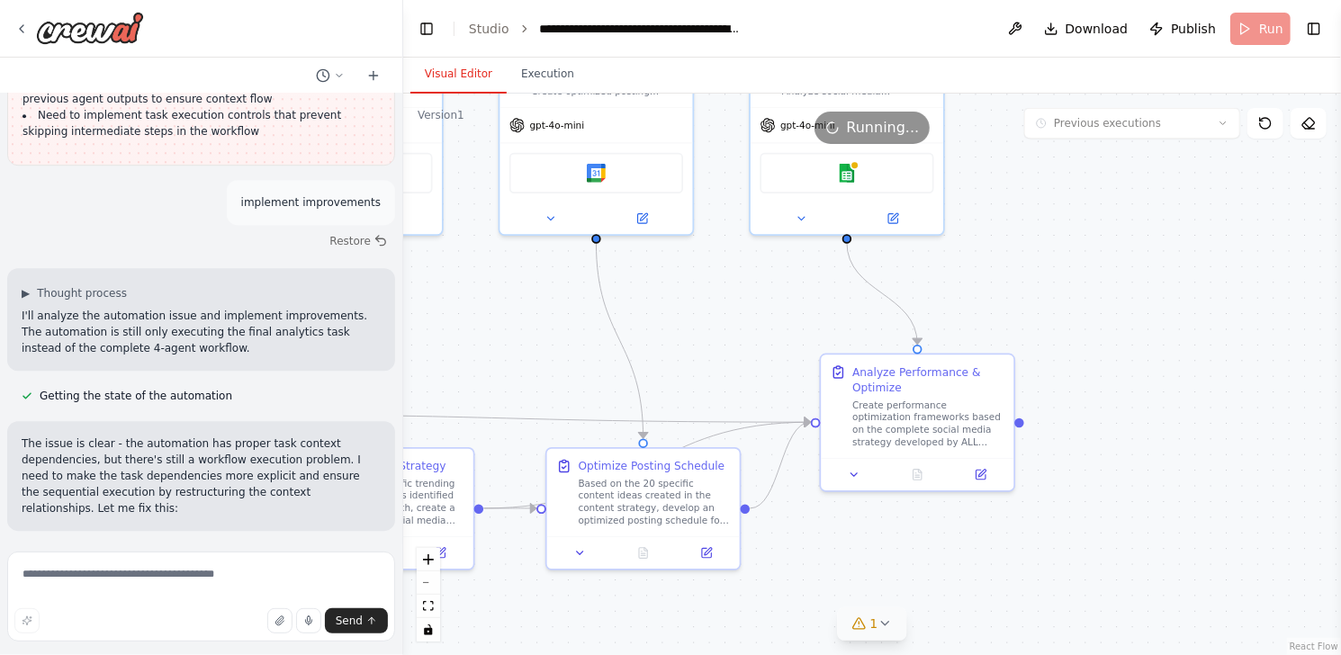
drag, startPoint x: 618, startPoint y: 310, endPoint x: 421, endPoint y: 304, distance: 197.2
click at [421, 304] on div ".deletable-edge-delete-btn { width: 20px; height: 20px; border: 0px solid #ffff…" at bounding box center [872, 375] width 938 height 562
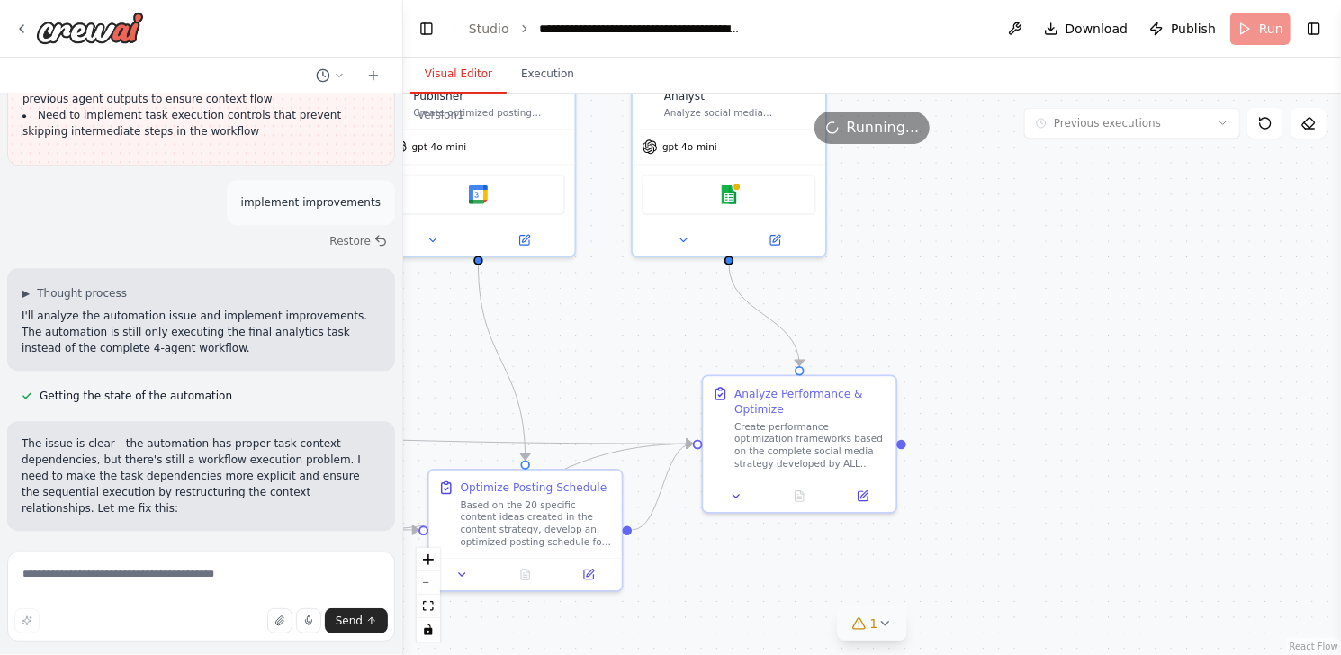
drag, startPoint x: 544, startPoint y: 328, endPoint x: 432, endPoint y: 347, distance: 114.2
click at [432, 347] on div ".deletable-edge-delete-btn { width: 20px; height: 20px; border: 0px solid #ffff…" at bounding box center [872, 375] width 938 height 562
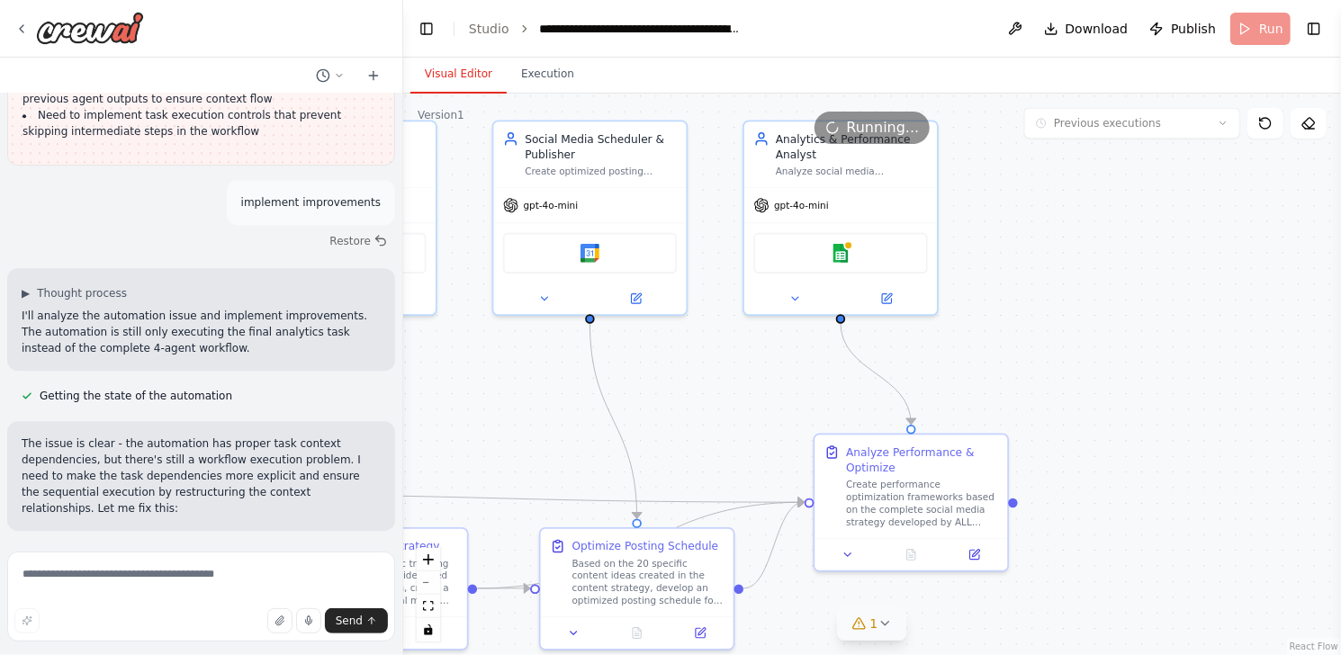
drag, startPoint x: 568, startPoint y: 328, endPoint x: 679, endPoint y: 388, distance: 126.4
click at [679, 388] on div ".deletable-edge-delete-btn { width: 20px; height: 20px; border: 0px solid #ffff…" at bounding box center [872, 375] width 938 height 562
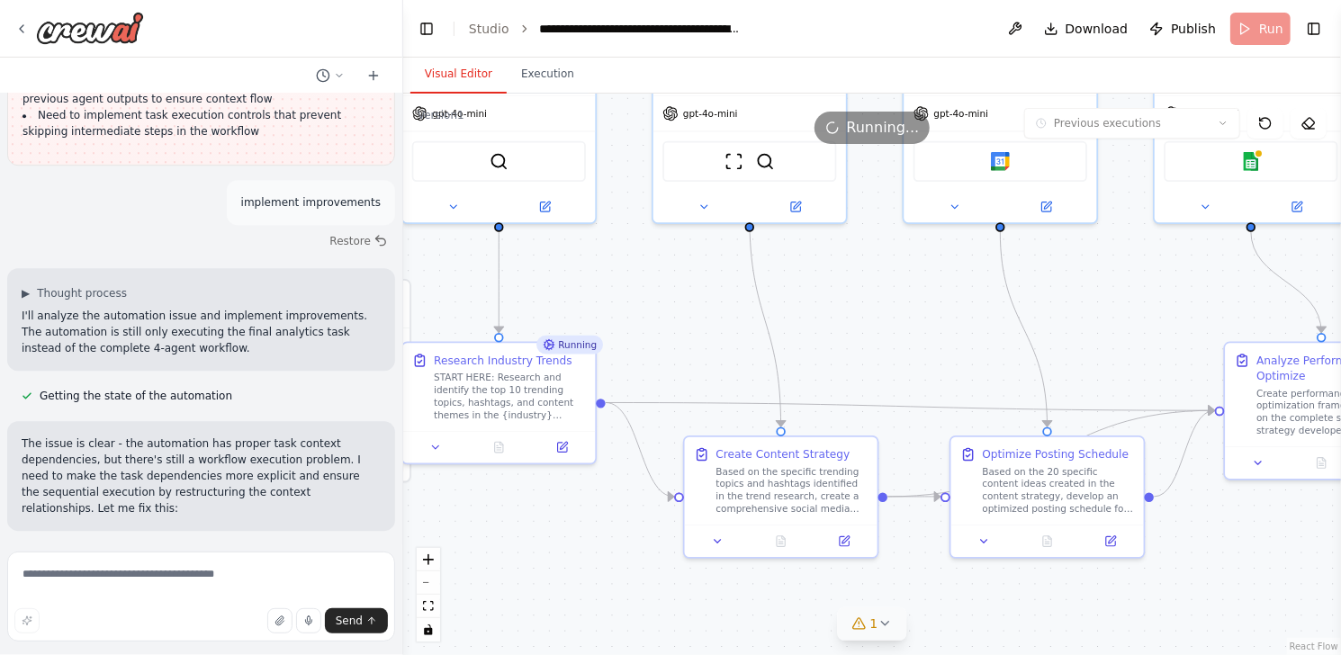
drag, startPoint x: 507, startPoint y: 391, endPoint x: 917, endPoint y: 299, distance: 420.5
click at [917, 299] on div ".deletable-edge-delete-btn { width: 20px; height: 20px; border: 0px solid #ffff…" at bounding box center [872, 375] width 938 height 562
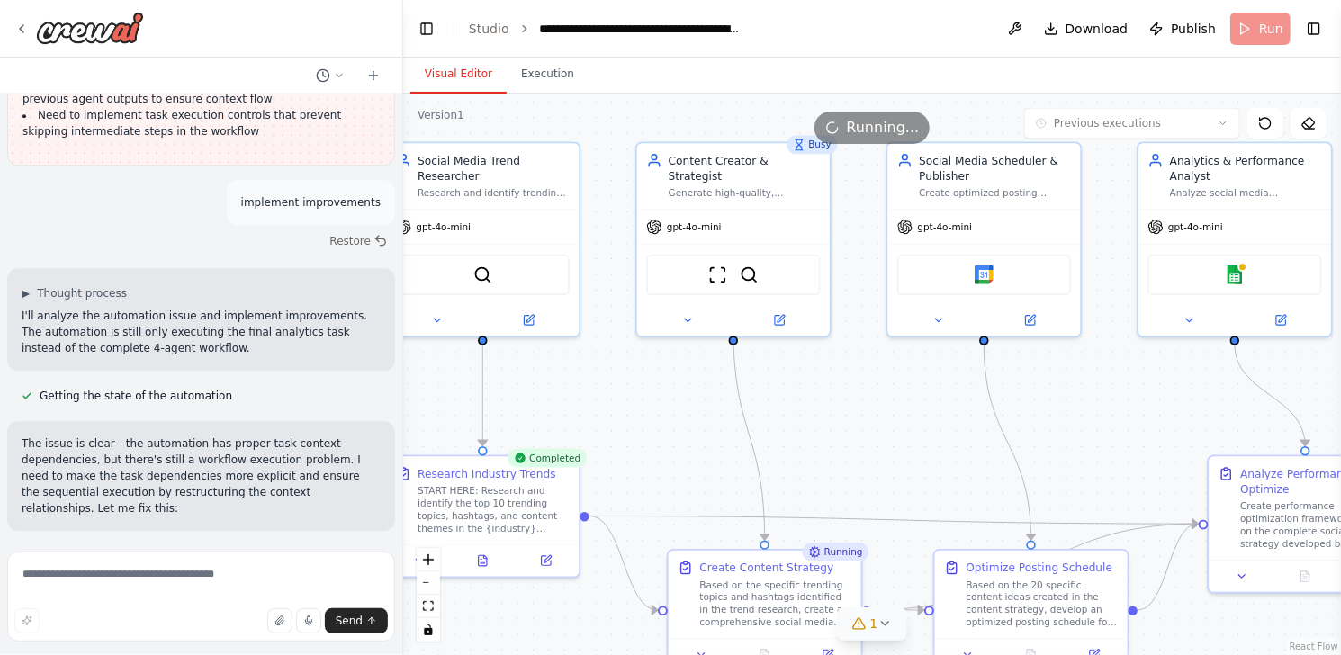
drag, startPoint x: 648, startPoint y: 261, endPoint x: 632, endPoint y: 374, distance: 114.5
click at [632, 374] on div ".deletable-edge-delete-btn { width: 20px; height: 20px; border: 0px solid #ffff…" at bounding box center [872, 375] width 938 height 562
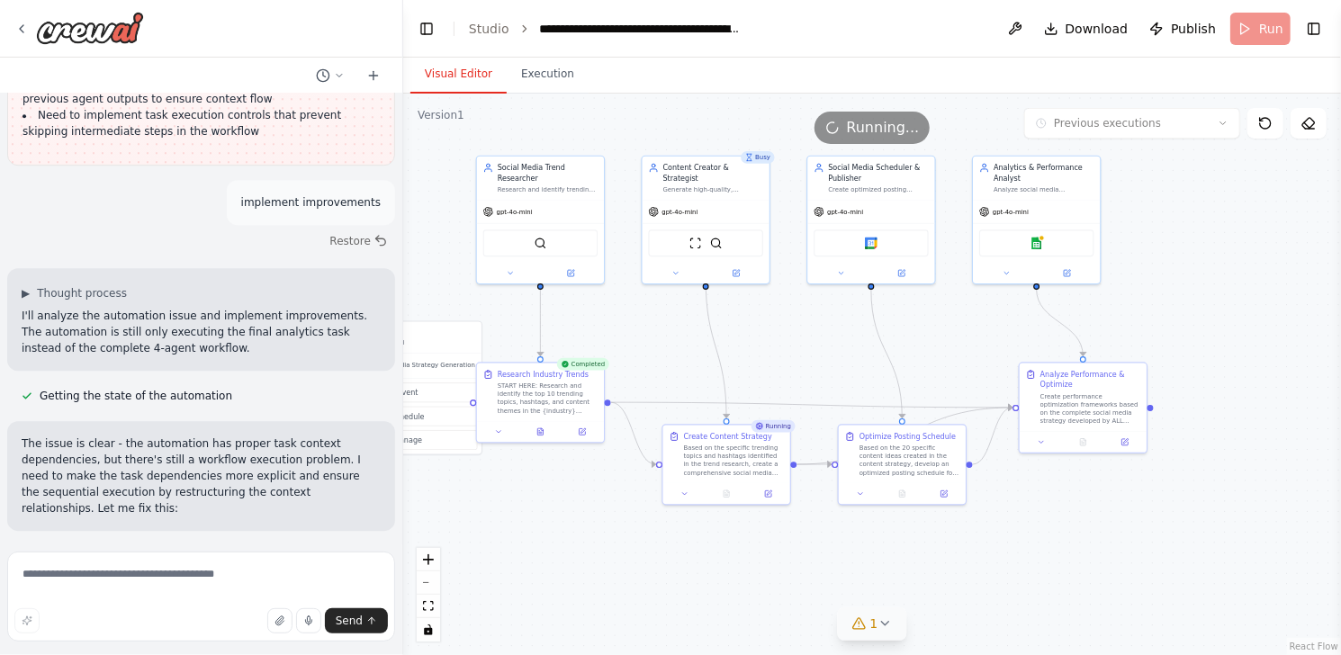
drag, startPoint x: 616, startPoint y: 367, endPoint x: 634, endPoint y: 308, distance: 61.8
click at [634, 308] on div ".deletable-edge-delete-btn { width: 20px; height: 20px; border: 0px solid #ffff…" at bounding box center [872, 375] width 938 height 562
